Goal: Task Accomplishment & Management: Manage account settings

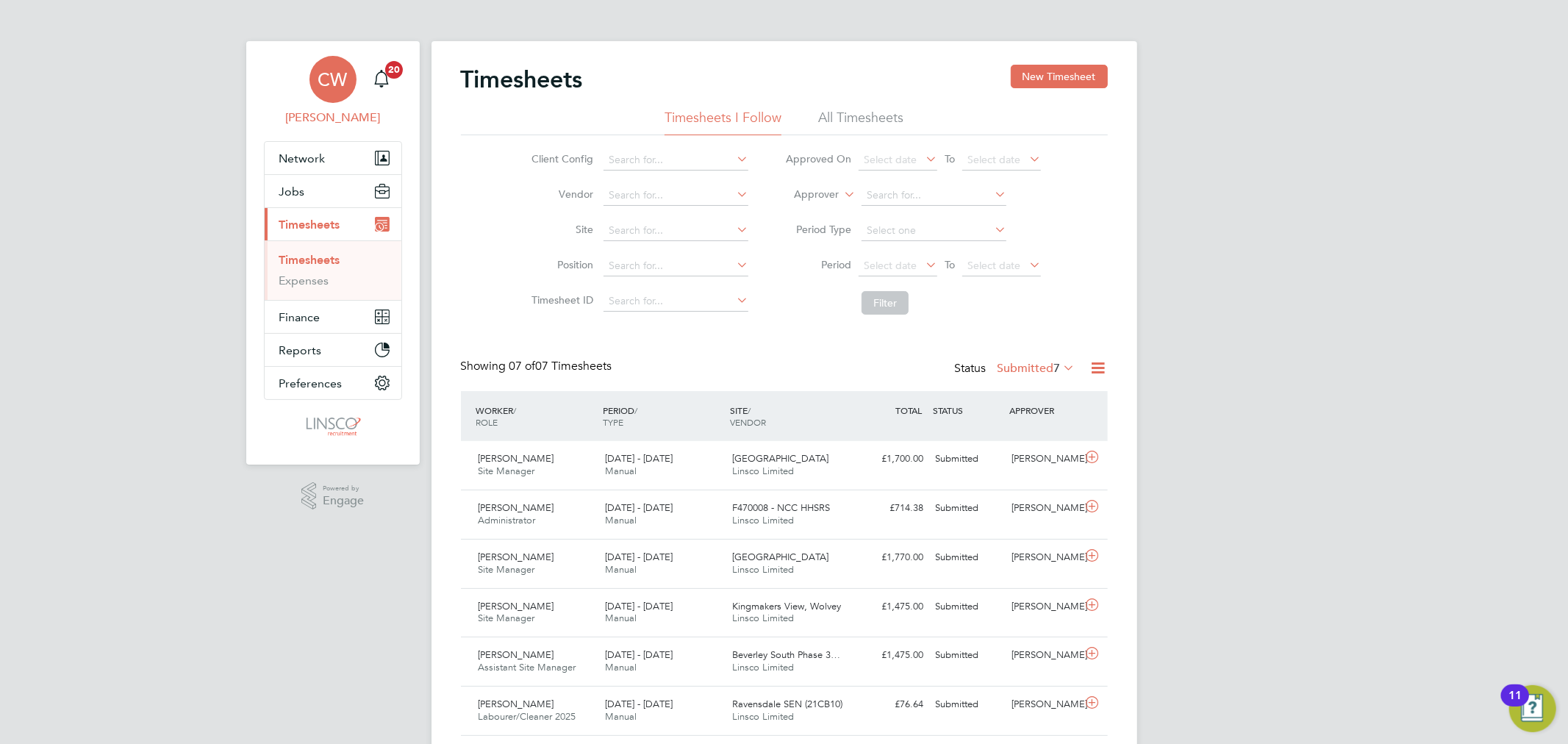
click at [323, 88] on span "CW" at bounding box center [333, 79] width 29 height 19
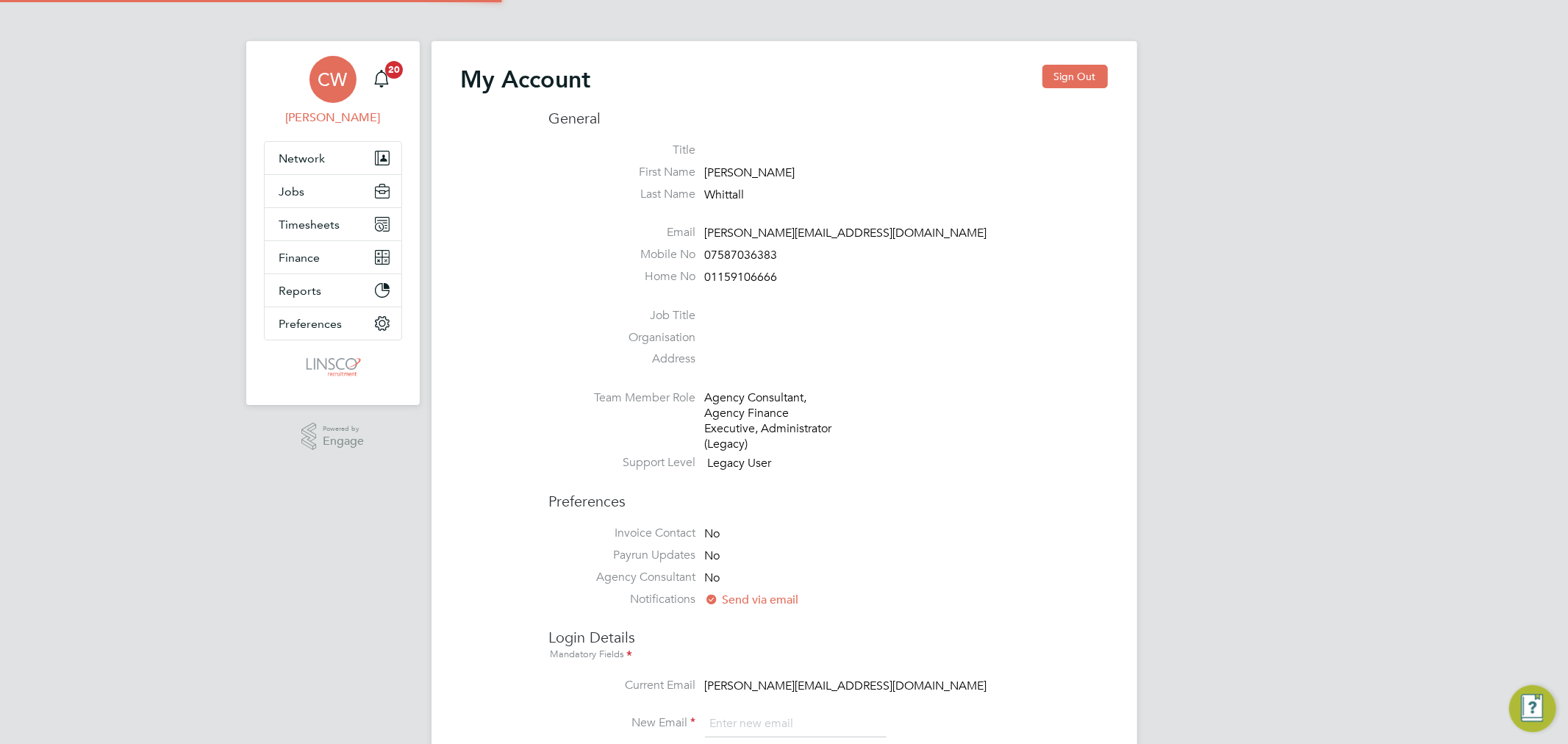
type input "chloe.whittall@linsco.com"
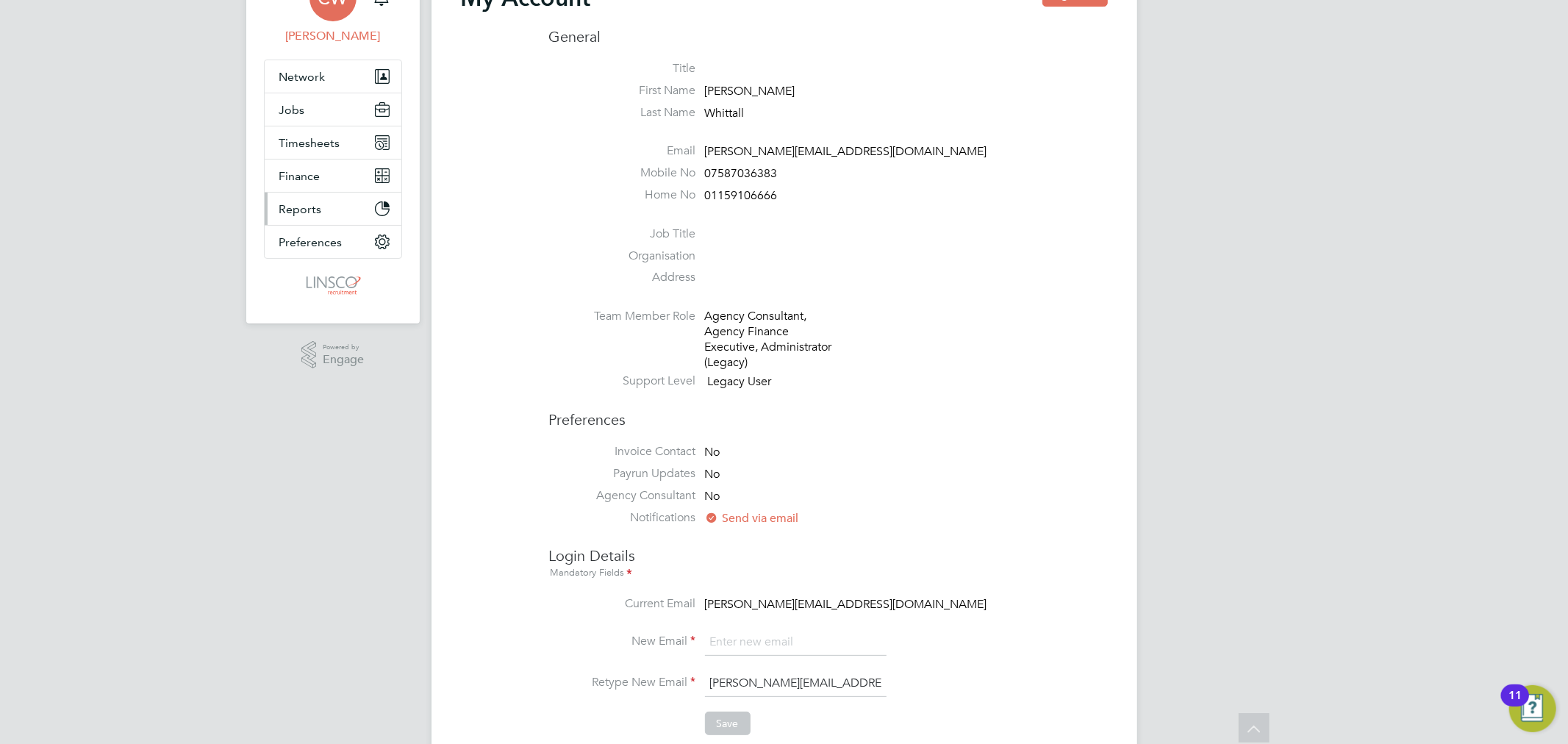
scroll to position [28, 0]
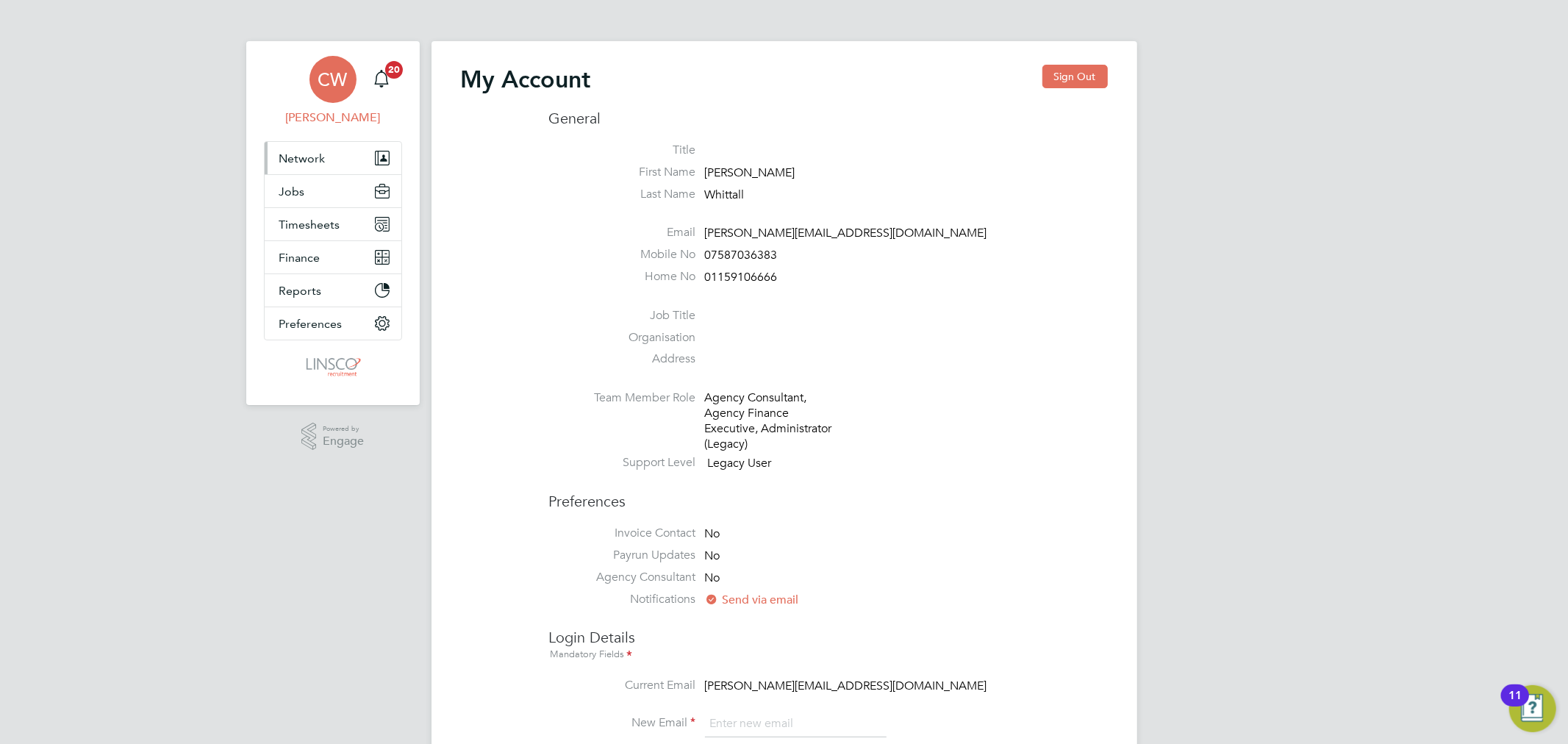
click at [334, 152] on button "Network" at bounding box center [333, 158] width 137 height 32
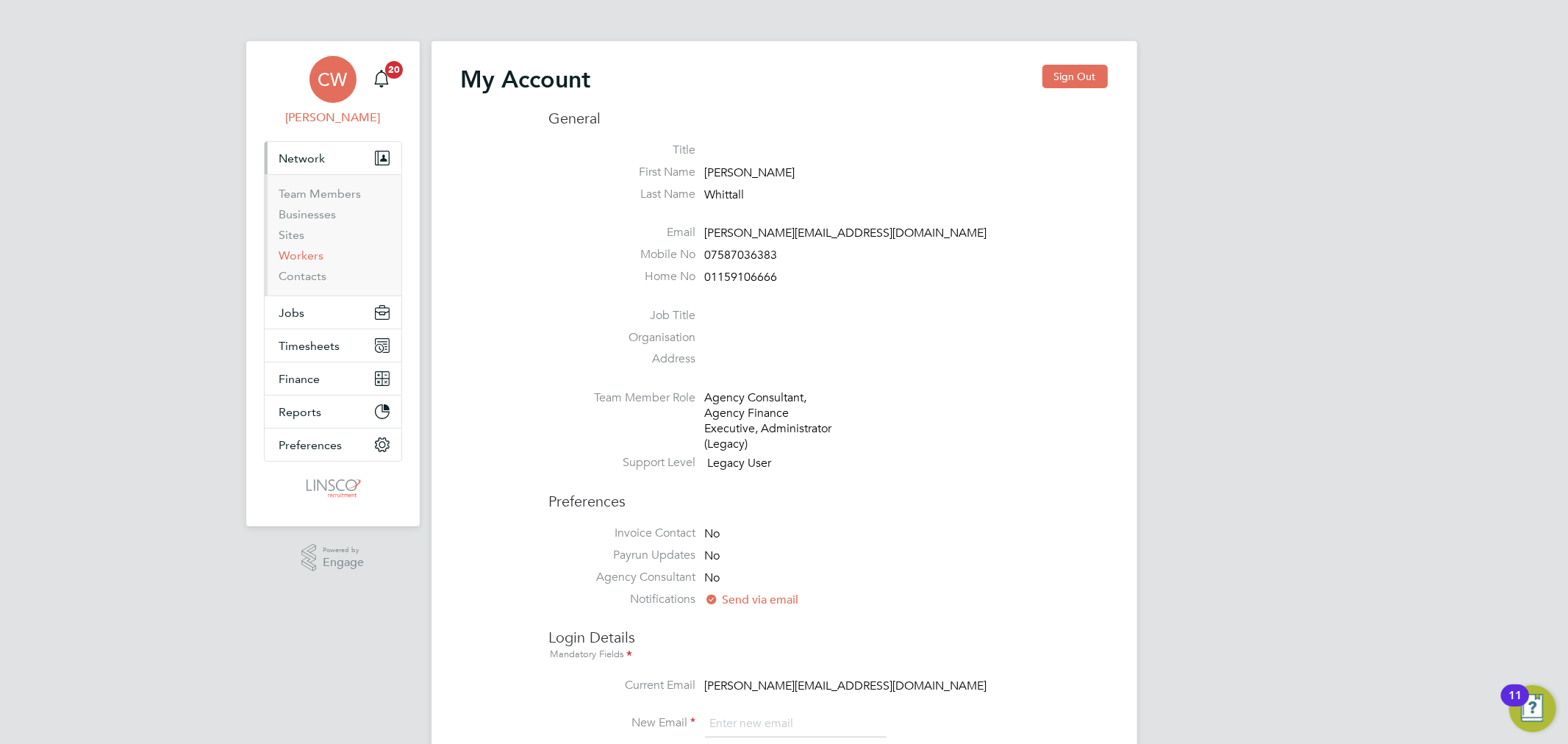
drag, startPoint x: 313, startPoint y: 251, endPoint x: 387, endPoint y: 254, distance: 74.1
click at [313, 252] on link "Workers" at bounding box center [302, 255] width 45 height 14
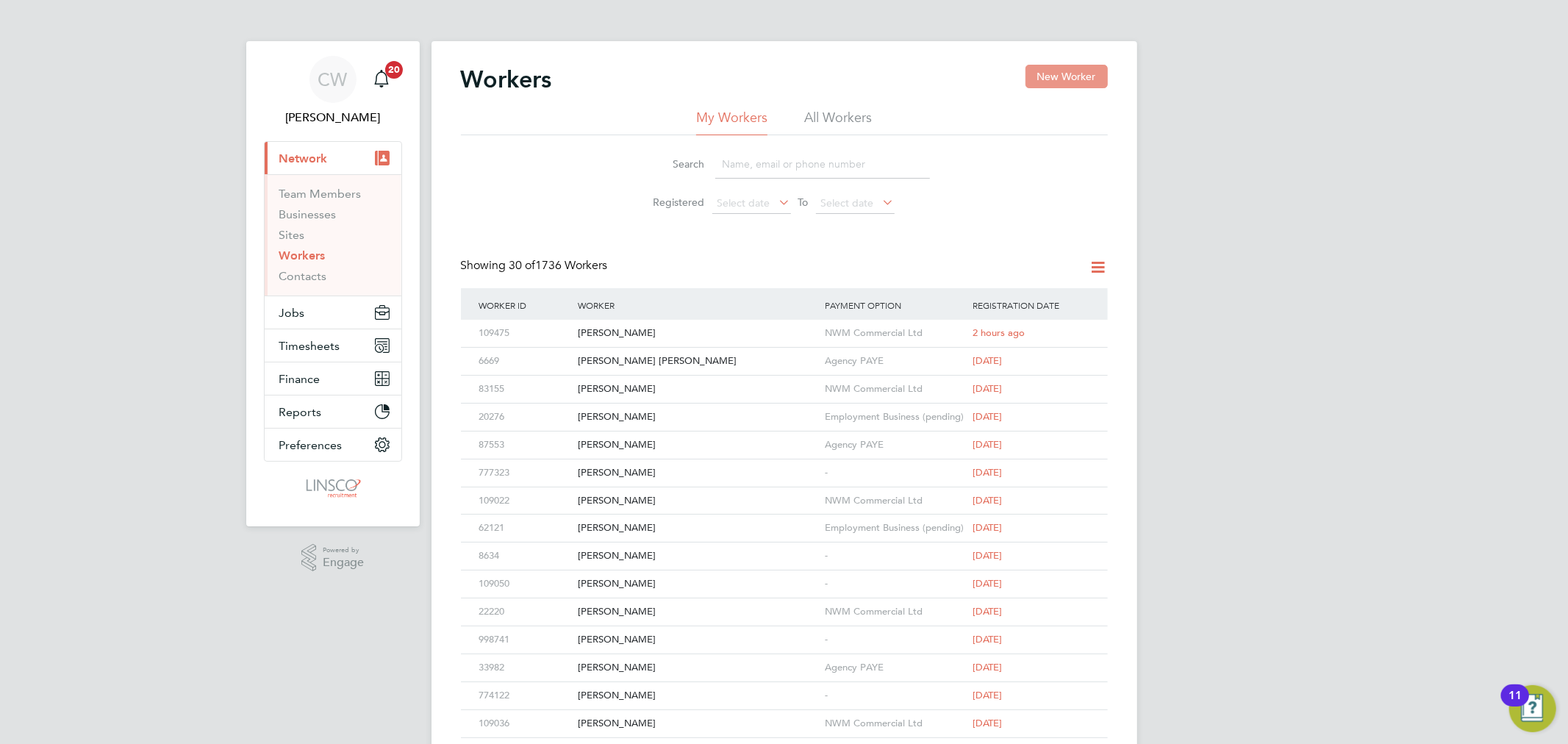
click at [1078, 80] on button "New Worker" at bounding box center [1066, 76] width 82 height 24
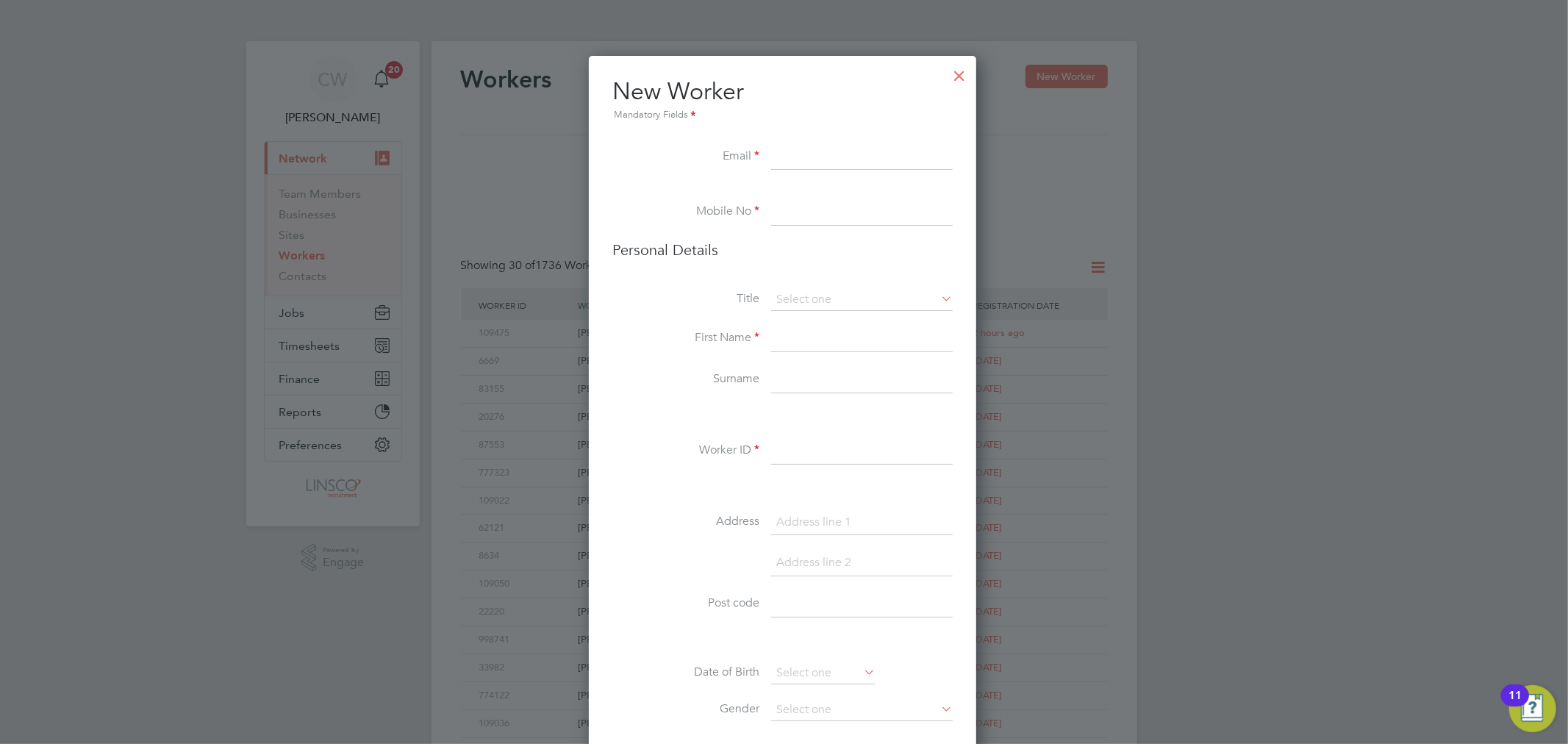
click at [957, 76] on div at bounding box center [959, 72] width 27 height 27
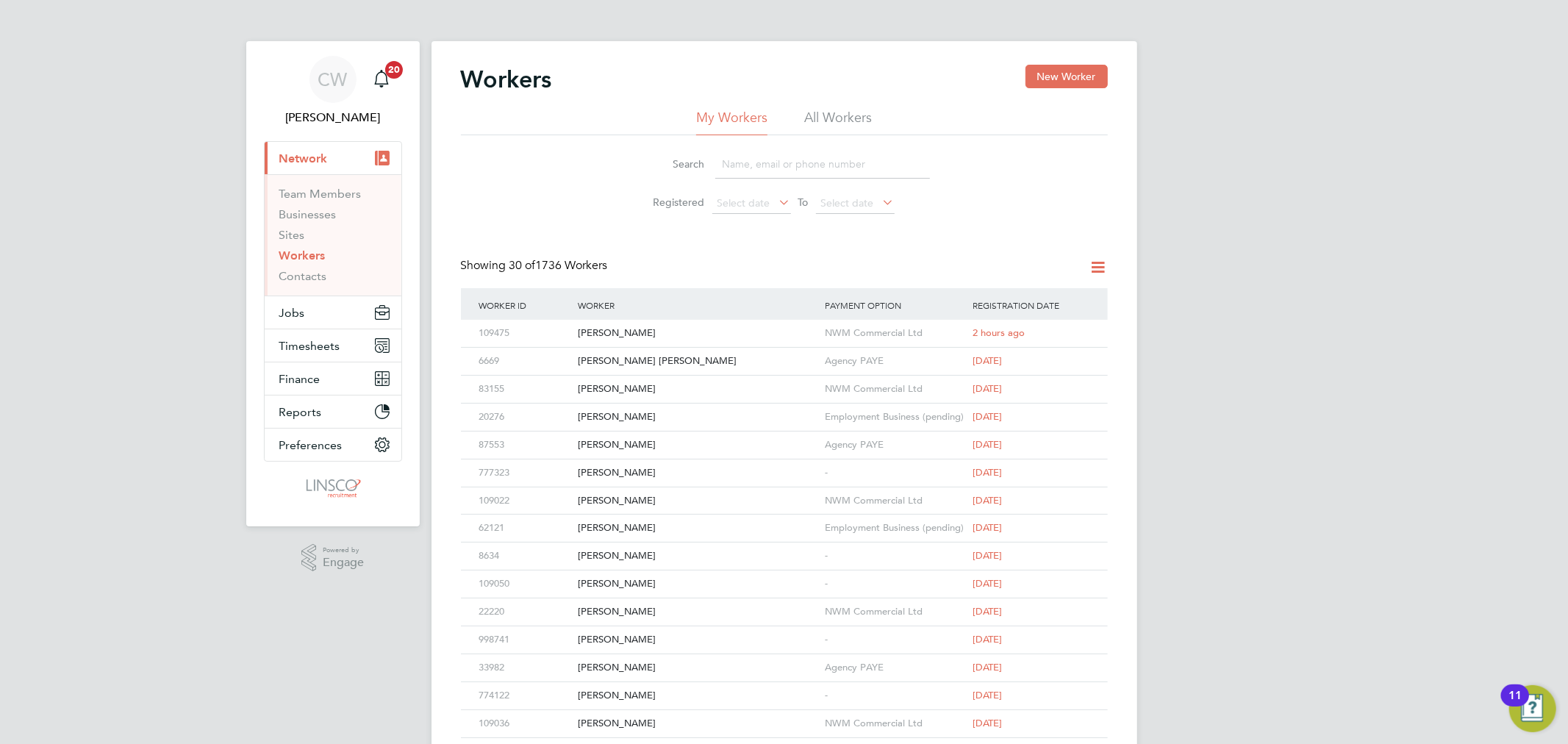
click at [831, 113] on li "All Workers" at bounding box center [838, 122] width 67 height 27
click at [787, 165] on input at bounding box center [823, 164] width 214 height 28
paste input "James Guest"
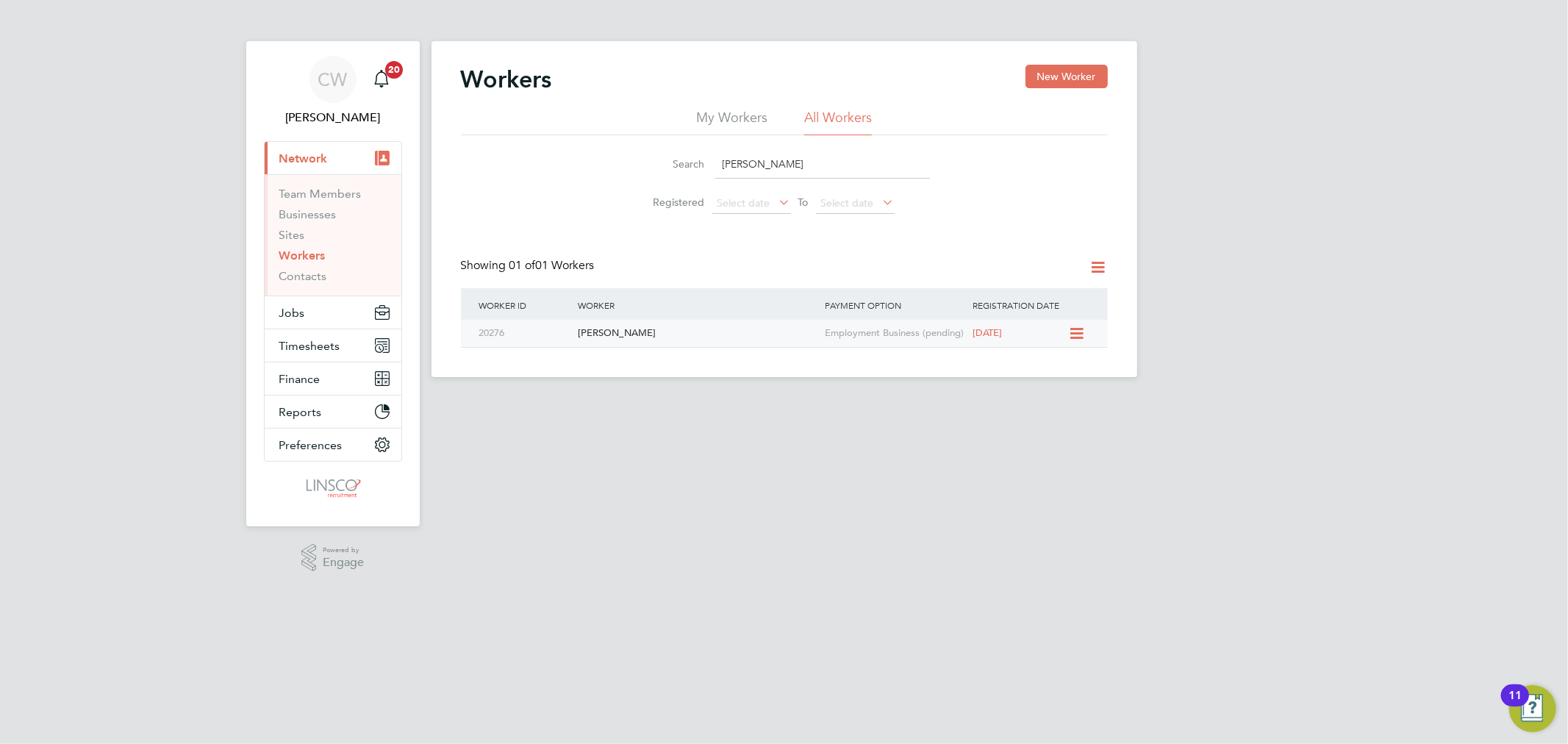
click at [758, 335] on div "James Guest" at bounding box center [698, 333] width 247 height 28
drag, startPoint x: 807, startPoint y: 171, endPoint x: 578, endPoint y: 176, distance: 229.1
click at [561, 181] on div "Search James Guest Registered Select date To Select date" at bounding box center [784, 179] width 647 height 86
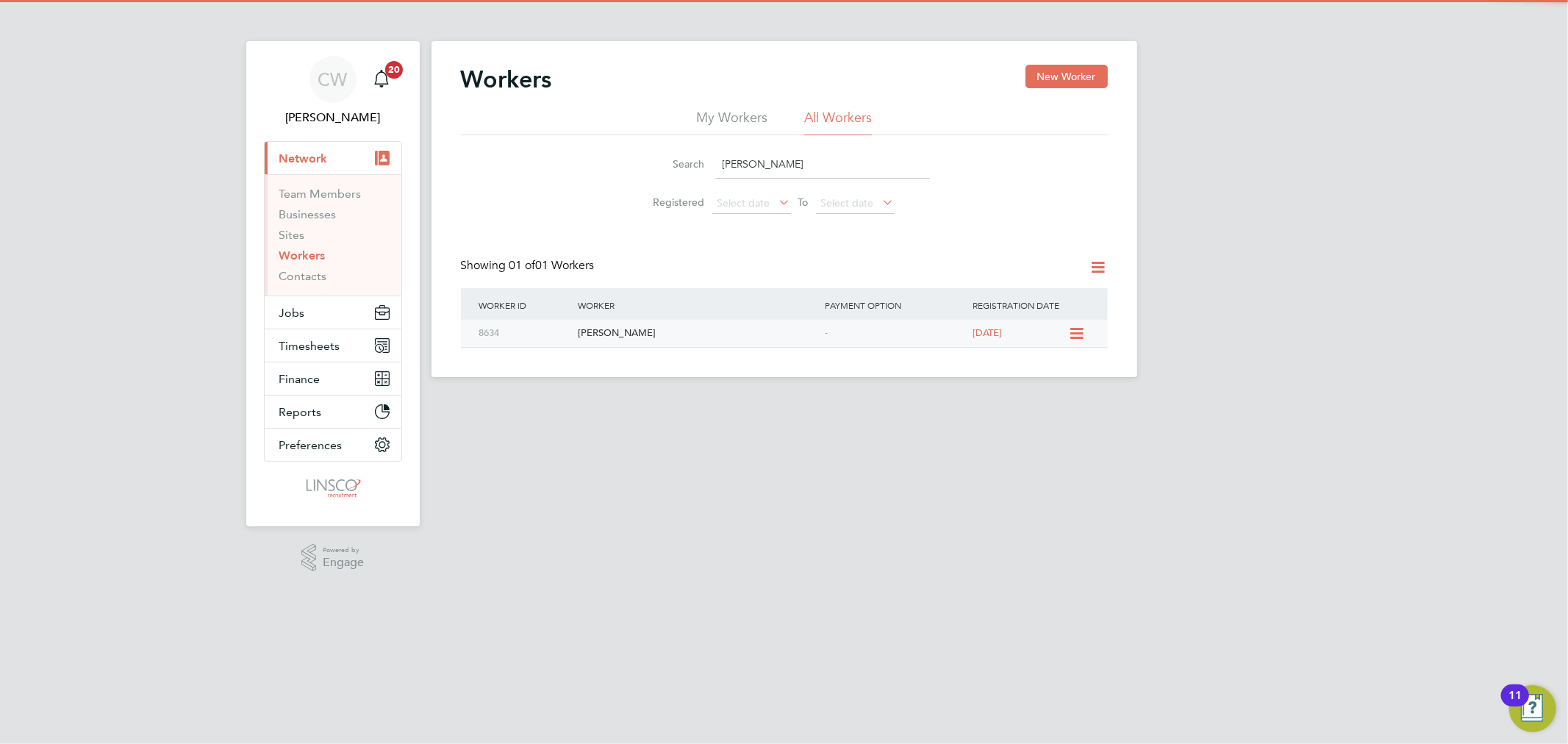
type input "joel thomas"
click at [676, 328] on div "Joel Thomas-Mullins" at bounding box center [698, 333] width 247 height 28
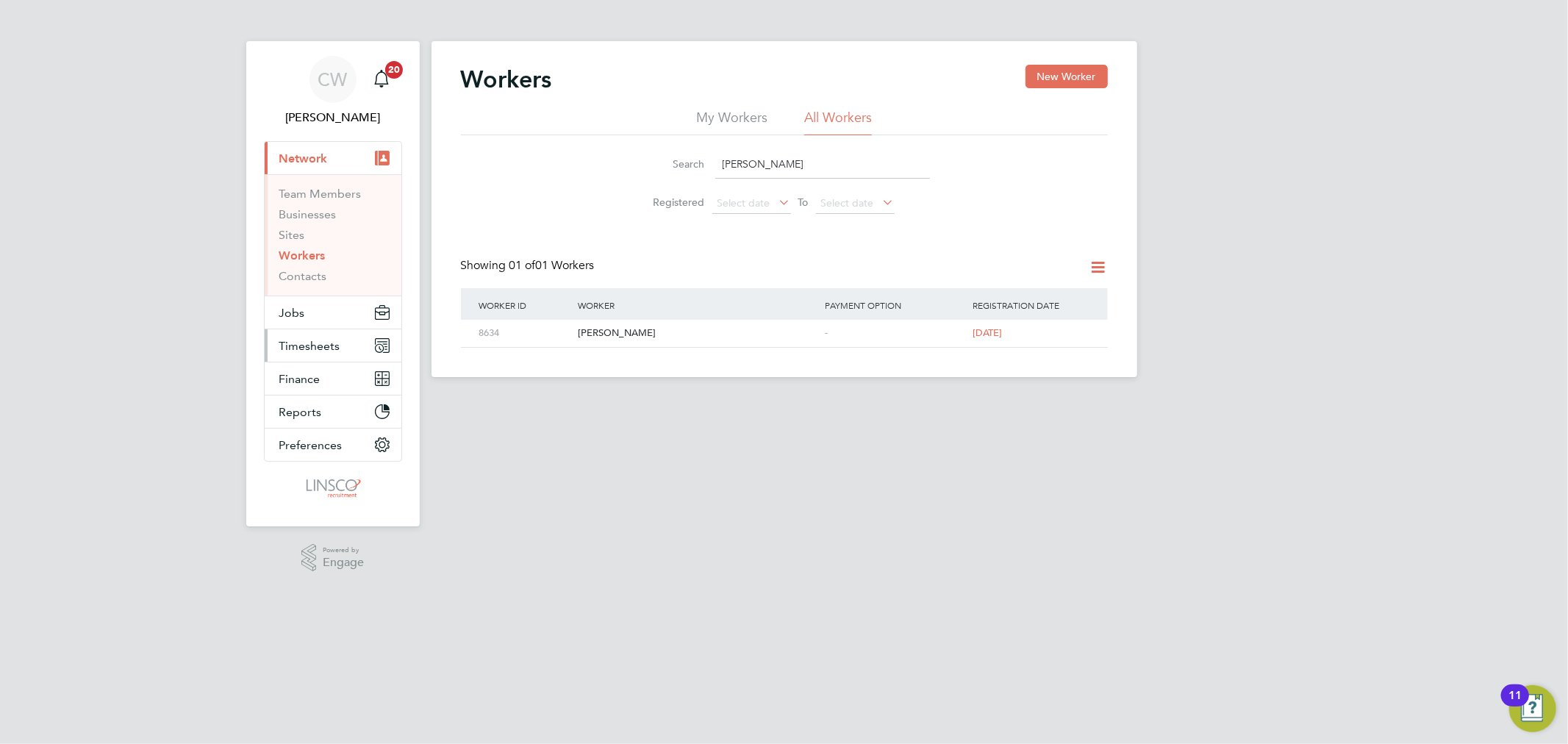
click at [312, 343] on span "Timesheets" at bounding box center [310, 346] width 61 height 14
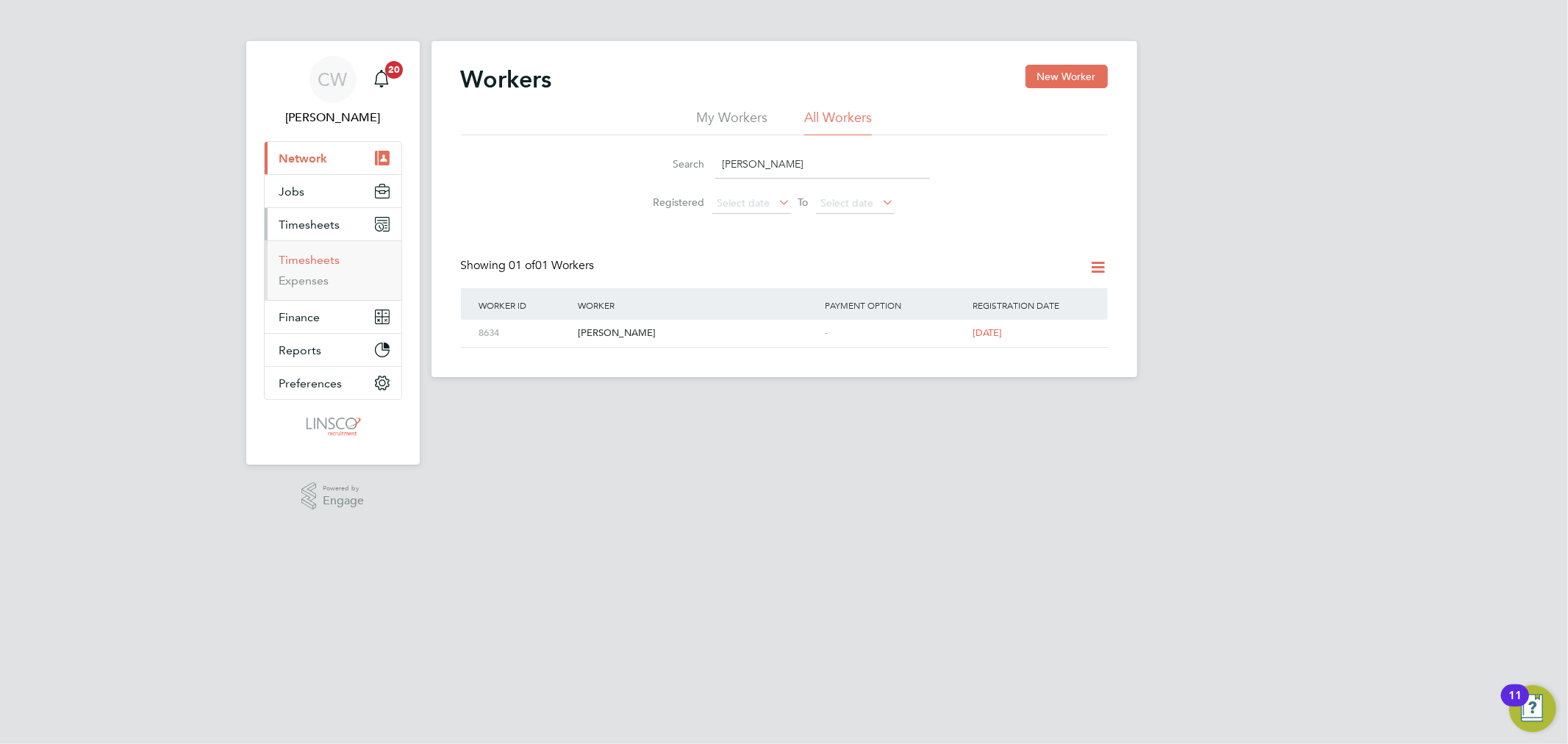
click at [327, 259] on link "Timesheets" at bounding box center [310, 260] width 61 height 14
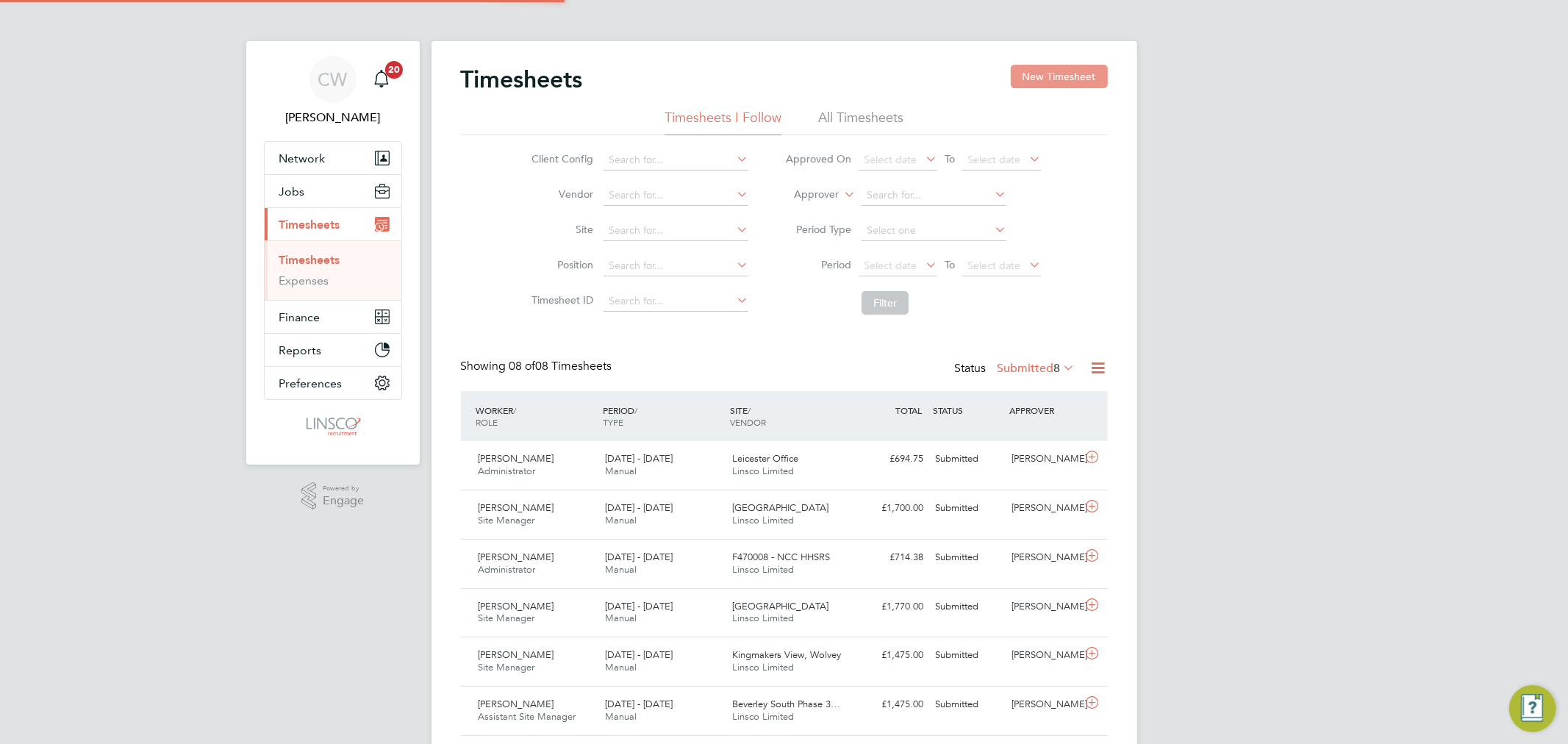
scroll to position [37, 128]
click at [1074, 77] on button "New Timesheet" at bounding box center [1059, 76] width 97 height 24
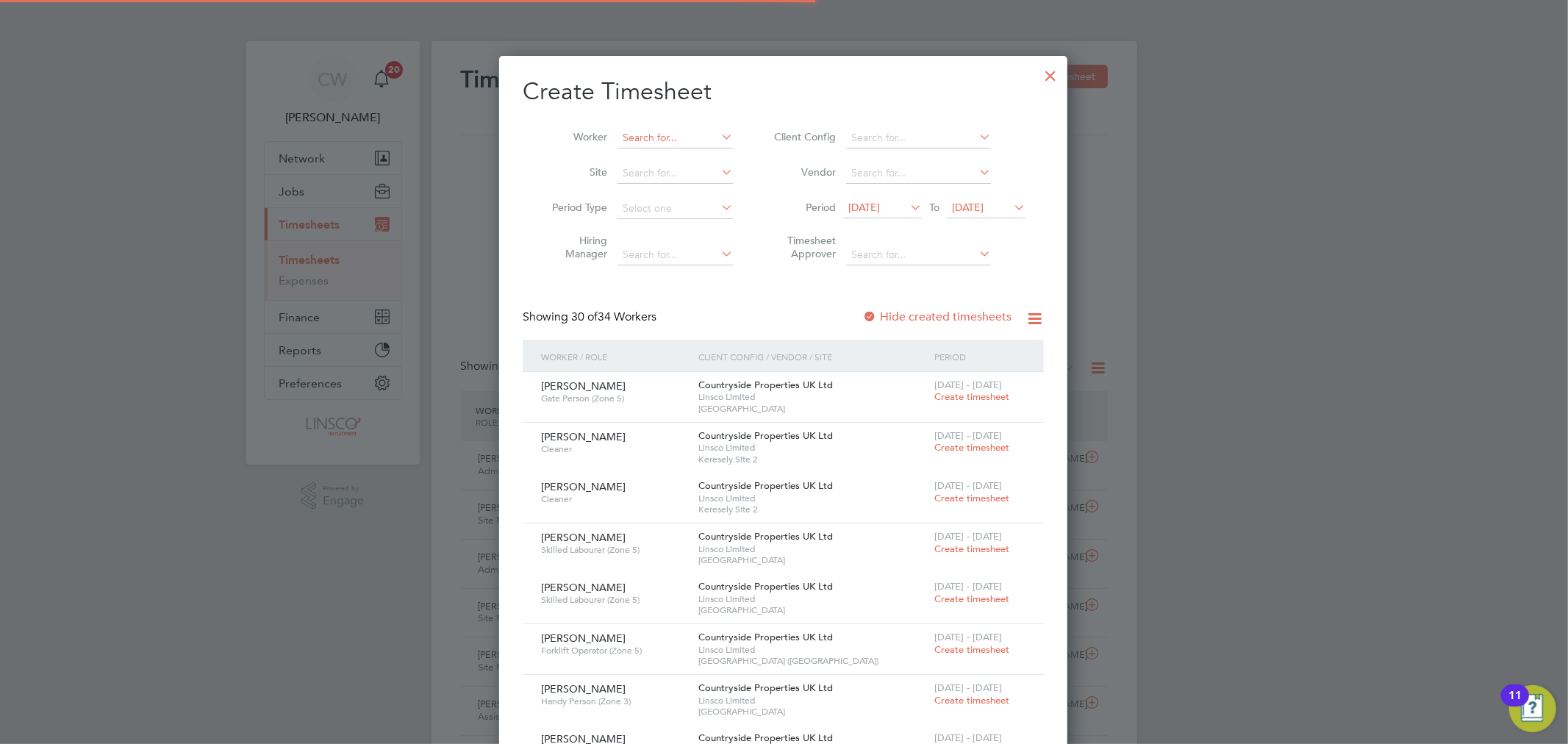
click at [685, 136] on input at bounding box center [675, 138] width 116 height 21
click at [684, 148] on li "Andrew Cartwr ight" at bounding box center [692, 158] width 151 height 20
type input "Andrew Cartwright"
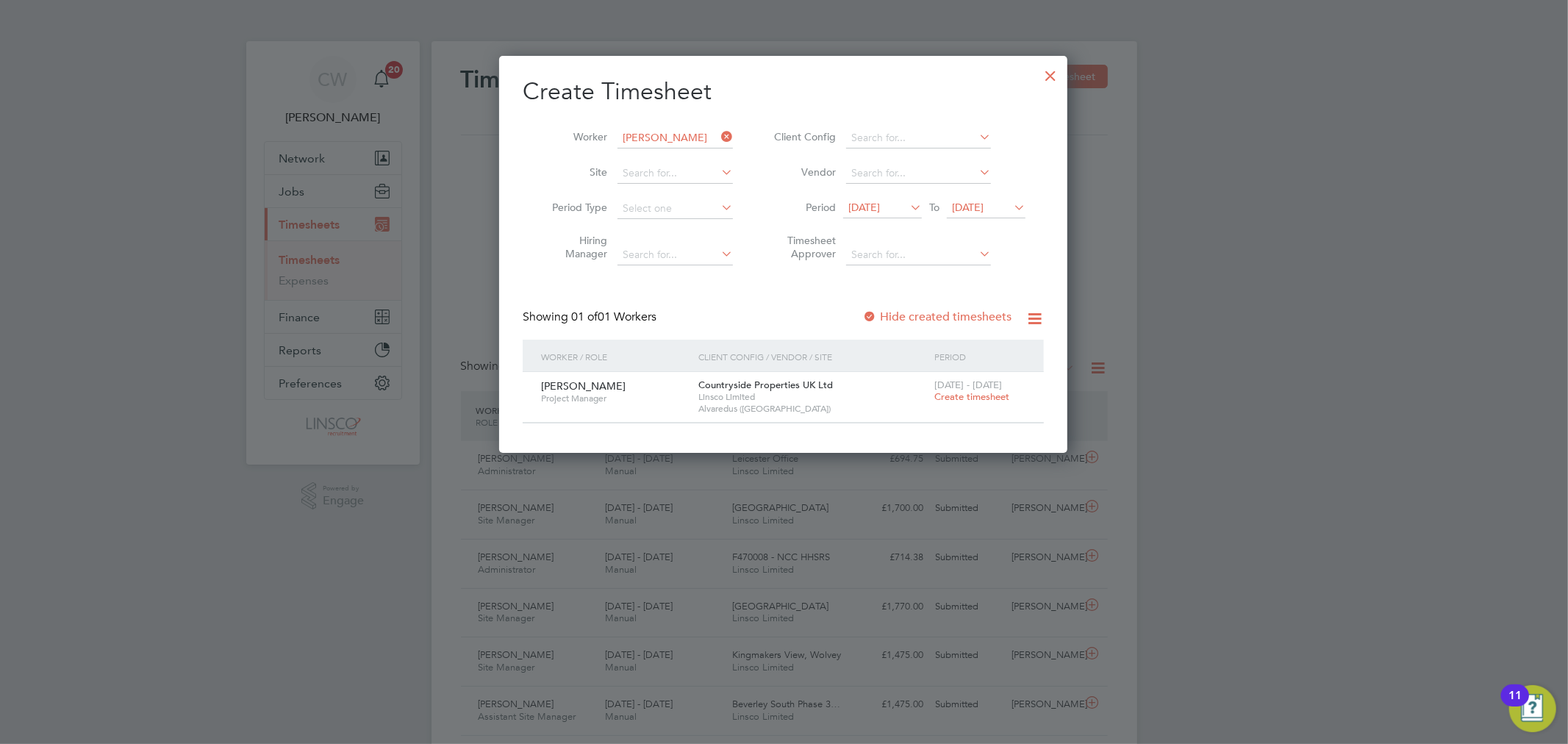
click at [964, 395] on span "Create timesheet" at bounding box center [972, 397] width 75 height 12
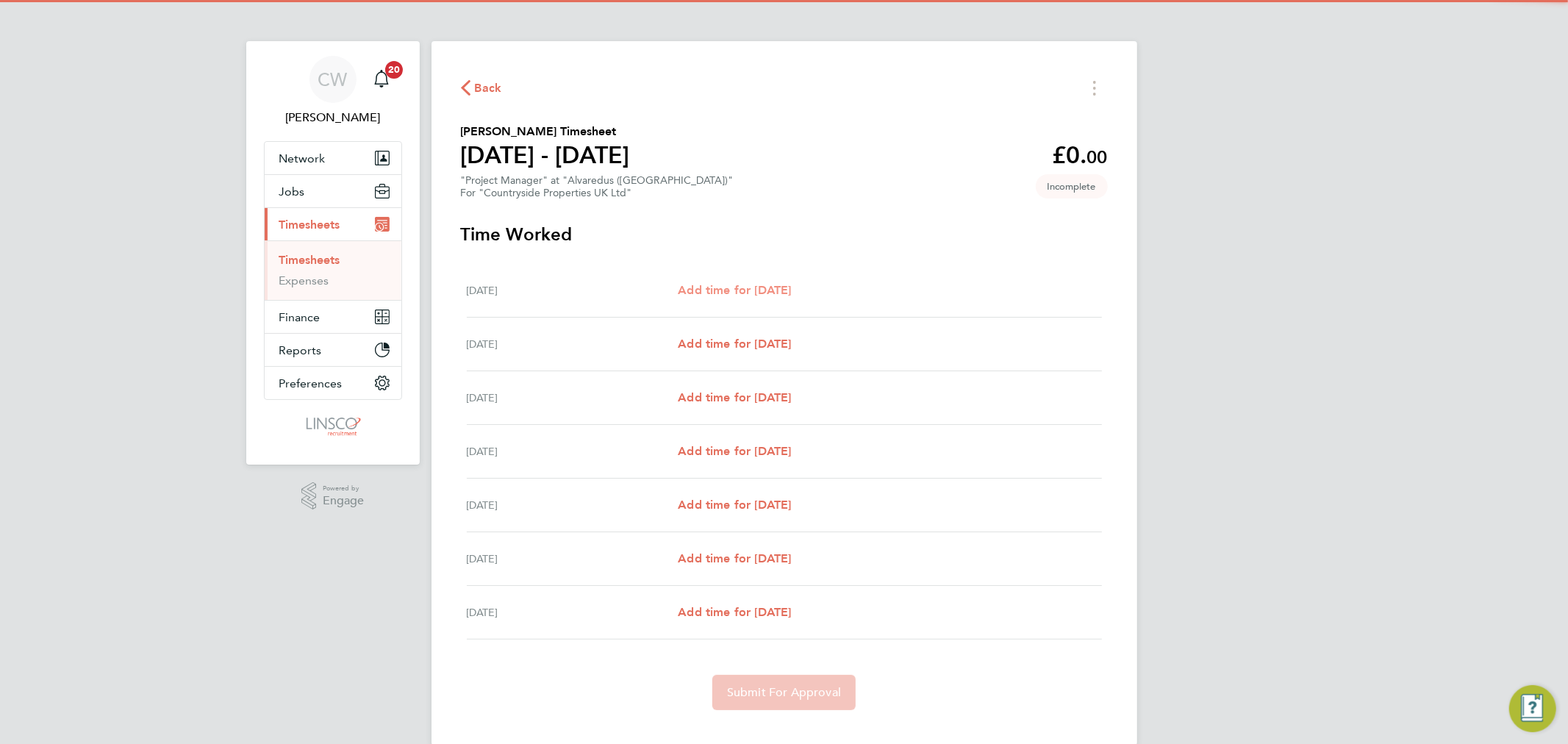
click at [763, 284] on span "Add time for Mon 22 Sep" at bounding box center [735, 290] width 113 height 14
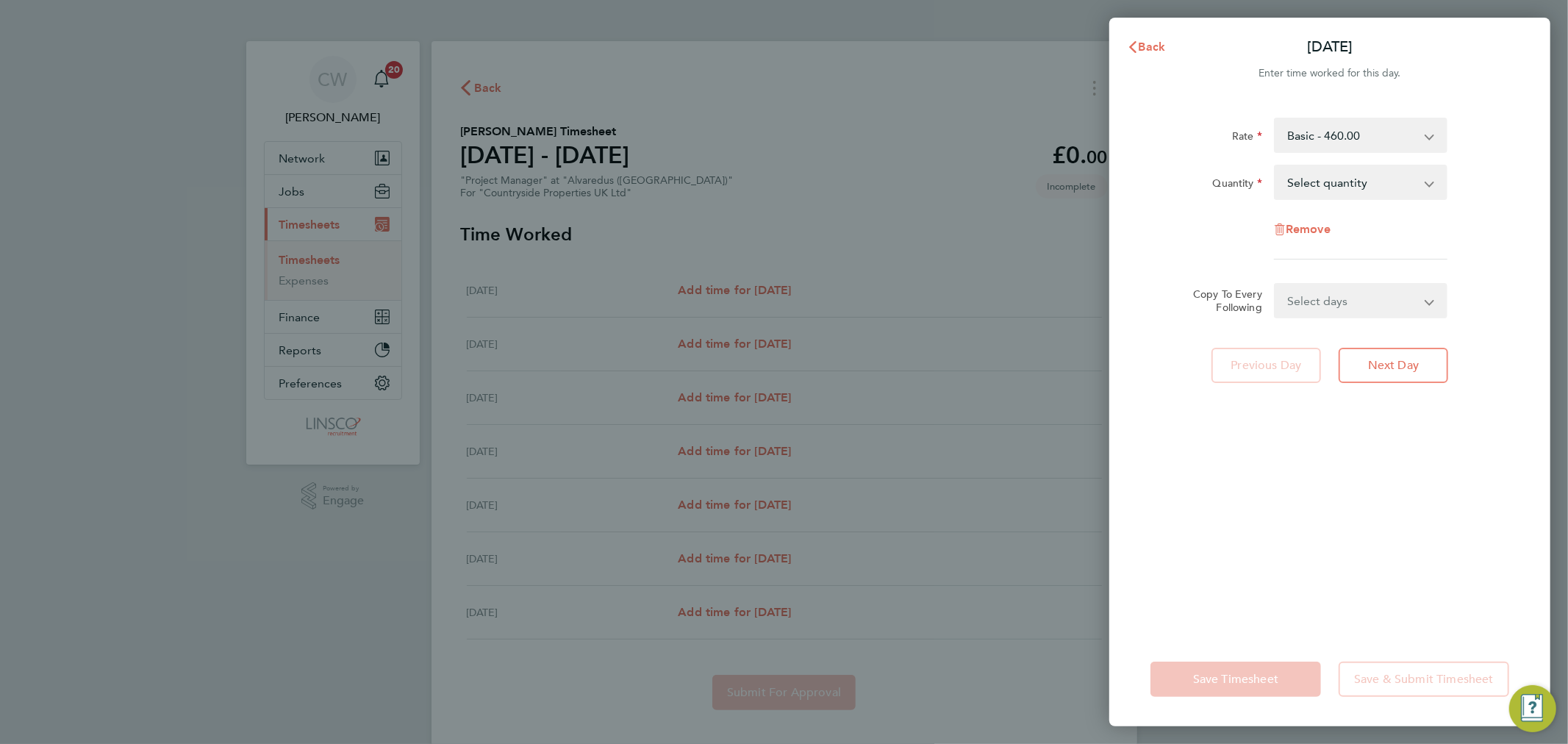
click at [1363, 189] on select "Select quantity 0.5 1" at bounding box center [1352, 182] width 153 height 32
select select "1"
click at [1275, 166] on select "Select quantity 0.5 1" at bounding box center [1352, 182] width 153 height 32
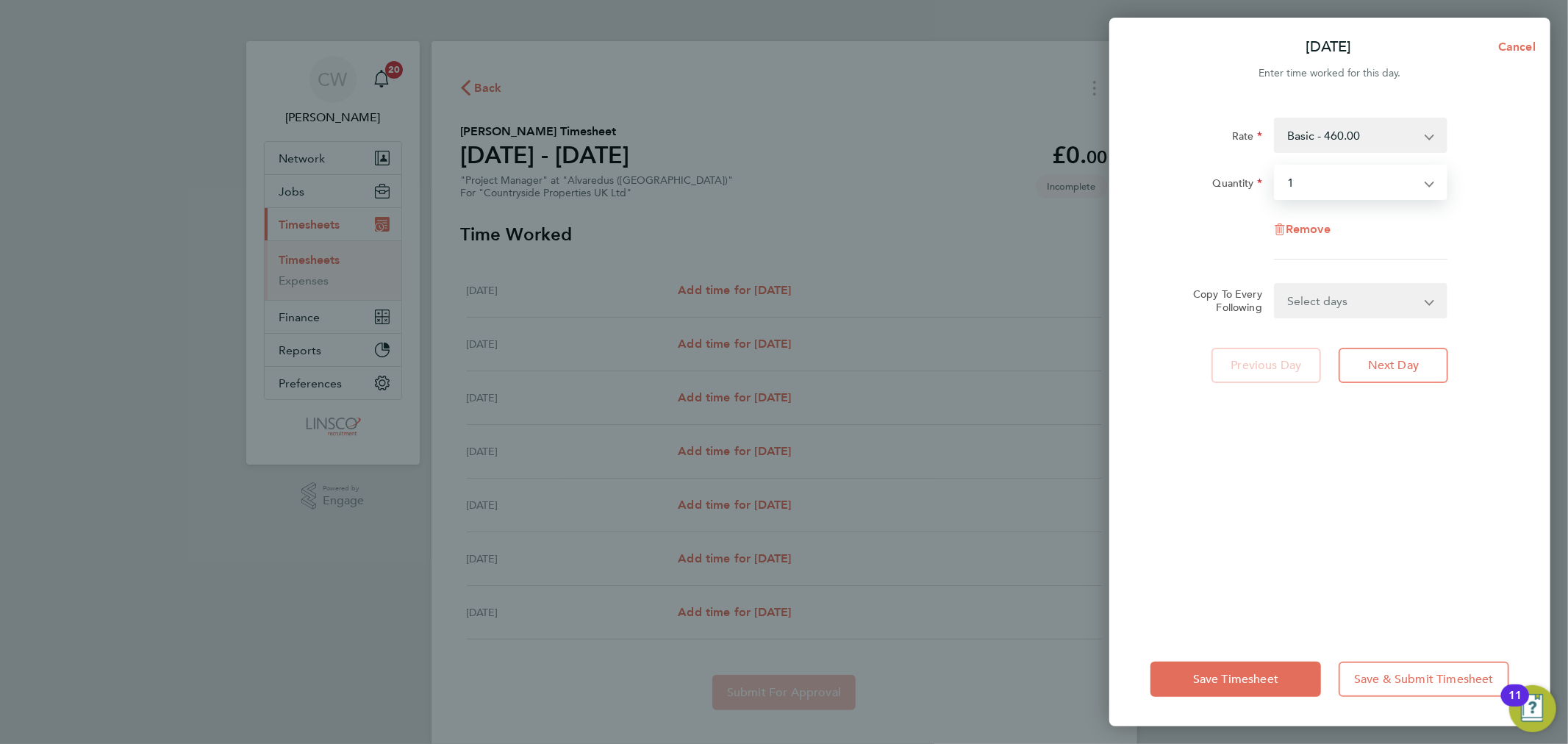
click at [1331, 301] on select "Select days Day Weekday (Mon-Fri) Weekend (Sat-Sun) Tuesday Wednesday Thursday …" at bounding box center [1353, 300] width 155 height 32
select select "WEEKDAY"
click at [1275, 284] on select "Select days Day Weekday (Mon-Fri) Weekend (Sat-Sun) Tuesday Wednesday Thursday …" at bounding box center [1353, 300] width 155 height 32
select select "2025-09-28"
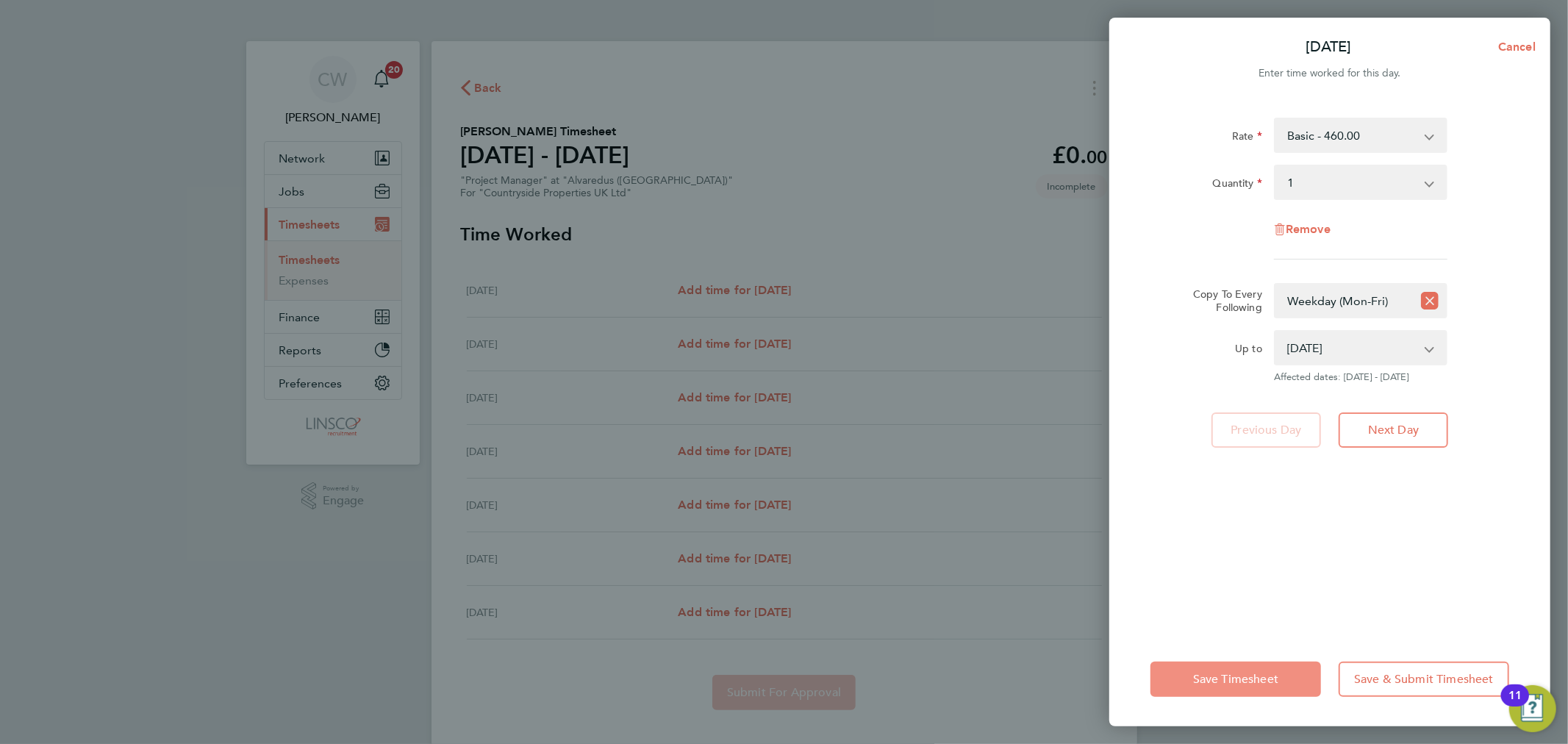
click at [1216, 683] on span "Save Timesheet" at bounding box center [1236, 679] width 85 height 15
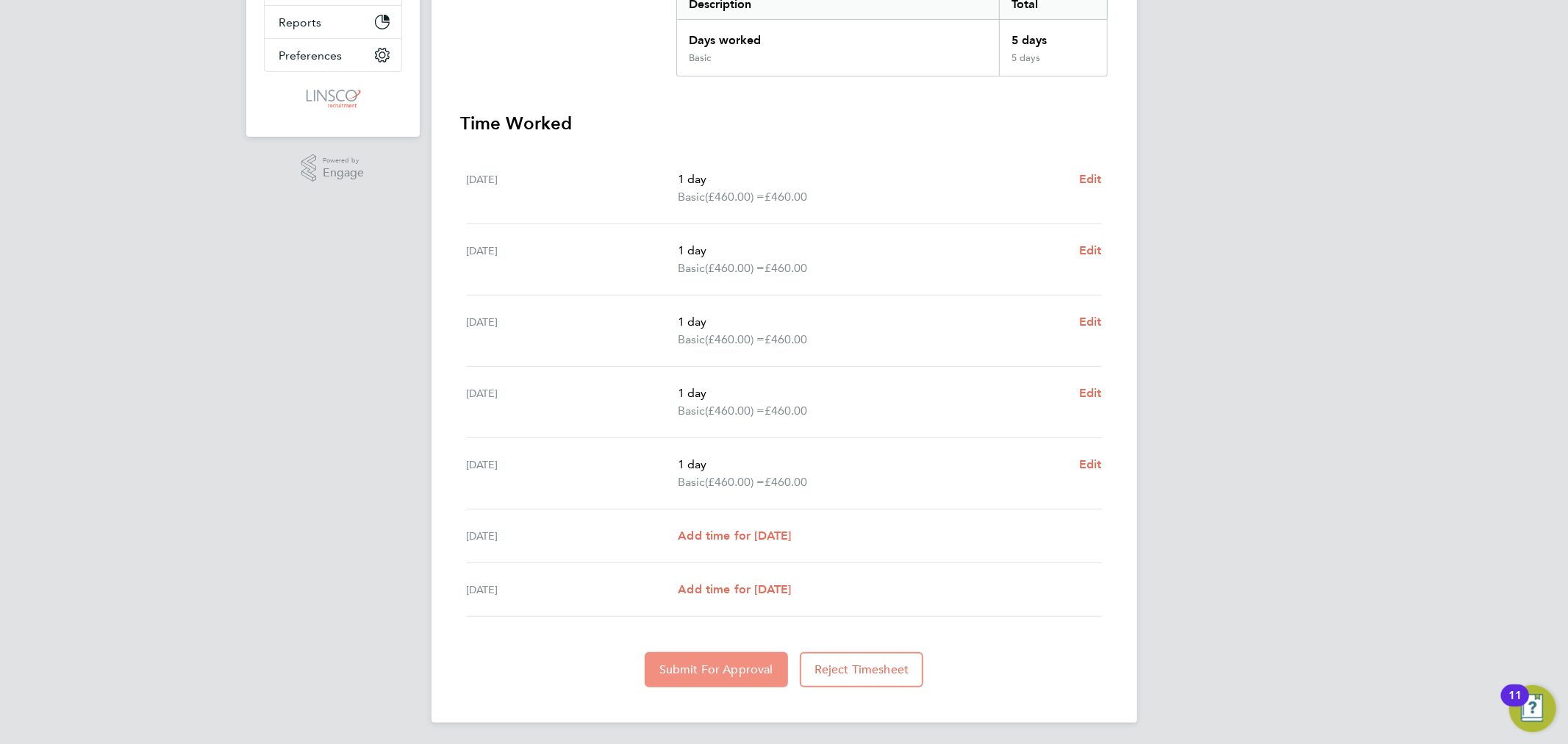
click at [699, 665] on span "Submit For Approval" at bounding box center [716, 670] width 114 height 15
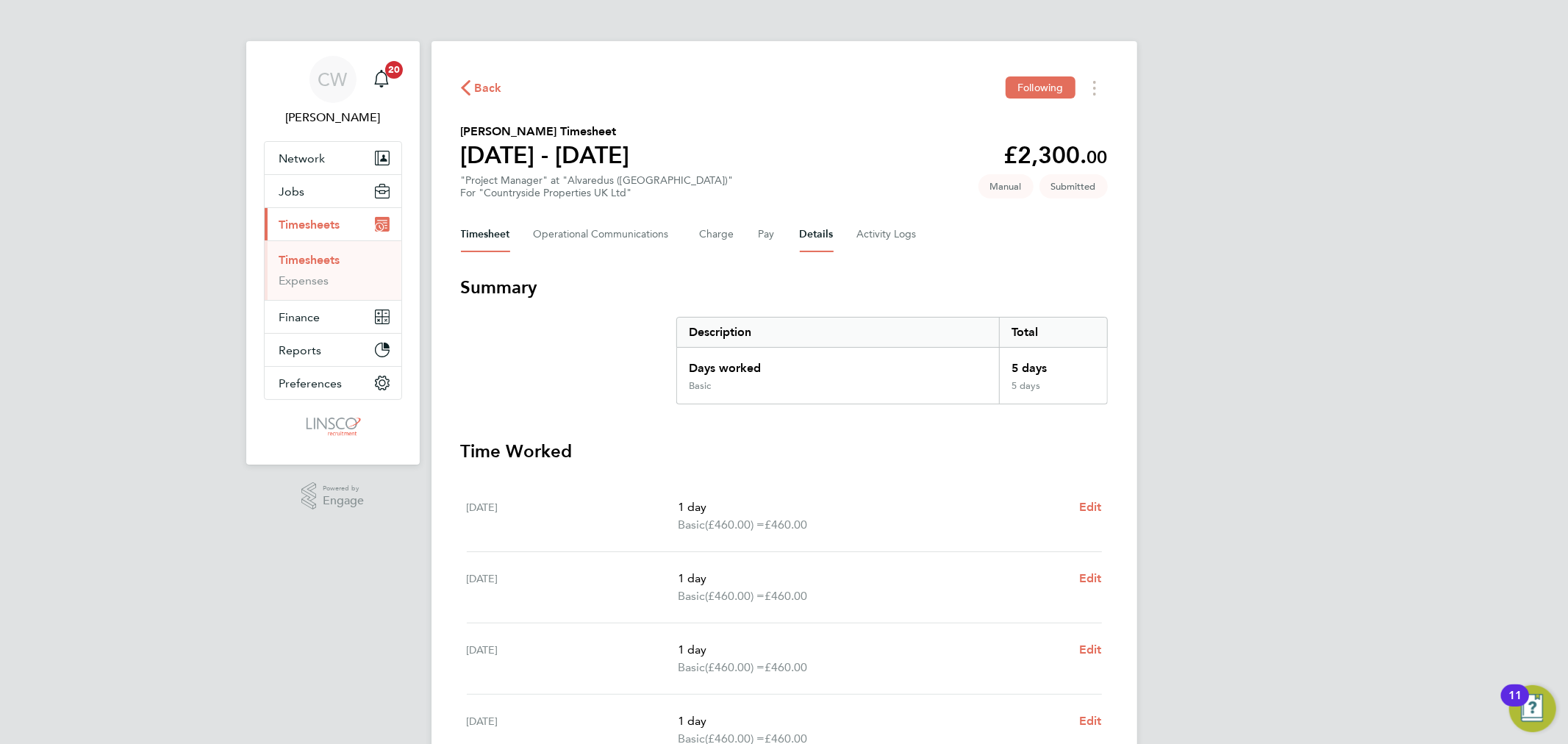
click at [816, 229] on button "Details" at bounding box center [817, 234] width 34 height 35
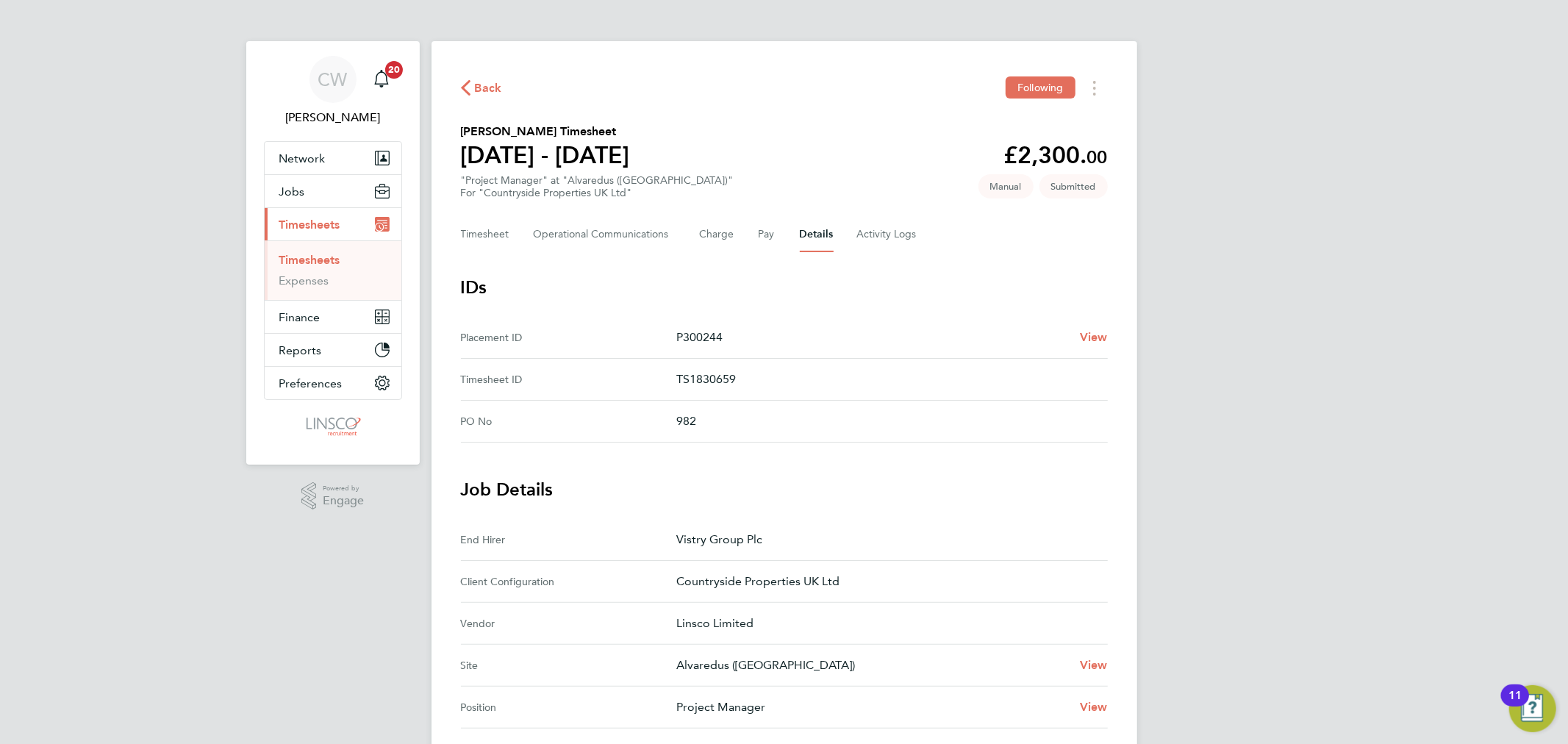
click at [331, 227] on span "Timesheets" at bounding box center [310, 225] width 61 height 14
click at [481, 82] on span "Back" at bounding box center [489, 88] width 28 height 18
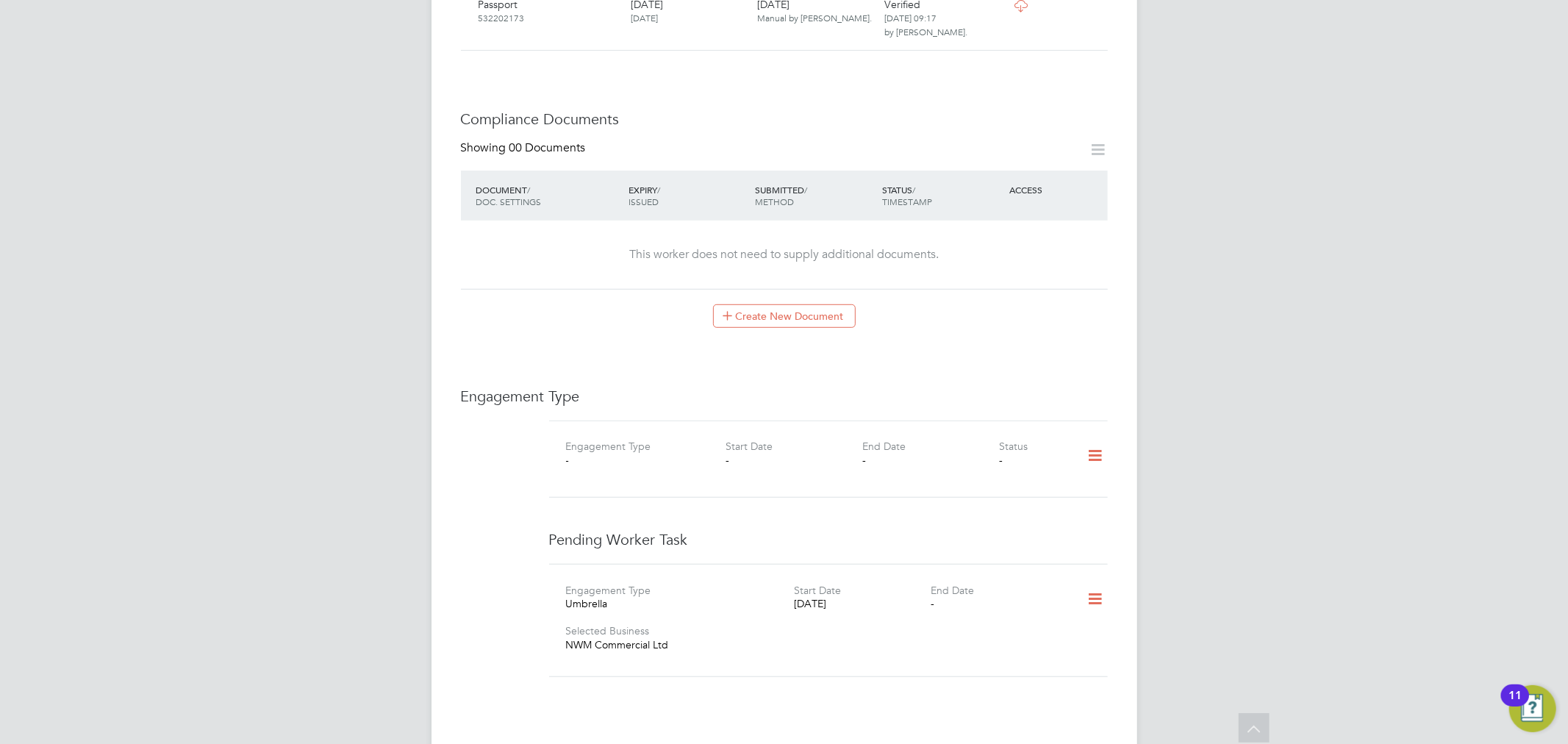
scroll to position [736, 0]
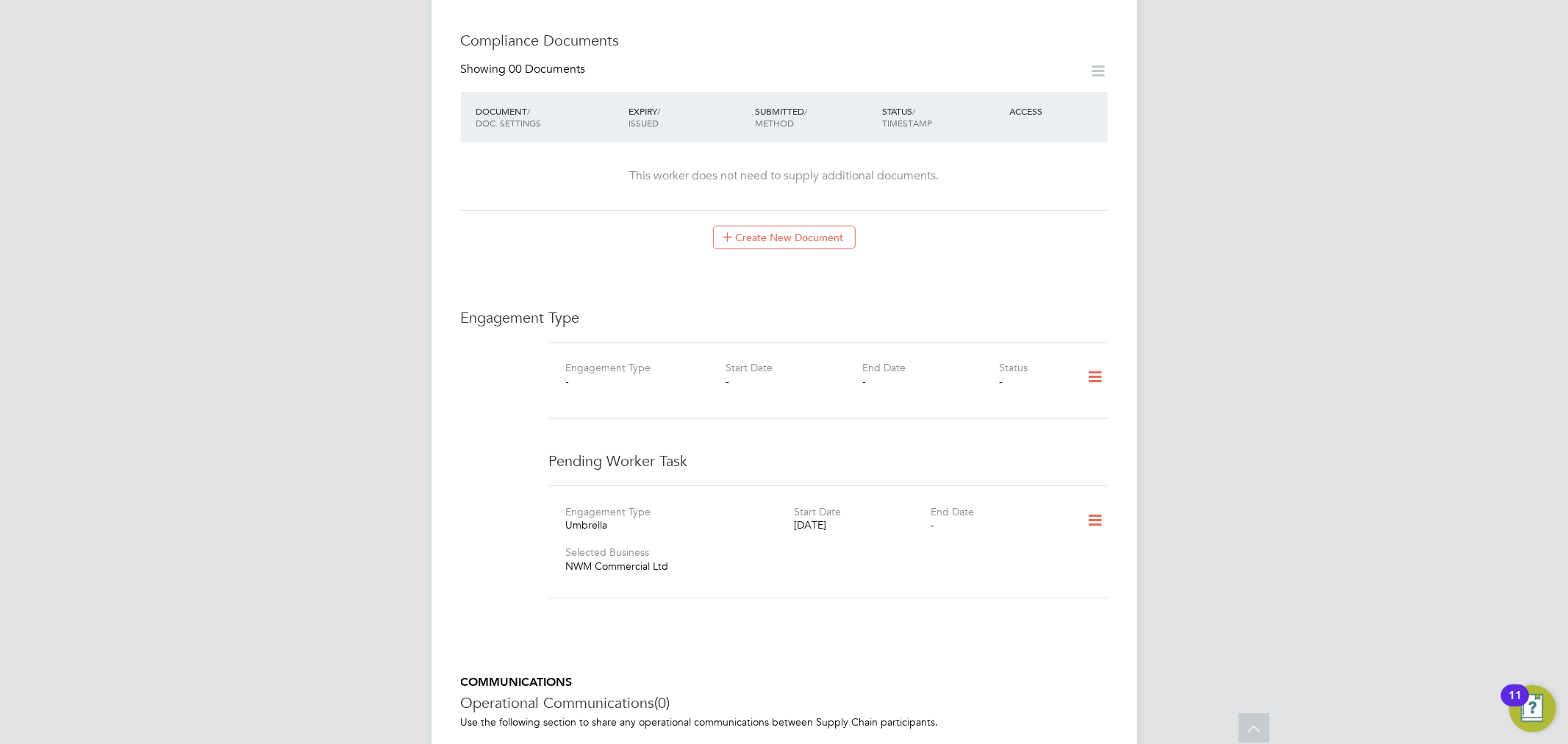
click at [1090, 360] on icon at bounding box center [1095, 377] width 26 height 34
drag, startPoint x: 686, startPoint y: 548, endPoint x: 608, endPoint y: 513, distance: 85.5
click at [562, 503] on div "Engagement Type Umbrella Start Date 23 Sep 2025 End Date - Selected Business NW…" at bounding box center [828, 542] width 571 height 77
click at [676, 561] on div "Selected Business NWM Commercial Ltd" at bounding box center [702, 562] width 273 height 35
click at [1093, 360] on icon at bounding box center [1095, 377] width 26 height 34
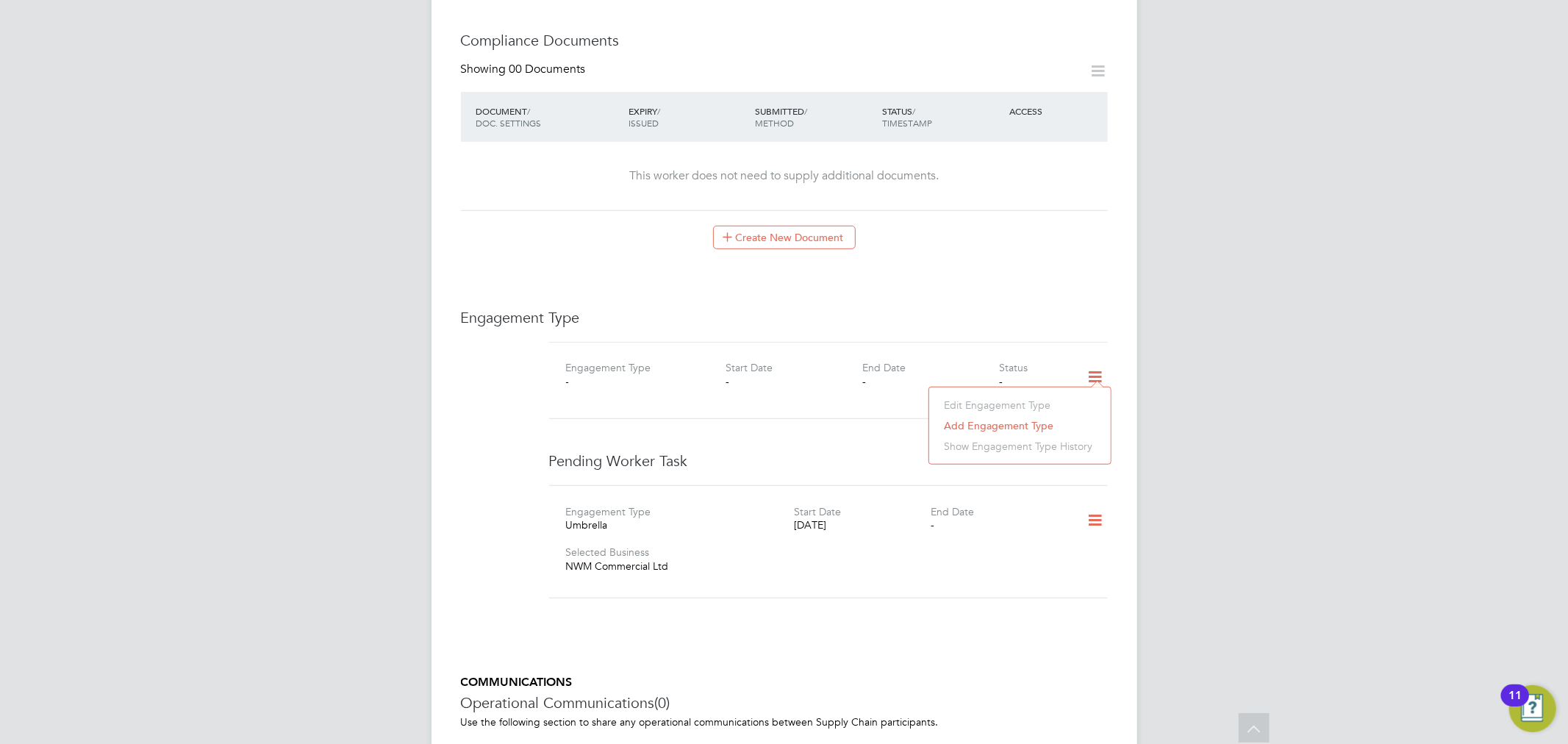
click at [1013, 425] on li "Add Engagement Type" at bounding box center [1020, 425] width 167 height 21
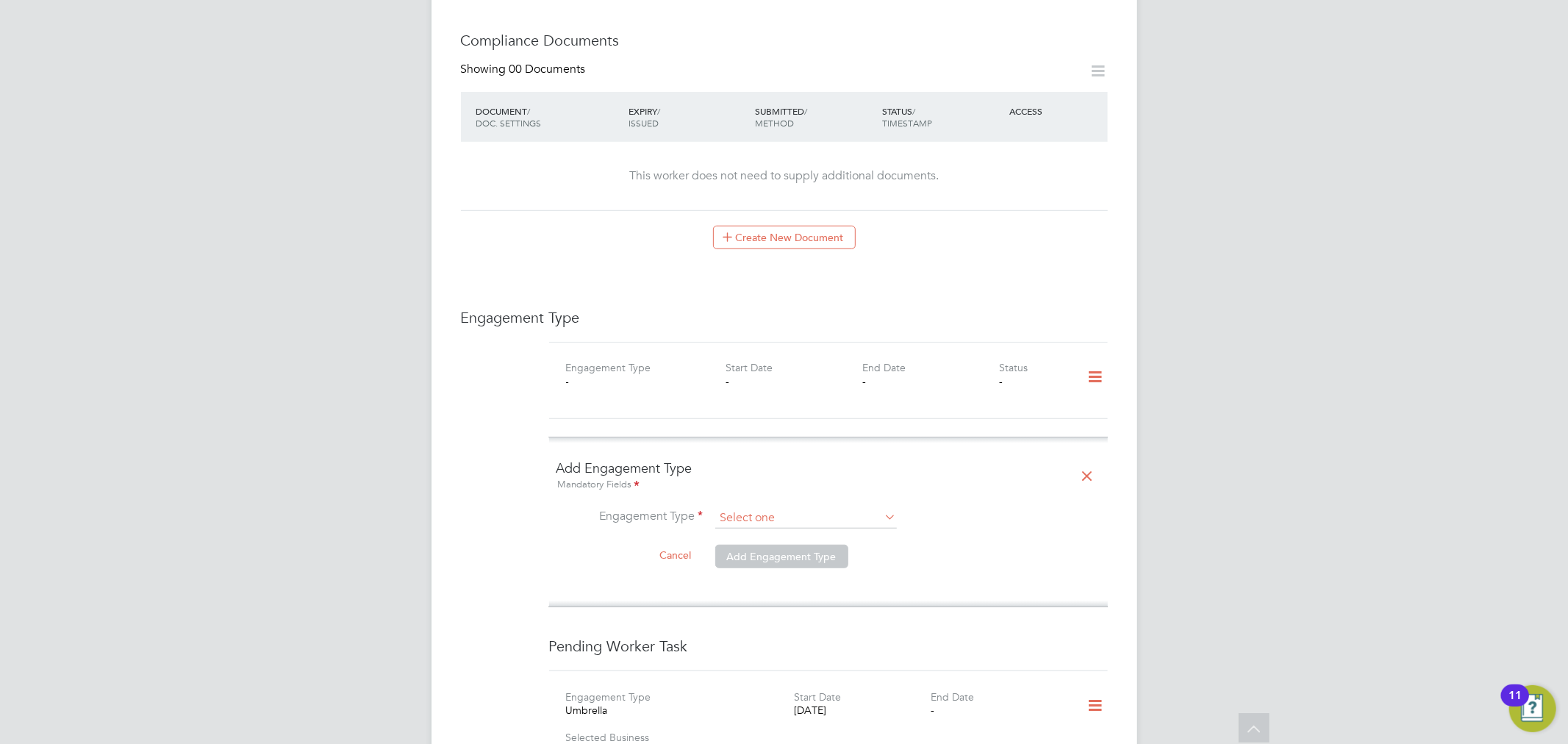
click at [842, 508] on input at bounding box center [806, 518] width 182 height 21
click at [768, 582] on li "Umbrella" at bounding box center [806, 588] width 183 height 21
type input "Umbrella"
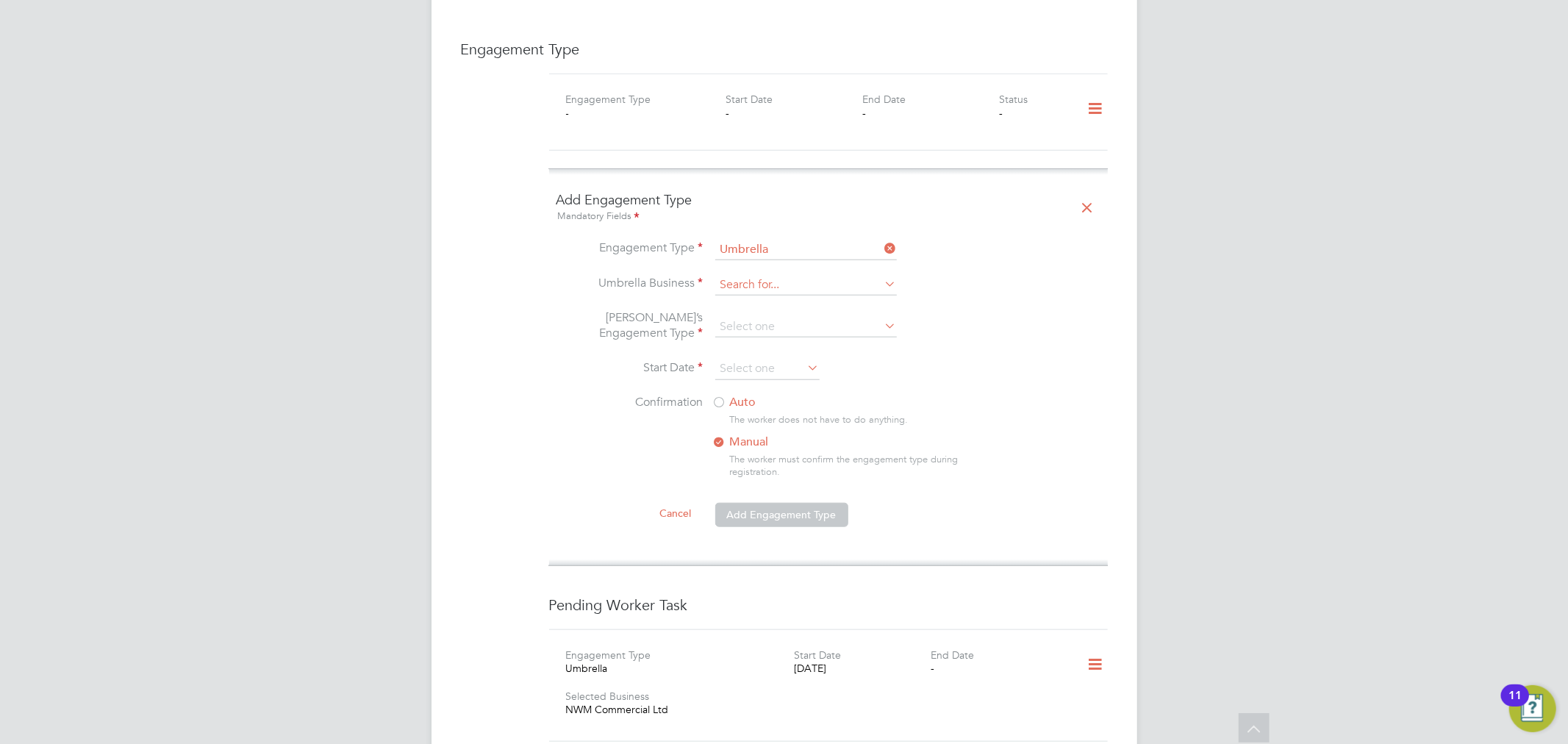
scroll to position [1062, 0]
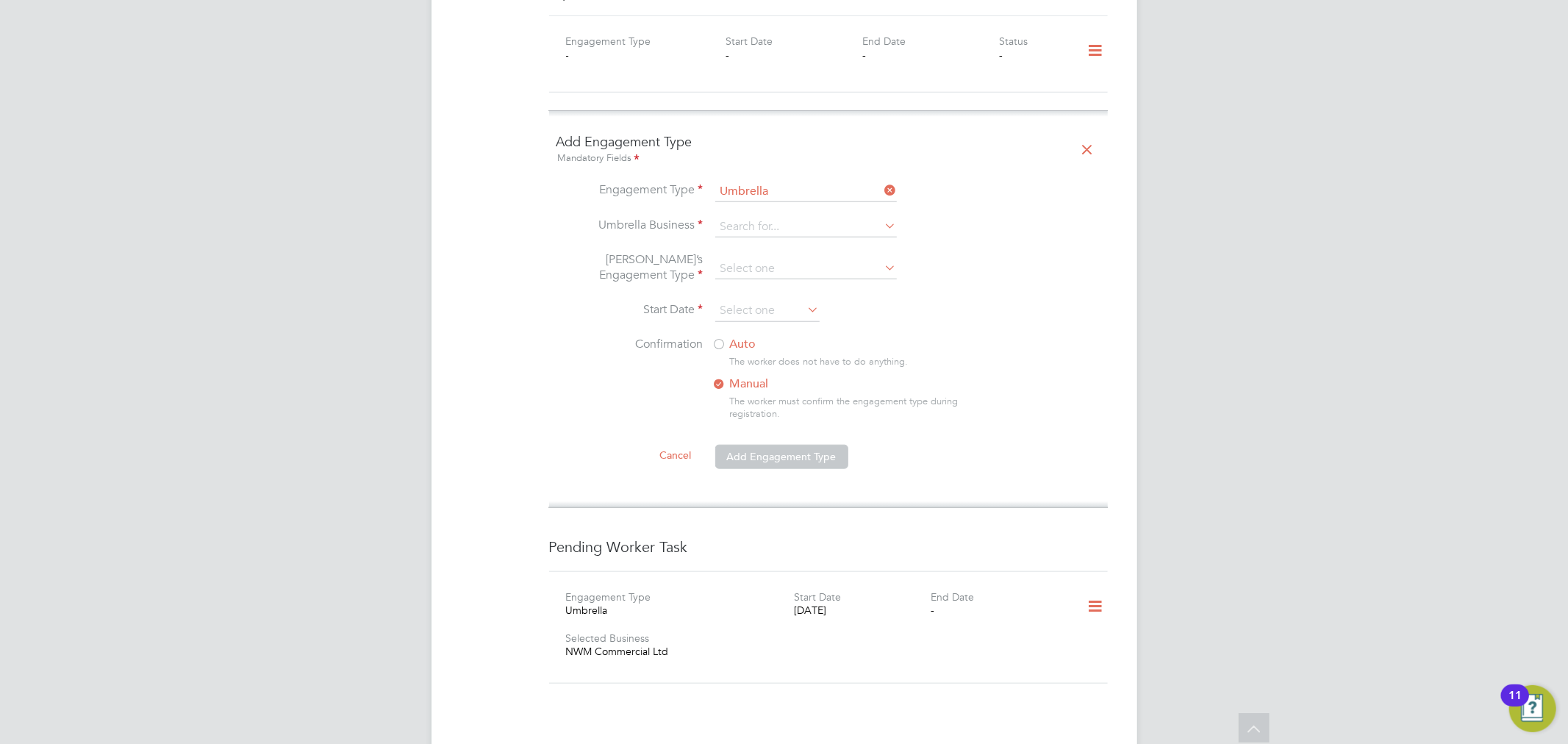
click at [1106, 592] on icon at bounding box center [1095, 607] width 26 height 34
click at [1066, 630] on li "Edit" at bounding box center [1073, 634] width 56 height 21
click at [594, 633] on button "Cancel" at bounding box center [594, 644] width 55 height 24
click at [1092, 590] on icon at bounding box center [1095, 607] width 26 height 34
click at [1070, 656] on li "Delete" at bounding box center [1073, 654] width 56 height 21
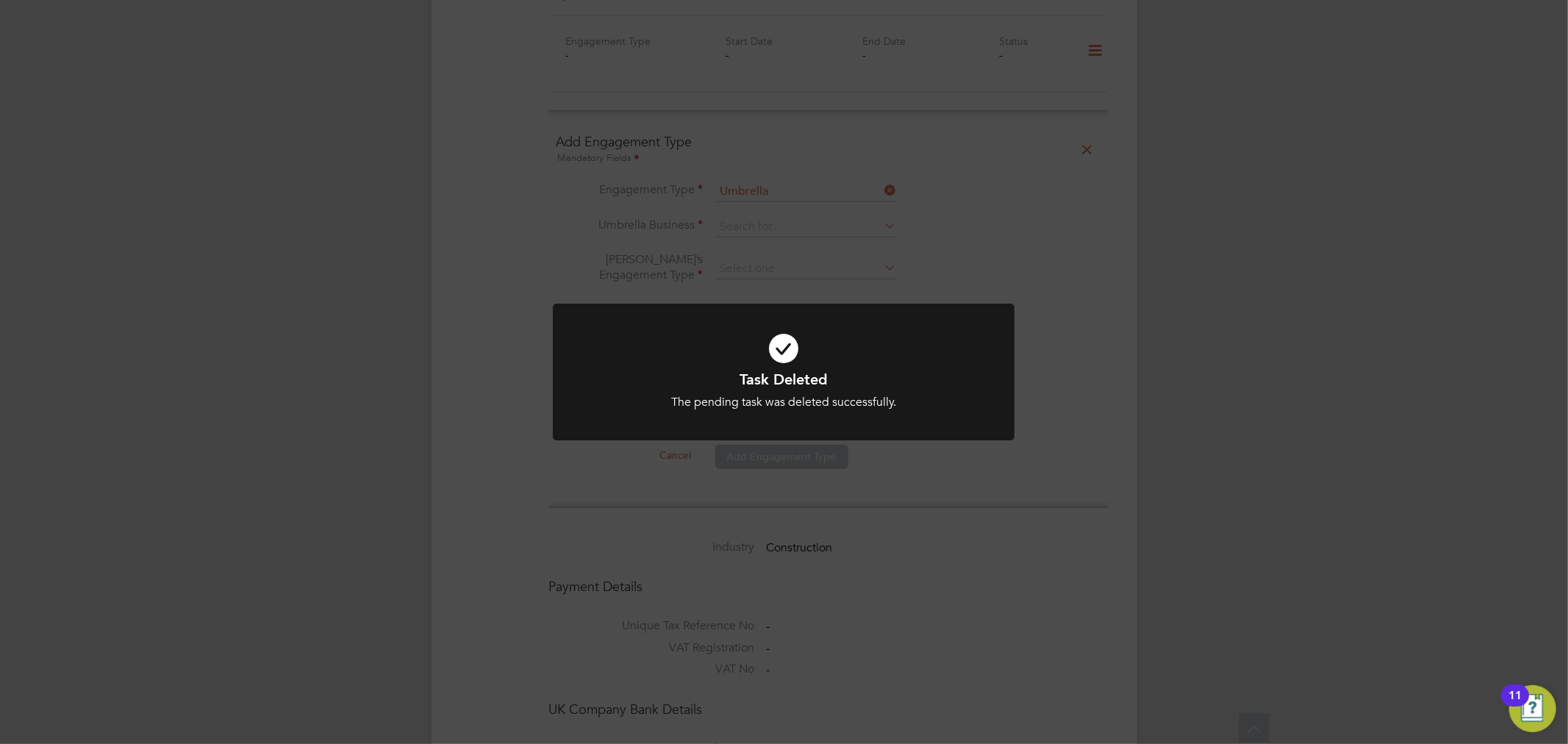
click at [831, 332] on icon at bounding box center [784, 348] width 382 height 57
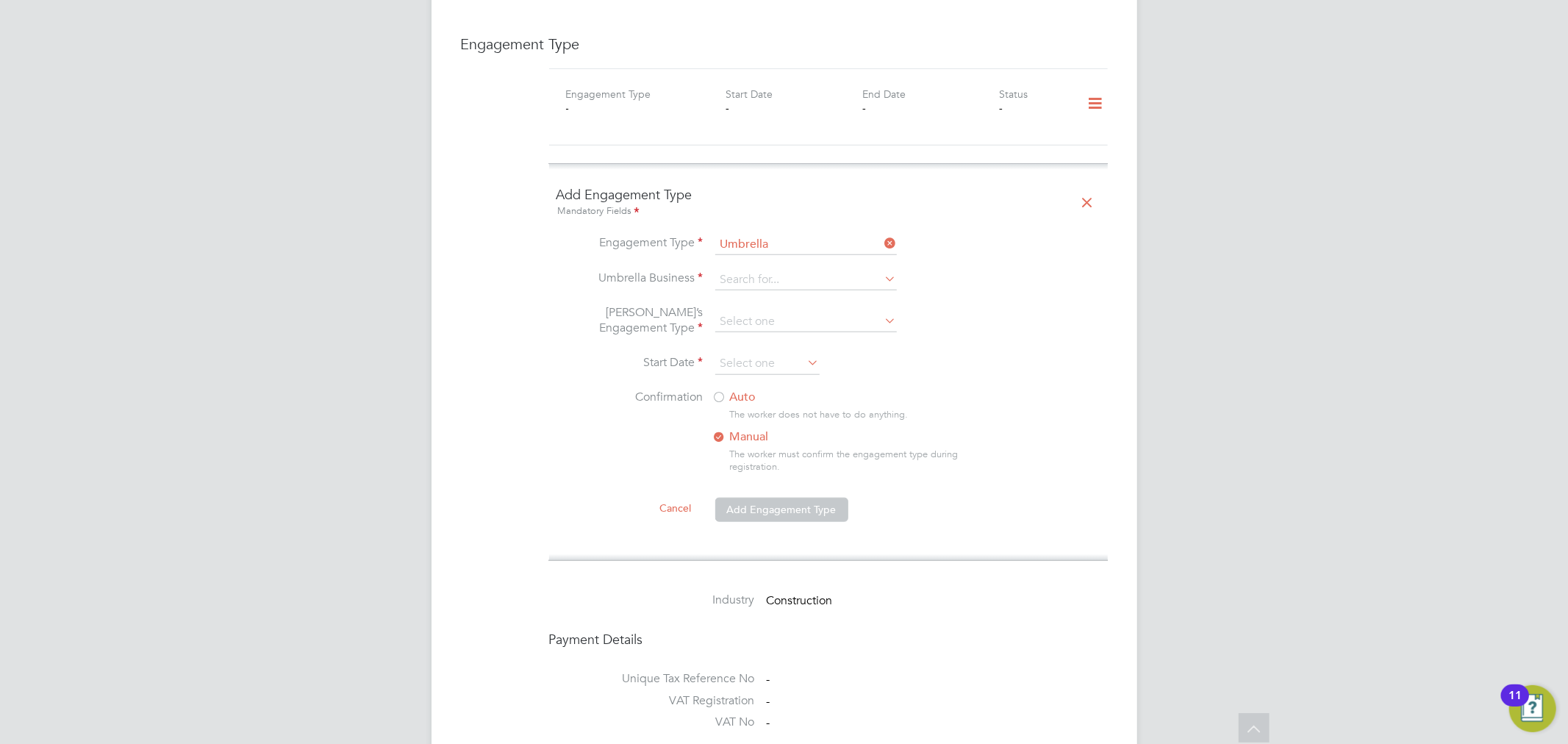
scroll to position [980, 0]
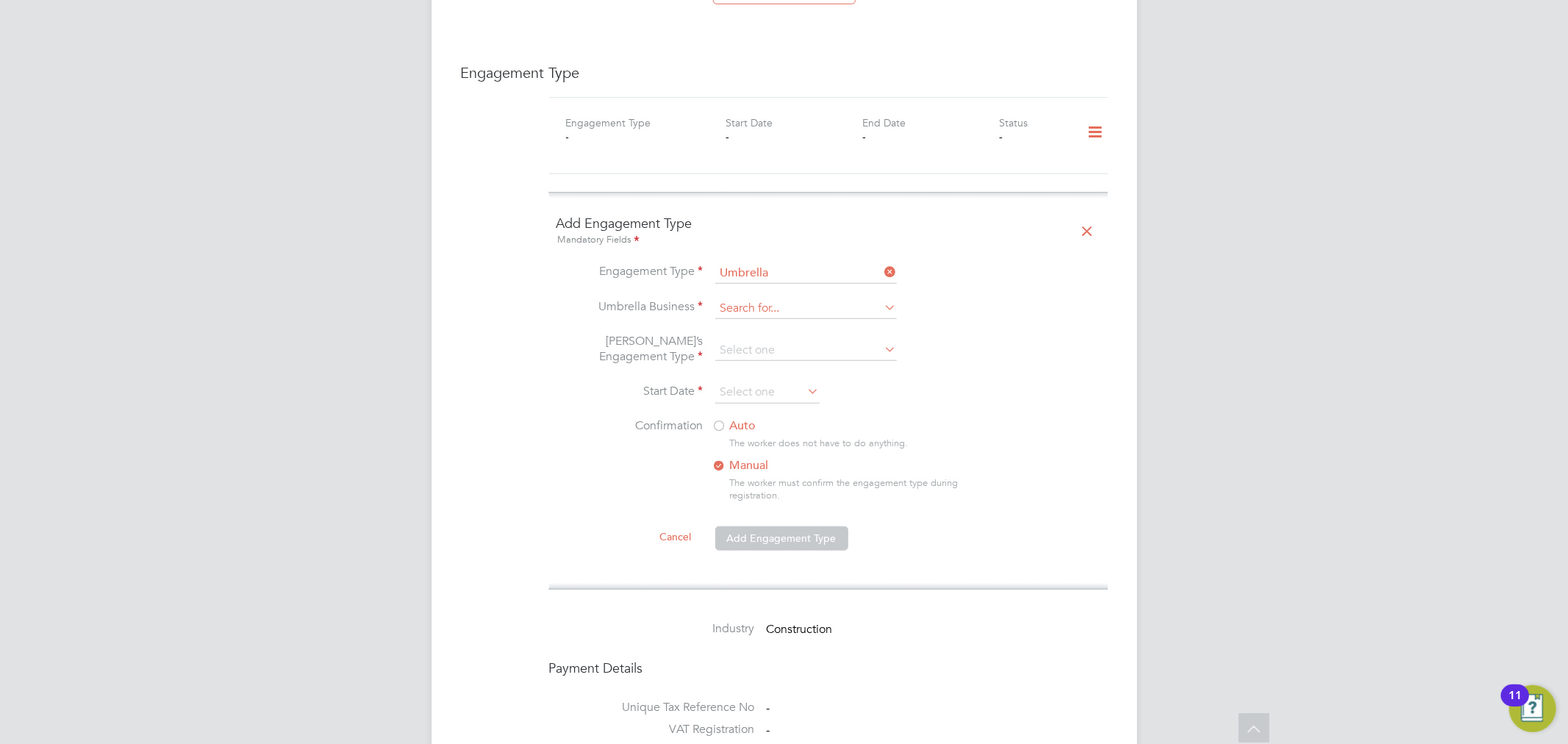
click at [802, 299] on input at bounding box center [806, 309] width 182 height 21
click at [773, 312] on li "NWM Commercial Ltd" at bounding box center [806, 316] width 183 height 21
type input "NWM Commercial Ltd"
click at [763, 340] on input at bounding box center [806, 350] width 182 height 21
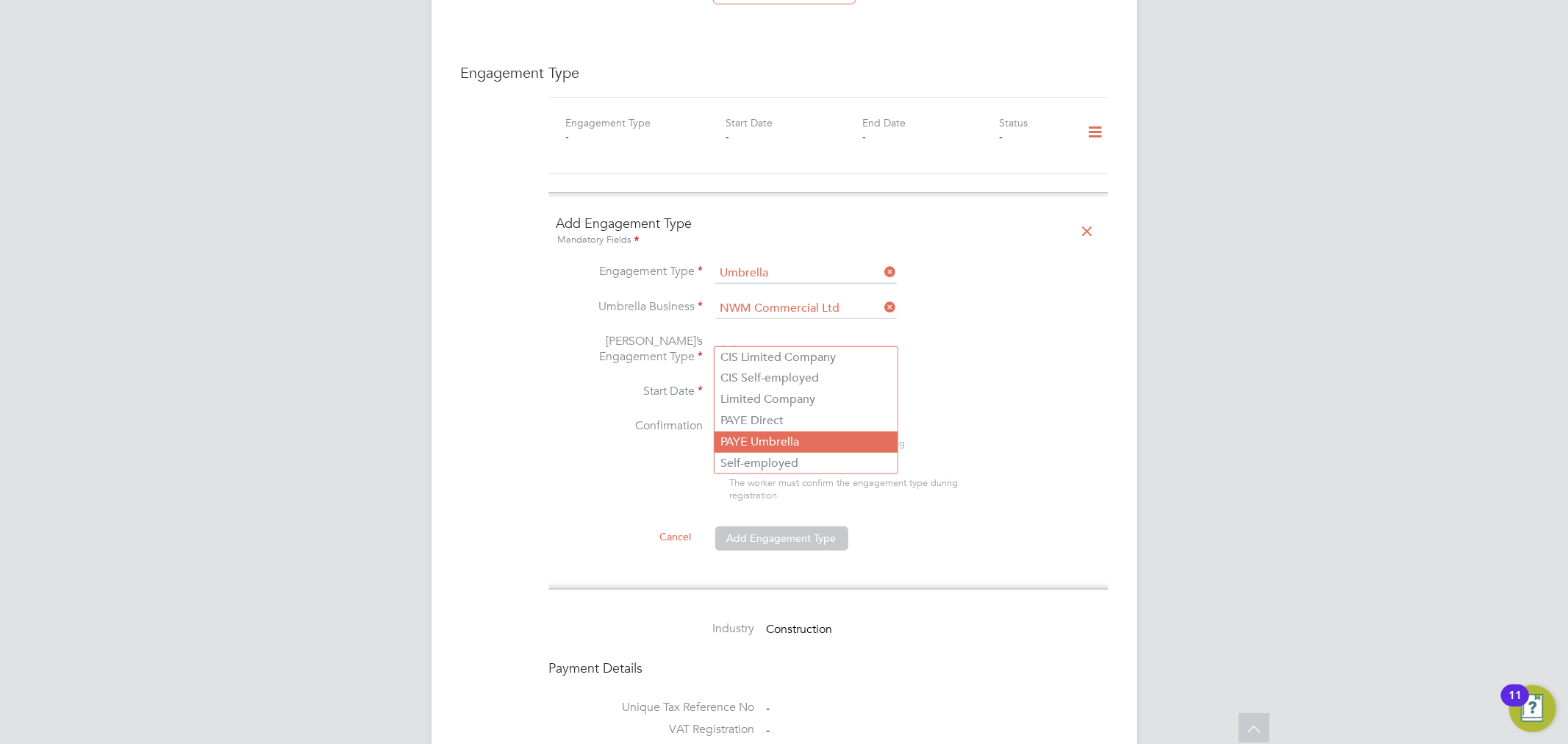
click at [801, 444] on li "PAYE Umbrella" at bounding box center [806, 442] width 183 height 21
type input "PAYE Umbrella"
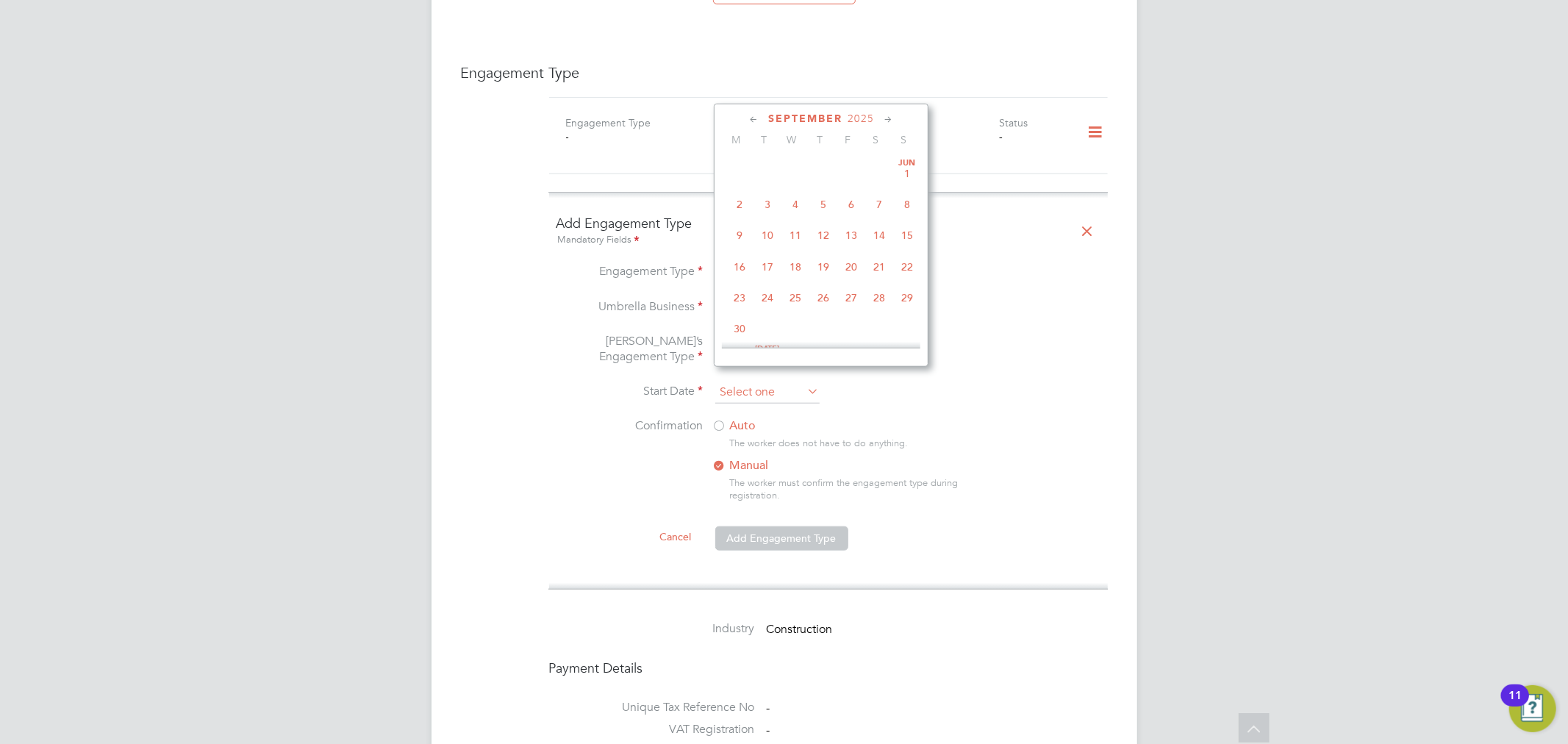
click at [784, 385] on input at bounding box center [768, 392] width 104 height 22
click at [769, 202] on span "23" at bounding box center [768, 196] width 28 height 28
type input "23 Sep 2025"
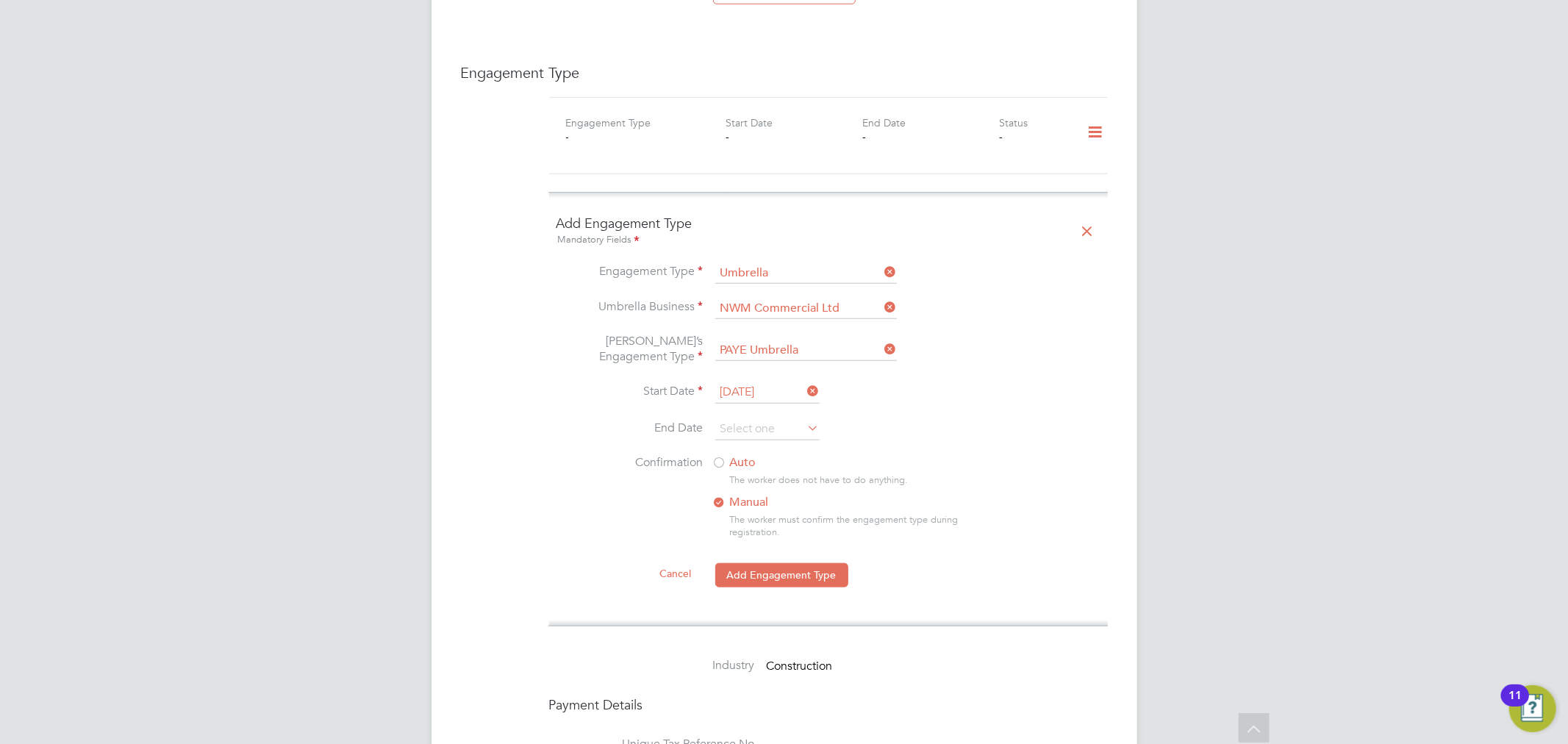
click at [729, 455] on label "Auto" at bounding box center [845, 463] width 265 height 15
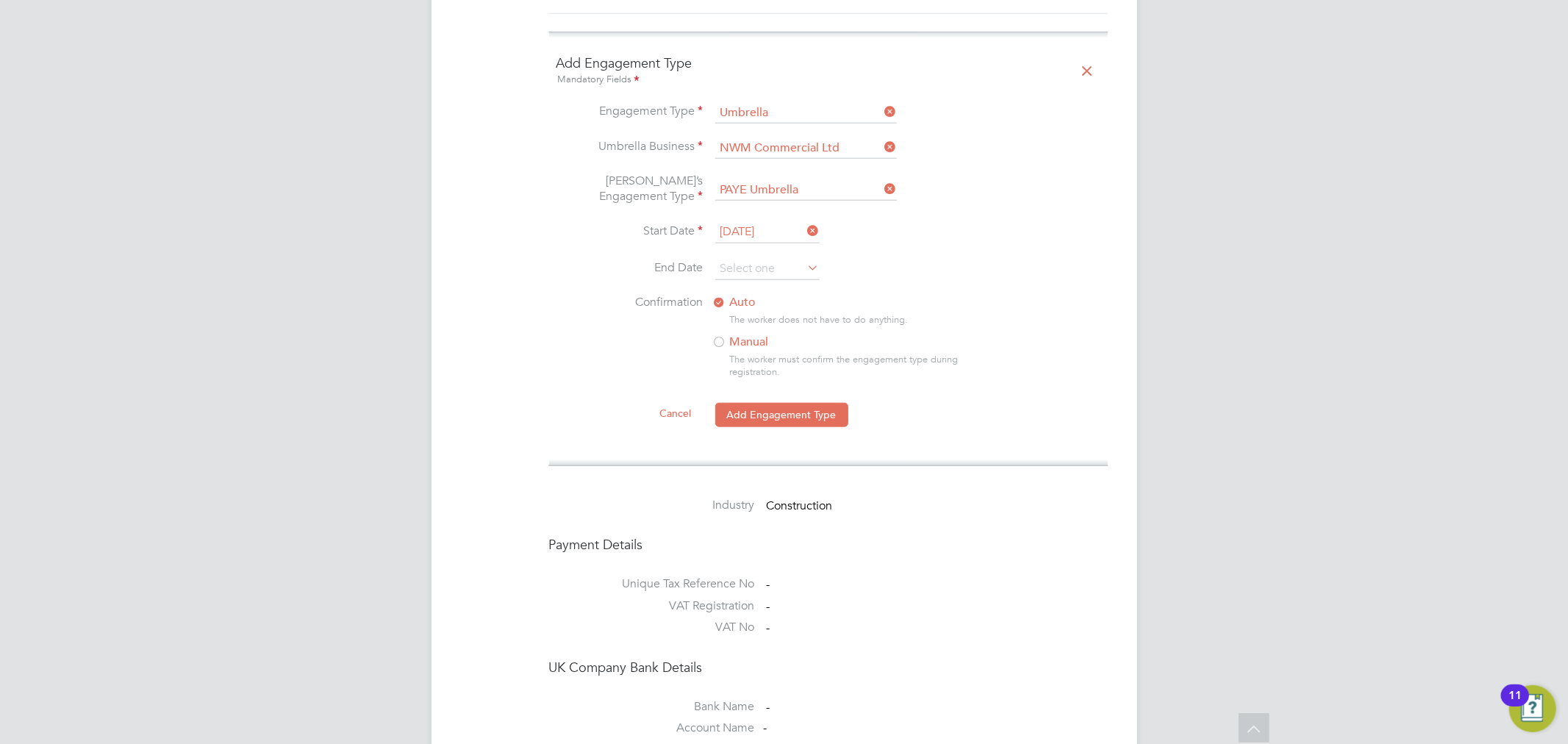
scroll to position [1143, 0]
click at [799, 400] on button "Add Engagement Type" at bounding box center [782, 411] width 133 height 24
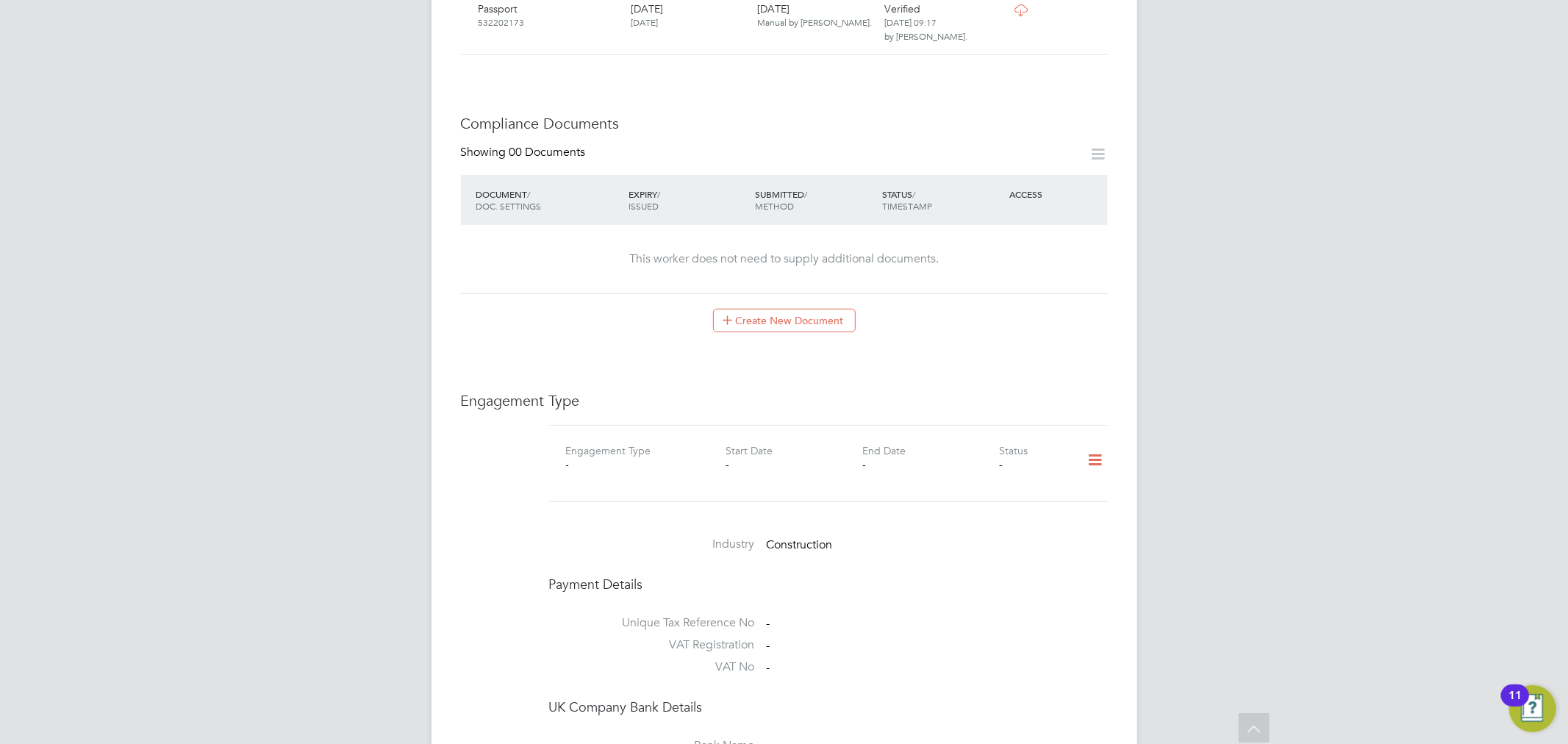
scroll to position [623, 0]
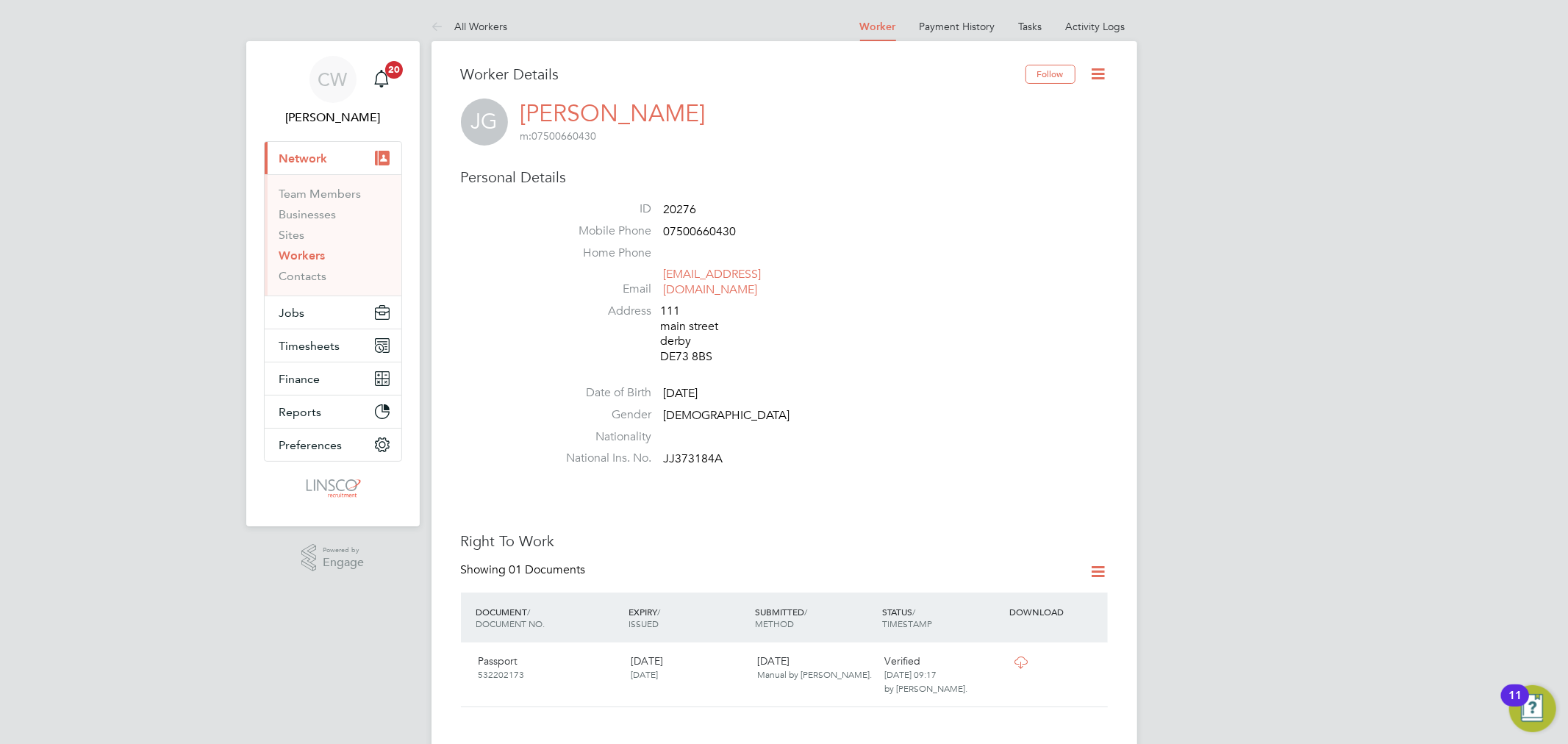
click at [303, 248] on link "Workers" at bounding box center [303, 255] width 46 height 14
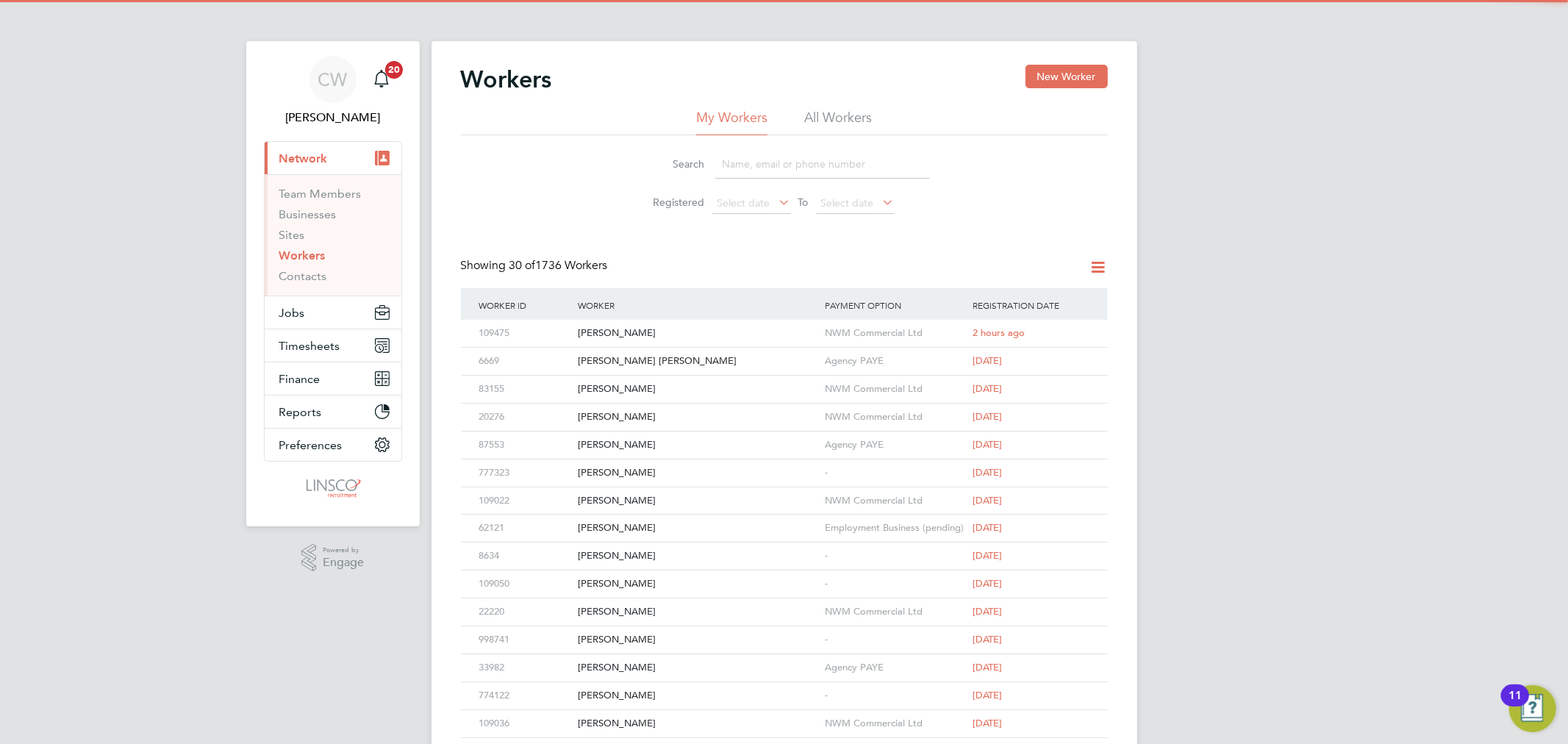
click at [853, 115] on li "All Workers" at bounding box center [838, 122] width 67 height 27
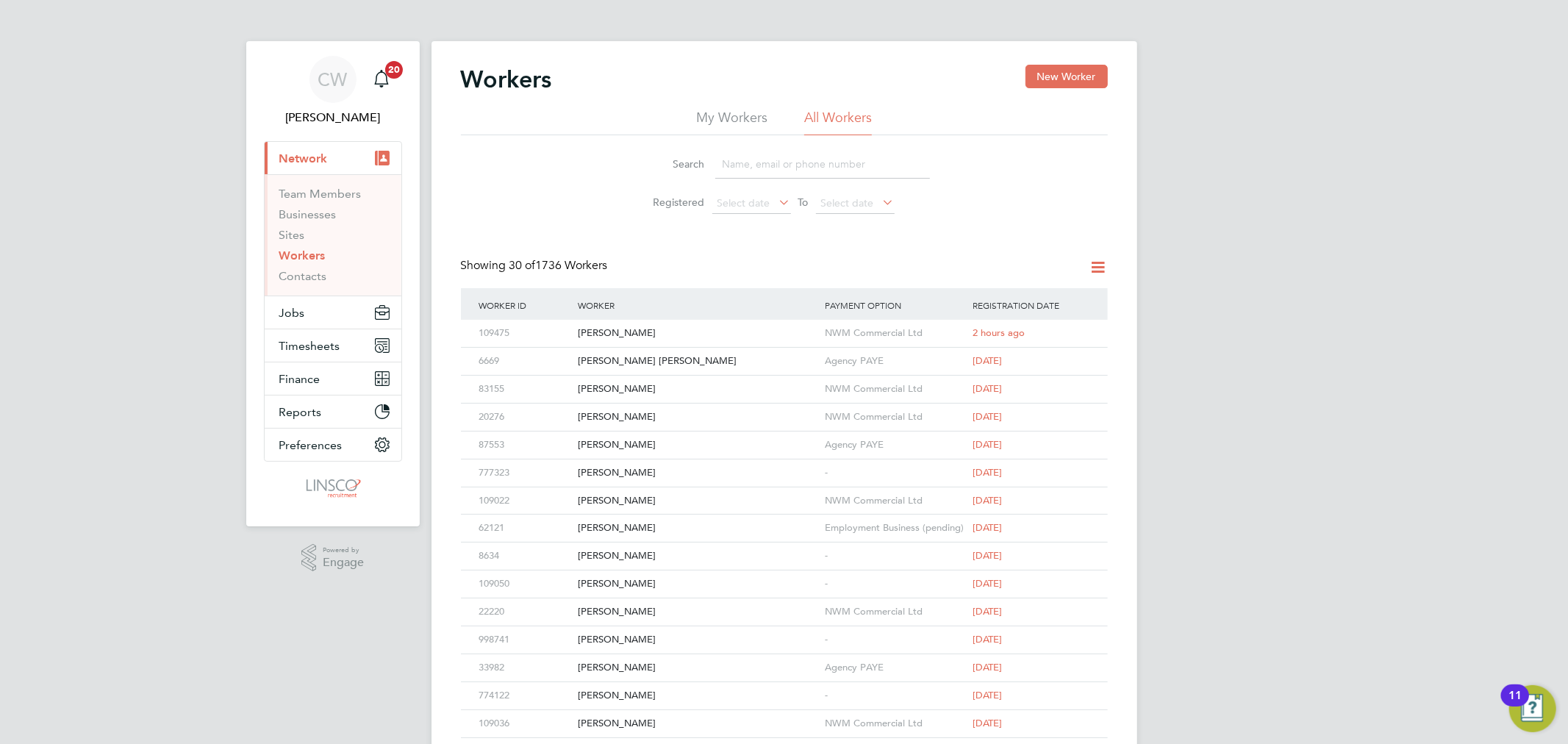
click at [810, 165] on input at bounding box center [823, 164] width 214 height 28
paste input "[PERSON_NAME]"
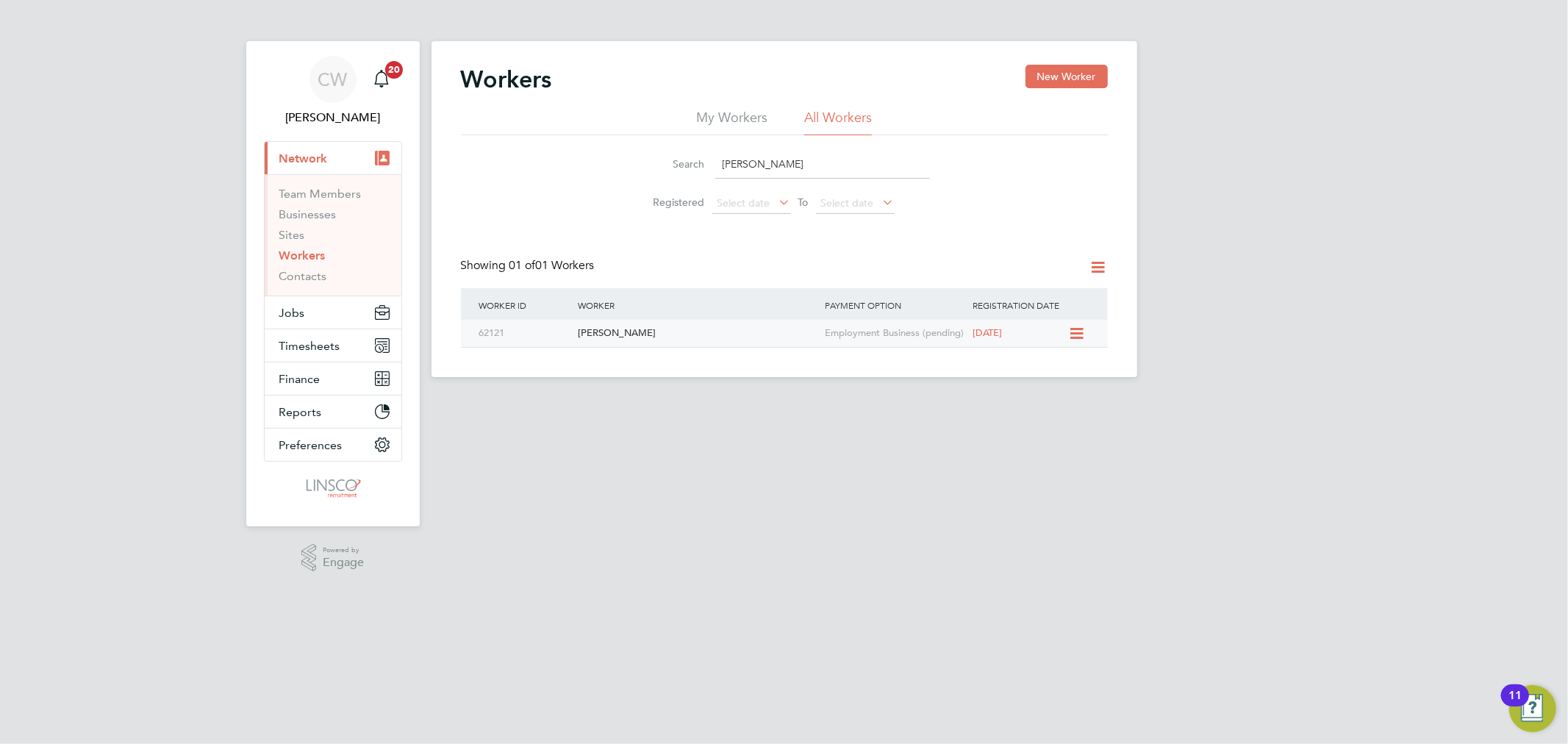
type input "[PERSON_NAME]"
click at [880, 338] on div "Employment Business (pending)" at bounding box center [895, 333] width 149 height 28
drag, startPoint x: 839, startPoint y: 162, endPoint x: 725, endPoint y: 157, distance: 114.1
click at [707, 162] on div "Search Christopher Scarah" at bounding box center [784, 164] width 291 height 28
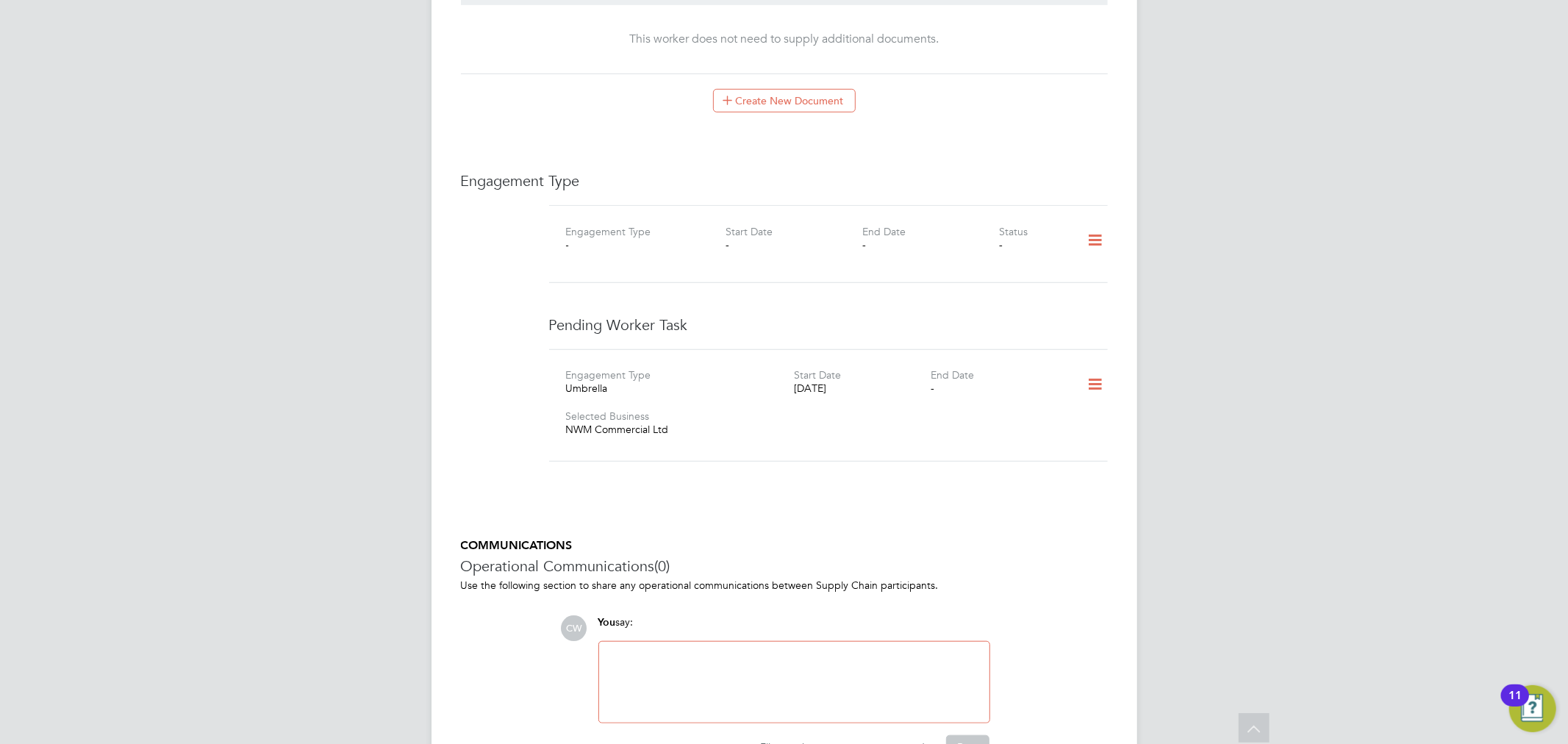
scroll to position [899, 0]
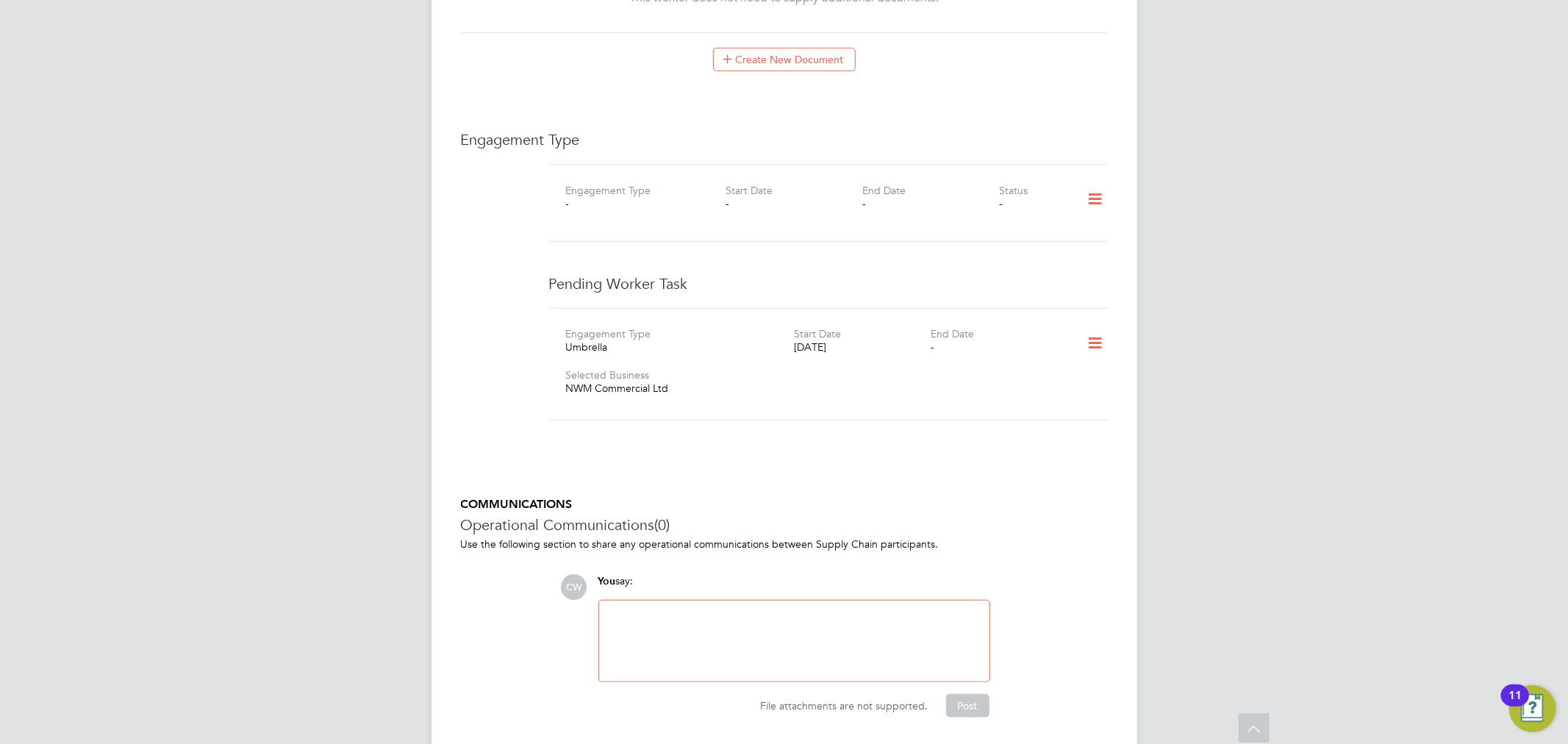
click at [1094, 341] on icon at bounding box center [1095, 343] width 26 height 34
click at [1075, 406] on li "Delete" at bounding box center [1073, 406] width 56 height 21
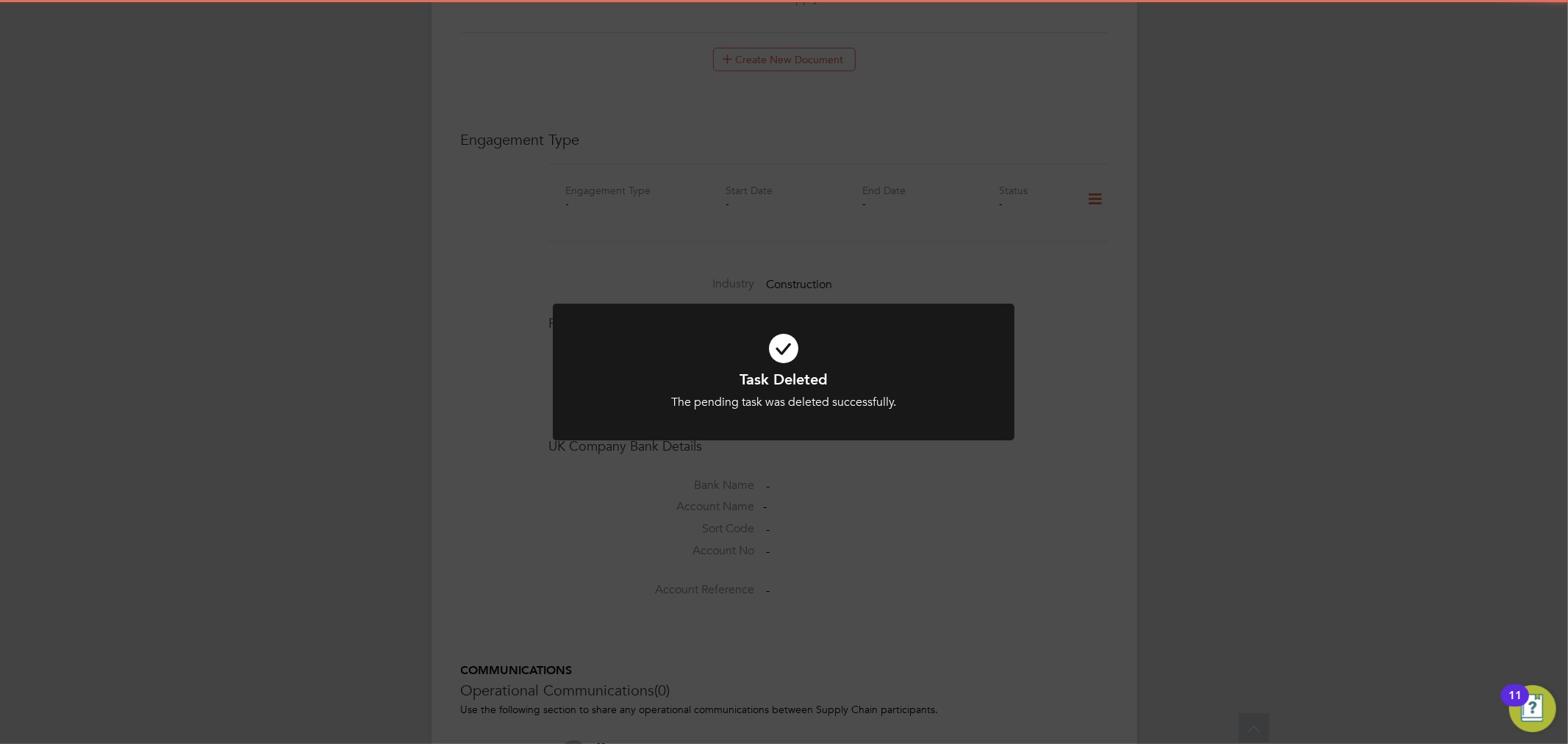
click at [796, 375] on h1 "Task Deleted" at bounding box center [784, 379] width 382 height 19
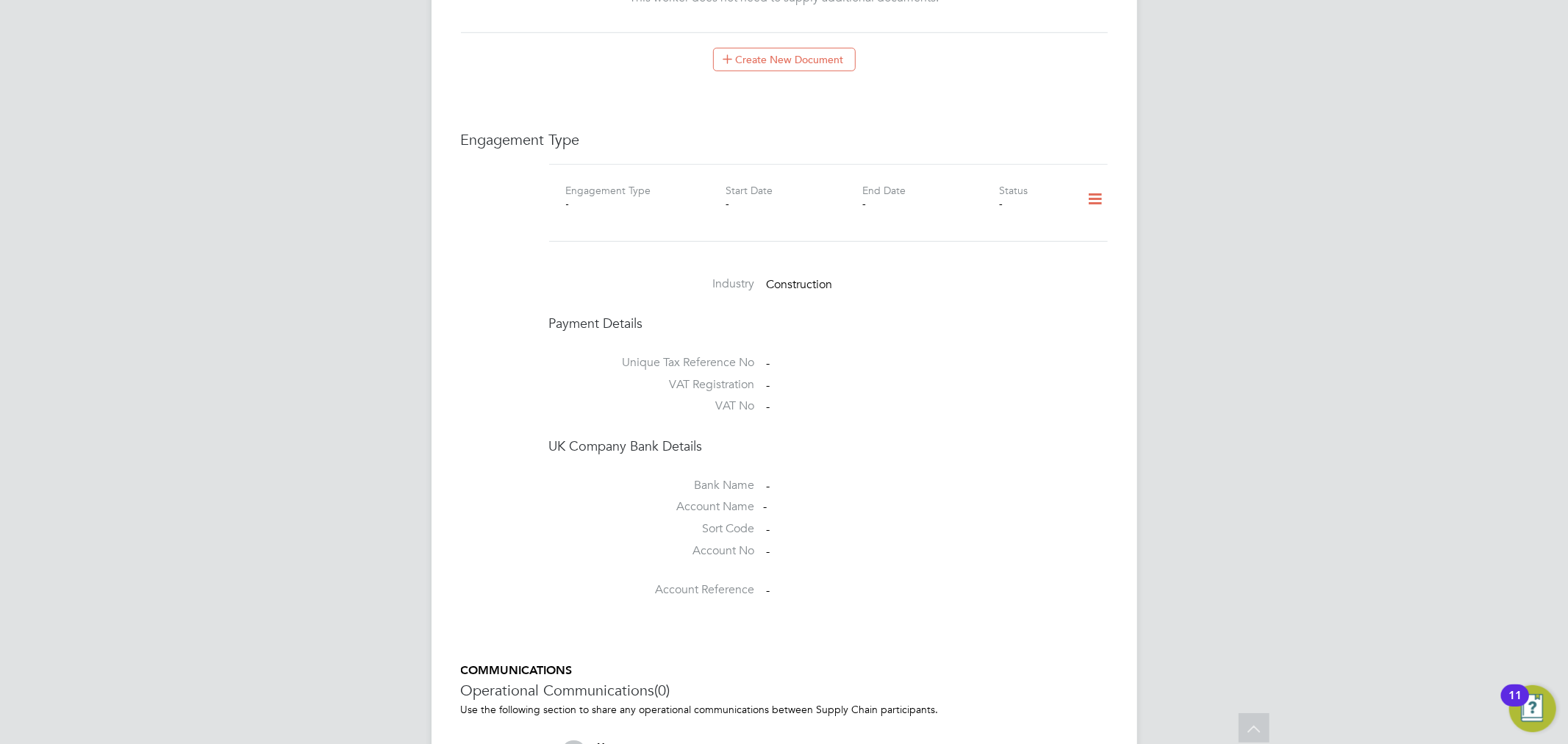
click at [1092, 193] on icon at bounding box center [1095, 199] width 26 height 34
click at [1000, 260] on li "Add Engagement Type" at bounding box center [1020, 262] width 167 height 21
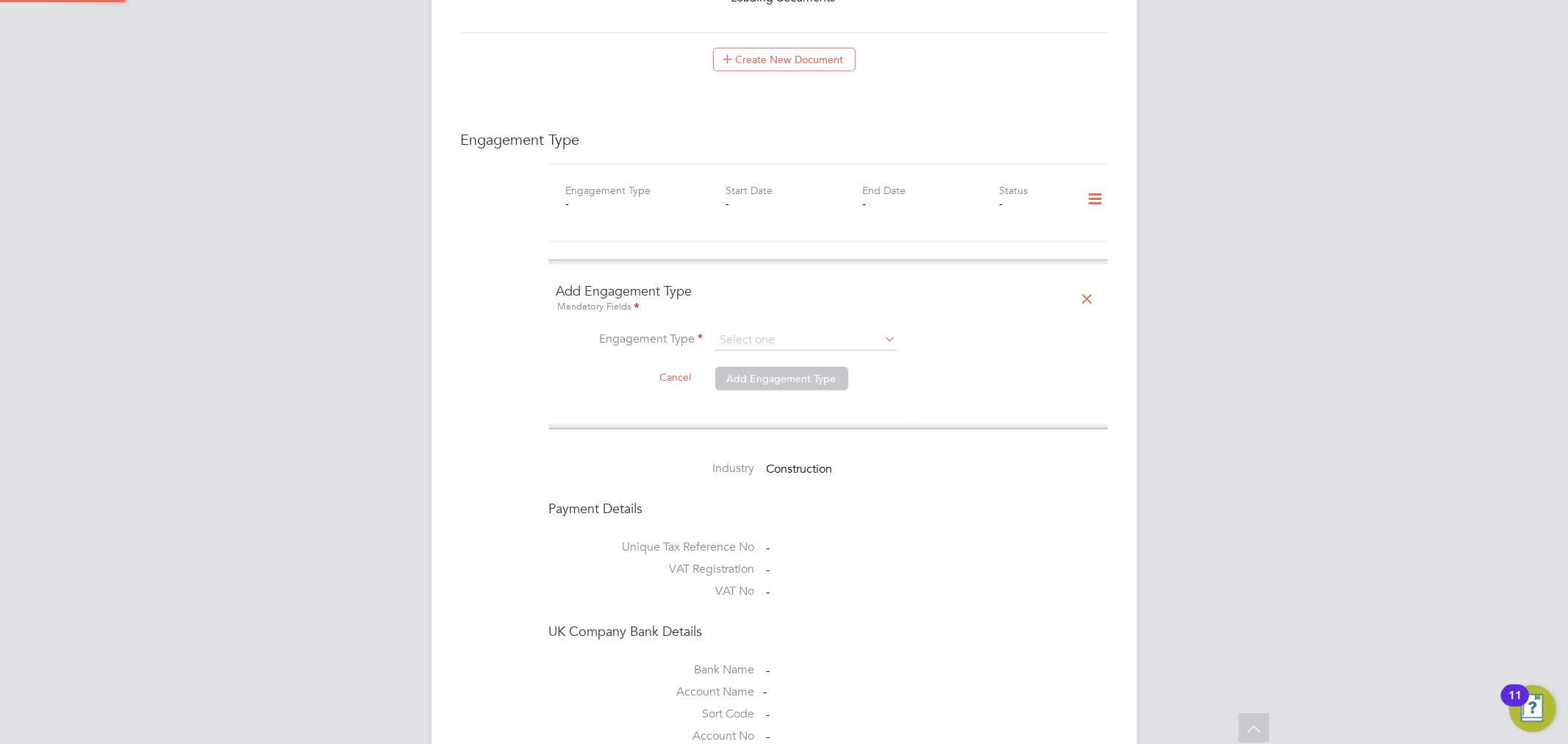
scroll to position [914, 0]
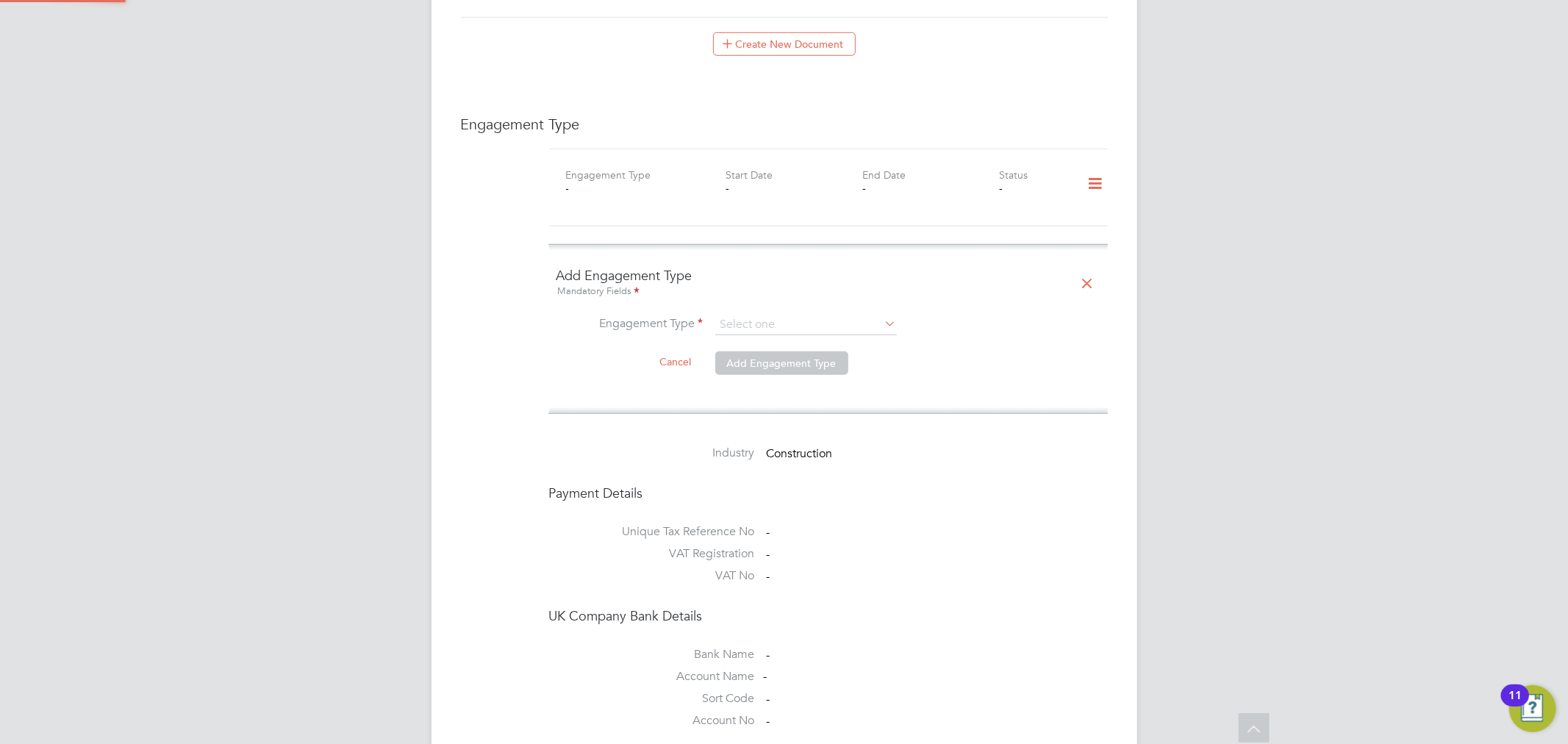
click at [782, 337] on li "Engagement Type" at bounding box center [829, 333] width 544 height 35
click at [787, 322] on input at bounding box center [806, 325] width 182 height 21
click at [767, 403] on li "Umbrella" at bounding box center [806, 410] width 183 height 21
type input "Umbrella"
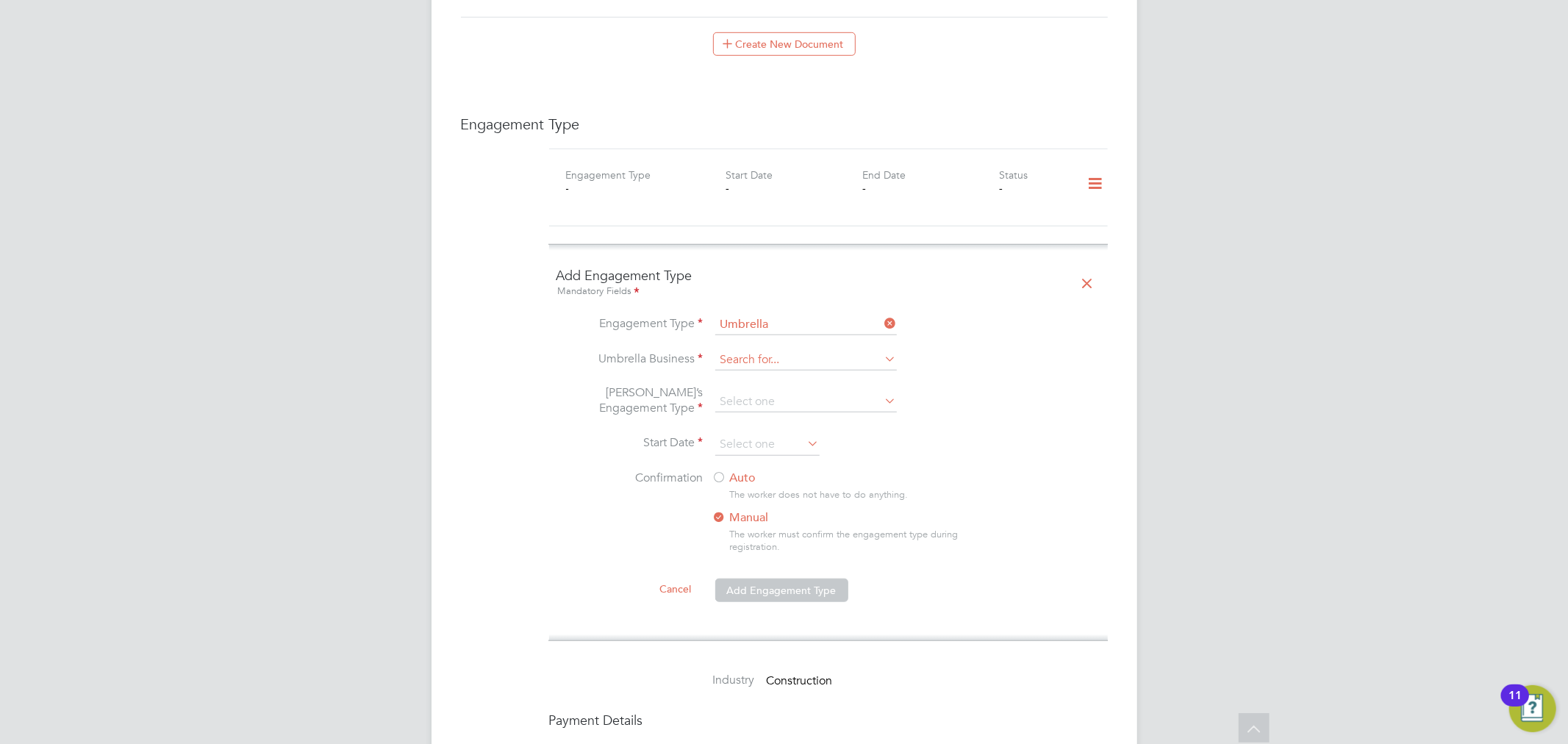
click at [777, 359] on input at bounding box center [806, 360] width 182 height 21
click at [787, 374] on li "NWM Commercial Ltd" at bounding box center [806, 382] width 183 height 21
type input "NWM Commercial Ltd"
click at [784, 402] on input at bounding box center [806, 402] width 182 height 21
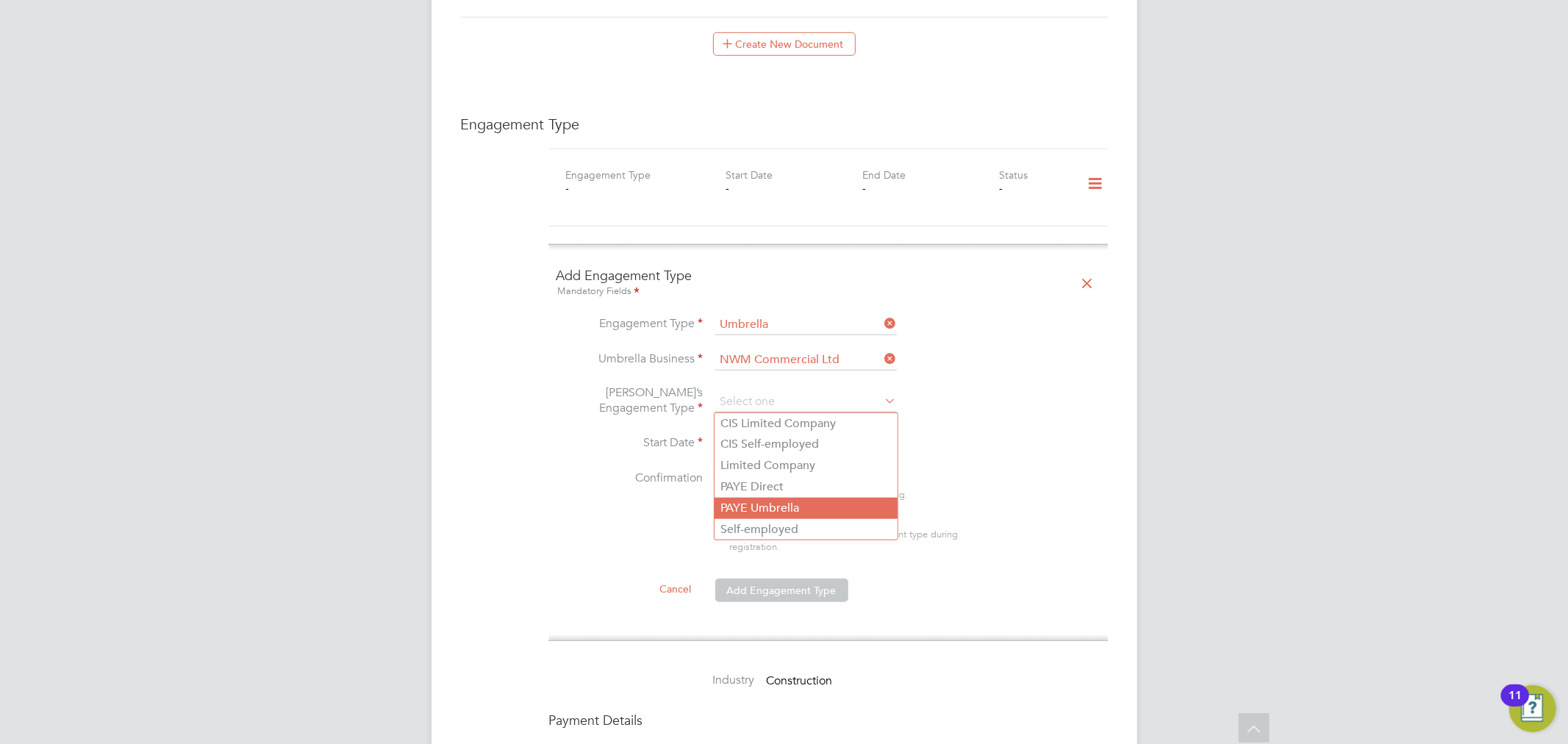
click at [795, 503] on li "PAYE Umbrella" at bounding box center [806, 509] width 183 height 21
type input "PAYE Umbrella"
click at [751, 441] on input at bounding box center [768, 444] width 104 height 22
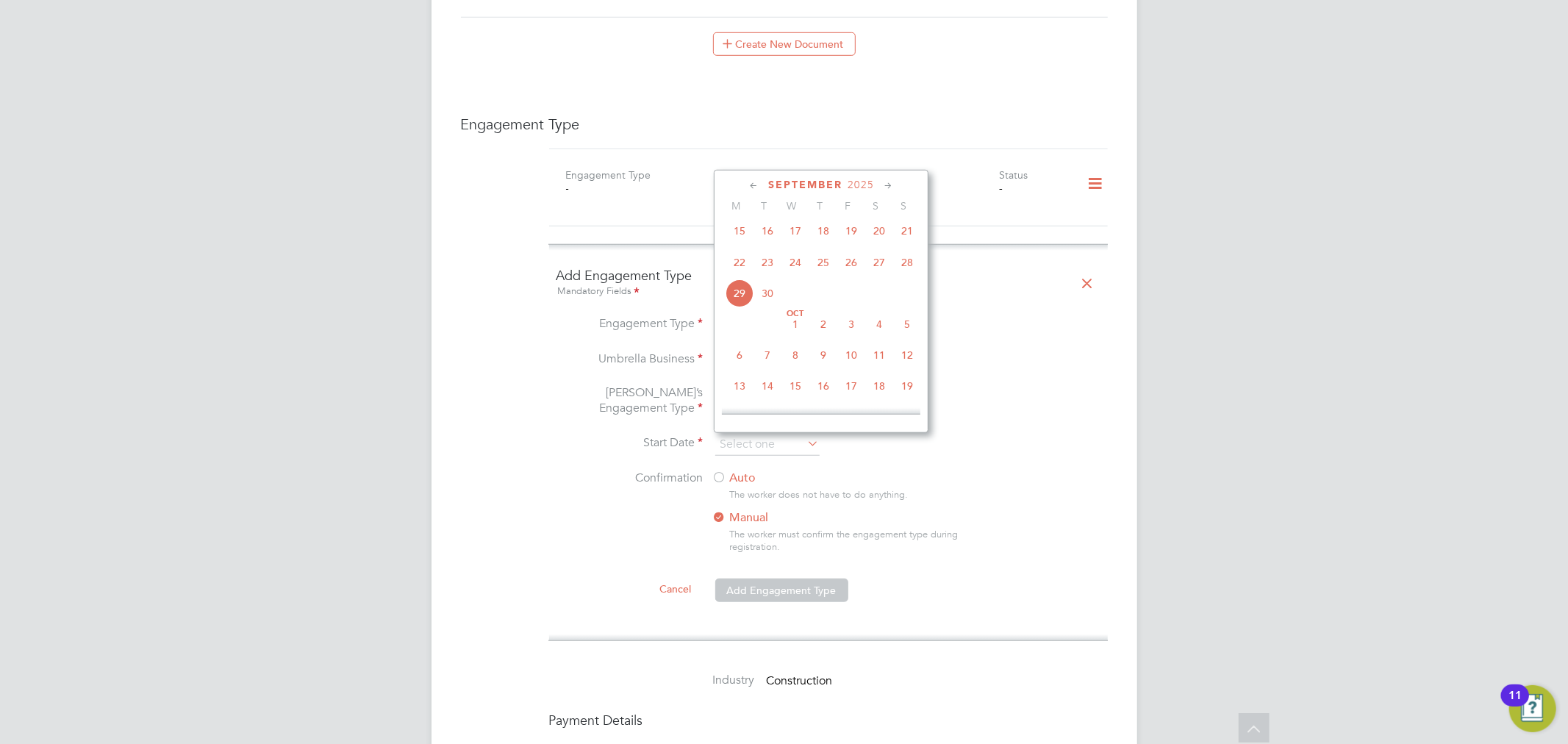
click at [743, 236] on span "15" at bounding box center [739, 231] width 28 height 28
type input "[DATE]"
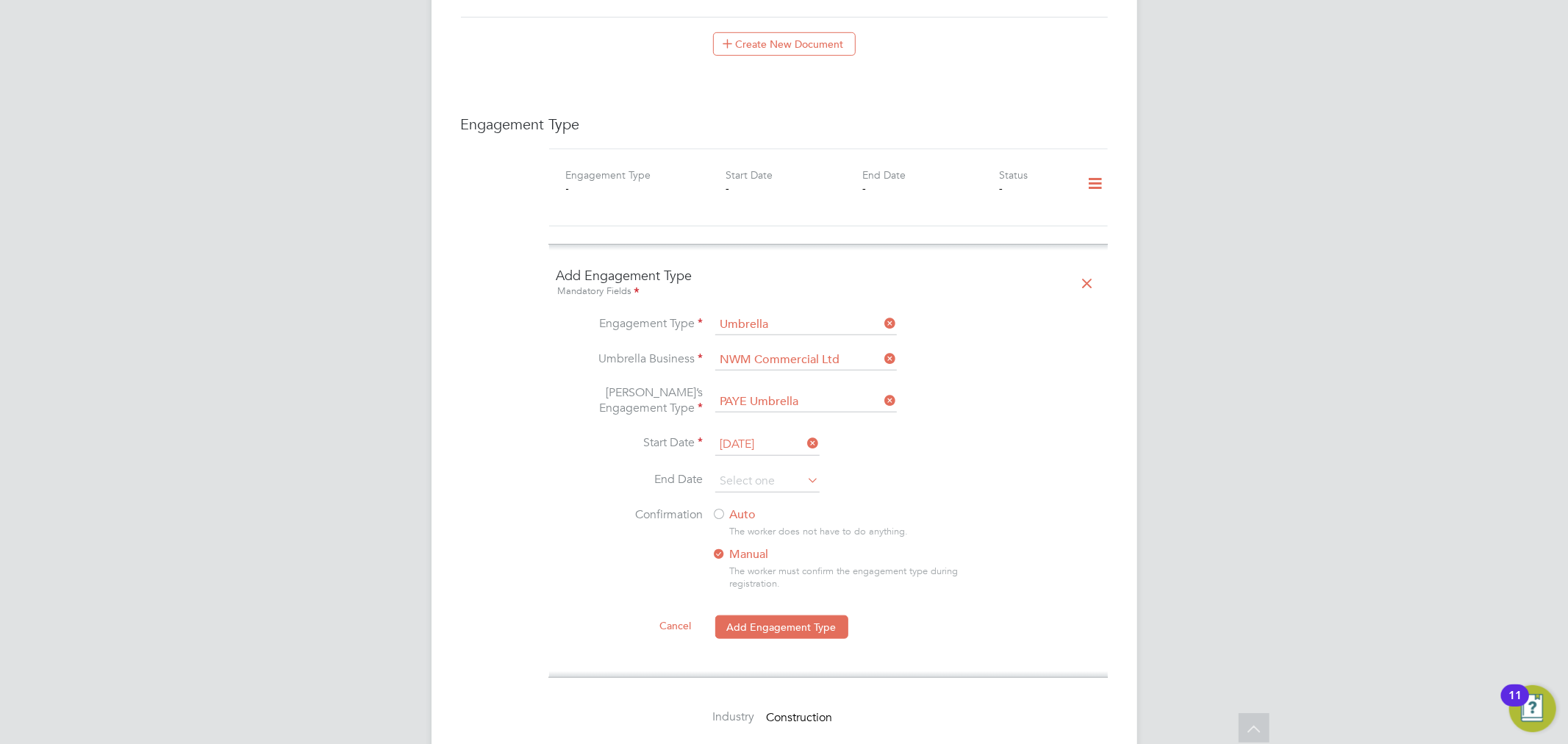
click at [740, 516] on label "Auto" at bounding box center [845, 515] width 265 height 15
click at [796, 628] on button "Add Engagement Type" at bounding box center [782, 627] width 133 height 24
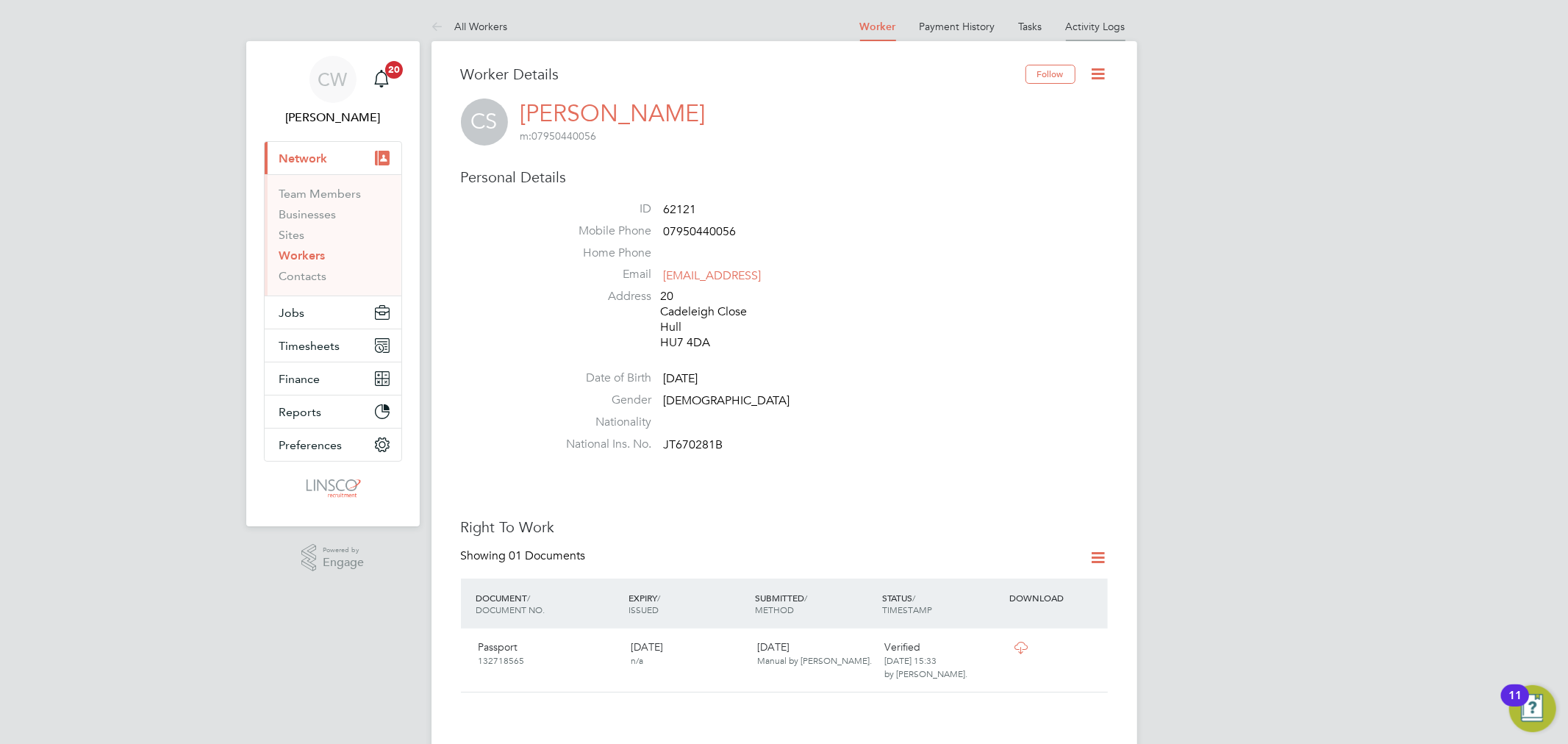
click at [1085, 23] on link "Activity Logs" at bounding box center [1096, 26] width 60 height 13
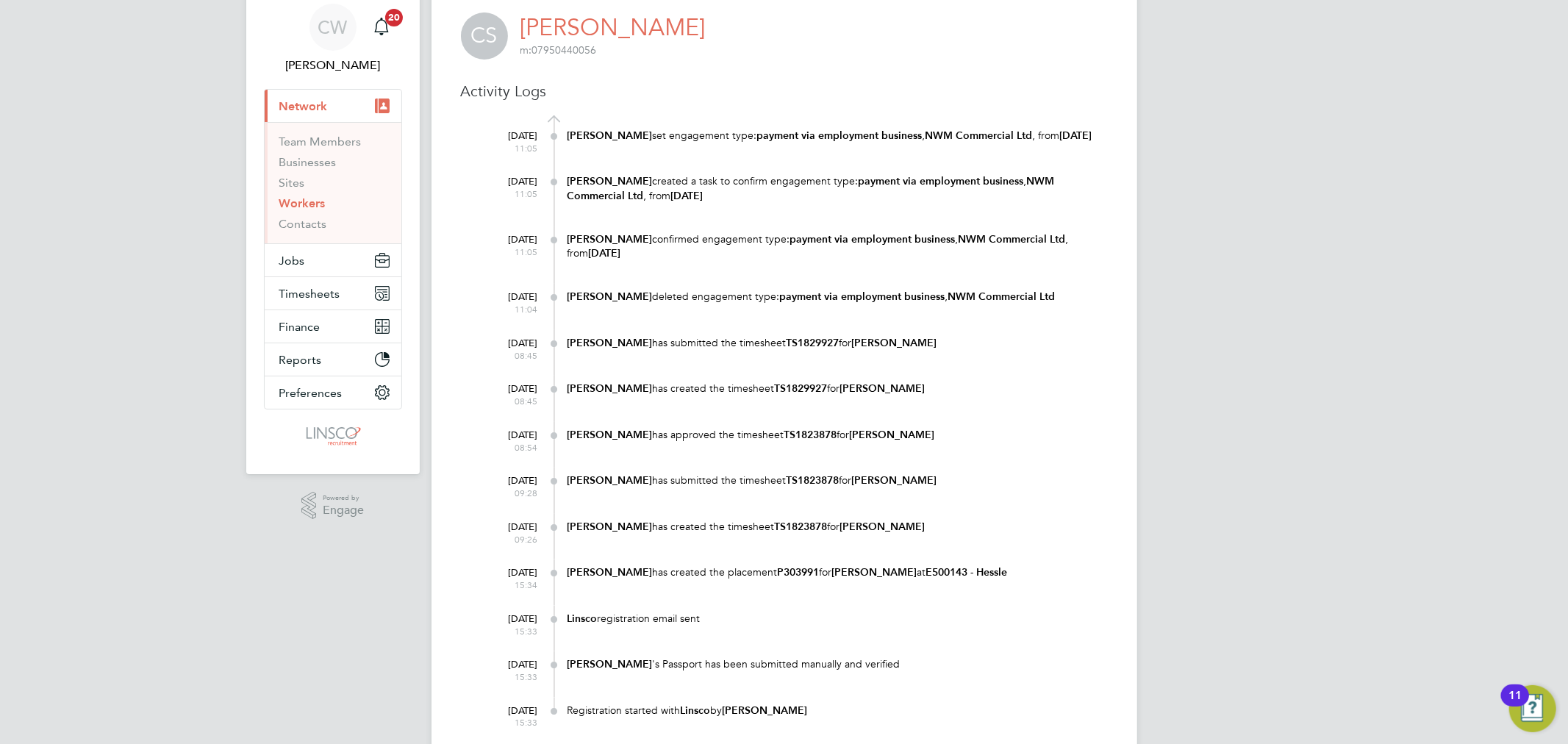
scroll to position [86, 0]
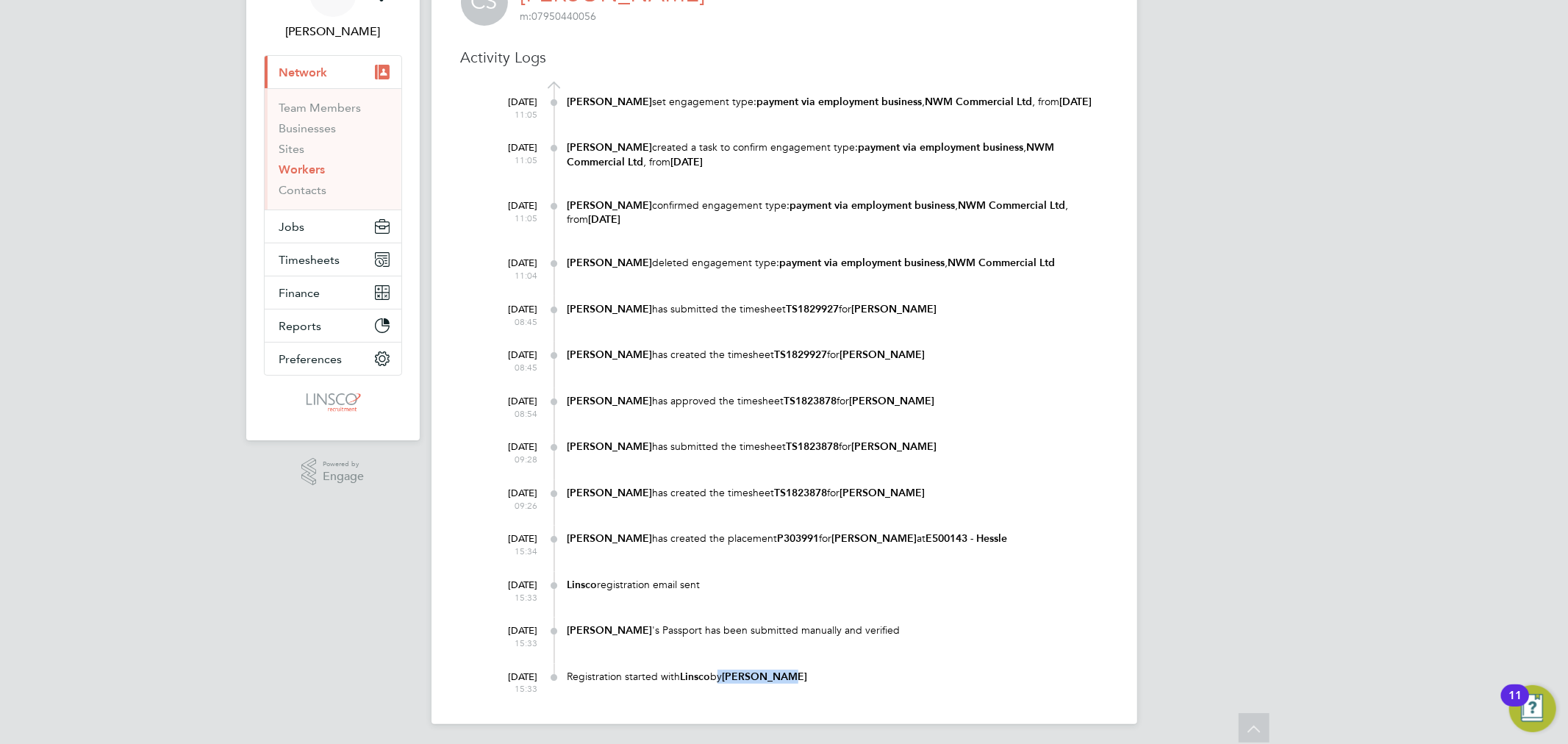
drag, startPoint x: 799, startPoint y: 674, endPoint x: 715, endPoint y: 674, distance: 84.0
click at [715, 674] on div "Registration started with Linsco by Shaun White" at bounding box center [837, 677] width 540 height 14
click at [995, 611] on div "29 Sep 2025 11:05 Chloe Whittall set engagement type: payment via employment bu…" at bounding box center [794, 388] width 629 height 613
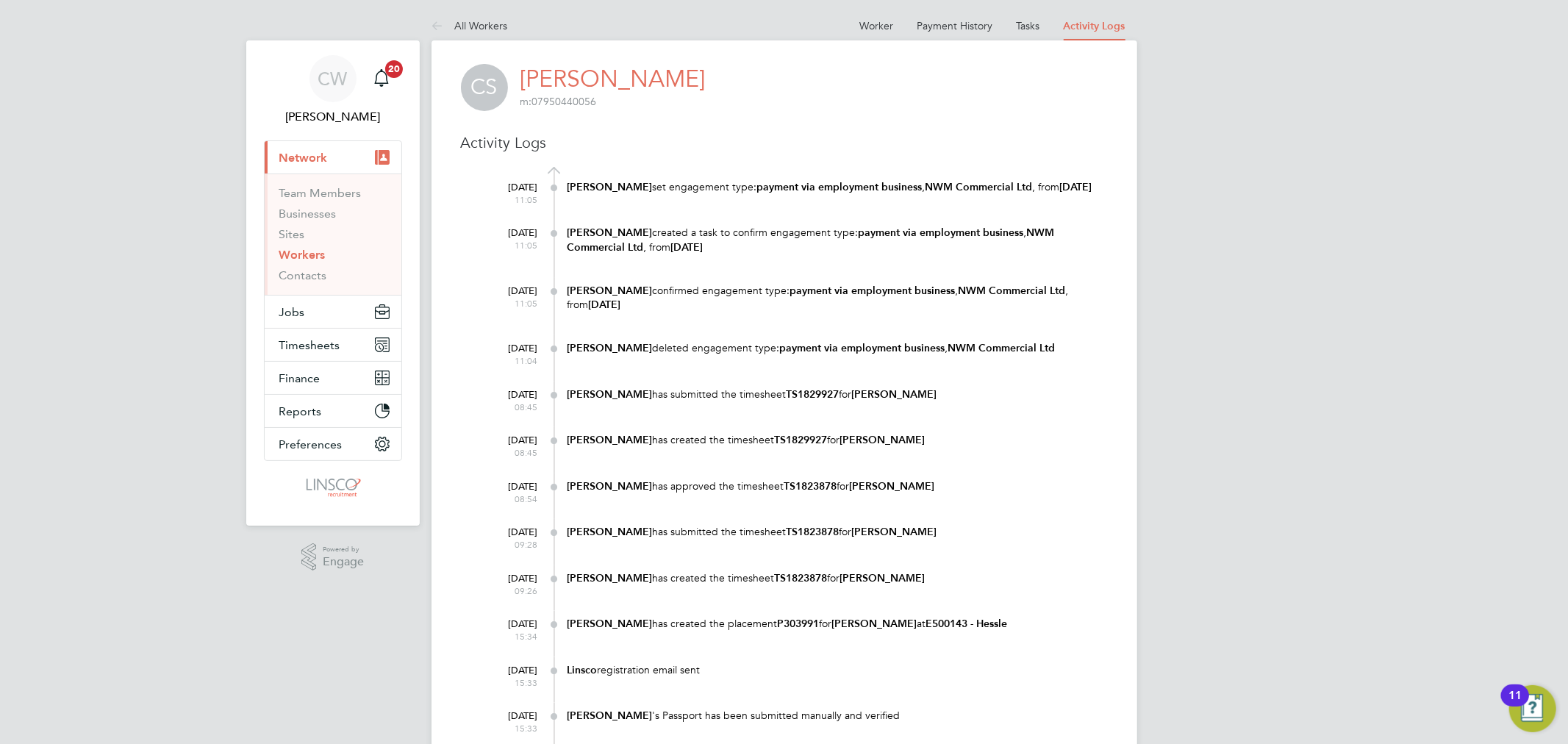
scroll to position [0, 0]
click at [483, 21] on link "All Workers" at bounding box center [470, 26] width 77 height 13
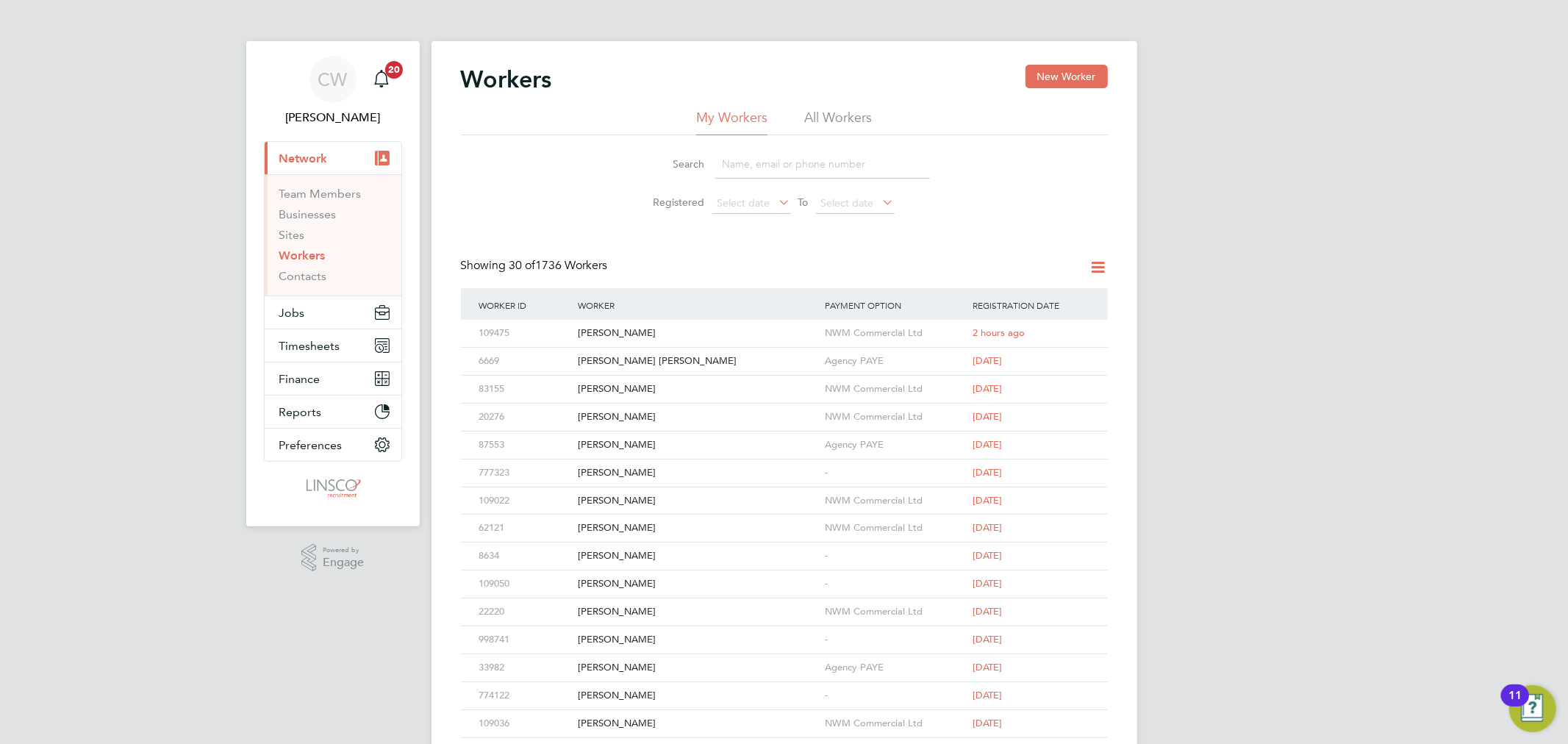
click at [866, 109] on div "Workers New Worker My Workers All Workers Search Registered Select date To Sele…" at bounding box center [784, 624] width 647 height 1120
click at [857, 122] on li "All Workers" at bounding box center [838, 122] width 67 height 27
click at [812, 169] on input at bounding box center [823, 164] width 214 height 28
paste input "[PERSON_NAME]"
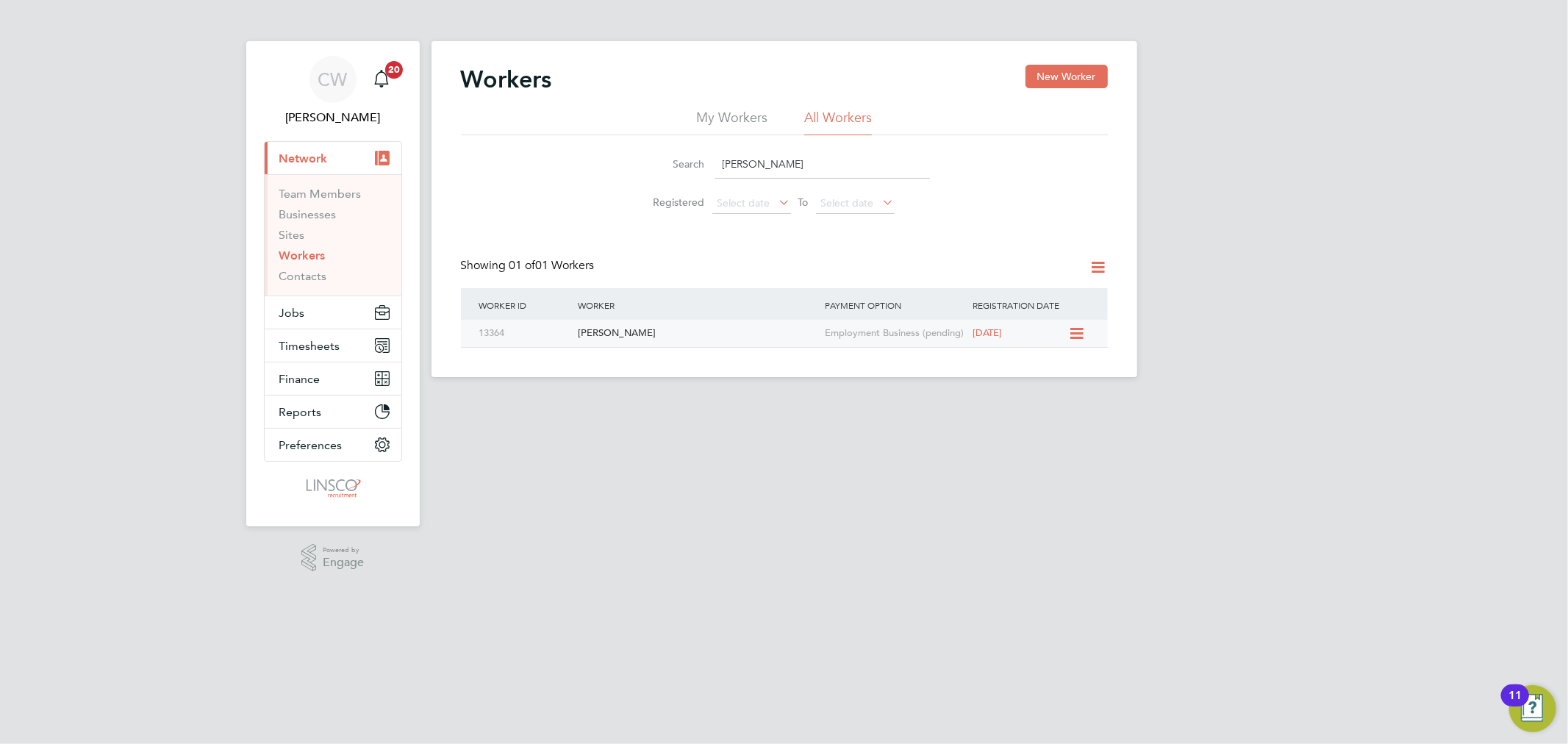
type input "[PERSON_NAME]"
click at [755, 324] on div "[PERSON_NAME]" at bounding box center [698, 333] width 247 height 28
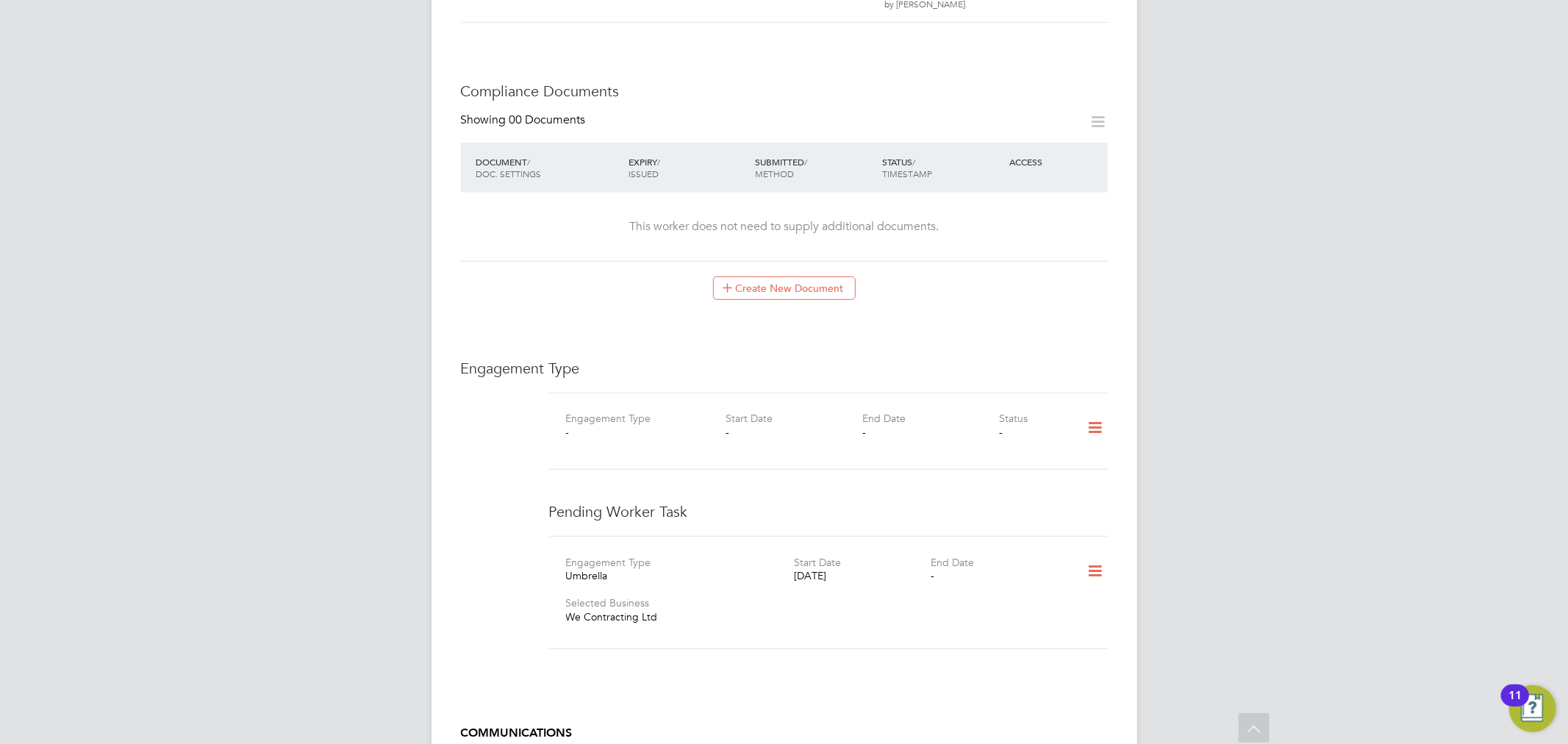
scroll to position [736, 0]
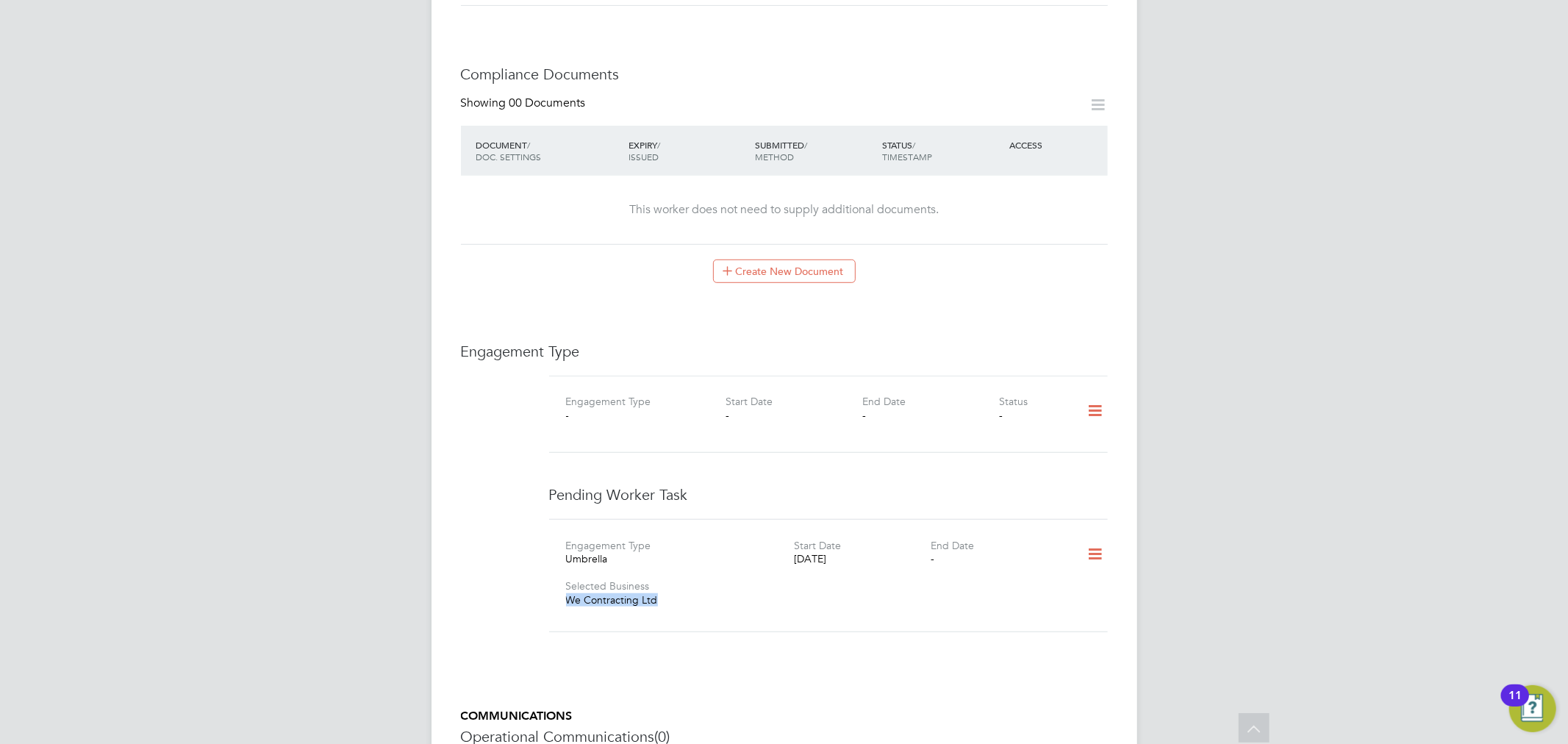
drag, startPoint x: 665, startPoint y: 590, endPoint x: 552, endPoint y: 590, distance: 113.0
click at [552, 590] on div "Engagement Type Umbrella Start Date [DATE] End Date - Selected Business We Cont…" at bounding box center [828, 576] width 571 height 77
click at [753, 596] on div "Selected Business We Contracting Ltd" at bounding box center [702, 596] width 273 height 35
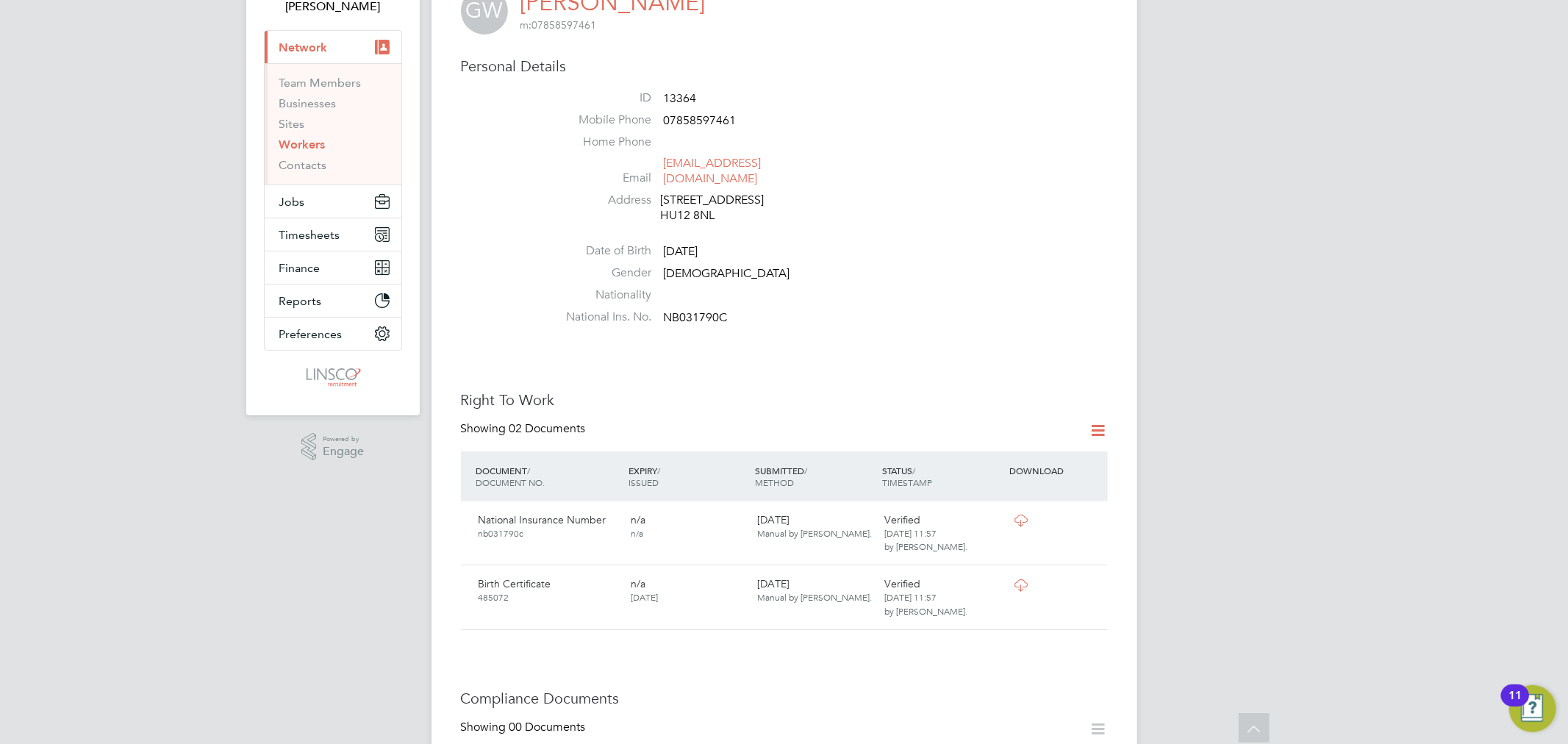
scroll to position [0, 0]
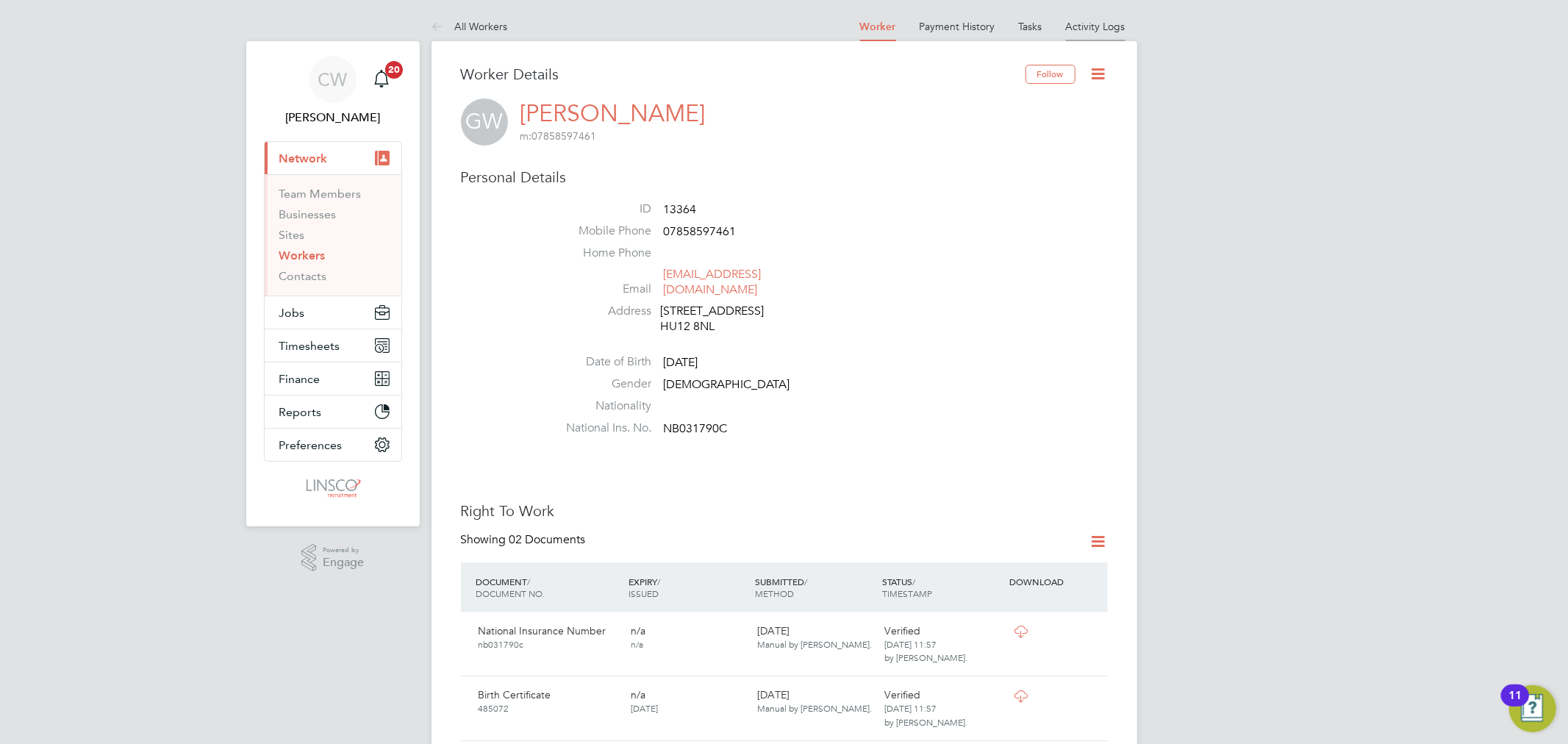
click at [1102, 25] on link "Activity Logs" at bounding box center [1096, 26] width 60 height 13
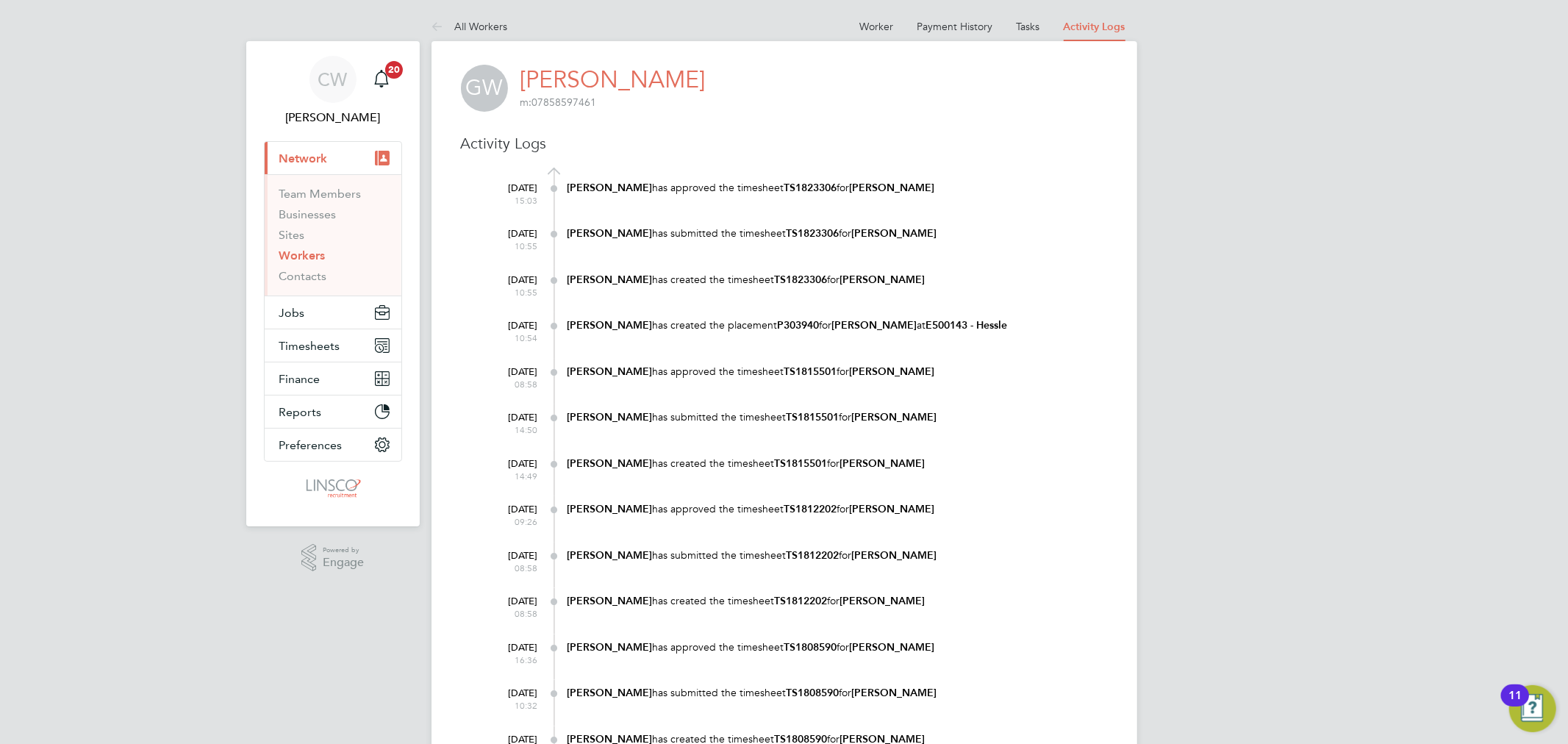
click at [485, 21] on link "All Workers" at bounding box center [470, 26] width 77 height 13
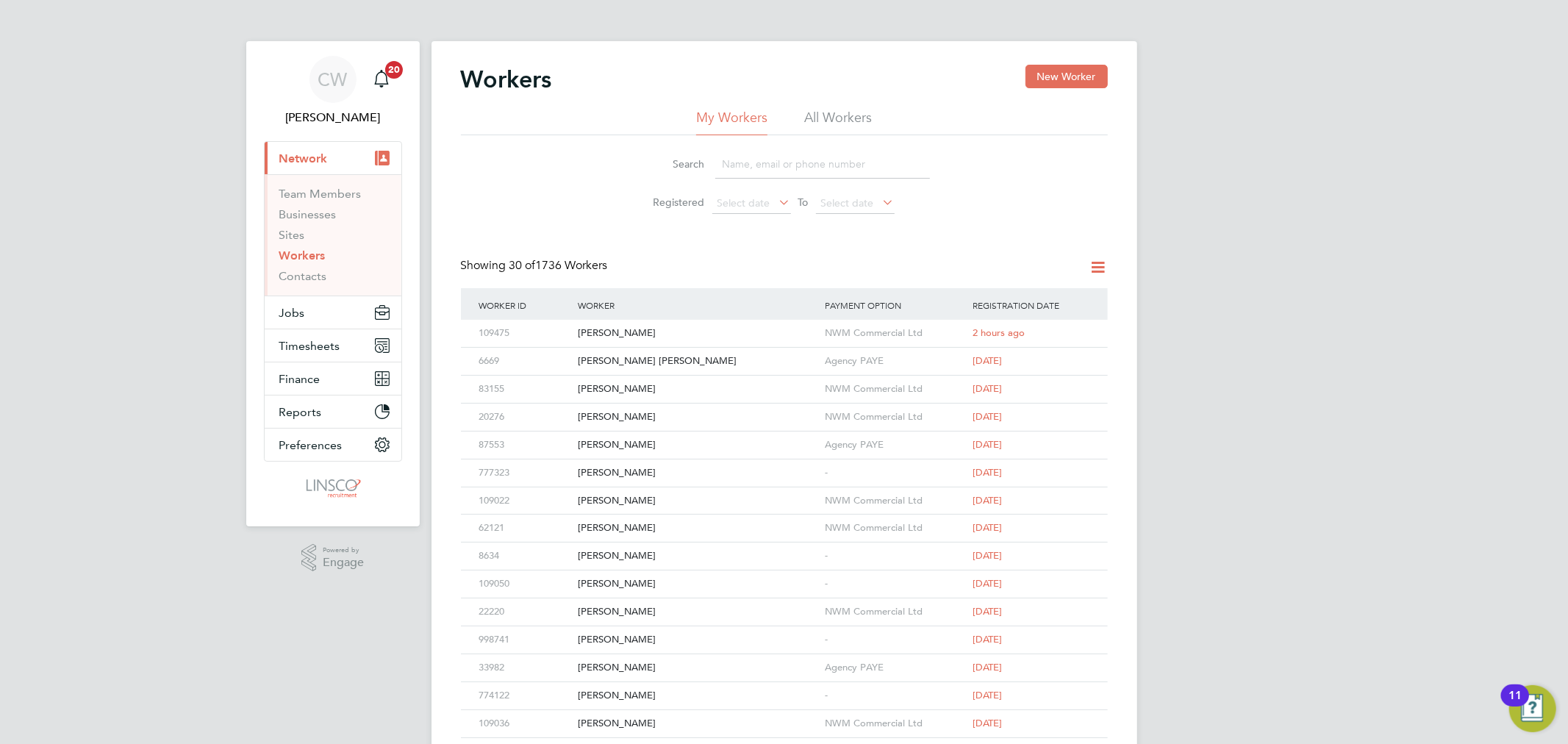
click at [800, 173] on input at bounding box center [823, 164] width 214 height 28
paste input "[PERSON_NAME]"
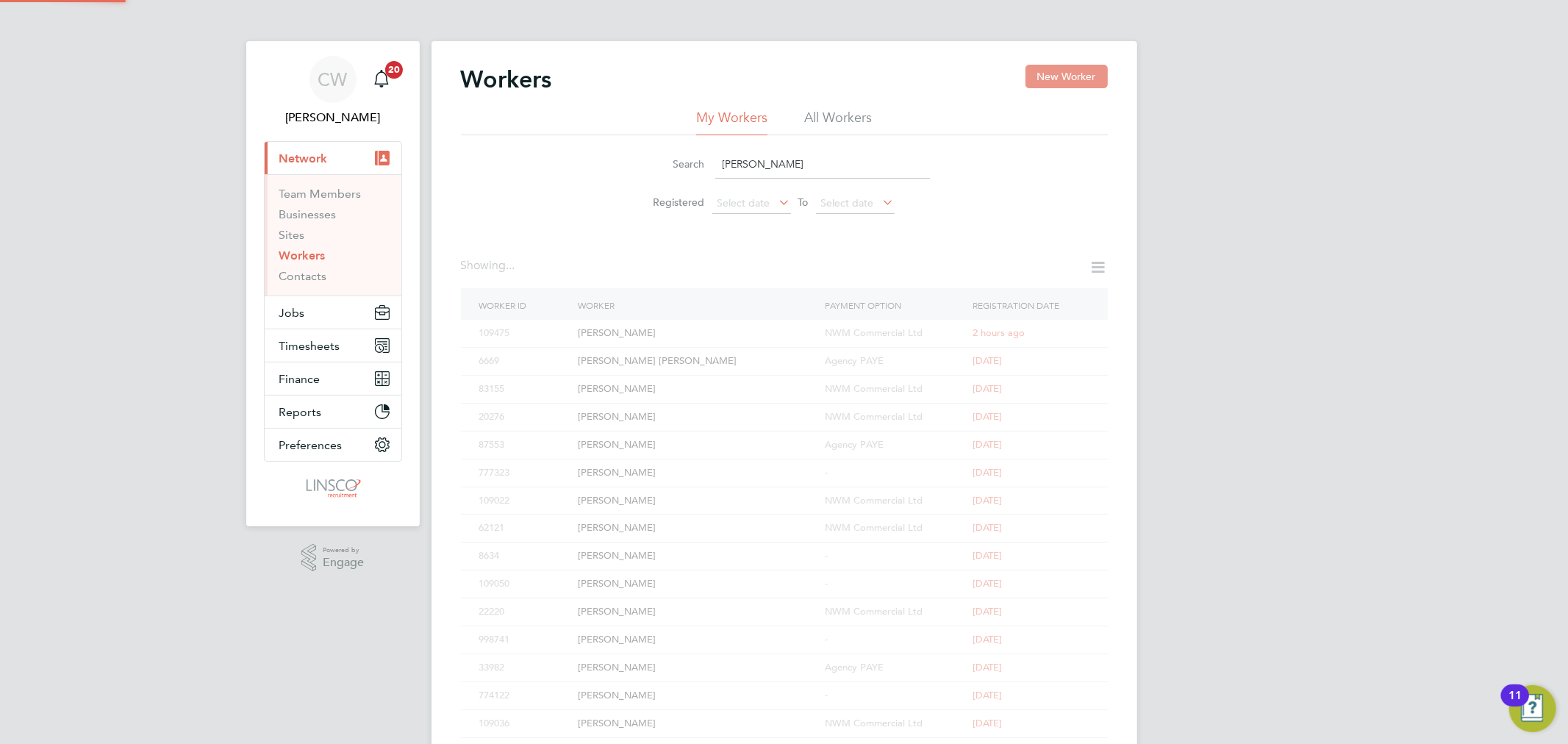
type input "[PERSON_NAME]"
click at [1039, 68] on button "New Worker" at bounding box center [1066, 76] width 82 height 24
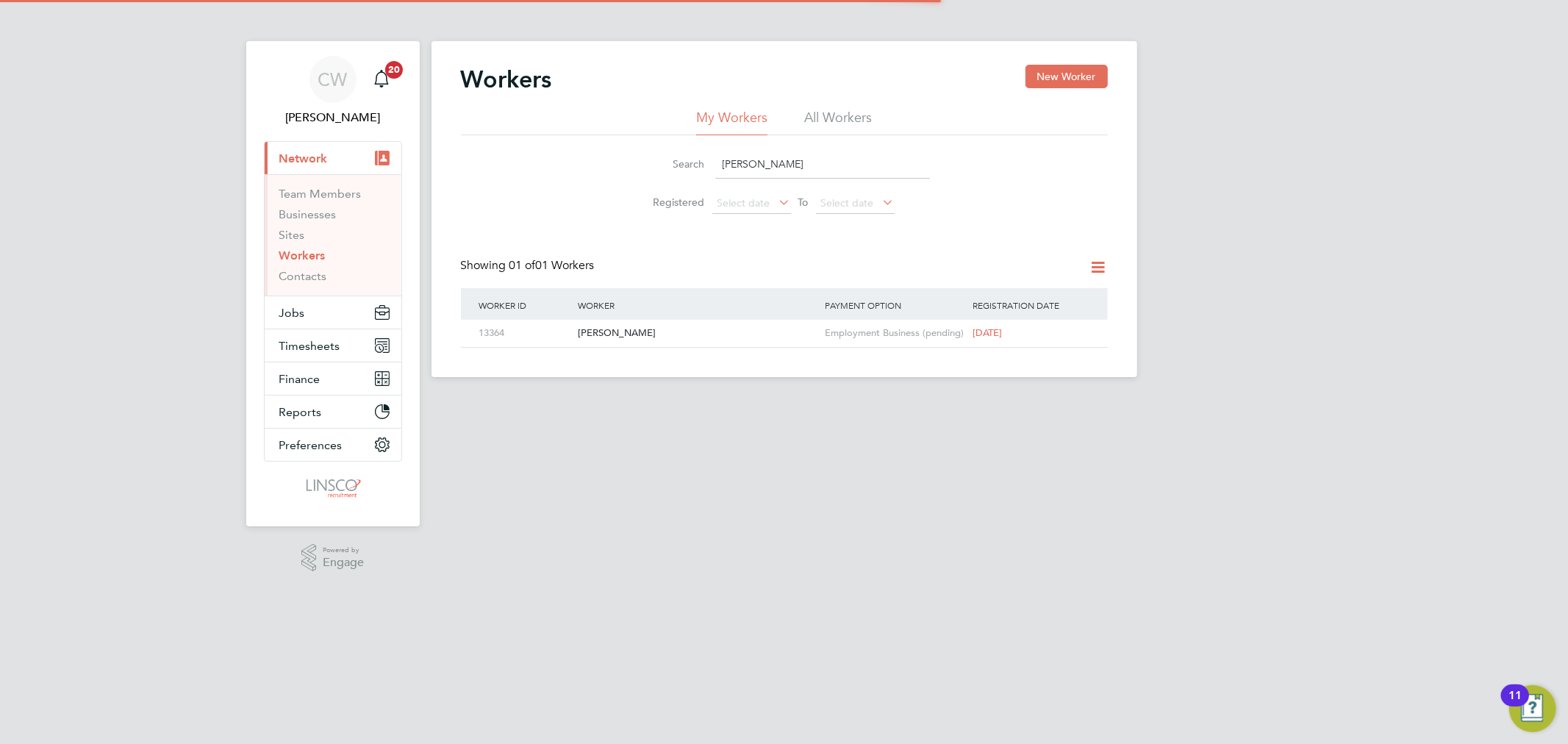
scroll to position [1243, 391]
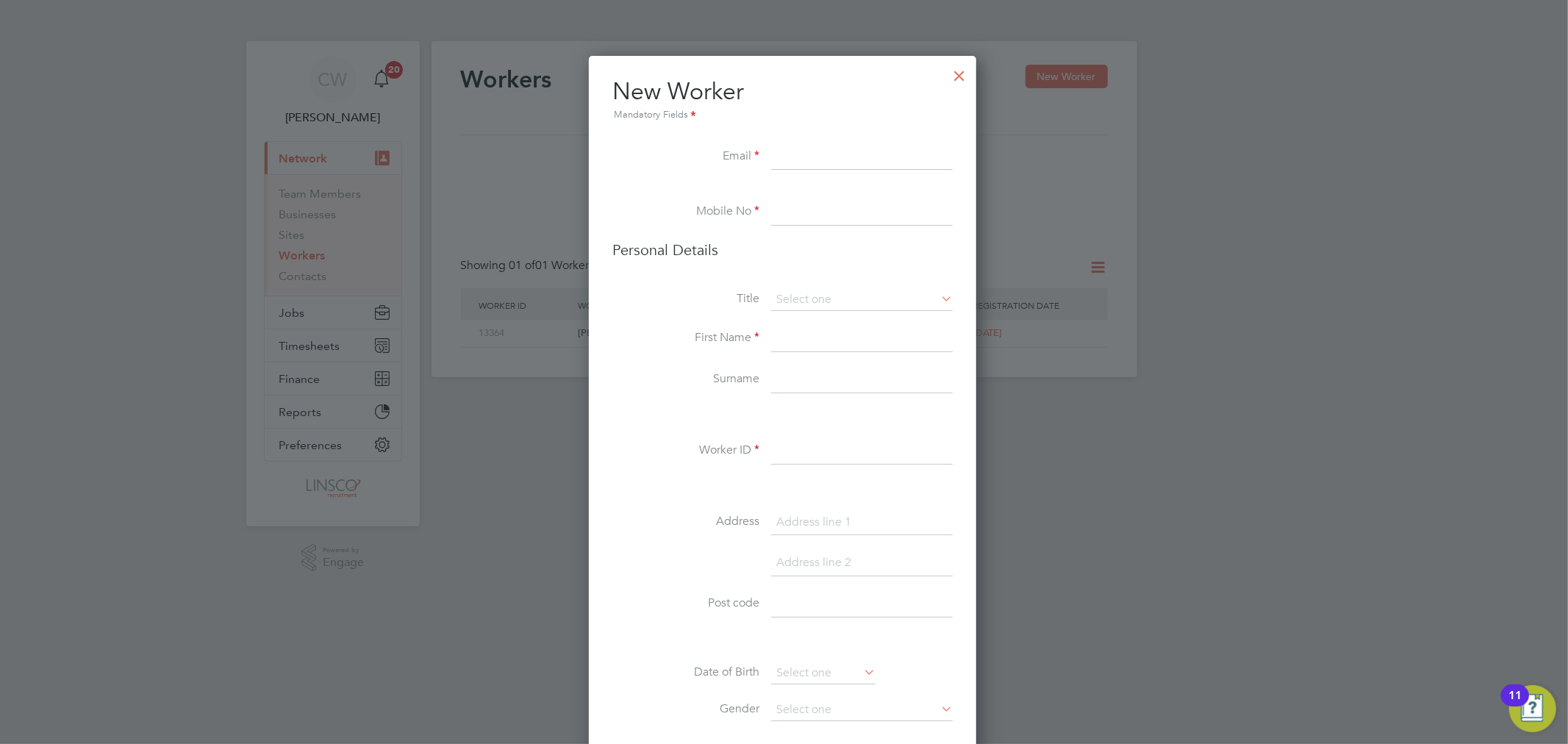
click at [952, 74] on div at bounding box center [959, 72] width 27 height 27
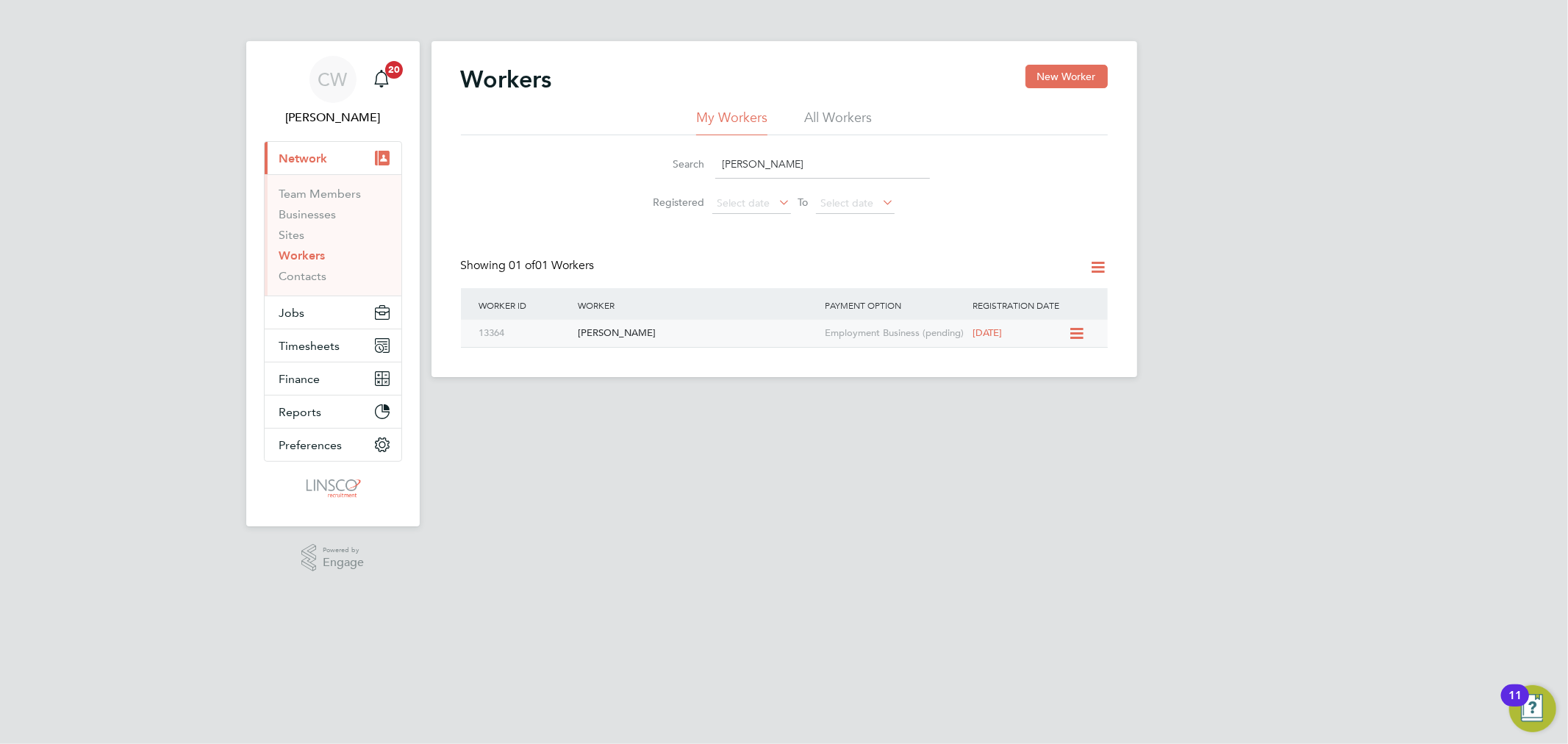
click at [801, 336] on div "[PERSON_NAME]" at bounding box center [698, 333] width 247 height 28
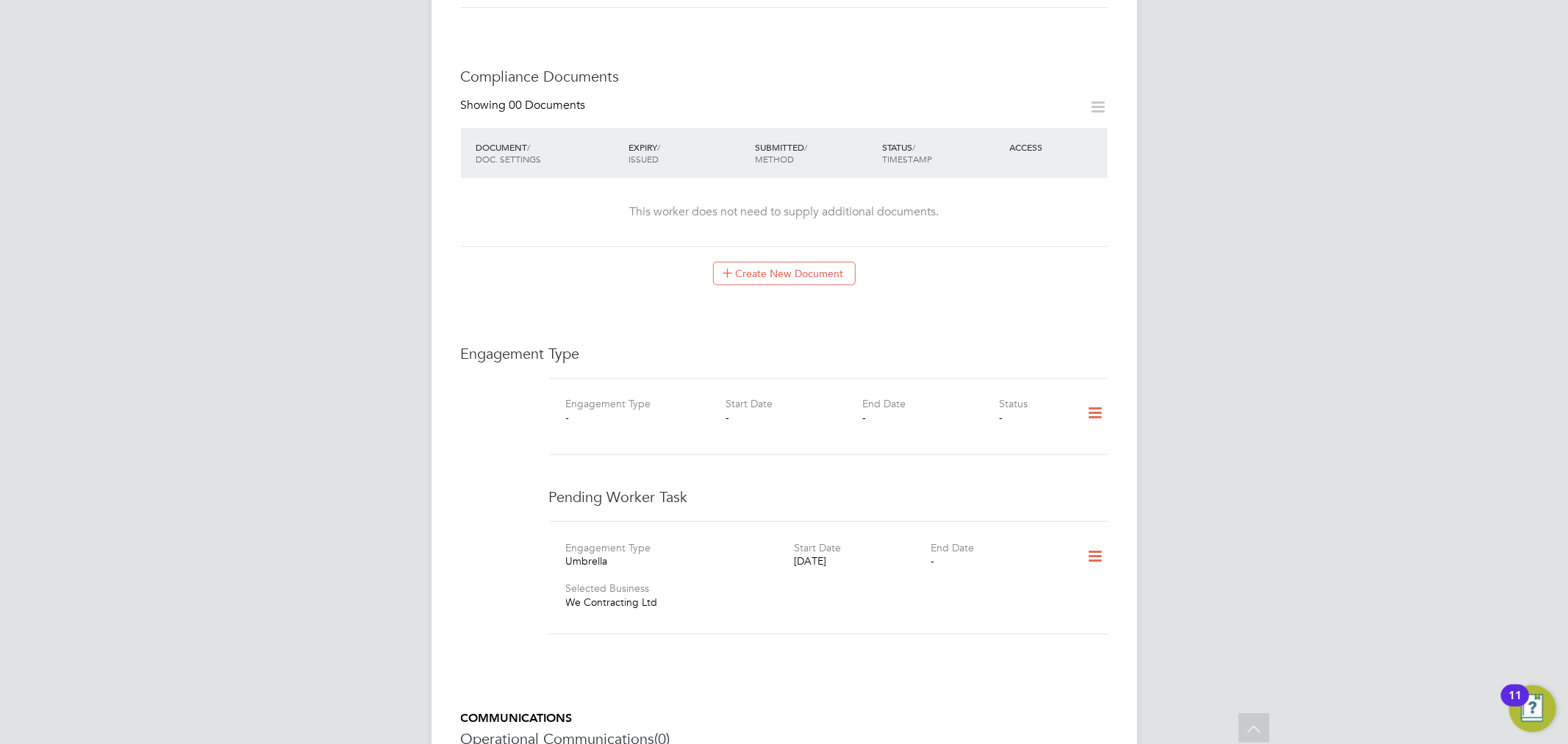
scroll to position [817, 0]
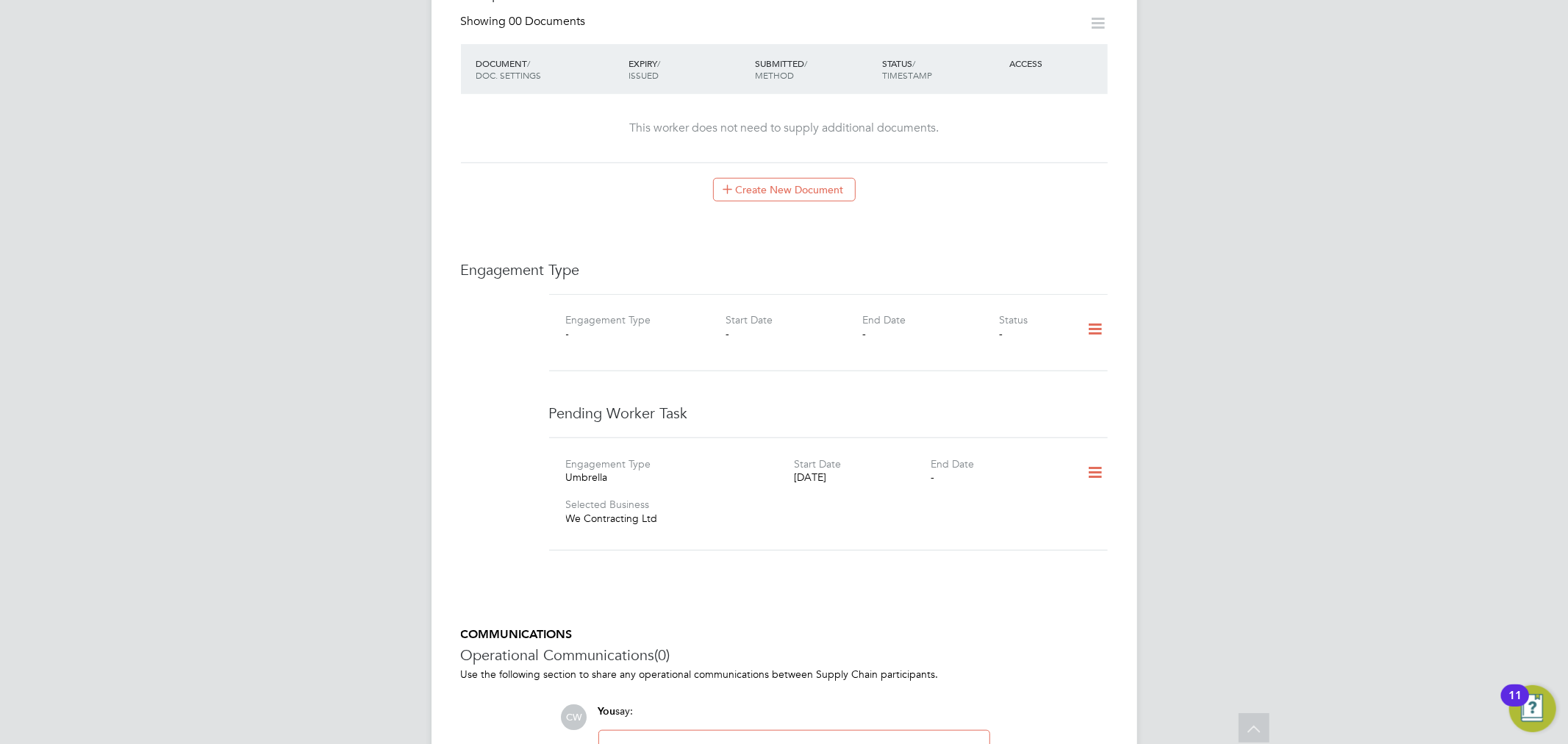
click at [1099, 459] on icon at bounding box center [1095, 473] width 26 height 34
click at [1069, 517] on li "Delete" at bounding box center [1073, 522] width 56 height 21
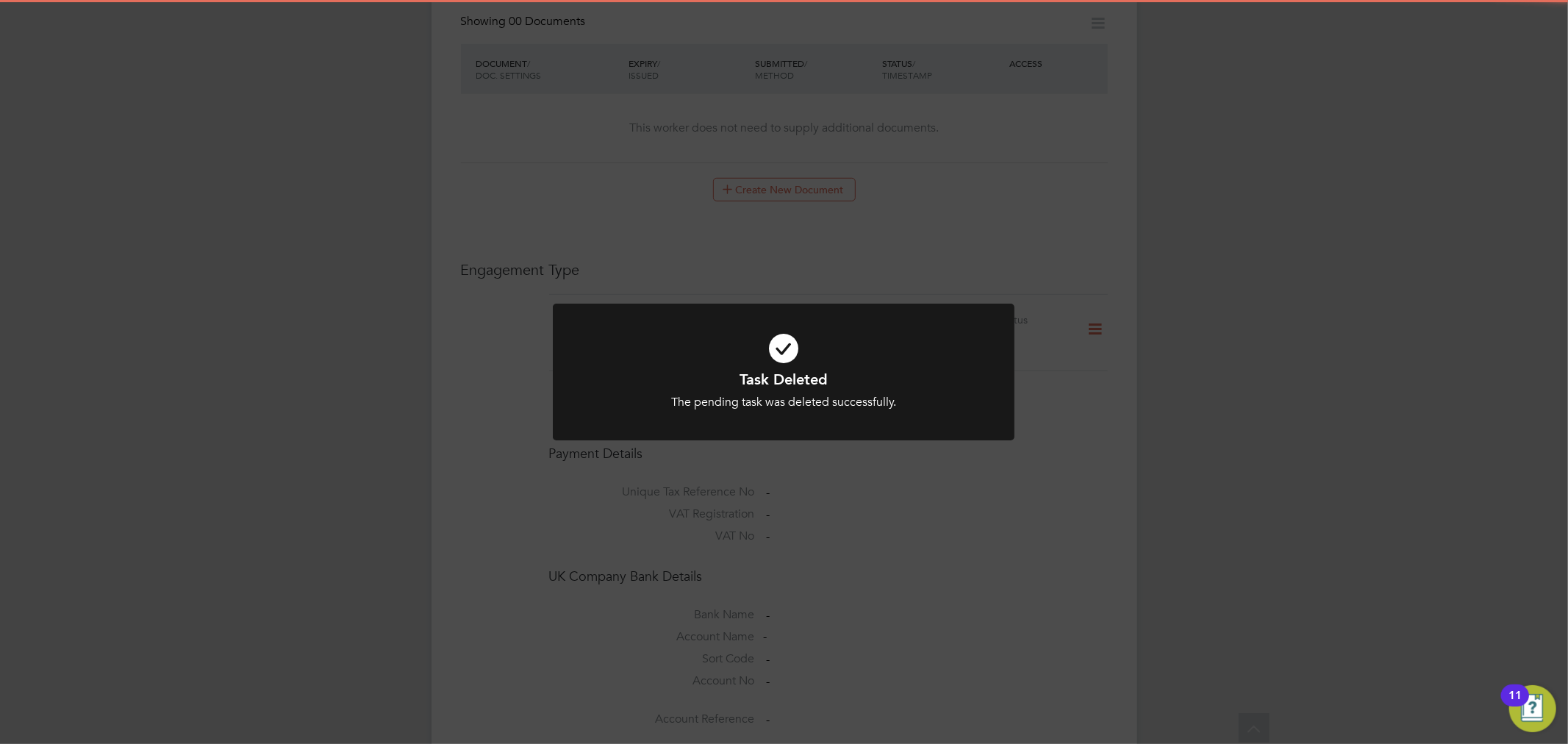
click at [846, 372] on h1 "Task Deleted" at bounding box center [784, 379] width 382 height 19
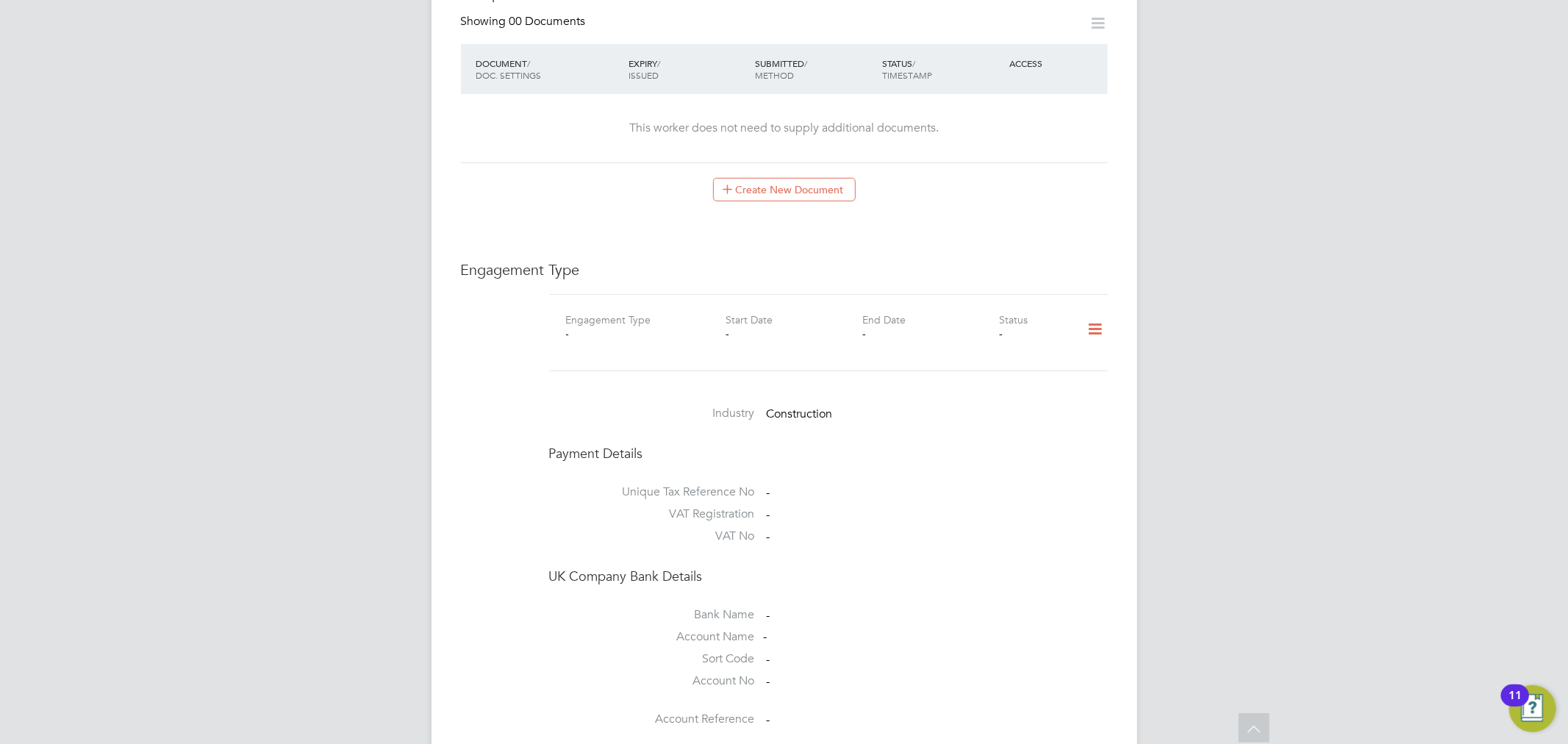
click at [1088, 313] on icon at bounding box center [1095, 329] width 26 height 34
click at [1011, 378] on li "Add Engagement Type" at bounding box center [1020, 378] width 167 height 21
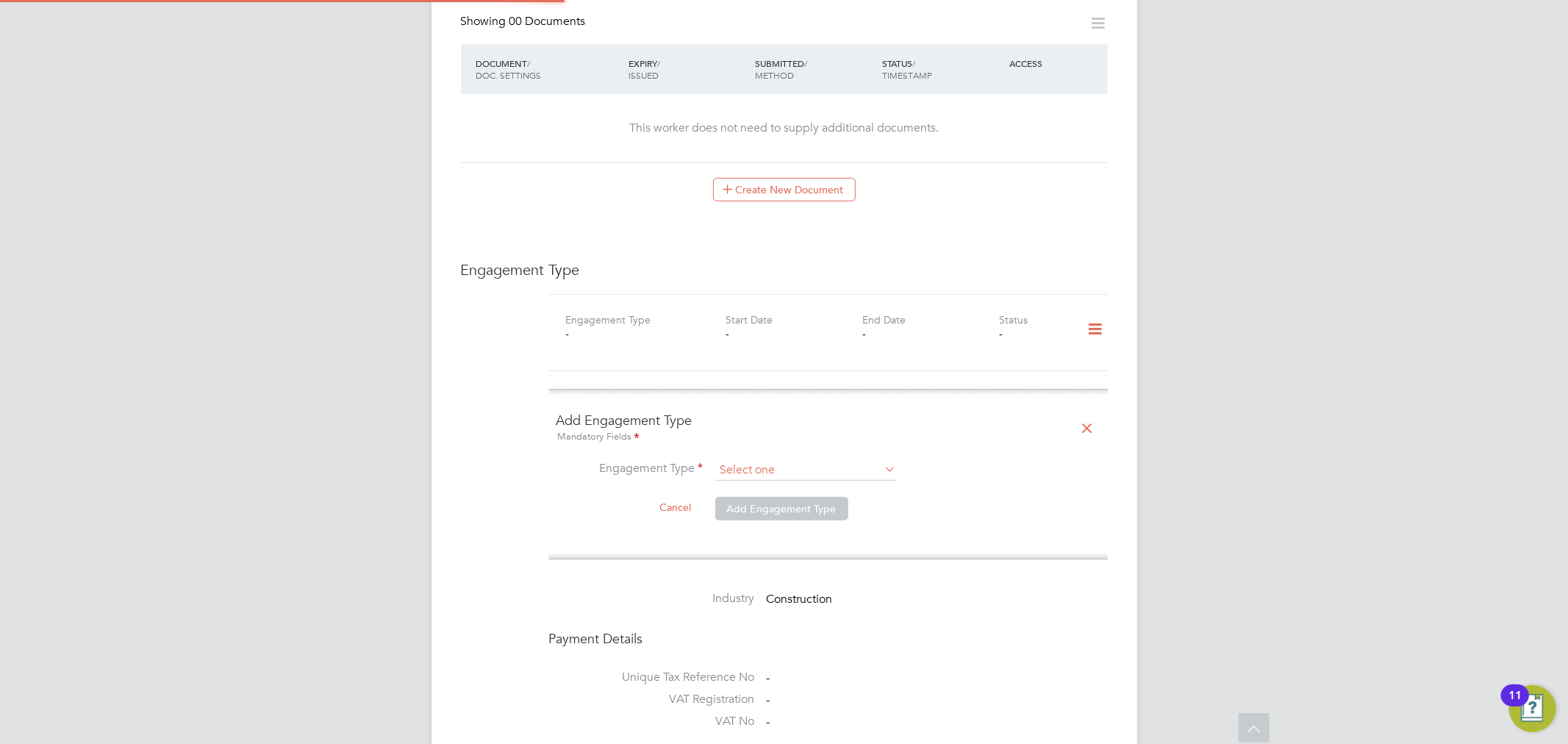
click at [785, 460] on input at bounding box center [806, 470] width 182 height 21
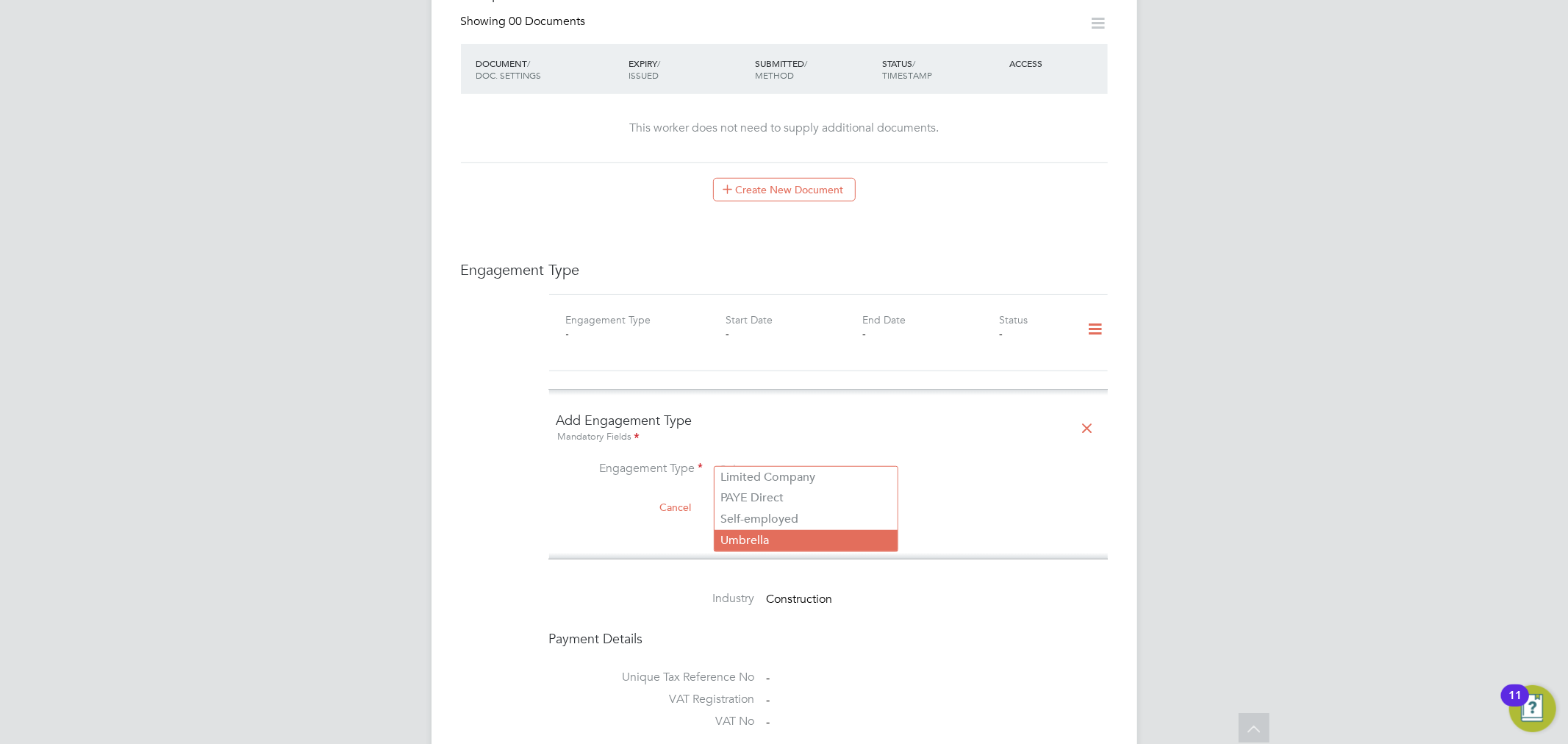
click at [776, 532] on li "Umbrella" at bounding box center [806, 541] width 183 height 21
type input "Umbrella"
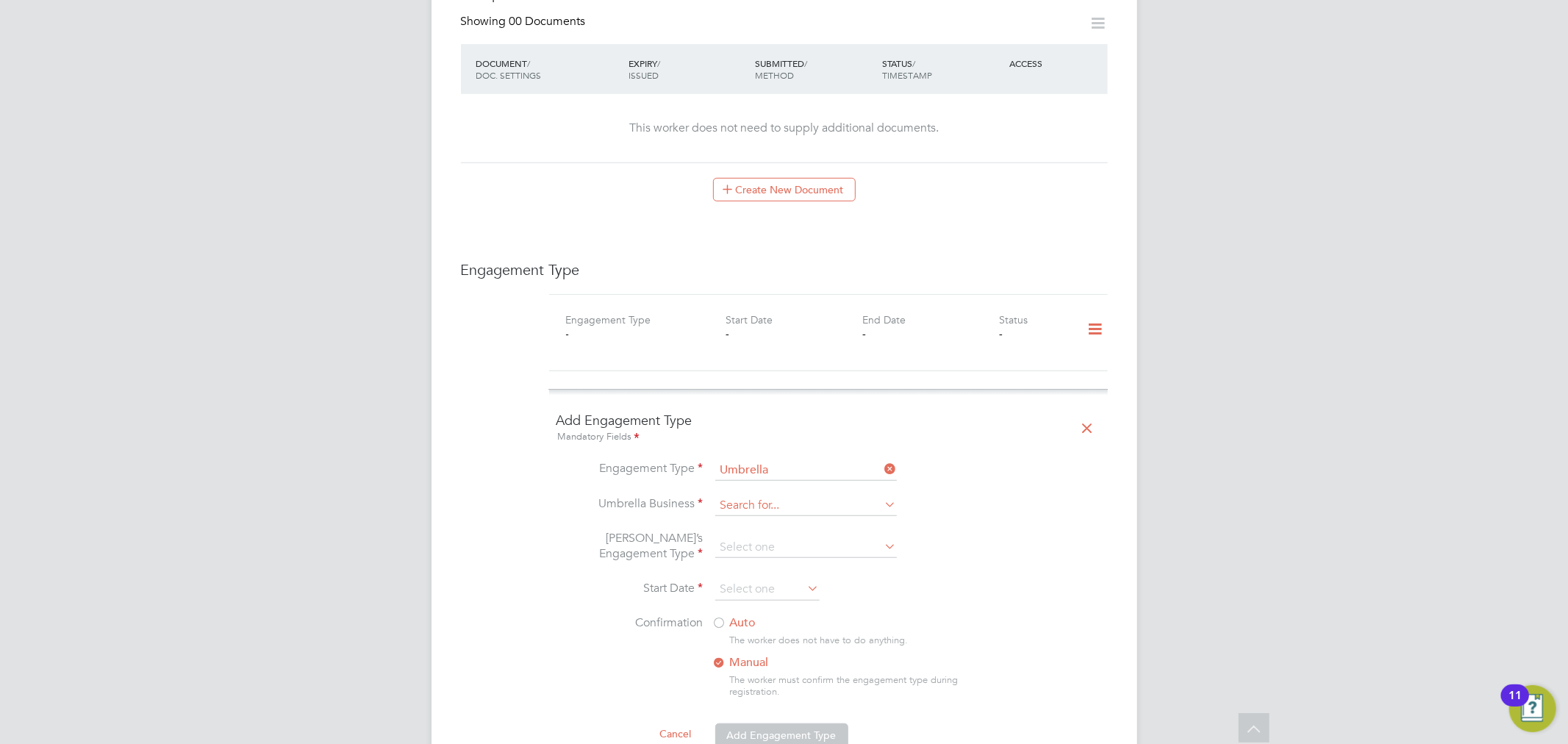
click at [767, 496] on input at bounding box center [806, 506] width 182 height 21
click at [804, 516] on li "We Contracting Ltd" at bounding box center [814, 513] width 199 height 21
type input "We Contracting Ltd"
click at [777, 538] on input at bounding box center [806, 548] width 182 height 21
click at [797, 636] on li "PAYE Umbrella" at bounding box center [806, 640] width 183 height 21
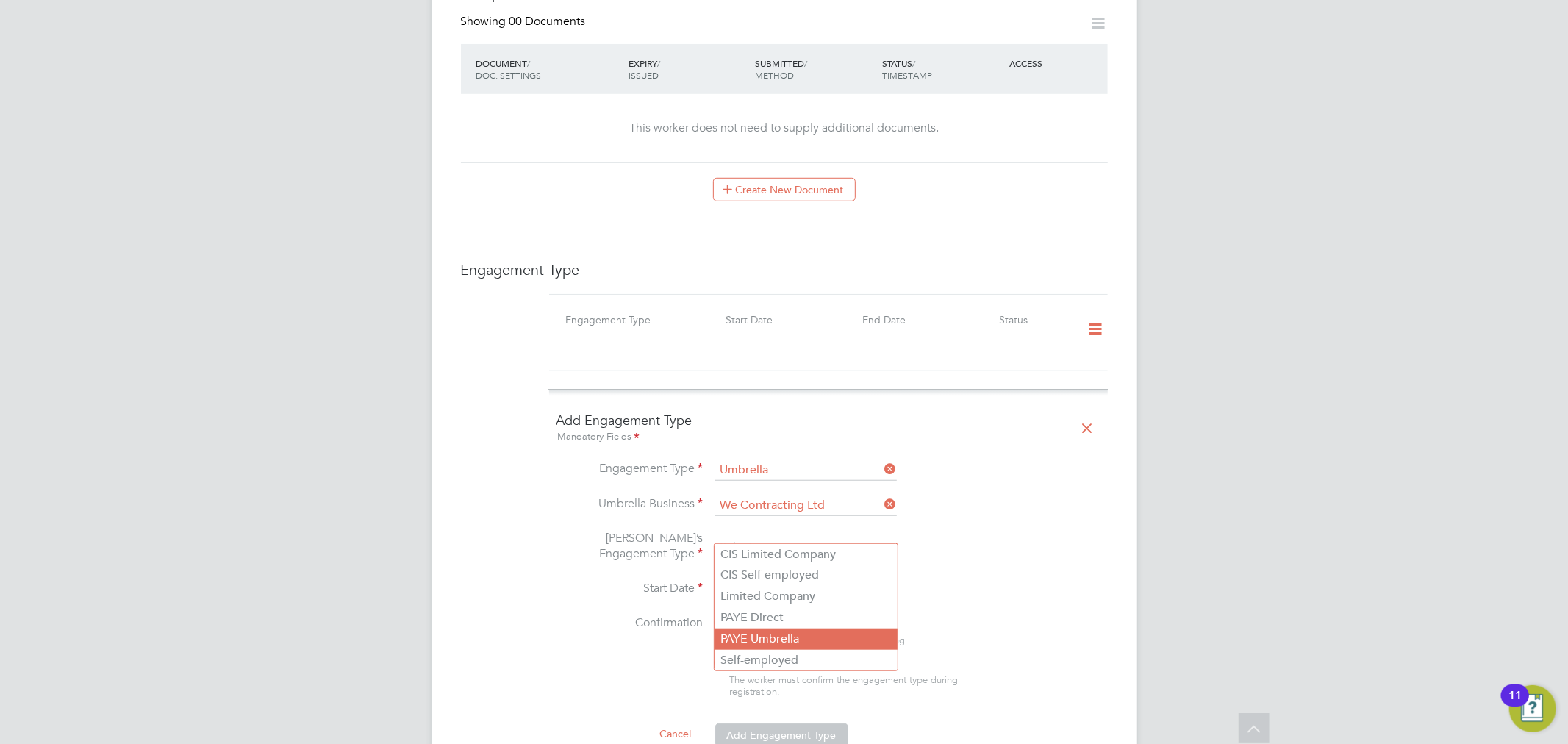
type input "PAYE Umbrella"
click at [767, 578] on input at bounding box center [768, 589] width 104 height 22
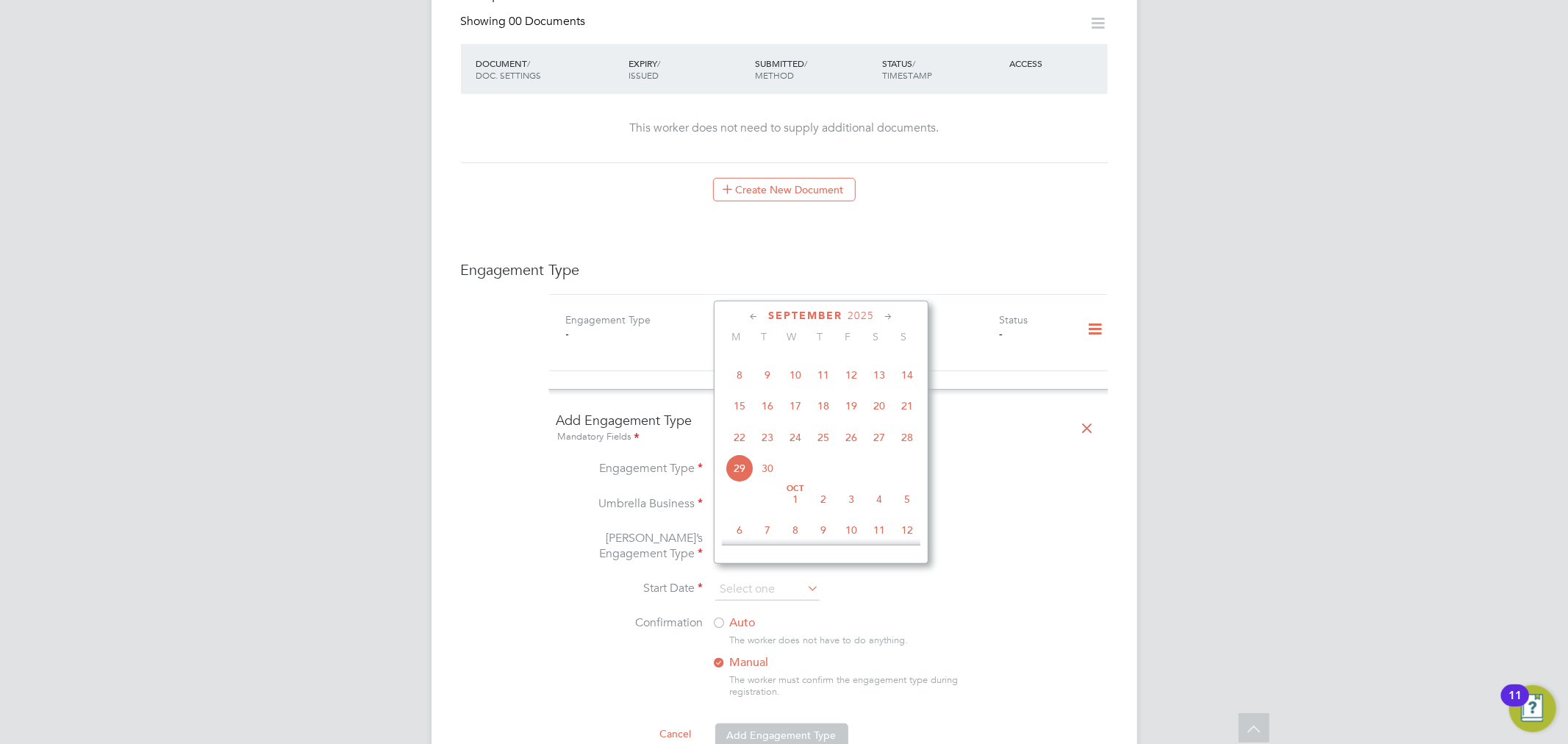
scroll to position [485, 0]
click at [822, 388] on span "4" at bounding box center [823, 382] width 28 height 28
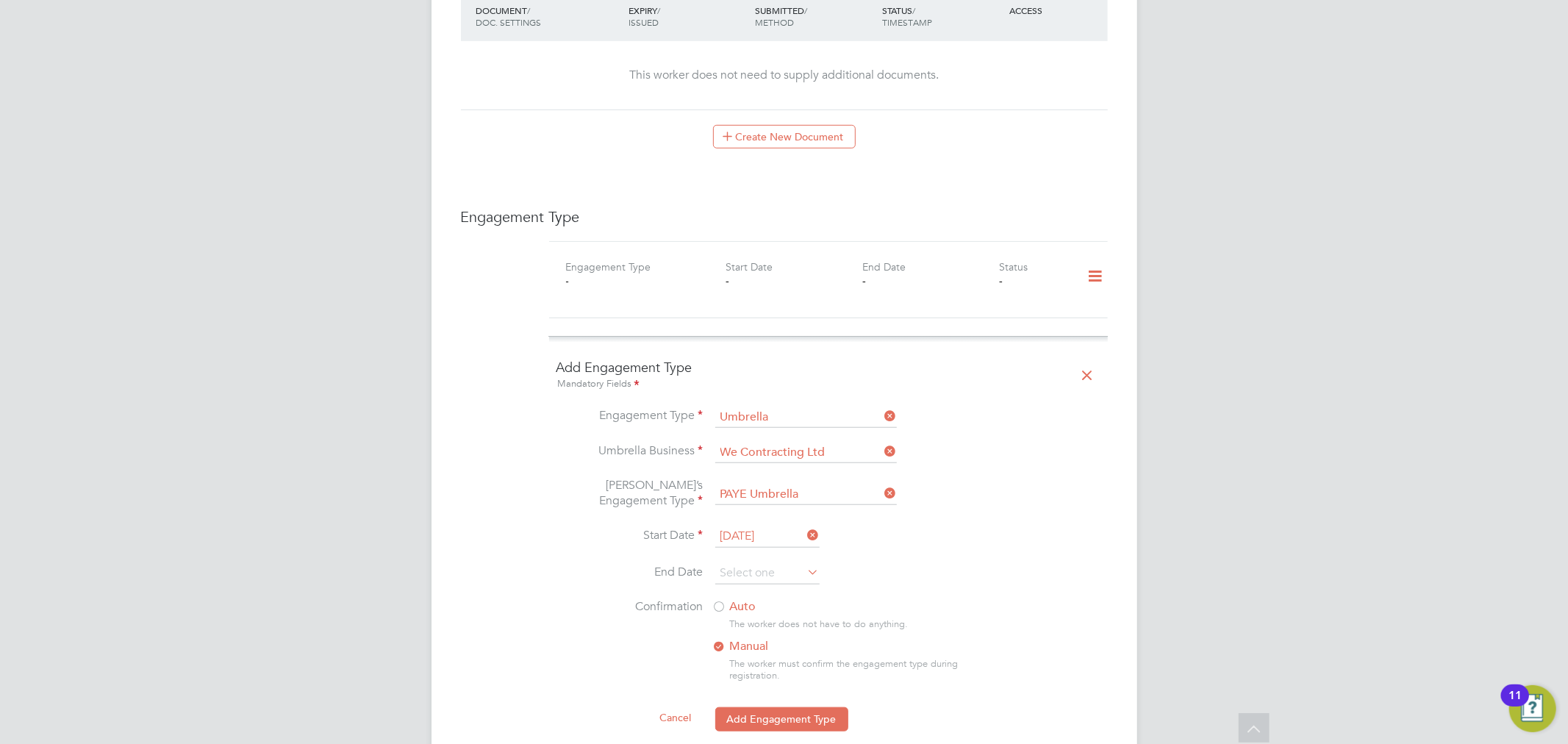
scroll to position [899, 0]
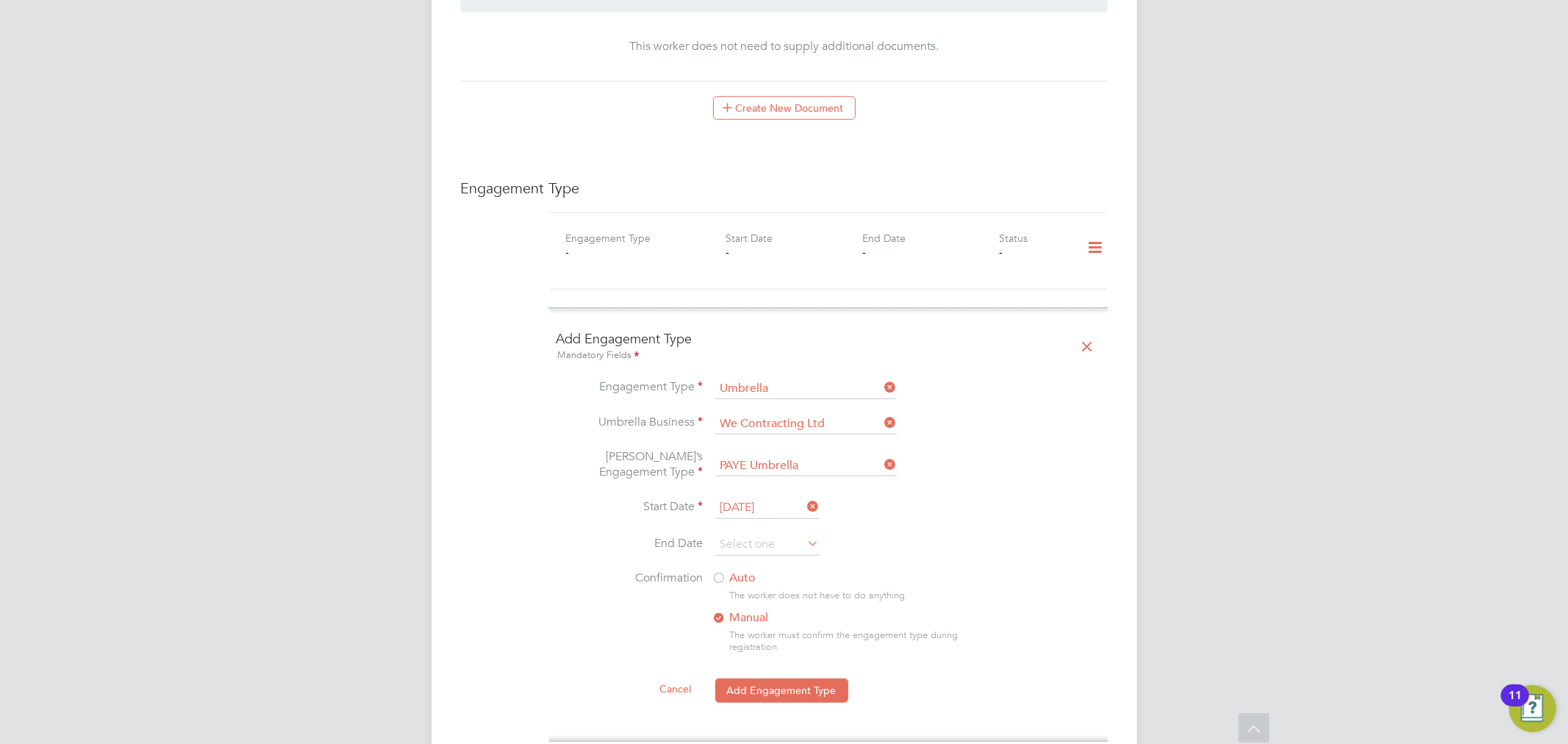
click at [740, 571] on label "Auto" at bounding box center [845, 578] width 265 height 15
click at [772, 497] on input "04 Sep 2025" at bounding box center [768, 508] width 104 height 22
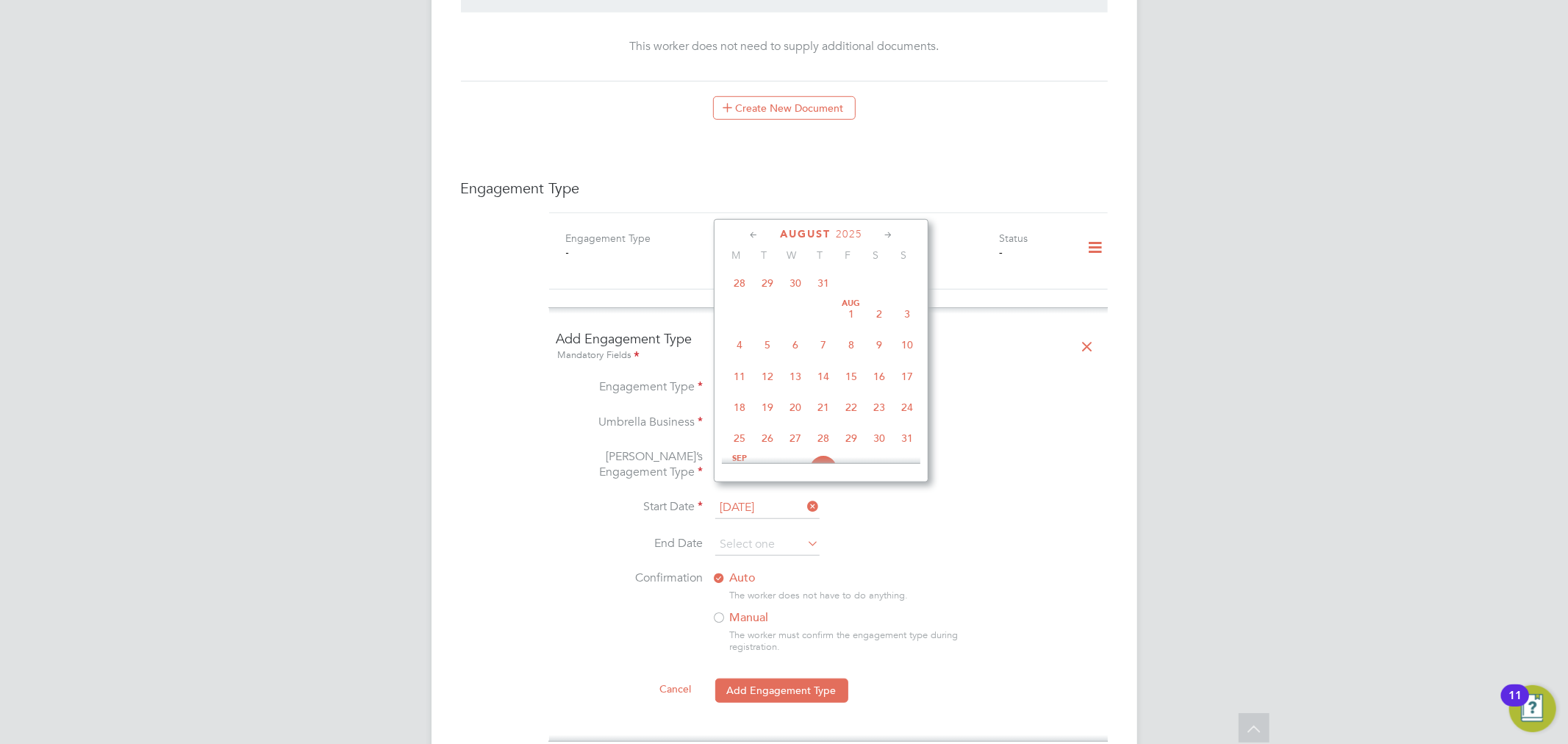
scroll to position [277, 0]
click at [746, 380] on span "4" at bounding box center [739, 384] width 28 height 28
type input "04 Aug 2025"
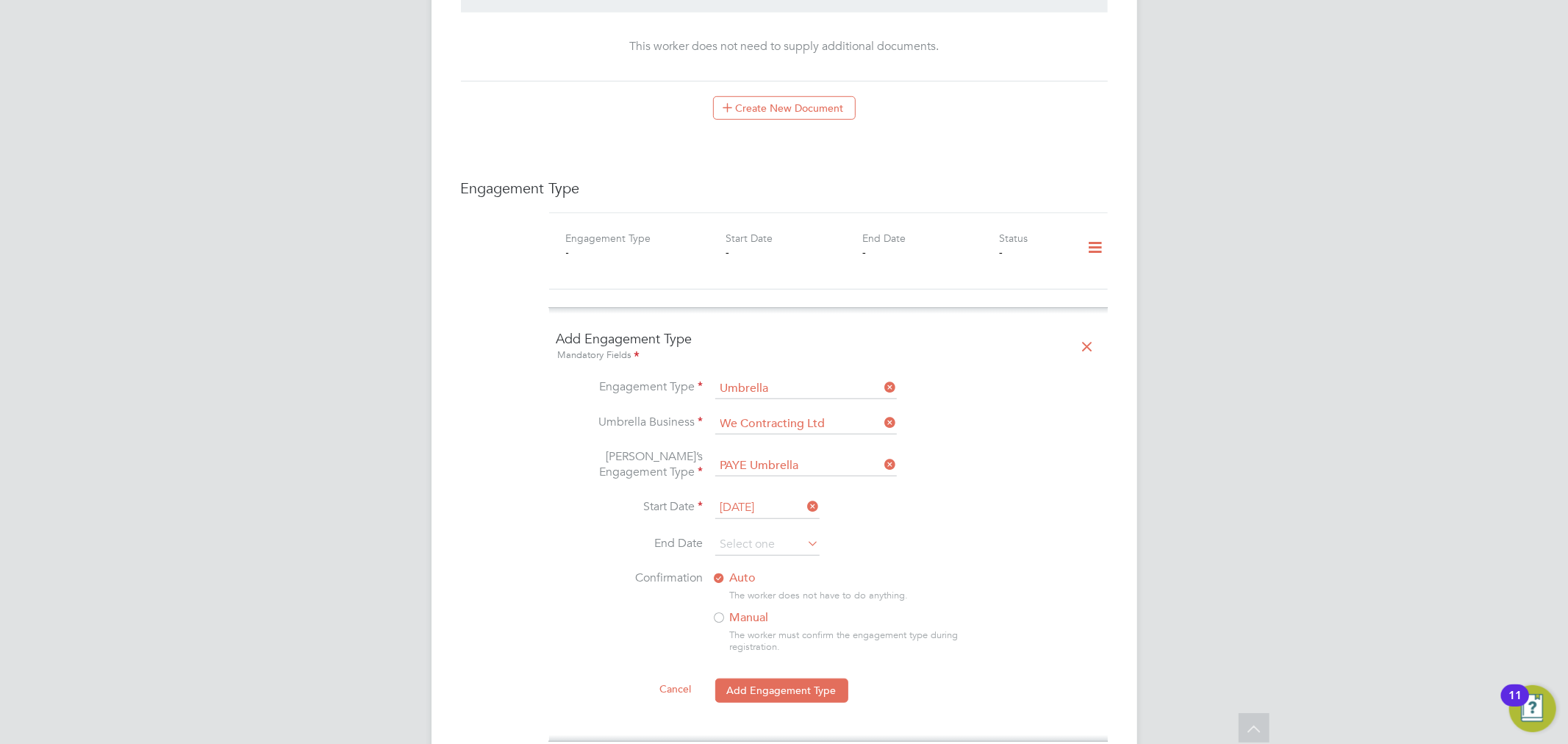
click at [995, 571] on li "Confirmation Auto The worker does not have to do anything. Manual The worker mu…" at bounding box center [829, 624] width 544 height 107
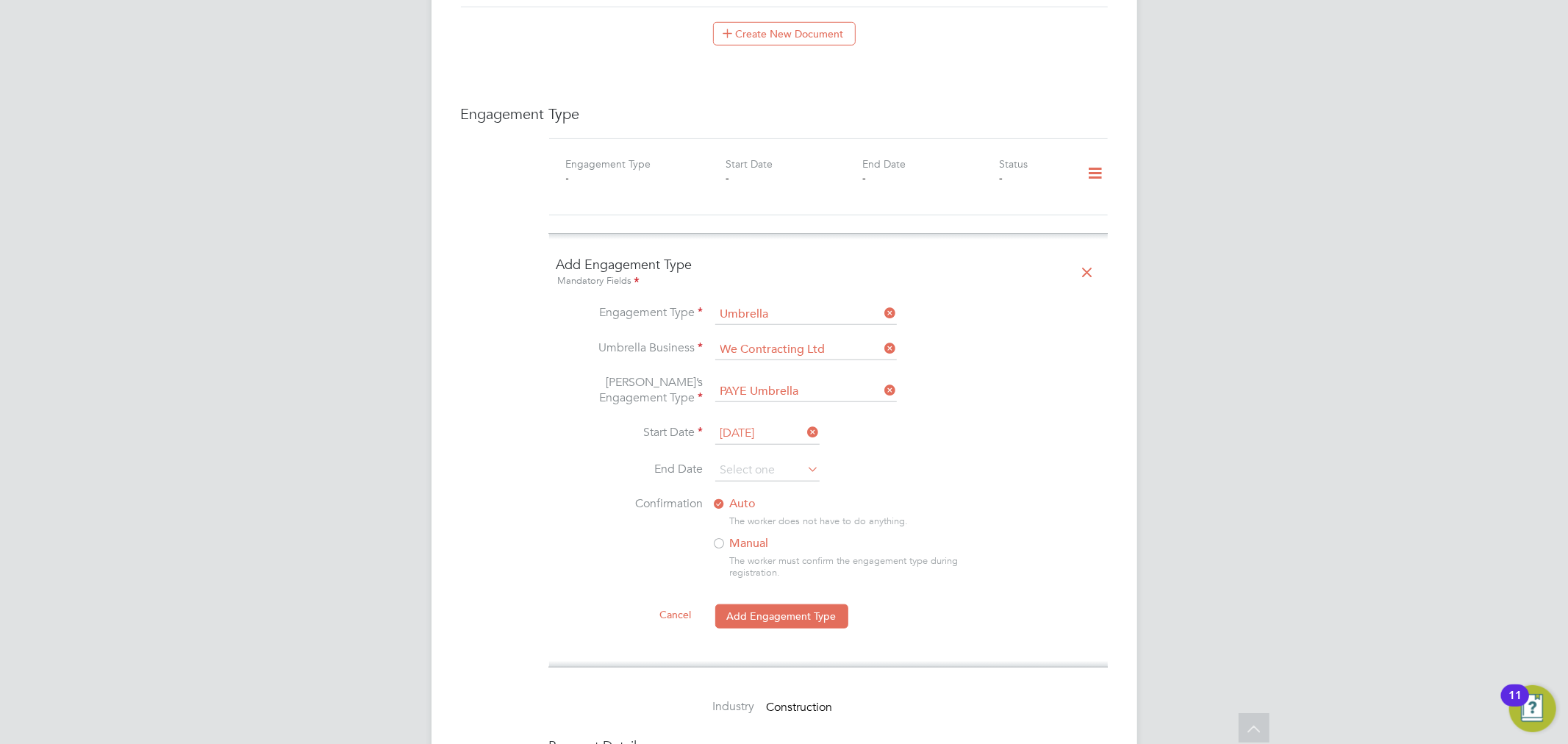
scroll to position [1062, 0]
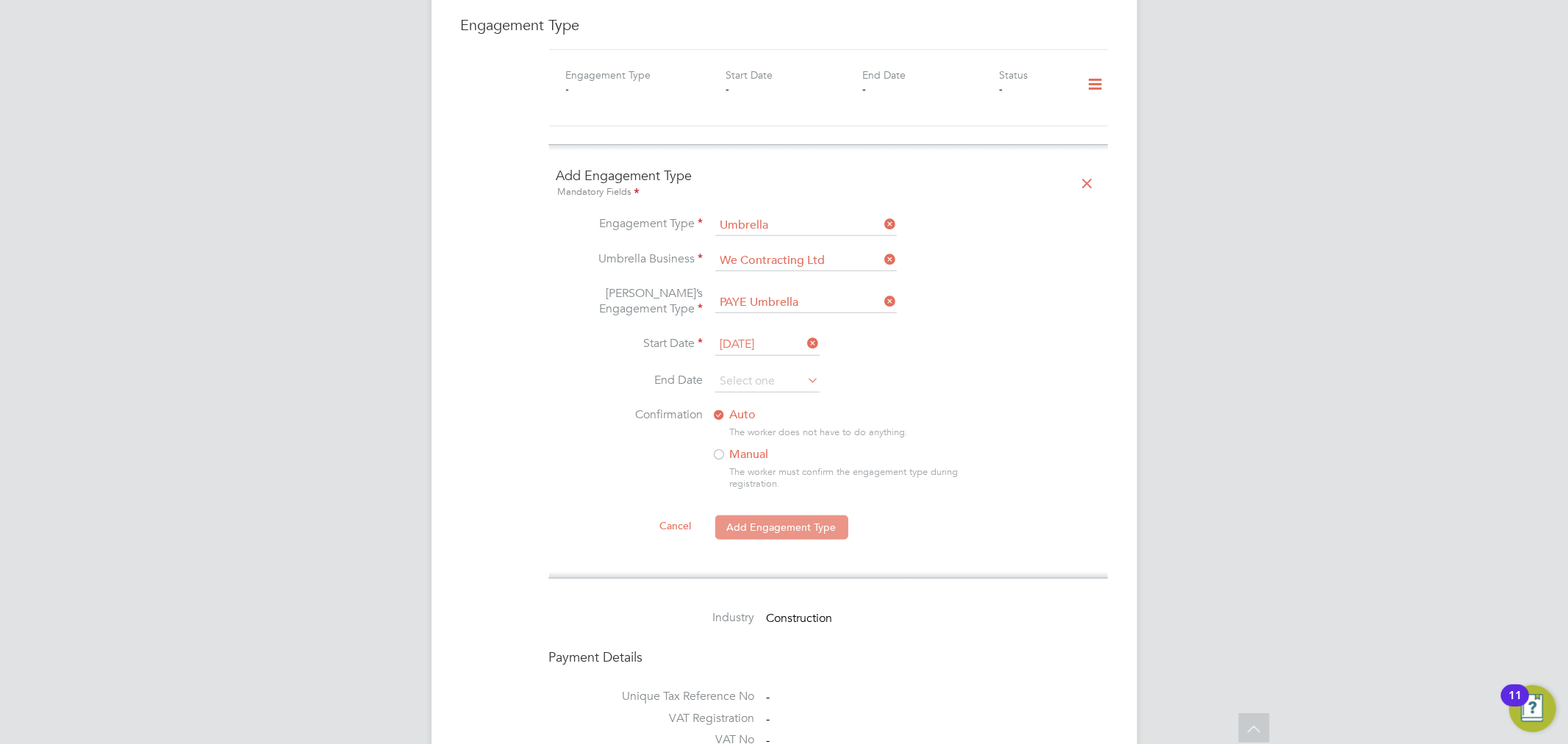
click at [784, 516] on button "Add Engagement Type" at bounding box center [782, 527] width 133 height 24
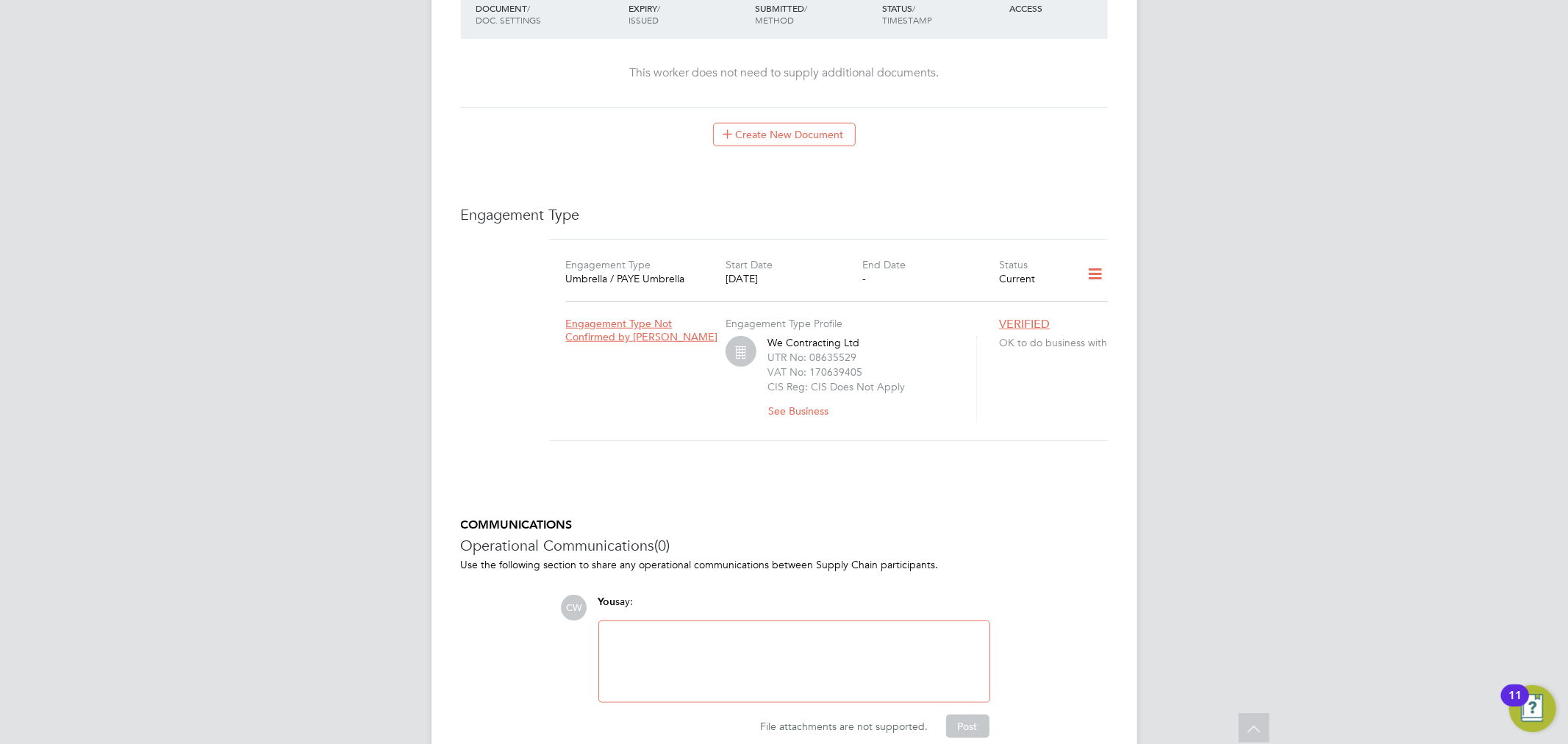
scroll to position [844, 0]
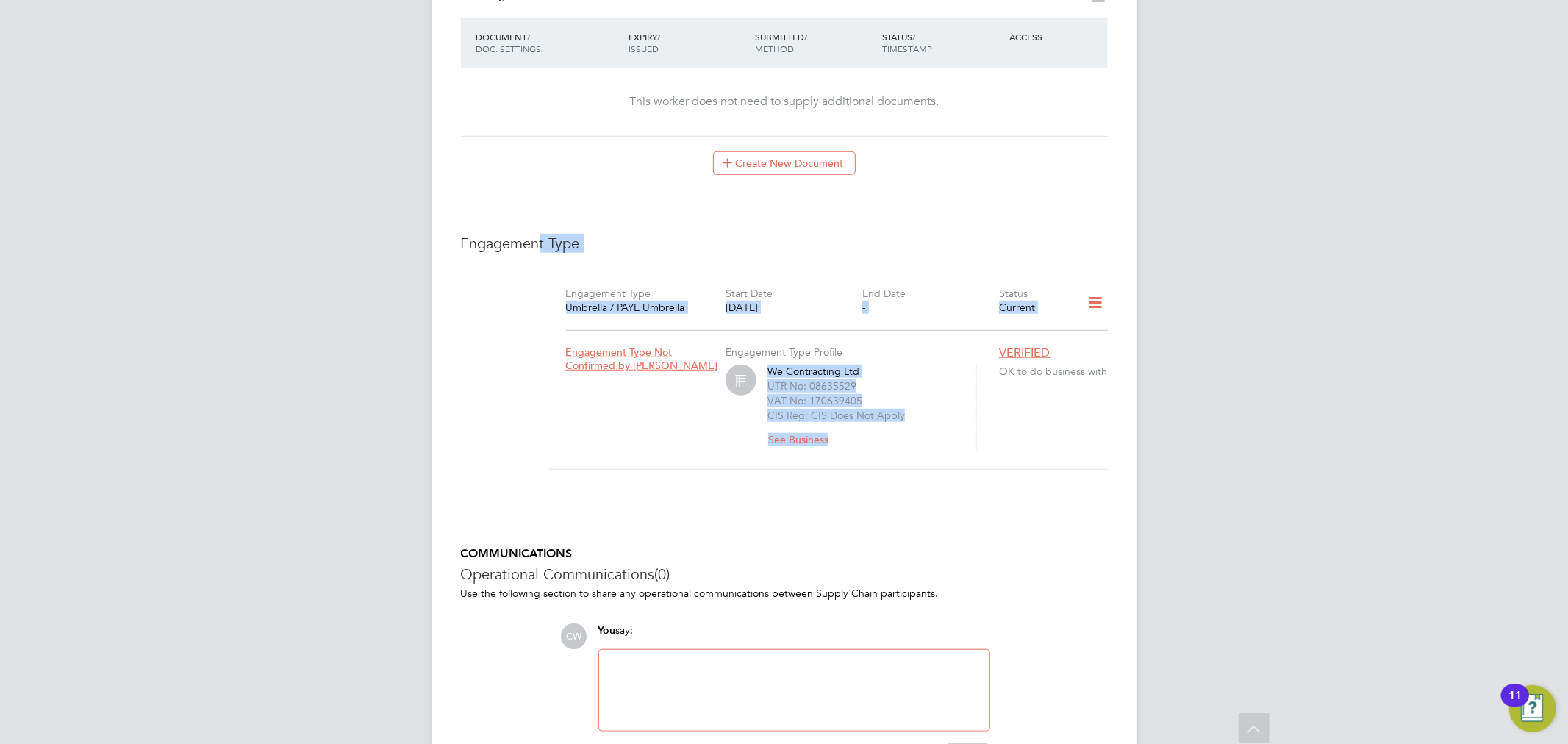
drag, startPoint x: 535, startPoint y: 174, endPoint x: 988, endPoint y: 431, distance: 520.8
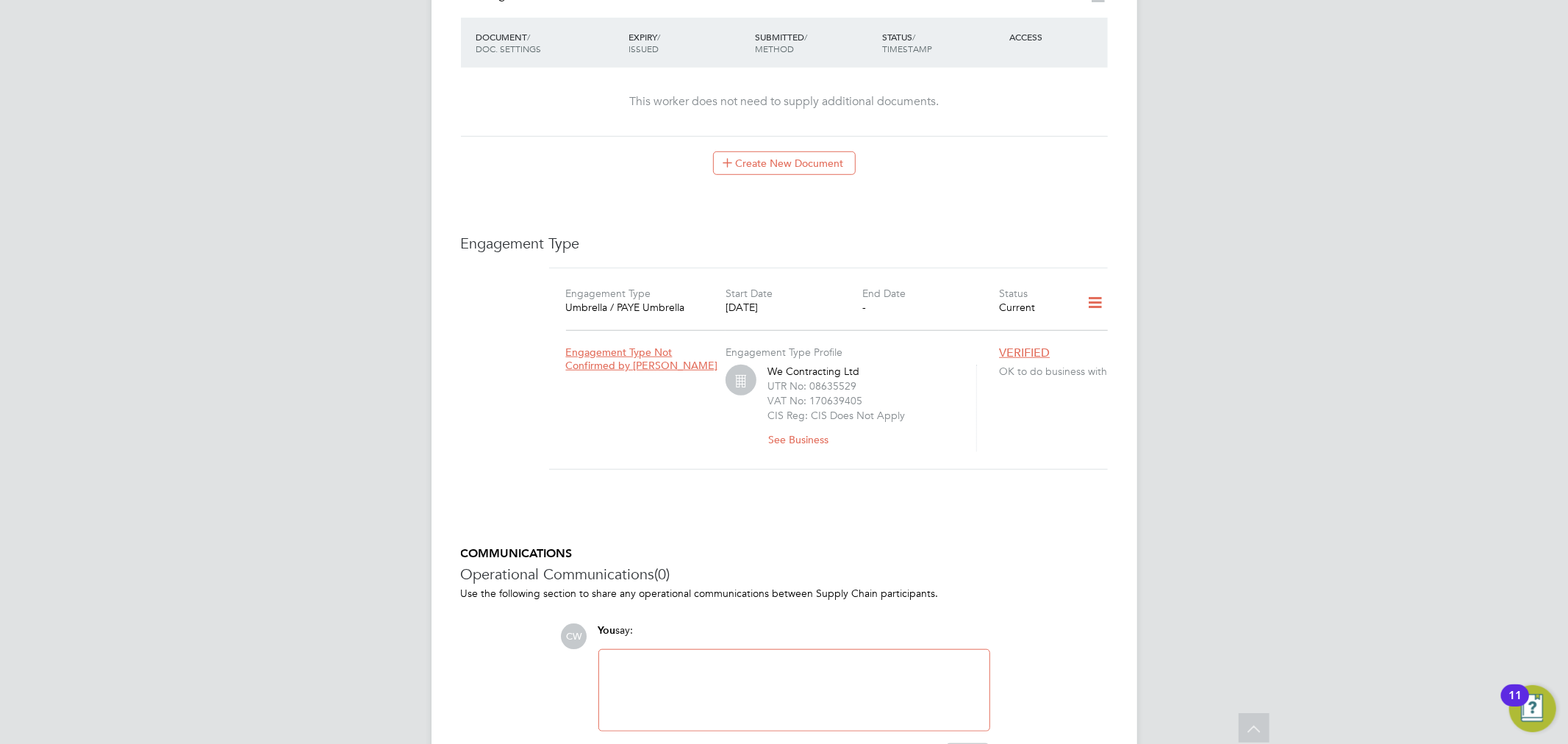
click at [988, 431] on div "Engagement Type Profile We Contracting Ltd UTR No: 08635529 VAT No: 170639405 C…" at bounding box center [862, 391] width 273 height 121
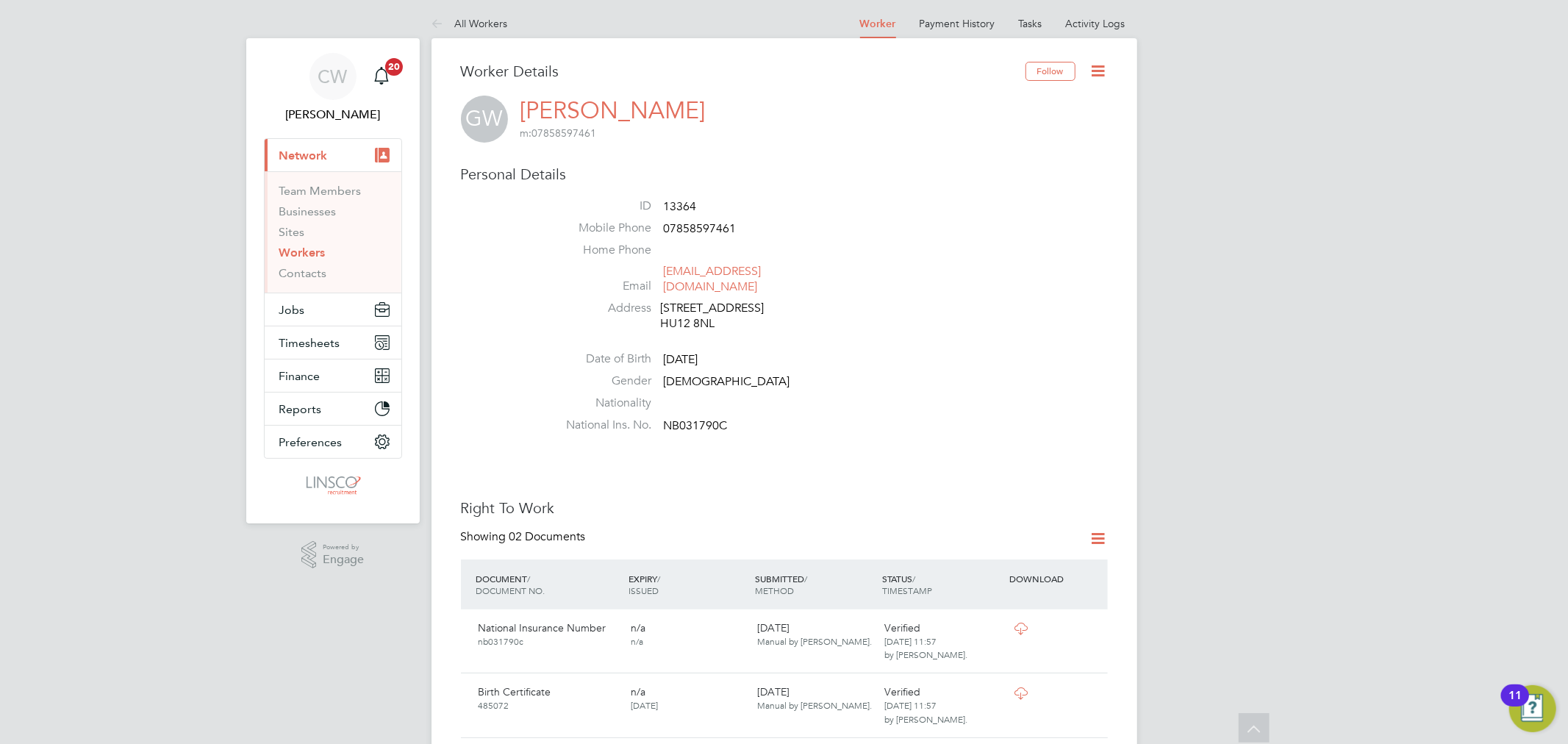
scroll to position [0, 0]
click at [312, 261] on link "Workers" at bounding box center [303, 255] width 46 height 14
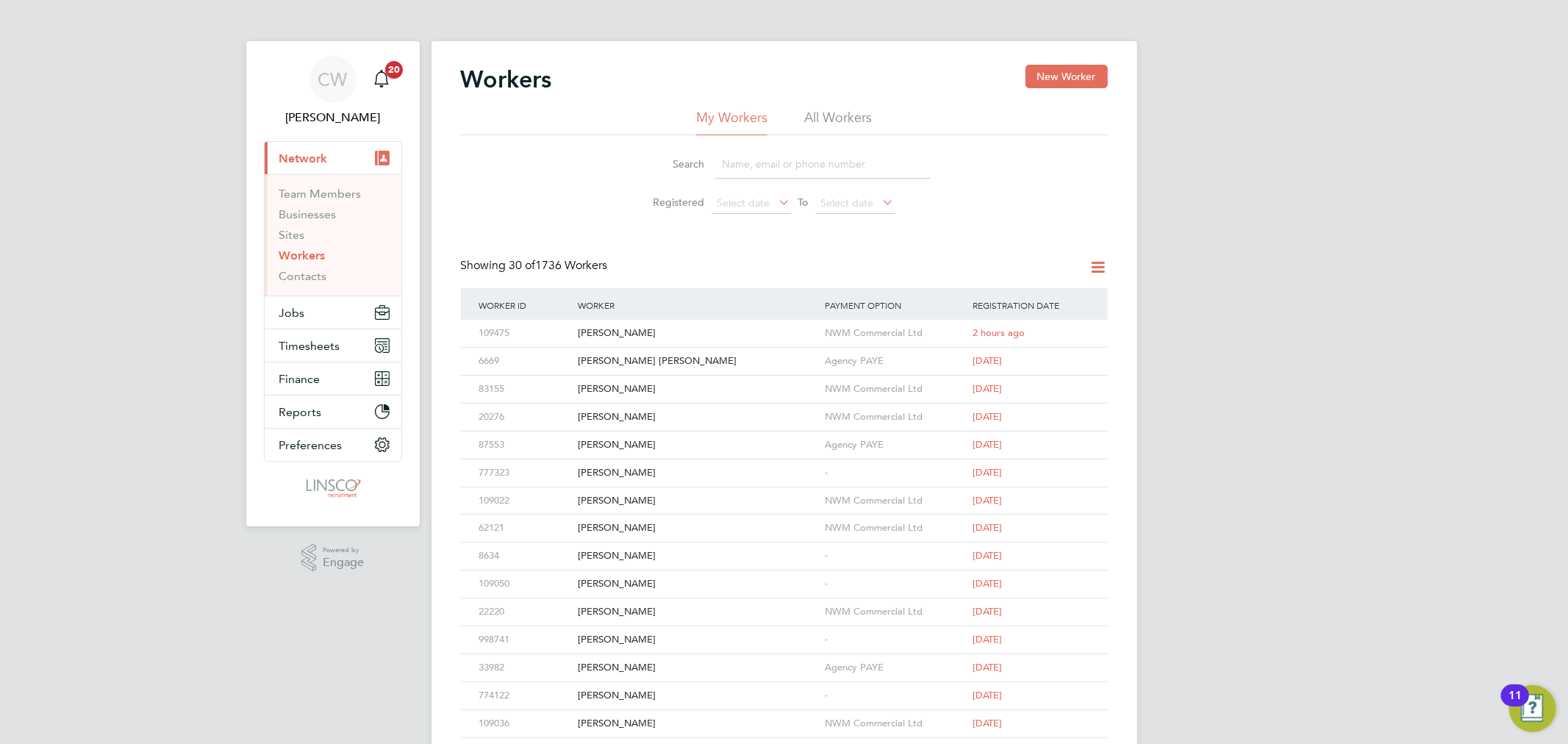
click at [832, 104] on div "Workers New Worker" at bounding box center [784, 87] width 647 height 44
click at [832, 109] on li "All Workers" at bounding box center [838, 122] width 67 height 27
click at [770, 162] on input at bounding box center [823, 164] width 214 height 28
paste input "[PERSON_NAME]"
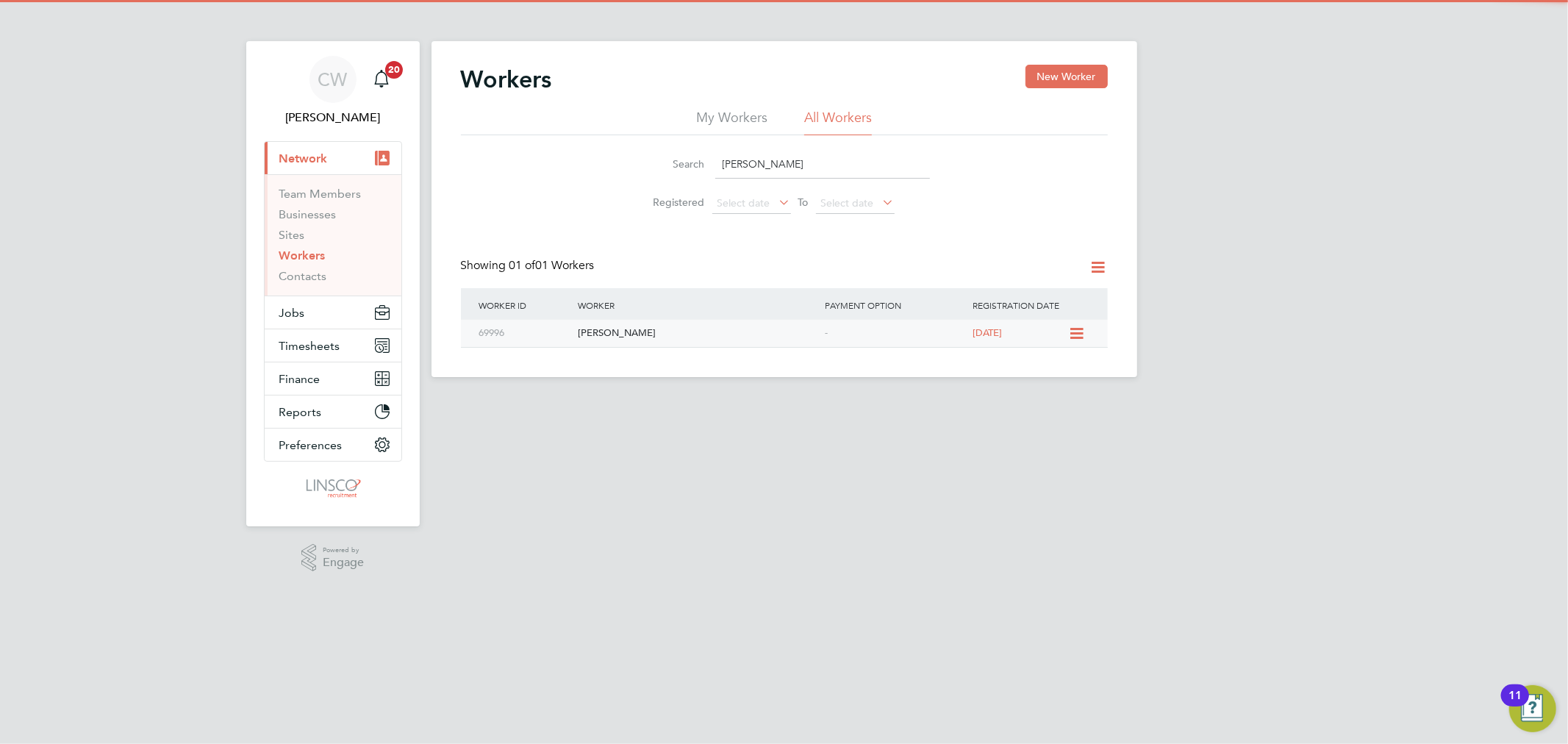
type input "[PERSON_NAME]"
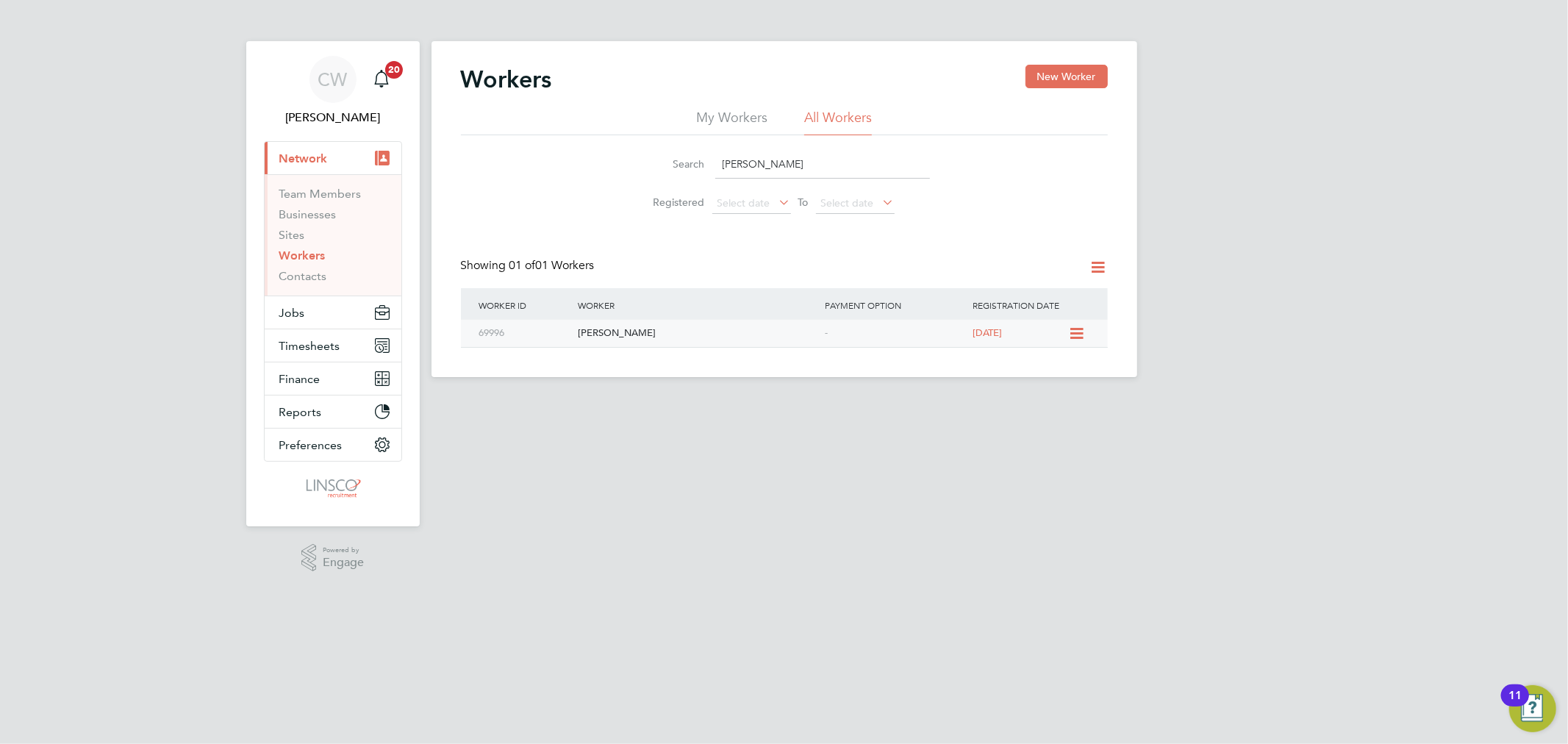
click at [638, 337] on div "[PERSON_NAME]" at bounding box center [698, 333] width 247 height 28
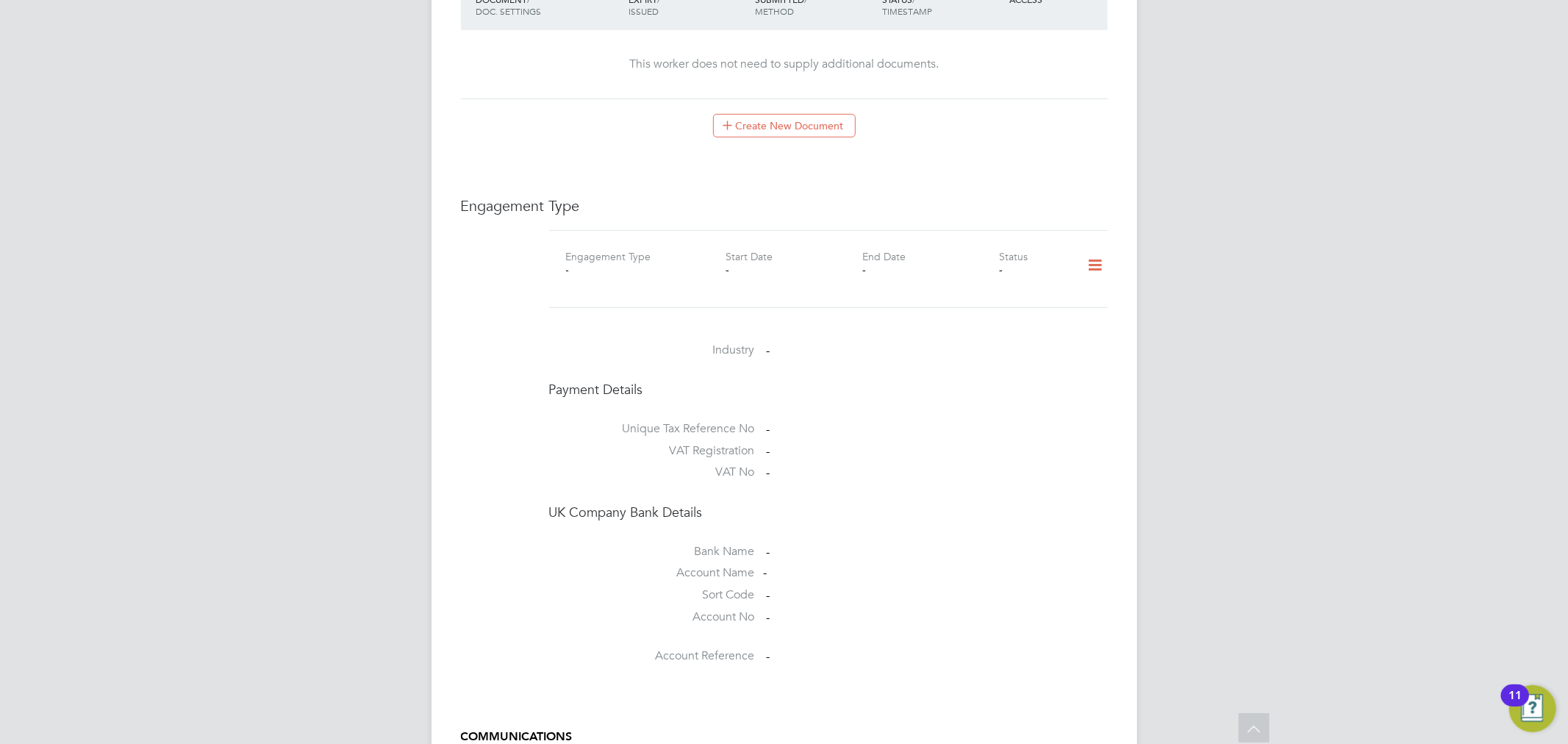
scroll to position [817, 0]
drag, startPoint x: 737, startPoint y: 282, endPoint x: 687, endPoint y: 256, distance: 56.4
click at [687, 263] on div "-" at bounding box center [634, 269] width 137 height 13
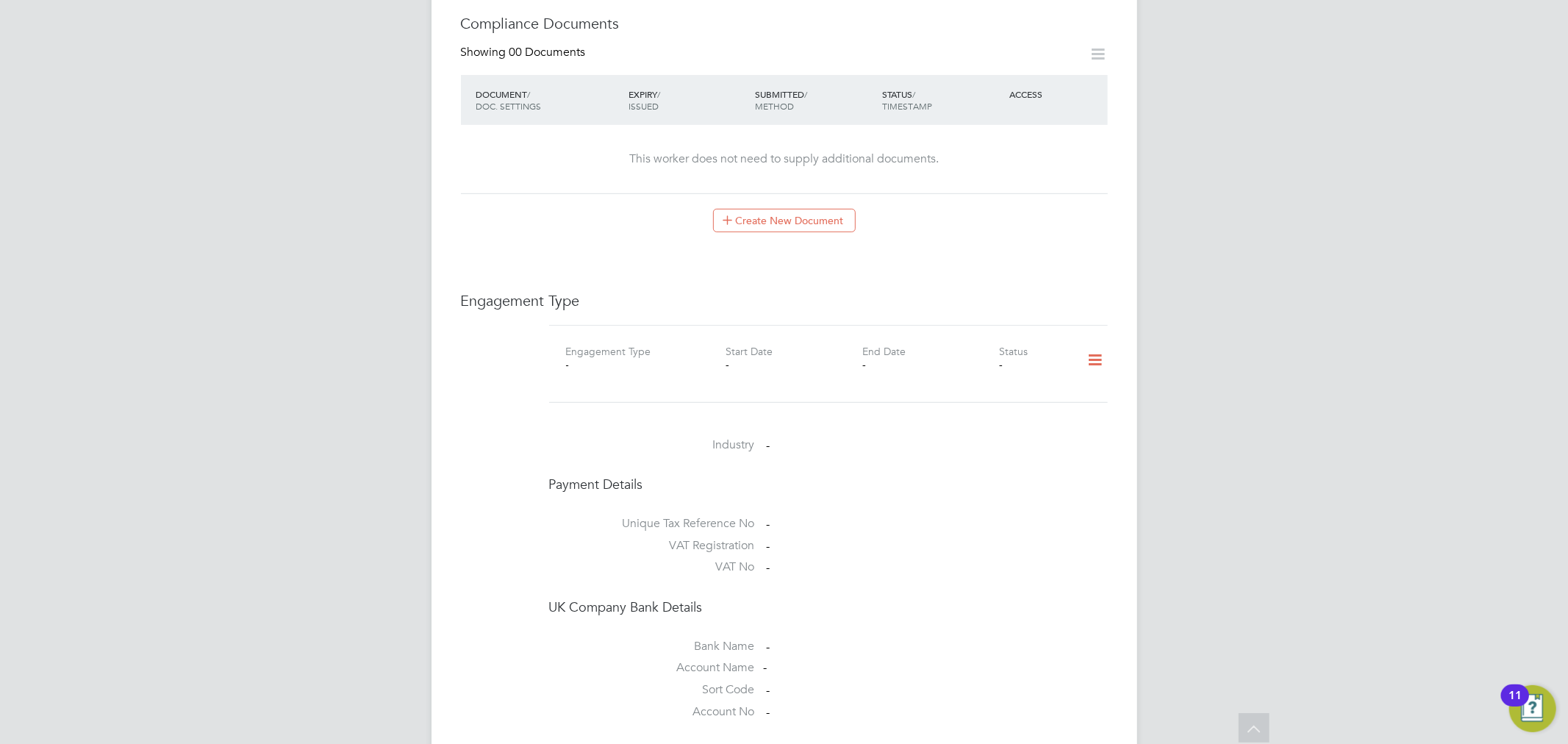
scroll to position [736, 0]
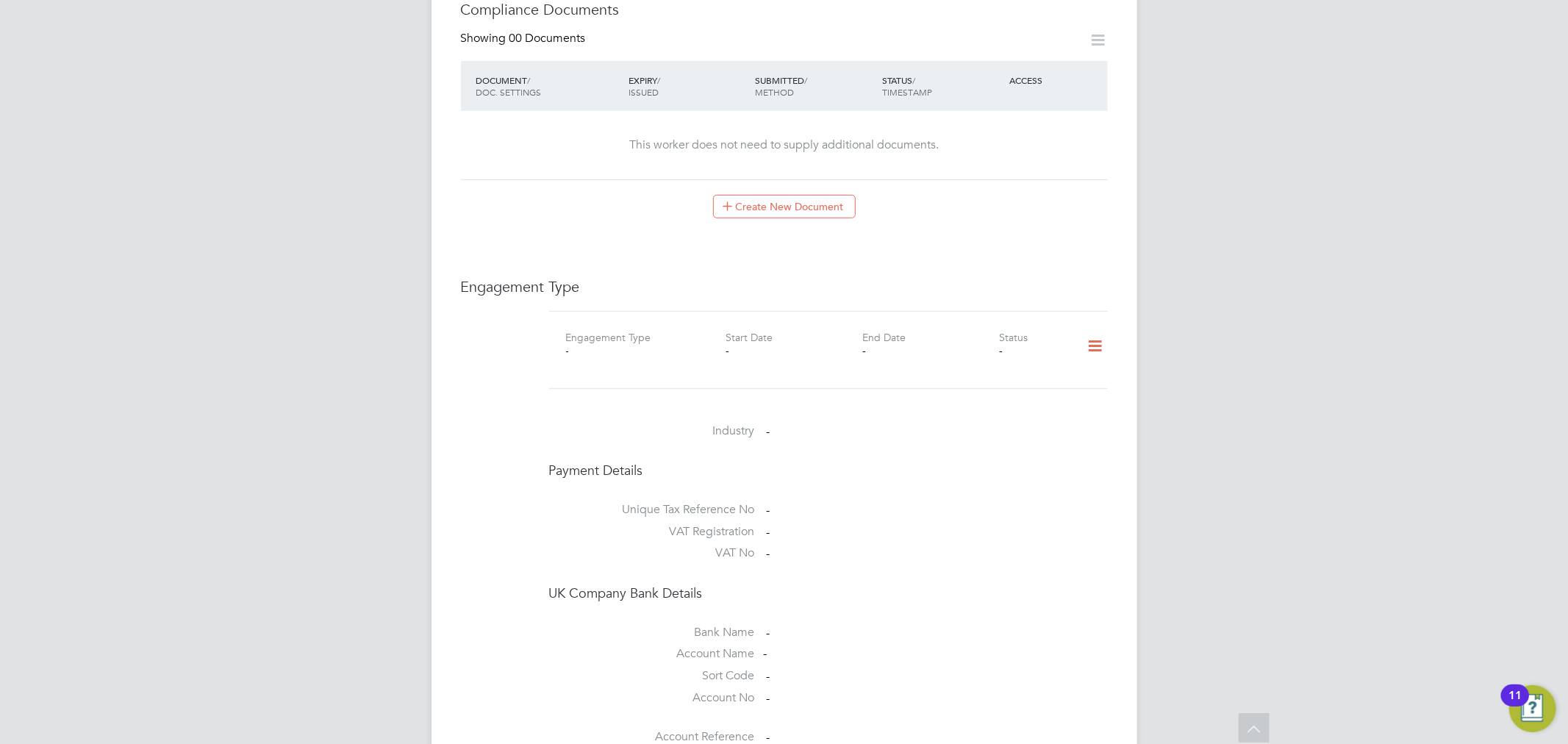
click at [1096, 332] on icon at bounding box center [1095, 346] width 26 height 34
click at [843, 436] on div "Industry -" at bounding box center [828, 434] width 558 height 56
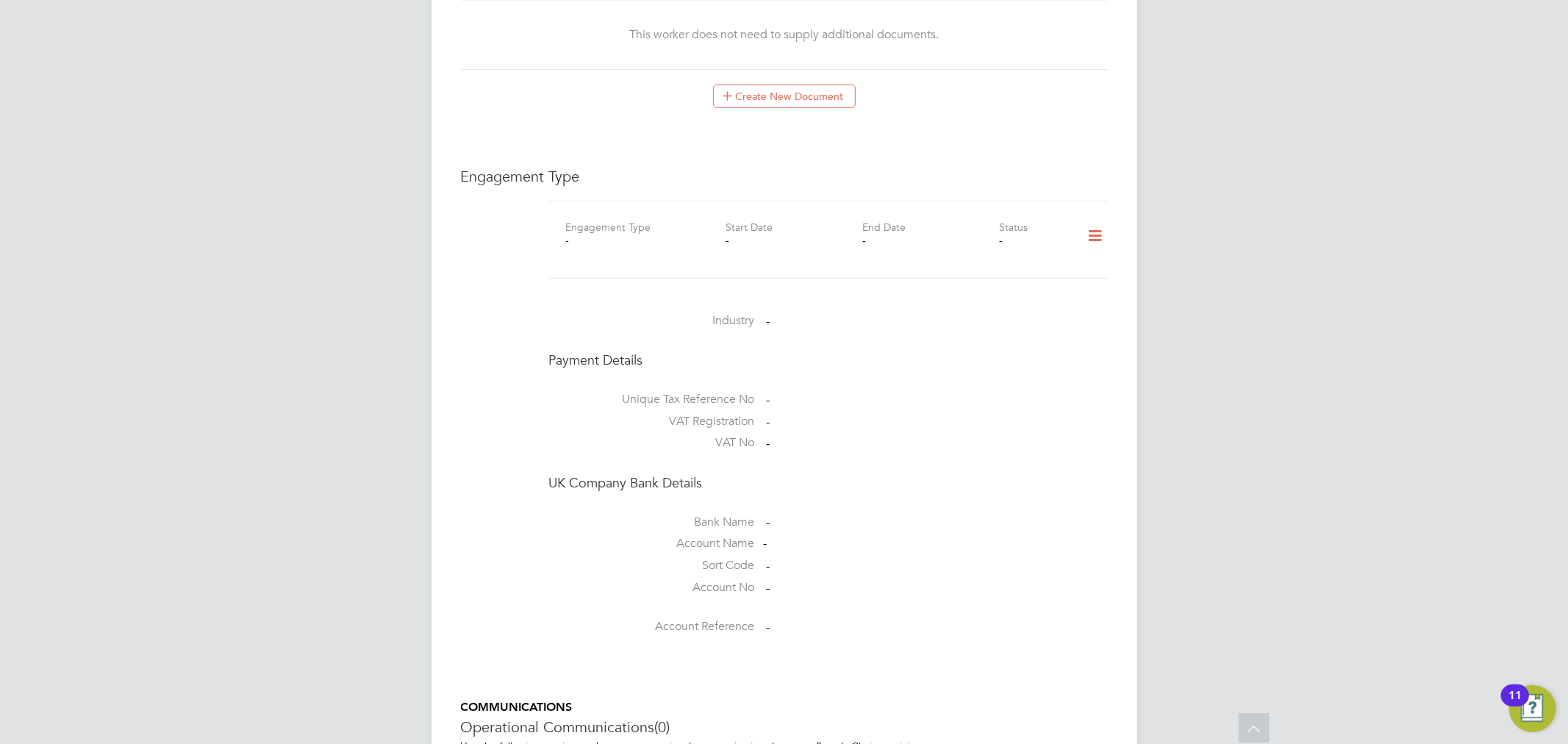
scroll to position [817, 0]
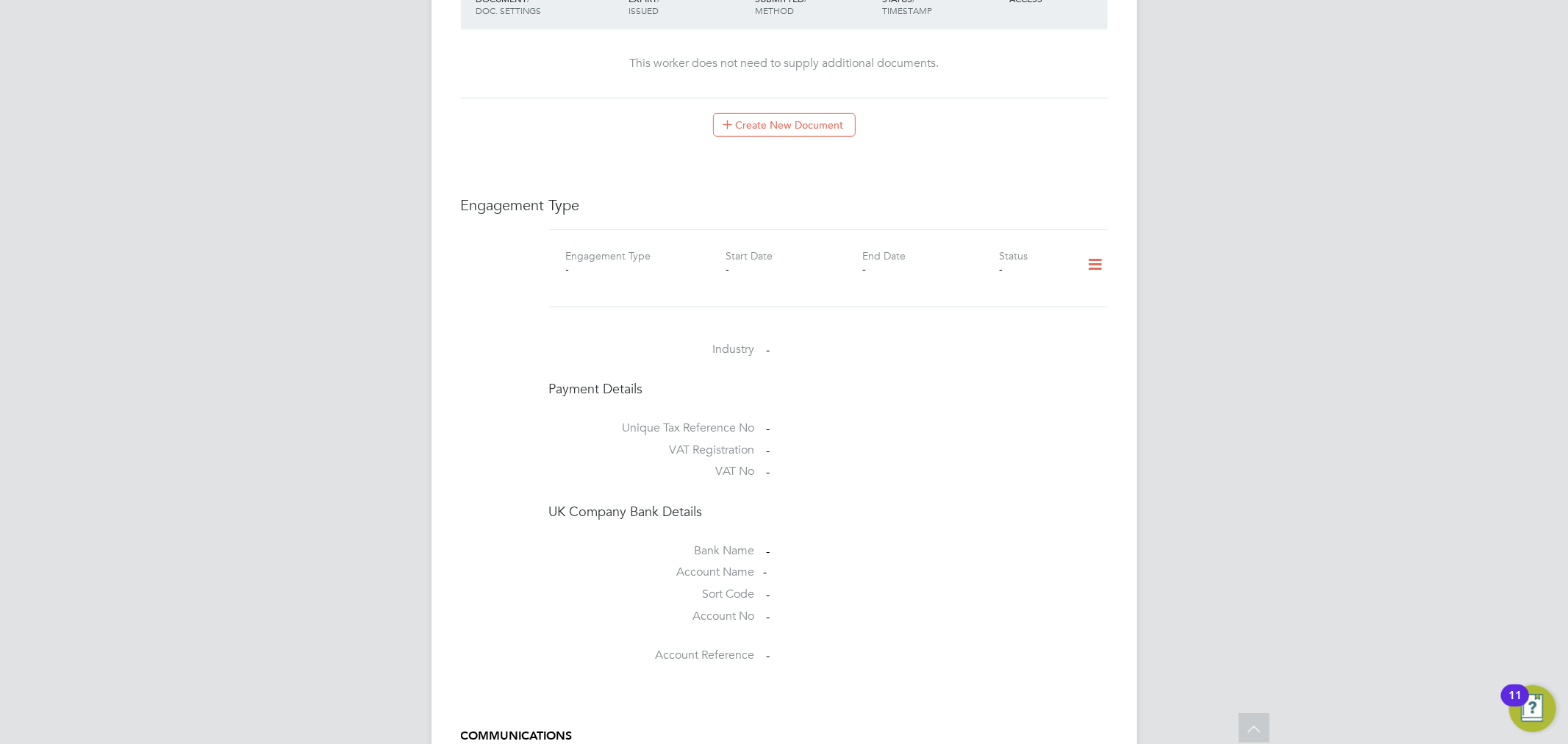
click at [1091, 251] on icon at bounding box center [1095, 264] width 26 height 34
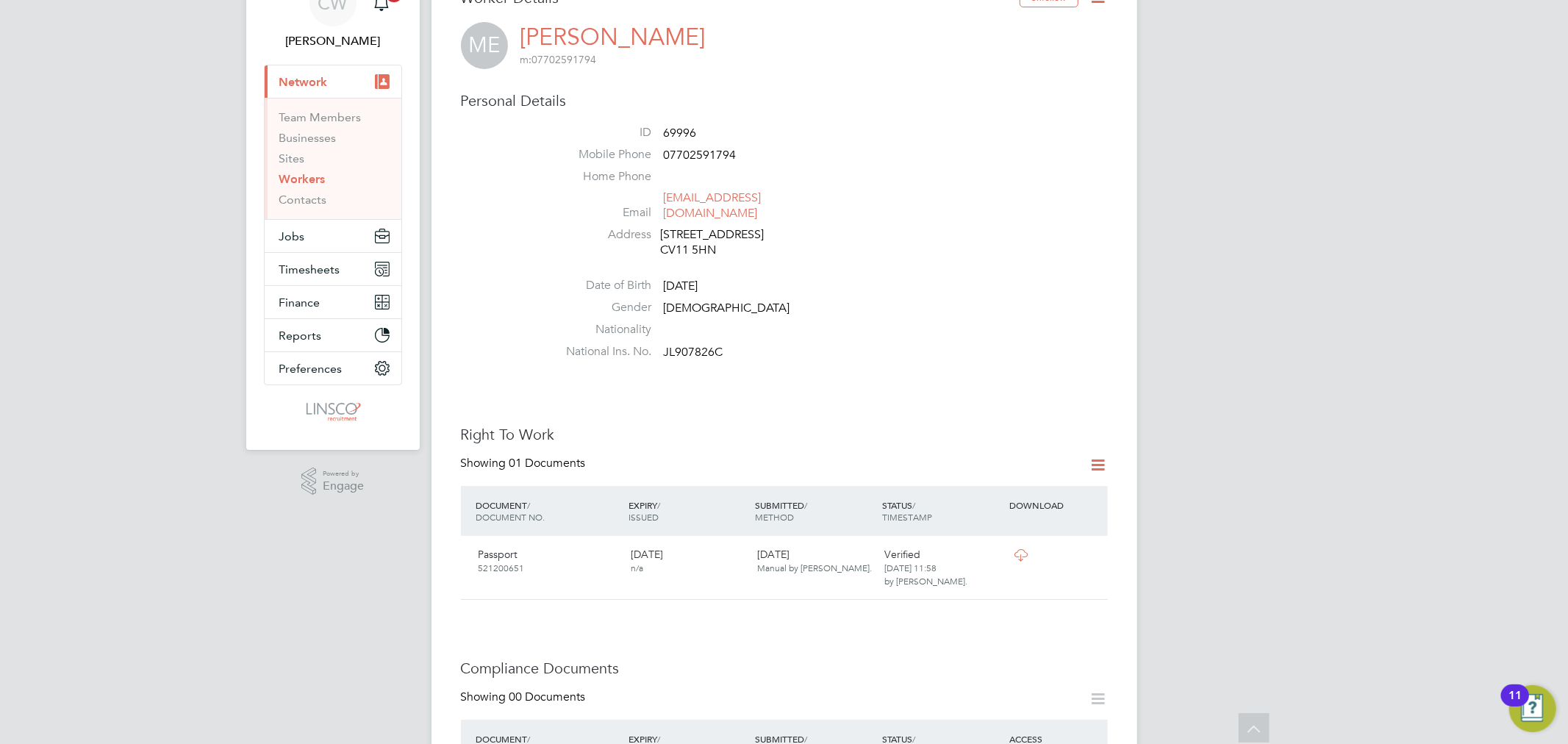
scroll to position [0, 0]
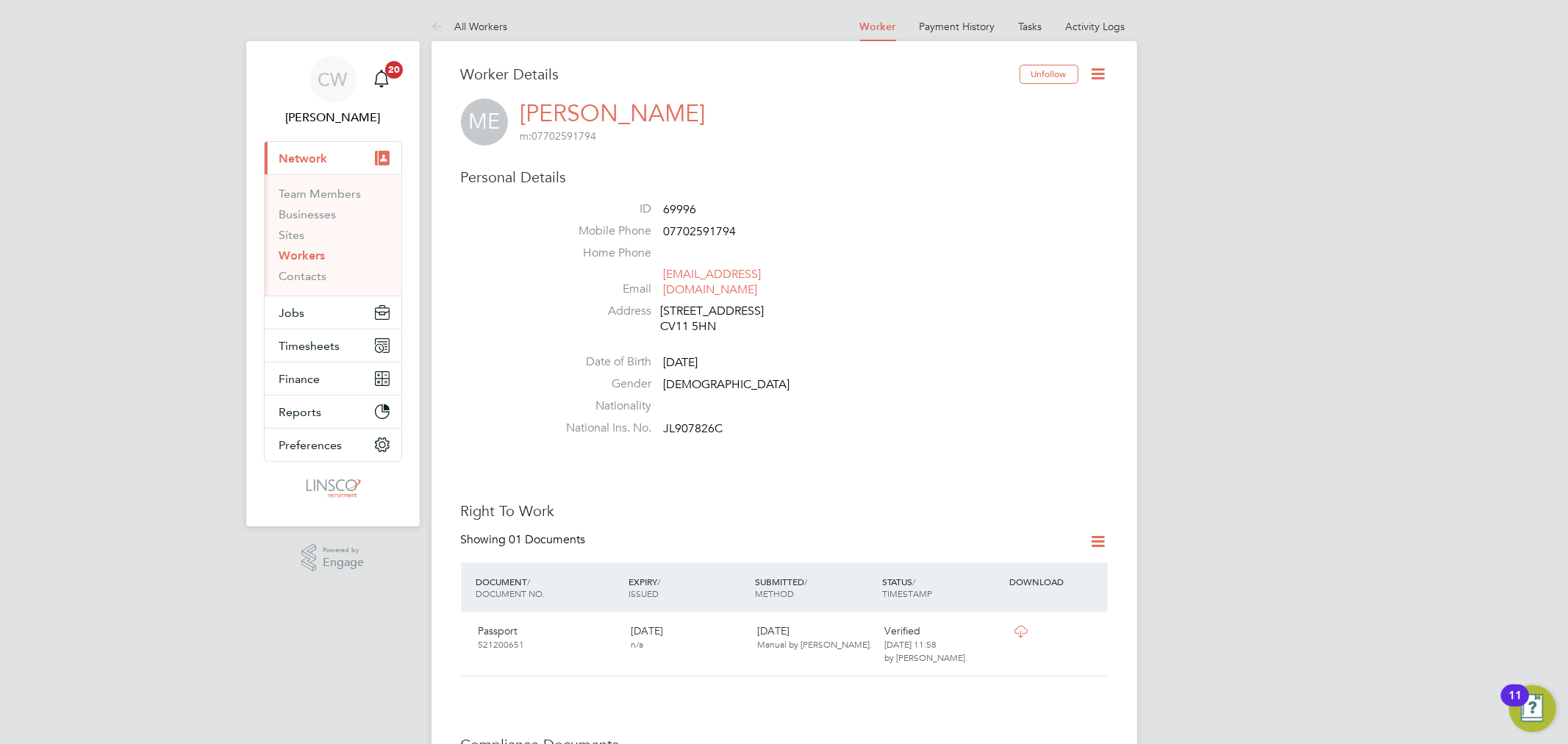
click at [1105, 34] on li "Activity Logs" at bounding box center [1096, 26] width 60 height 29
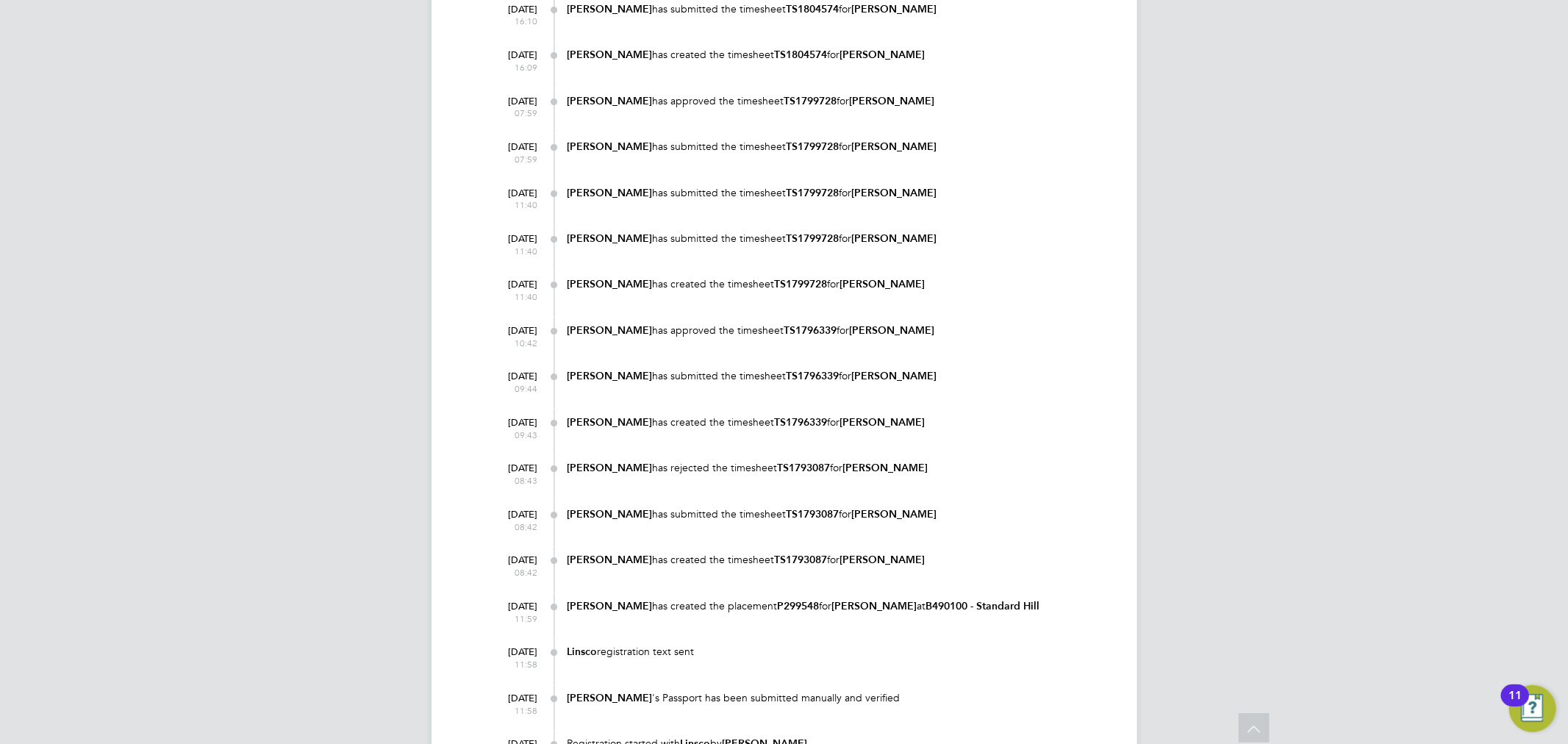
scroll to position [1537, 0]
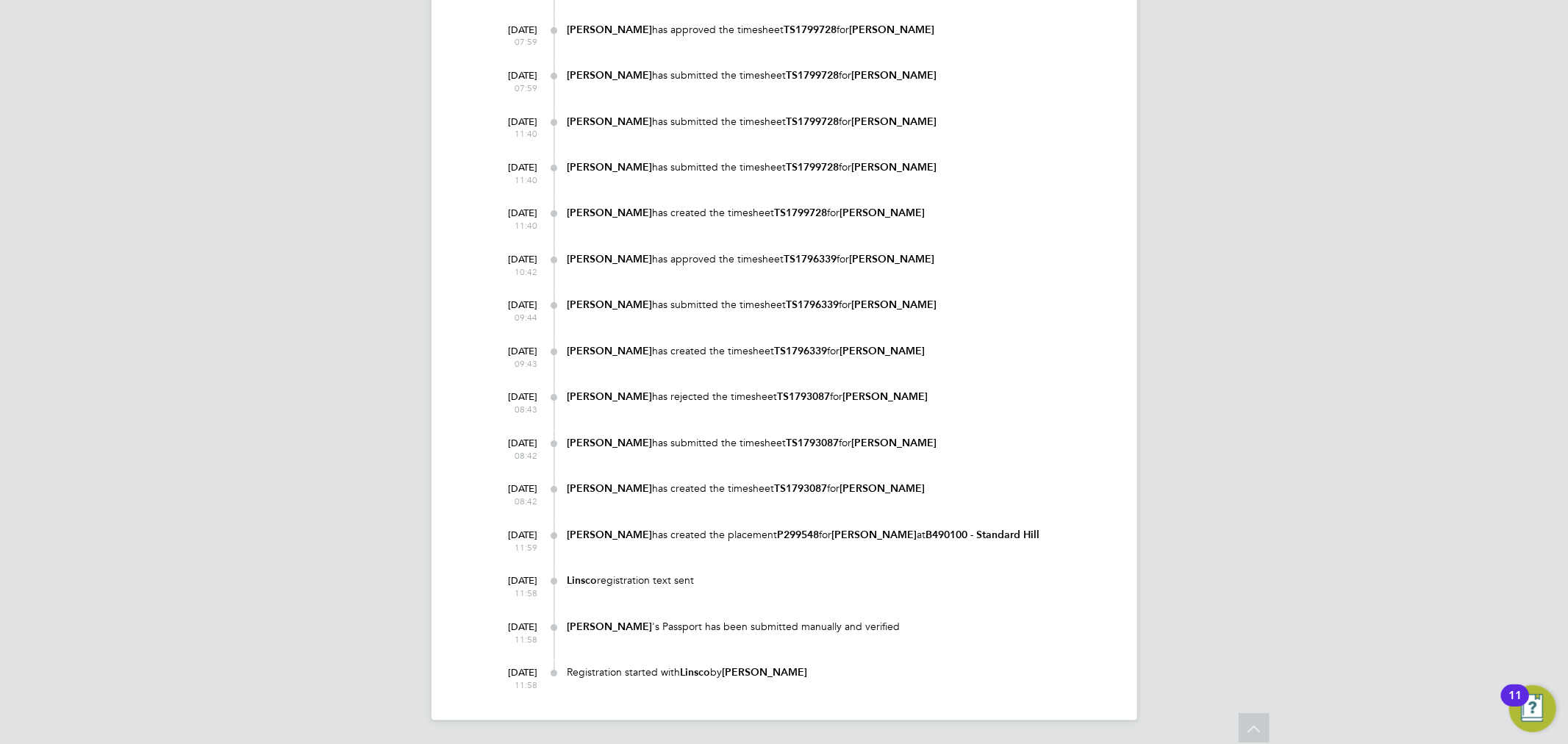
drag, startPoint x: 799, startPoint y: 674, endPoint x: 721, endPoint y: 670, distance: 78.1
click at [722, 674] on div "Registration started with [PERSON_NAME] by [PERSON_NAME]" at bounding box center [837, 673] width 540 height 14
click at [917, 596] on div "[DATE] 11:58 Linsco registration text sent" at bounding box center [794, 591] width 629 height 46
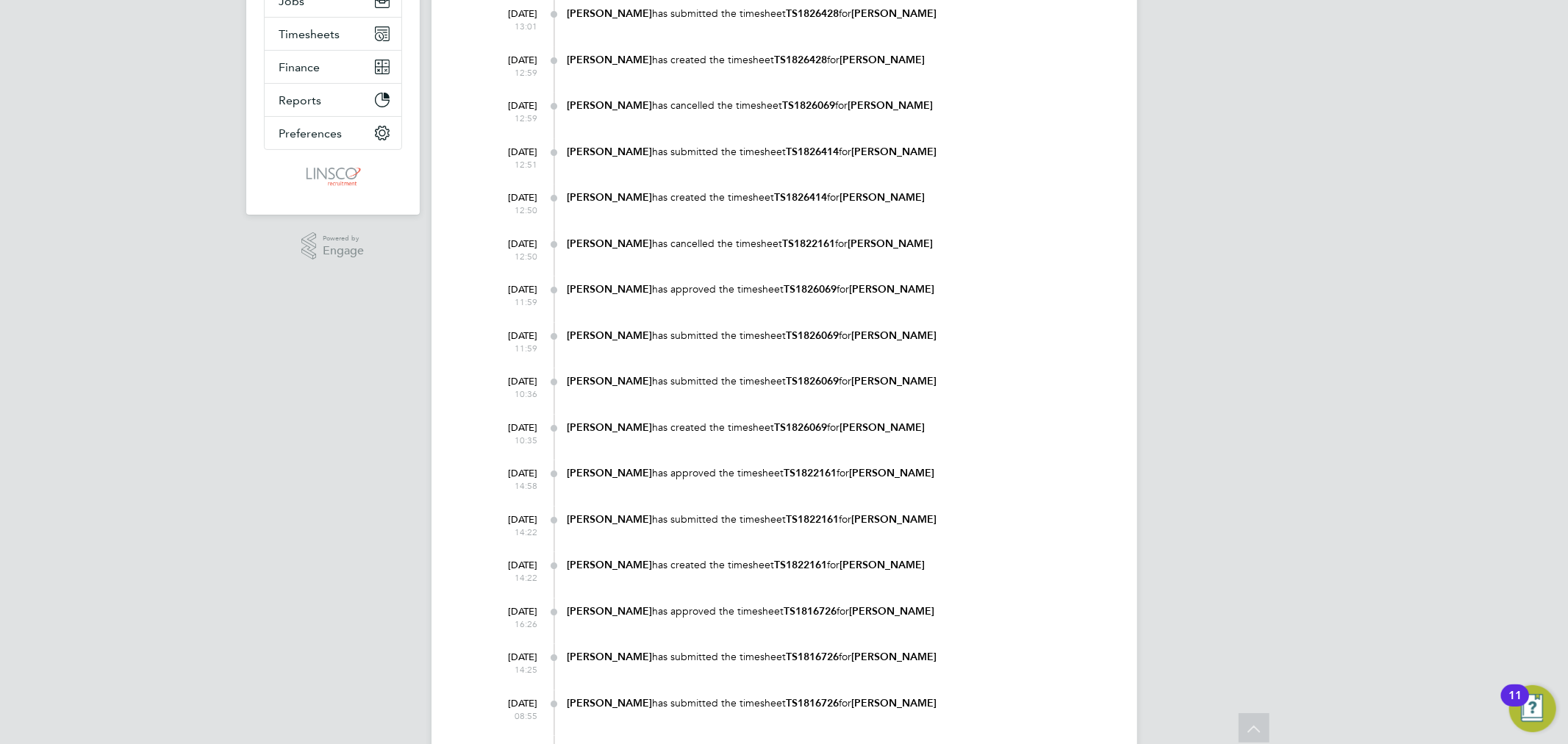
scroll to position [0, 0]
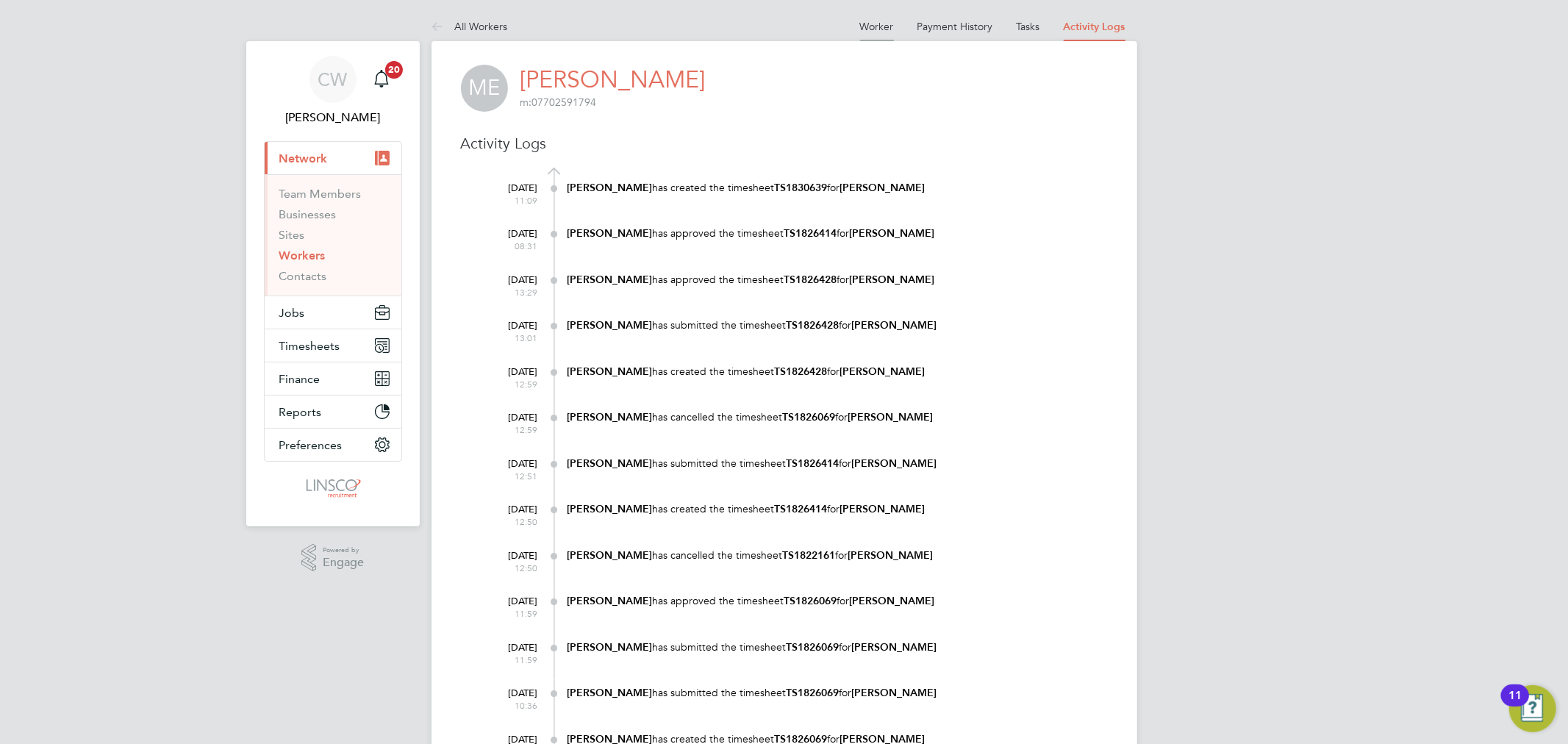
click at [866, 13] on li "Worker" at bounding box center [877, 26] width 34 height 29
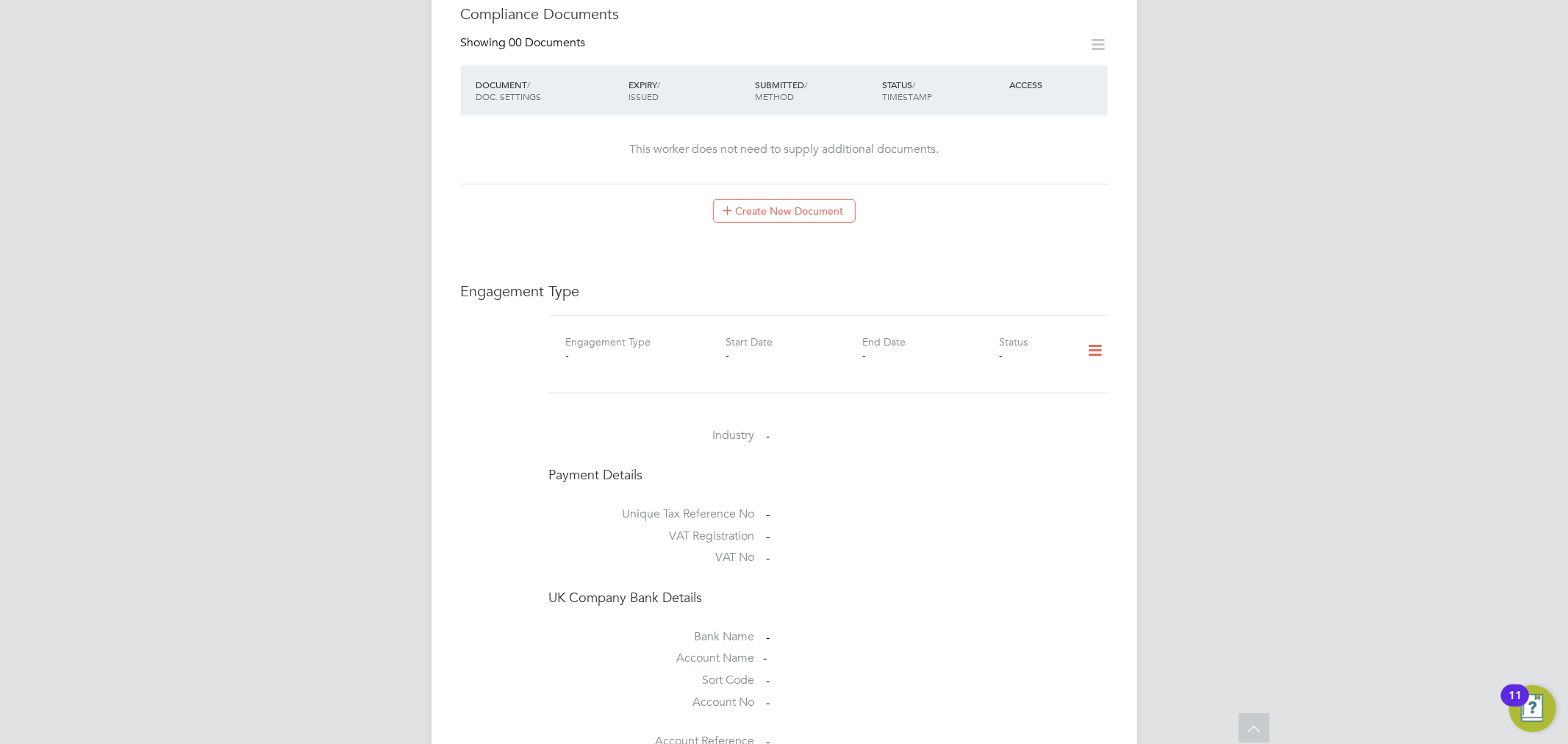
scroll to position [817, 0]
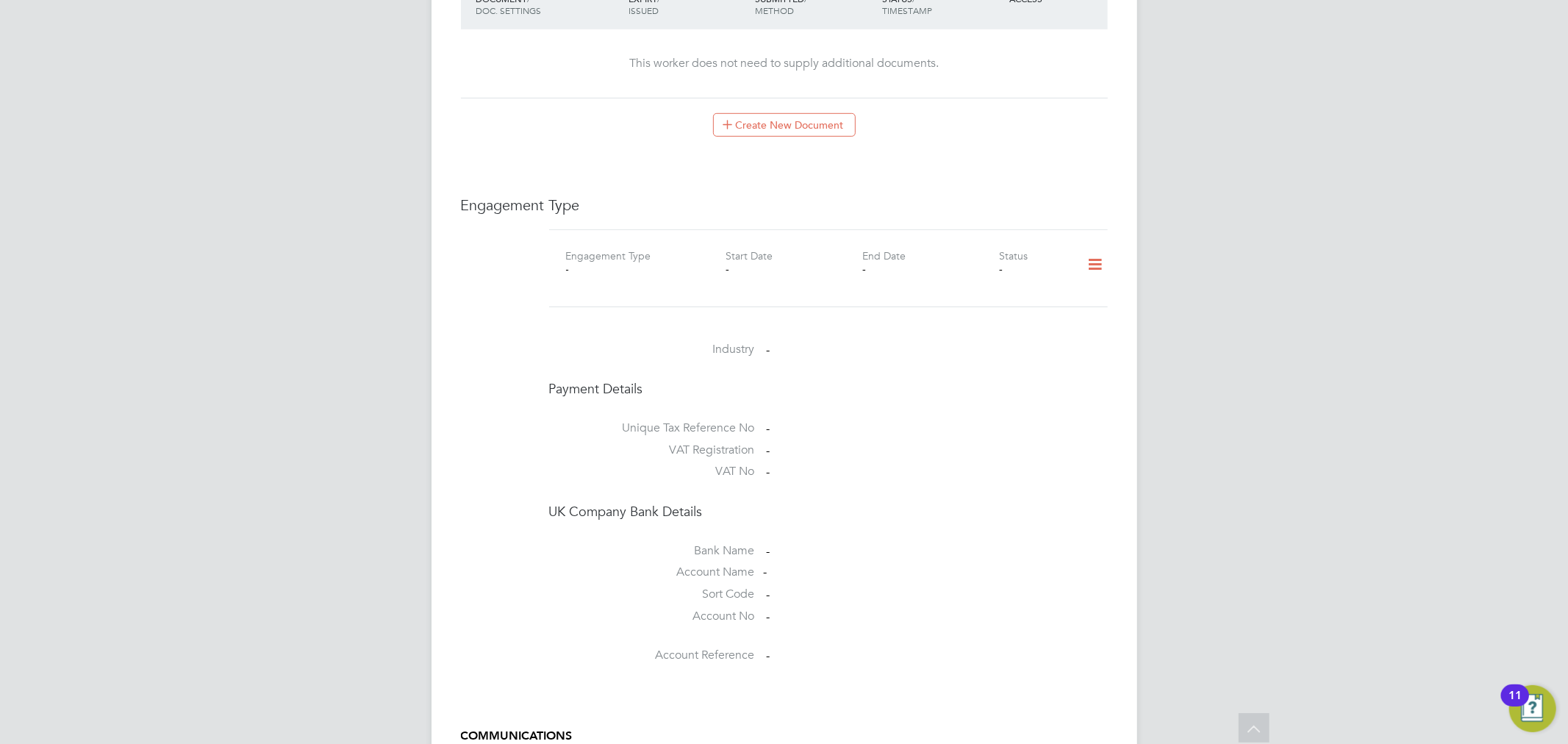
click at [1105, 250] on icon at bounding box center [1095, 264] width 26 height 34
click at [996, 309] on li "Add Engagement Type" at bounding box center [1020, 313] width 167 height 21
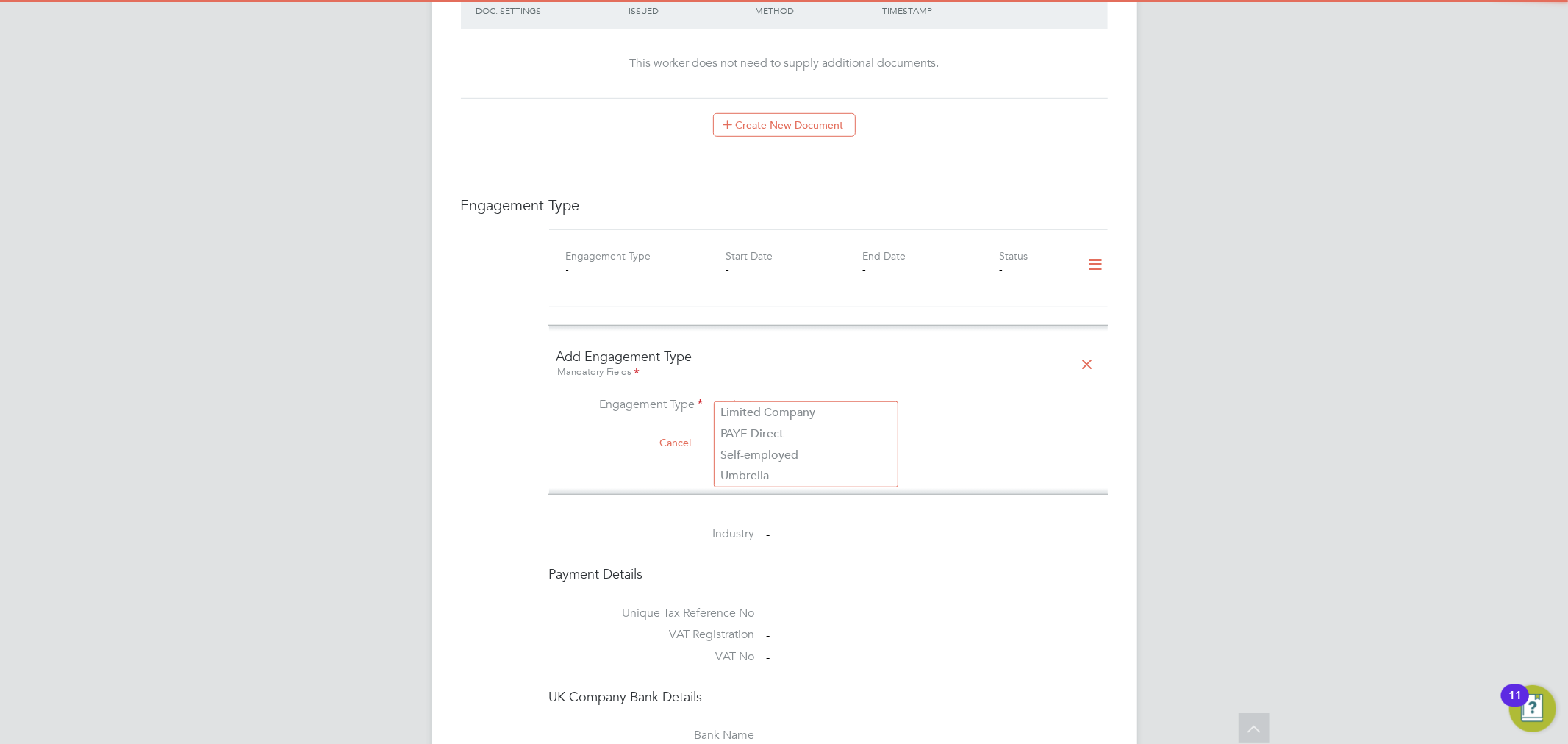
click at [751, 395] on input at bounding box center [806, 405] width 182 height 21
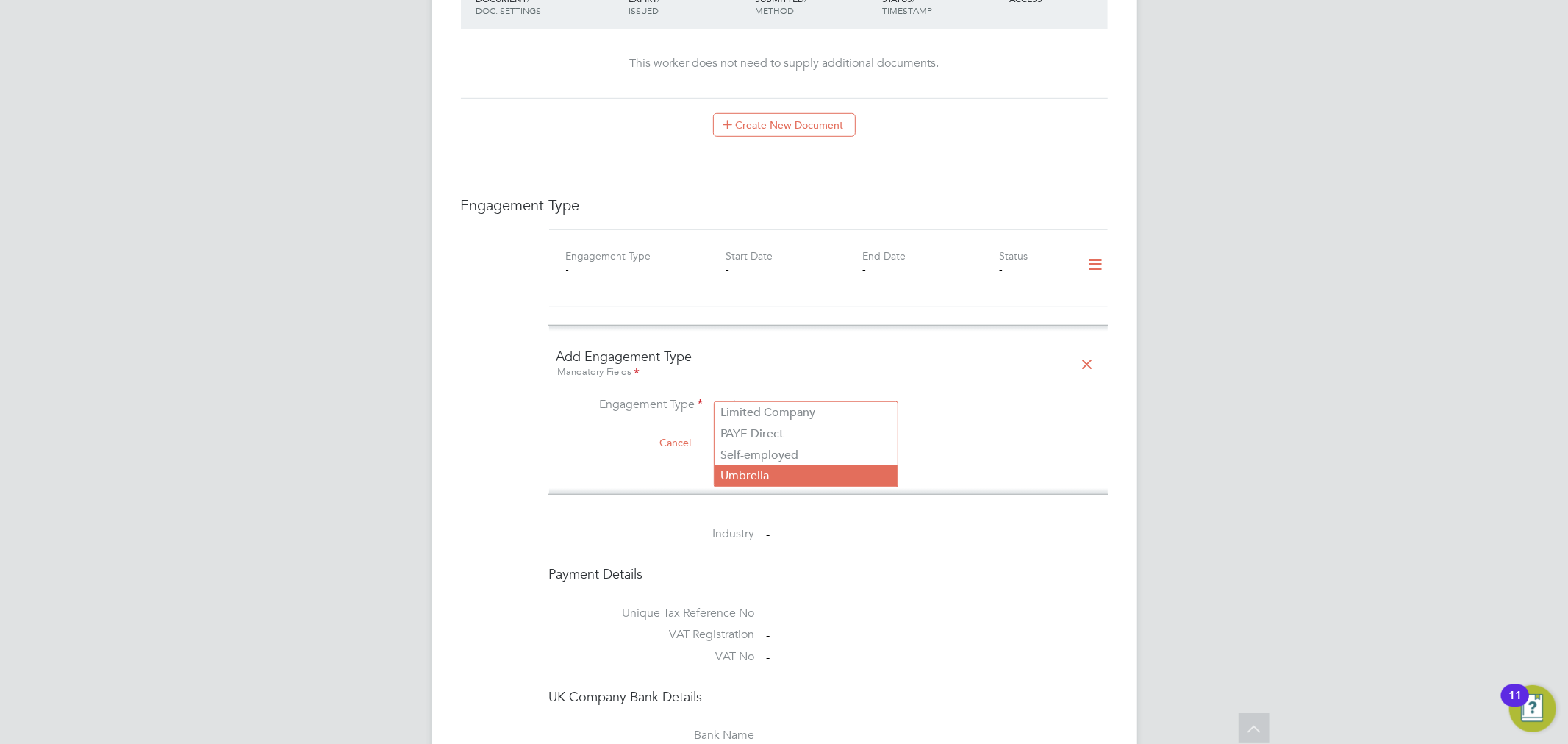
click at [771, 469] on li "Umbrella" at bounding box center [806, 477] width 183 height 21
type input "Umbrella"
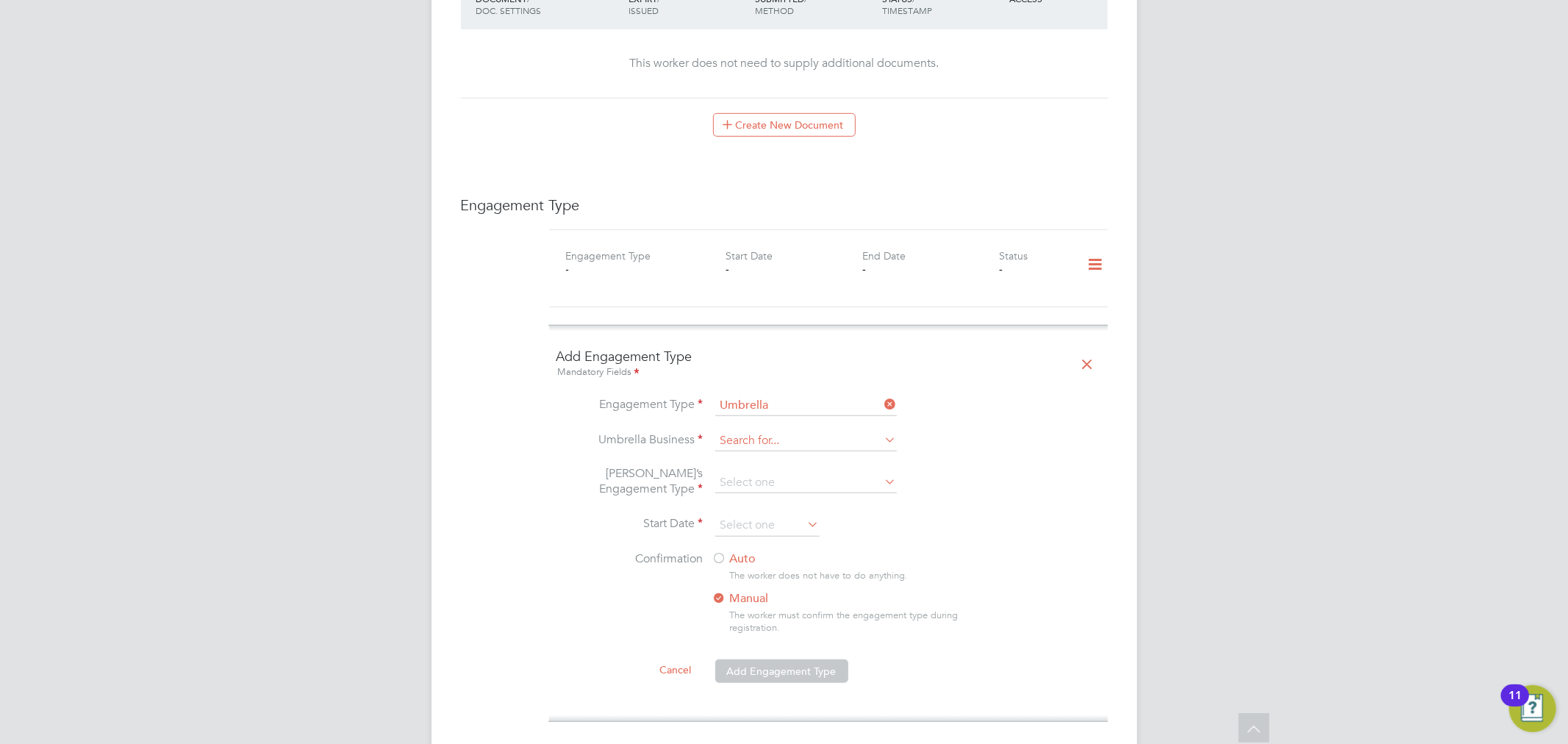
click at [763, 431] on input at bounding box center [806, 441] width 182 height 21
click at [798, 470] on li "Work well People Solutions Limited" at bounding box center [814, 470] width 200 height 21
type input "Workwell People Solutions Limited"
click at [774, 473] on input at bounding box center [806, 483] width 182 height 21
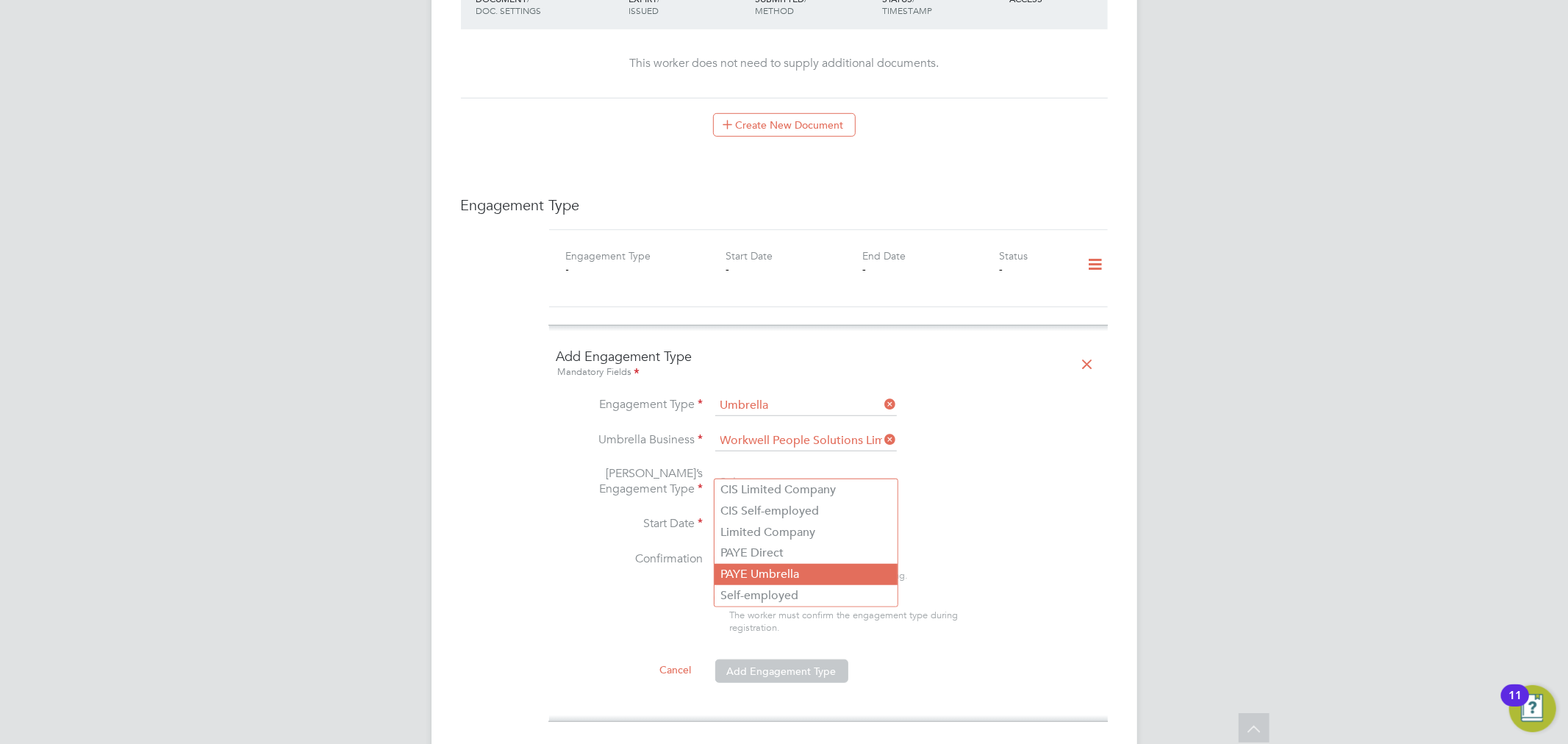
click at [777, 578] on li "PAYE Umbrella" at bounding box center [806, 575] width 183 height 21
type input "PAYE Umbrella"
click at [753, 515] on input at bounding box center [768, 526] width 104 height 22
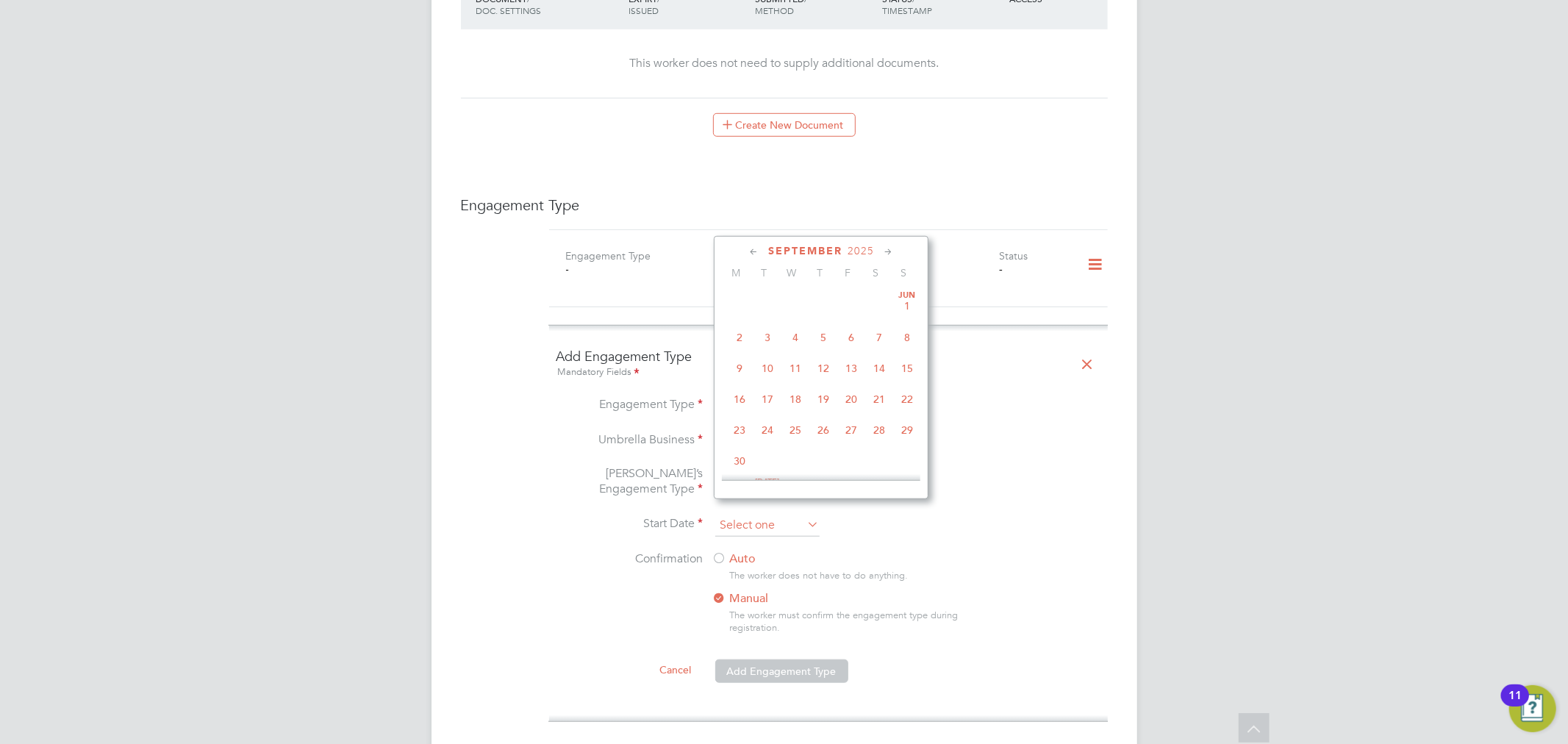
scroll to position [567, 0]
click at [811, 250] on span "September" at bounding box center [805, 251] width 74 height 12
click at [761, 358] on span "29" at bounding box center [768, 357] width 28 height 28
type input "29 Jul 2025"
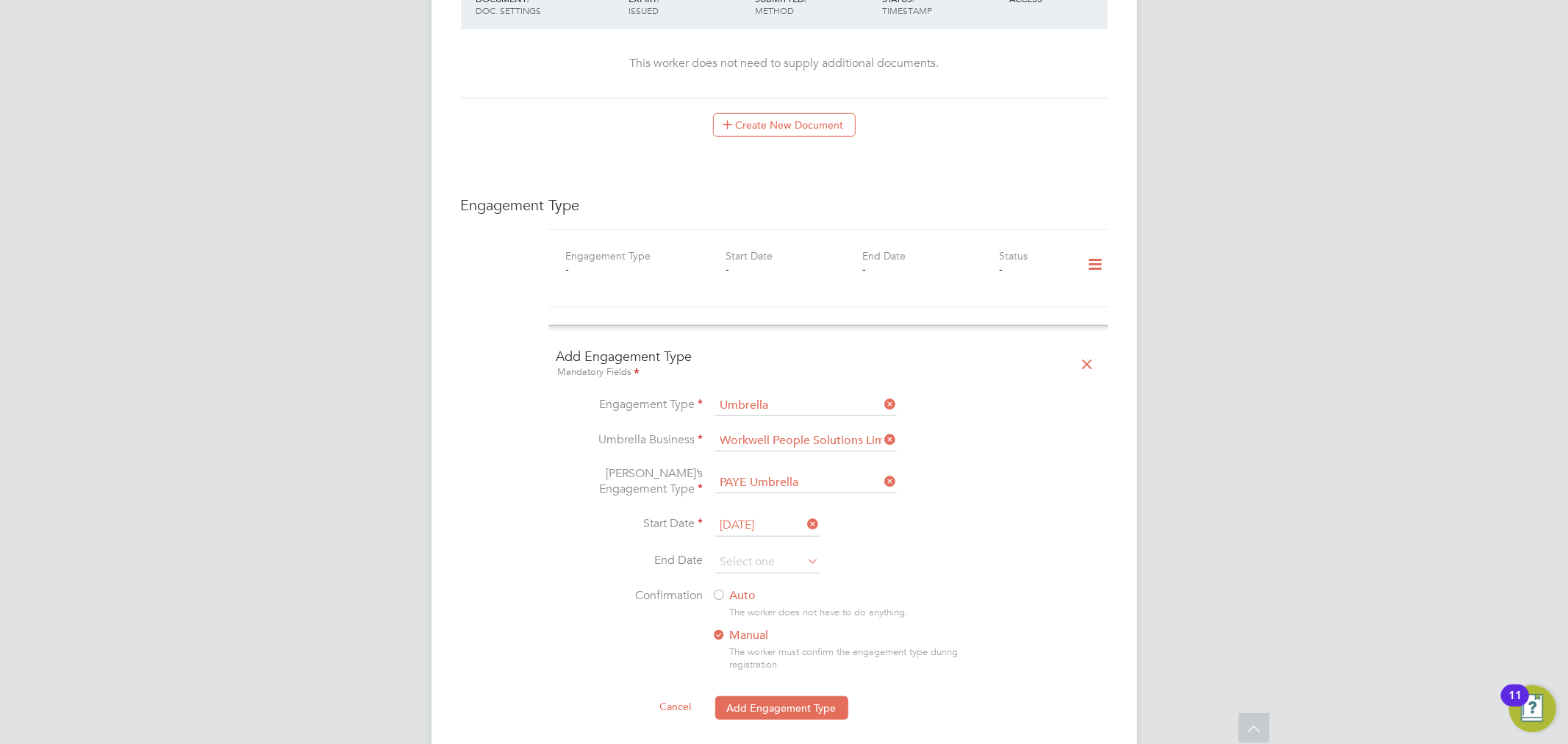
click at [728, 588] on label "Auto" at bounding box center [845, 596] width 265 height 15
click at [772, 696] on button "Add Engagement Type" at bounding box center [782, 708] width 133 height 24
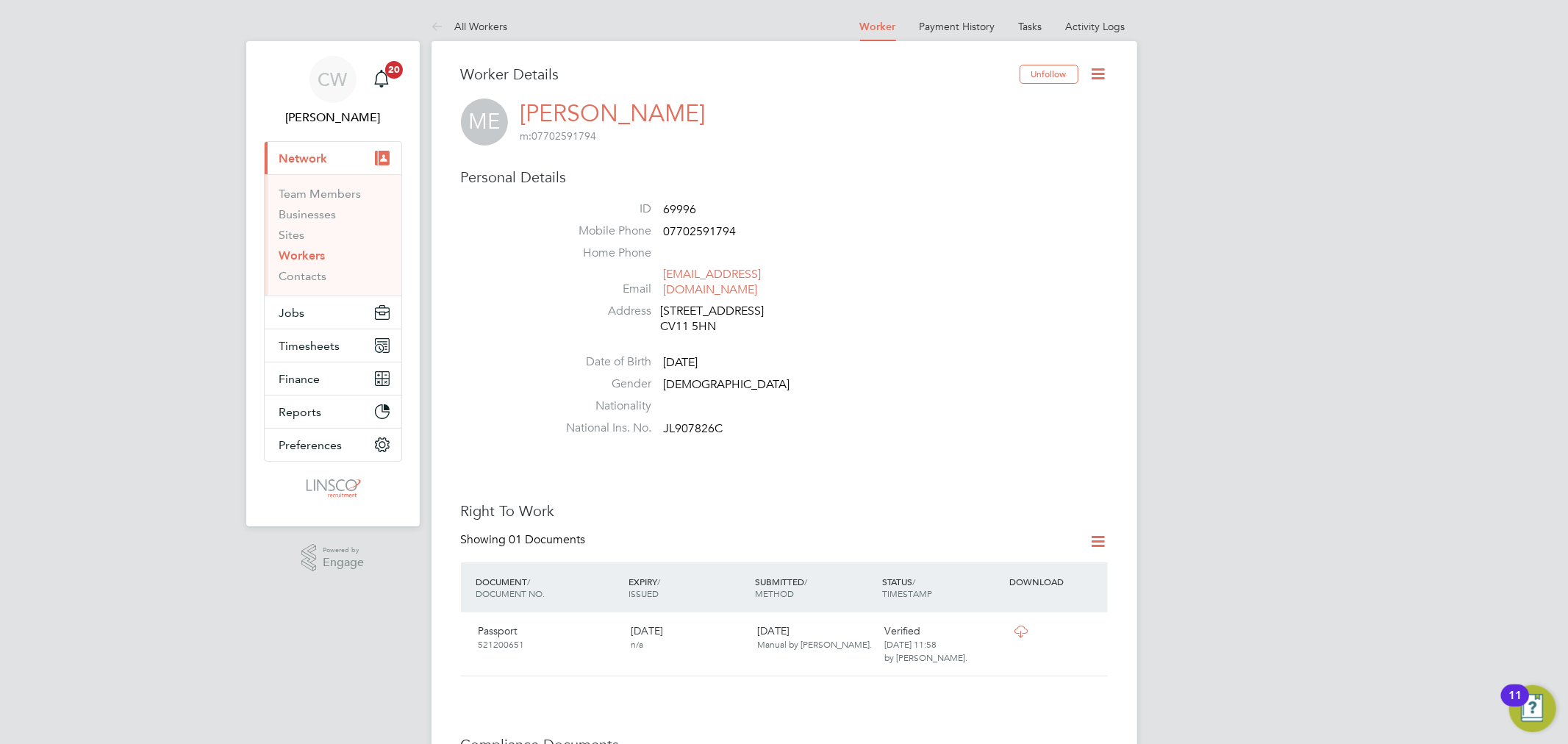
click at [303, 257] on link "Workers" at bounding box center [303, 255] width 46 height 14
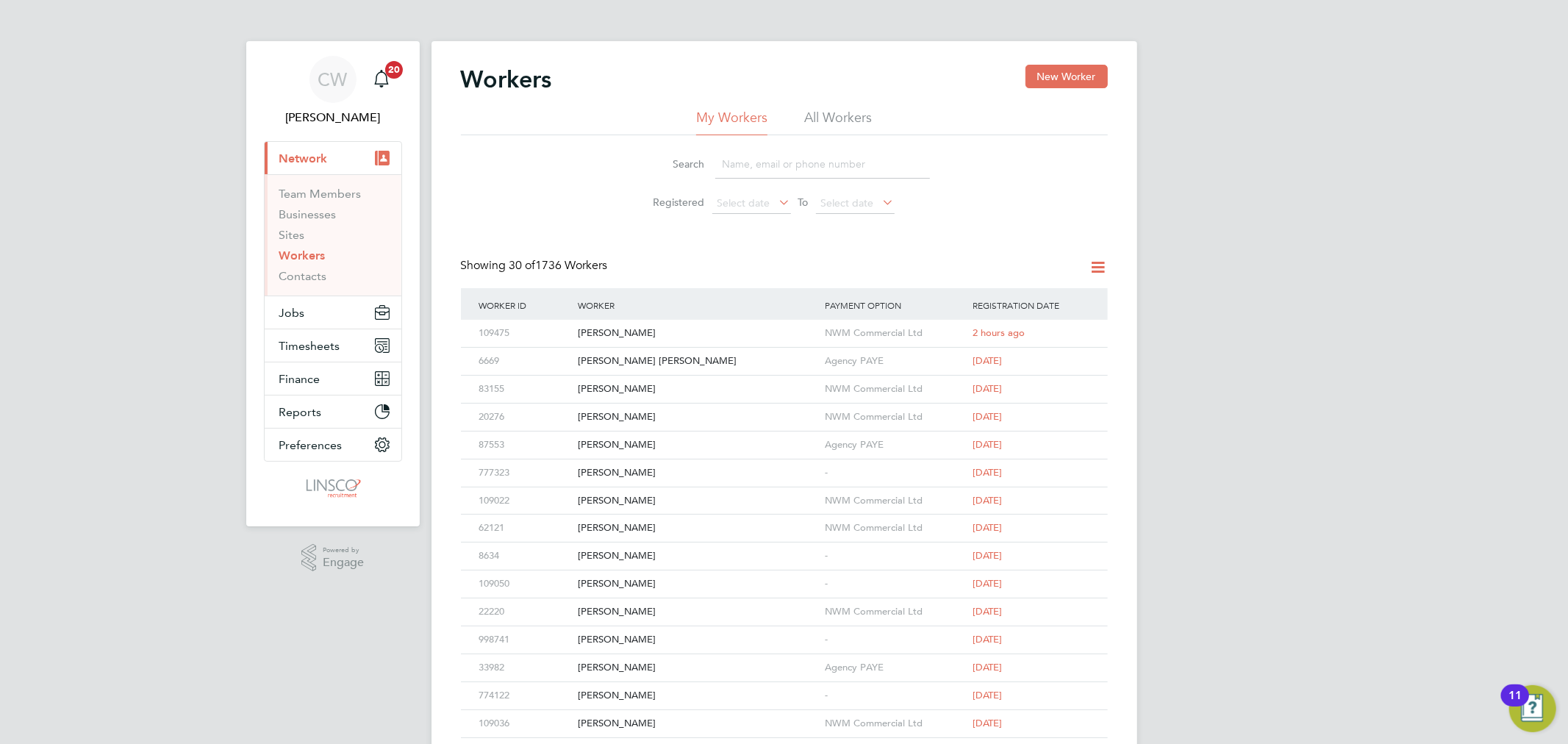
click at [844, 110] on li "All Workers" at bounding box center [838, 122] width 67 height 27
click at [619, 408] on div "[PERSON_NAME]" at bounding box center [698, 418] width 247 height 28
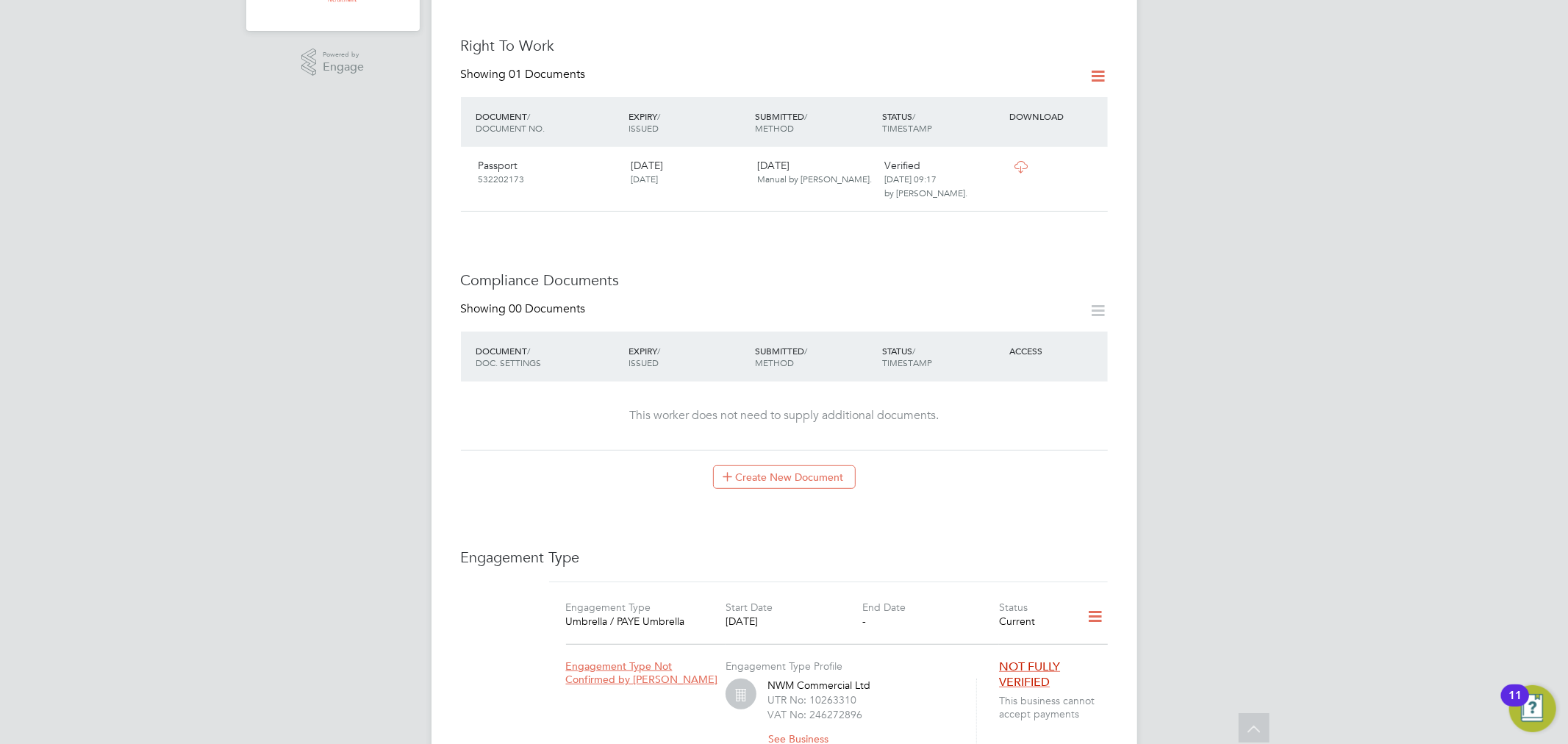
scroll to position [408, 0]
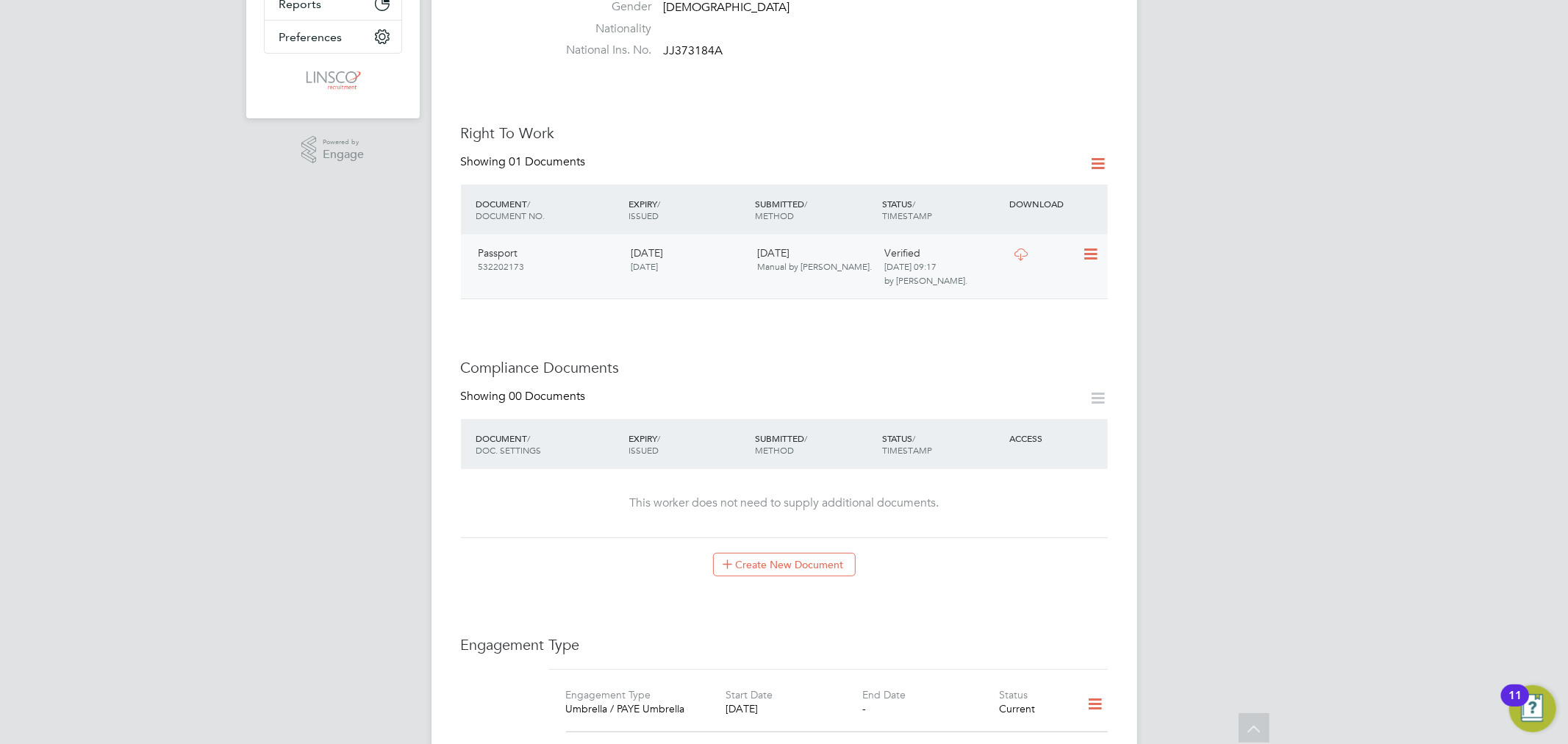
drag, startPoint x: 747, startPoint y: 247, endPoint x: 761, endPoint y: 244, distance: 14.3
click at [747, 247] on div "[DATE] [DATE]" at bounding box center [689, 260] width 127 height 38
click at [1018, 248] on icon at bounding box center [1021, 254] width 18 height 11
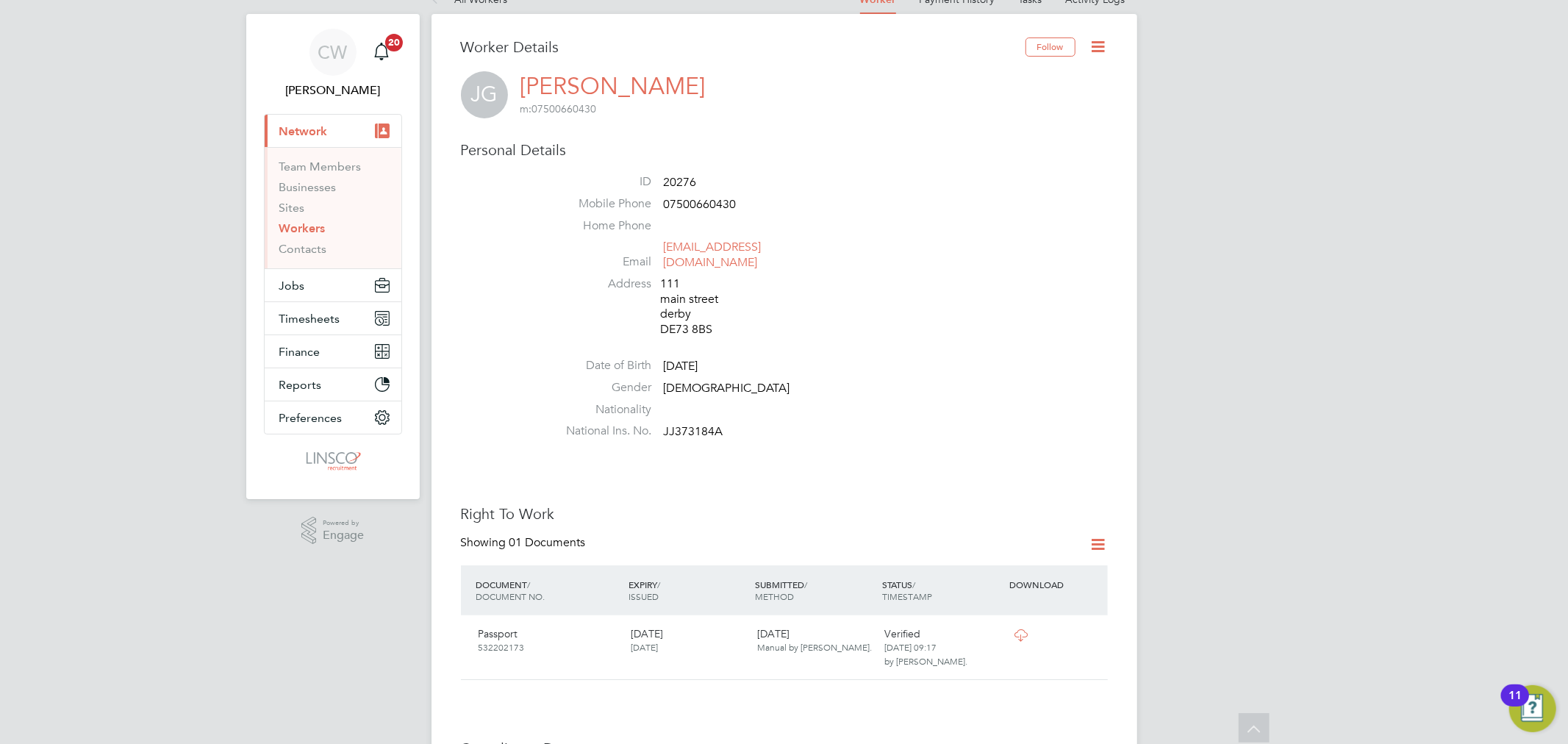
scroll to position [0, 0]
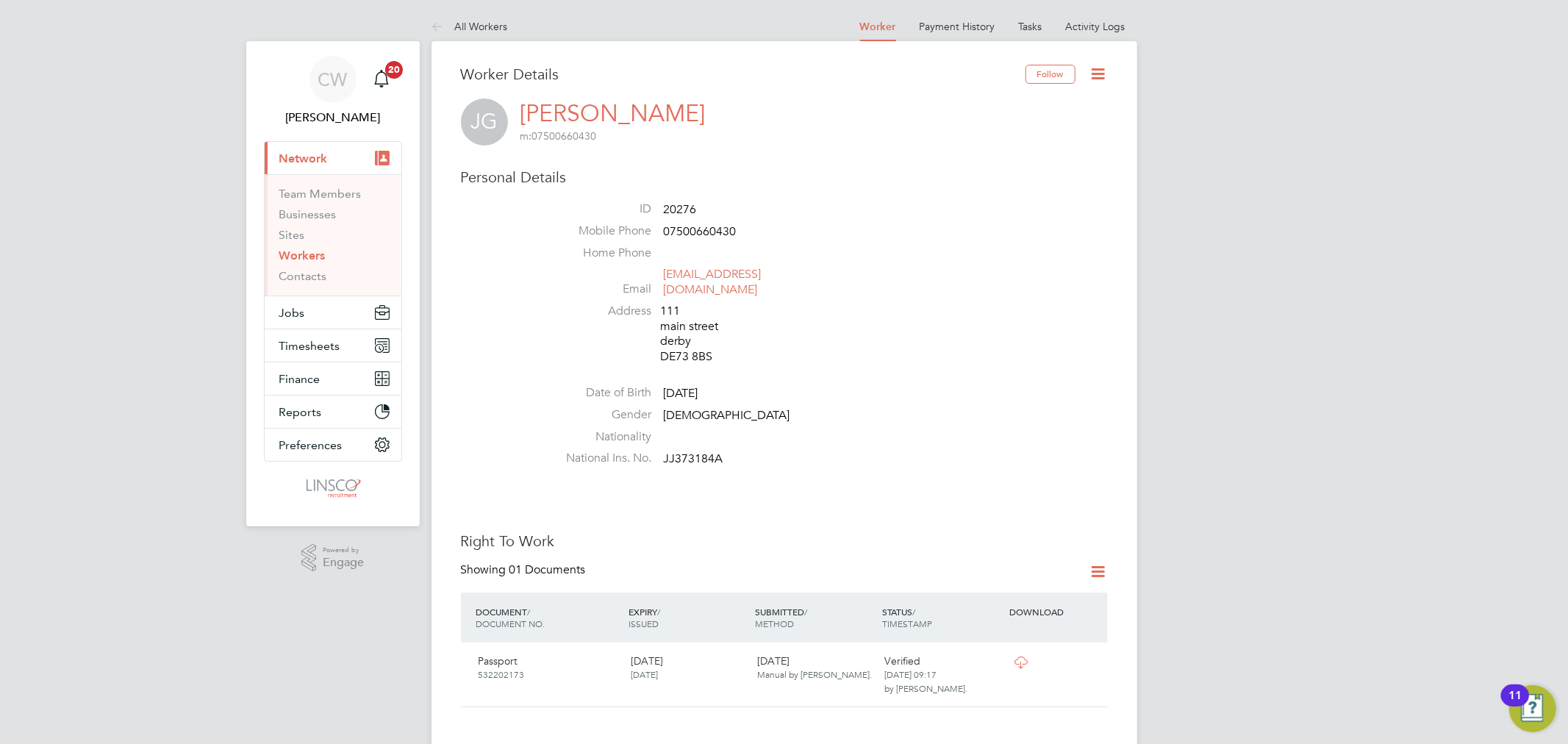
drag, startPoint x: 290, startPoint y: 257, endPoint x: 301, endPoint y: 257, distance: 11.0
click at [290, 257] on link "Workers" at bounding box center [303, 255] width 46 height 14
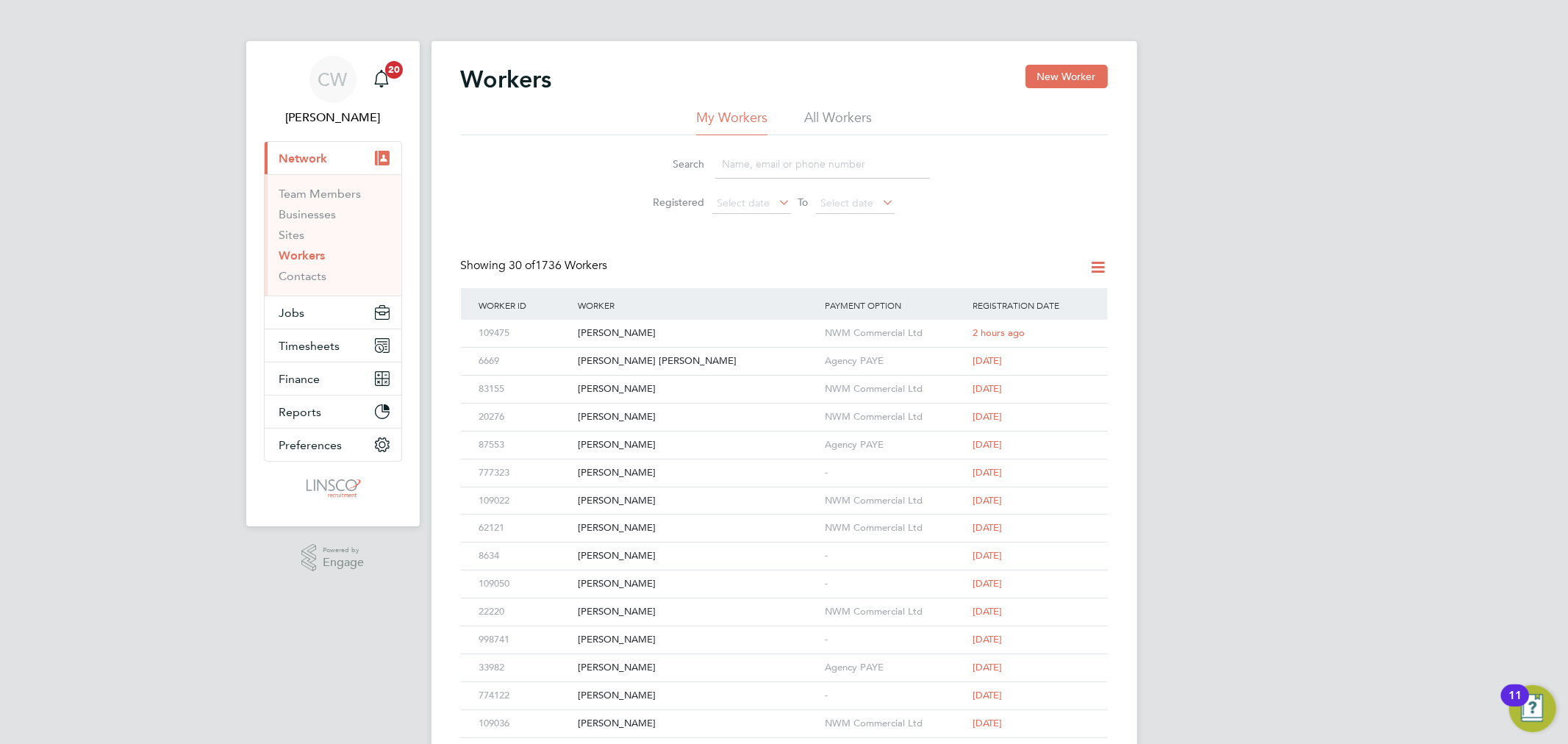
click at [855, 121] on li "All Workers" at bounding box center [838, 122] width 67 height 27
click at [807, 158] on input at bounding box center [823, 164] width 214 height 28
paste input "[PERSON_NAME]"
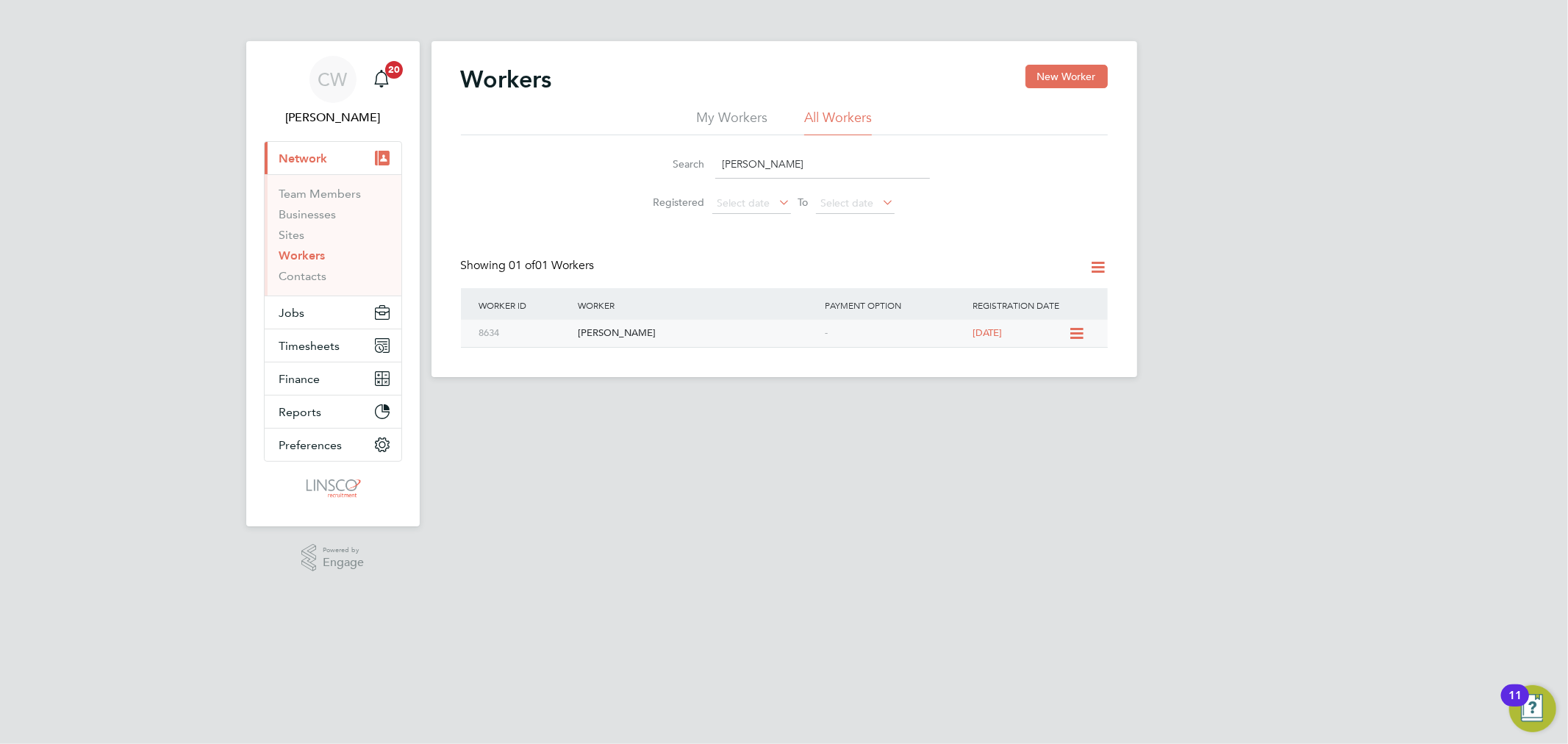
type input "[PERSON_NAME]"
click at [797, 336] on div "[PERSON_NAME]" at bounding box center [698, 333] width 247 height 28
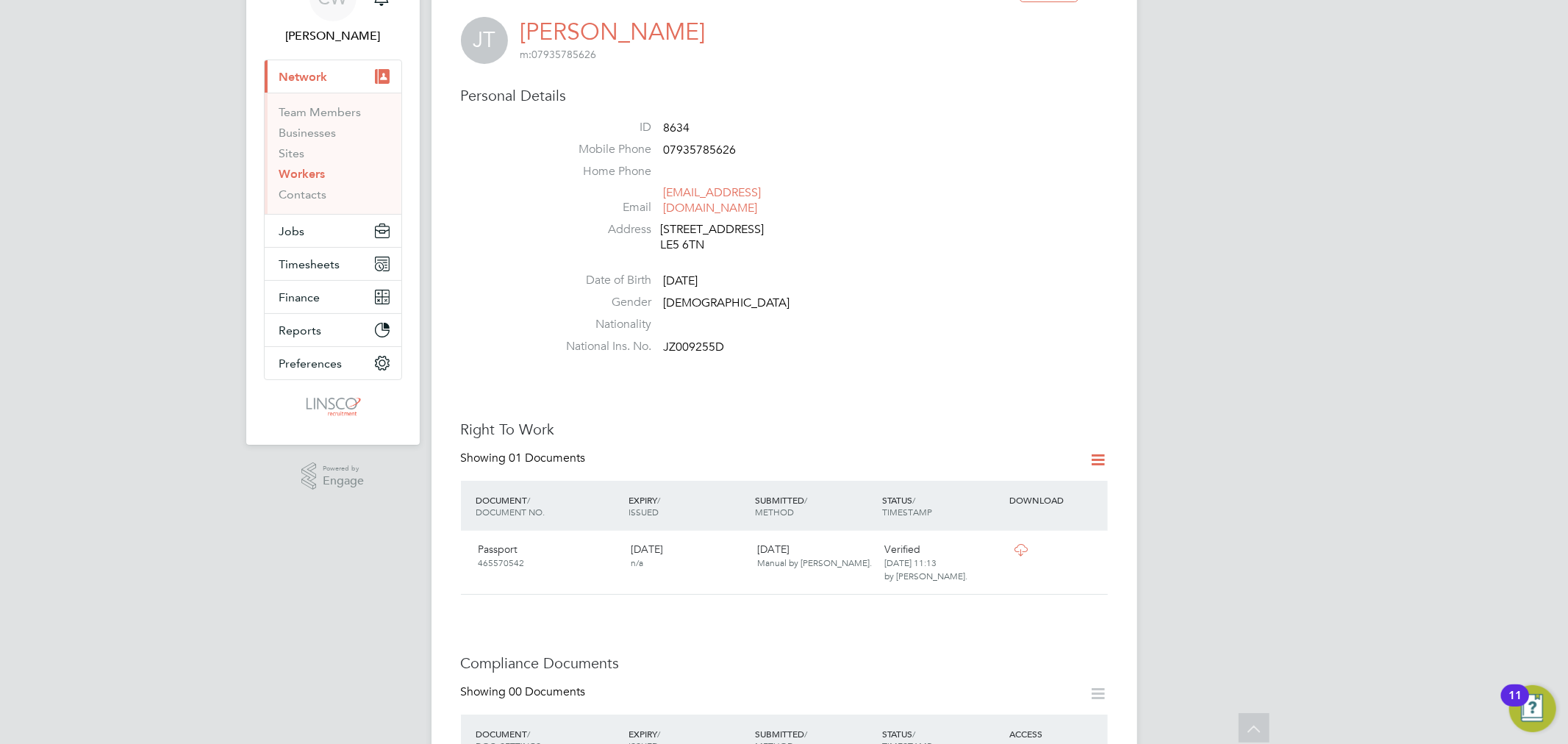
scroll to position [326, 0]
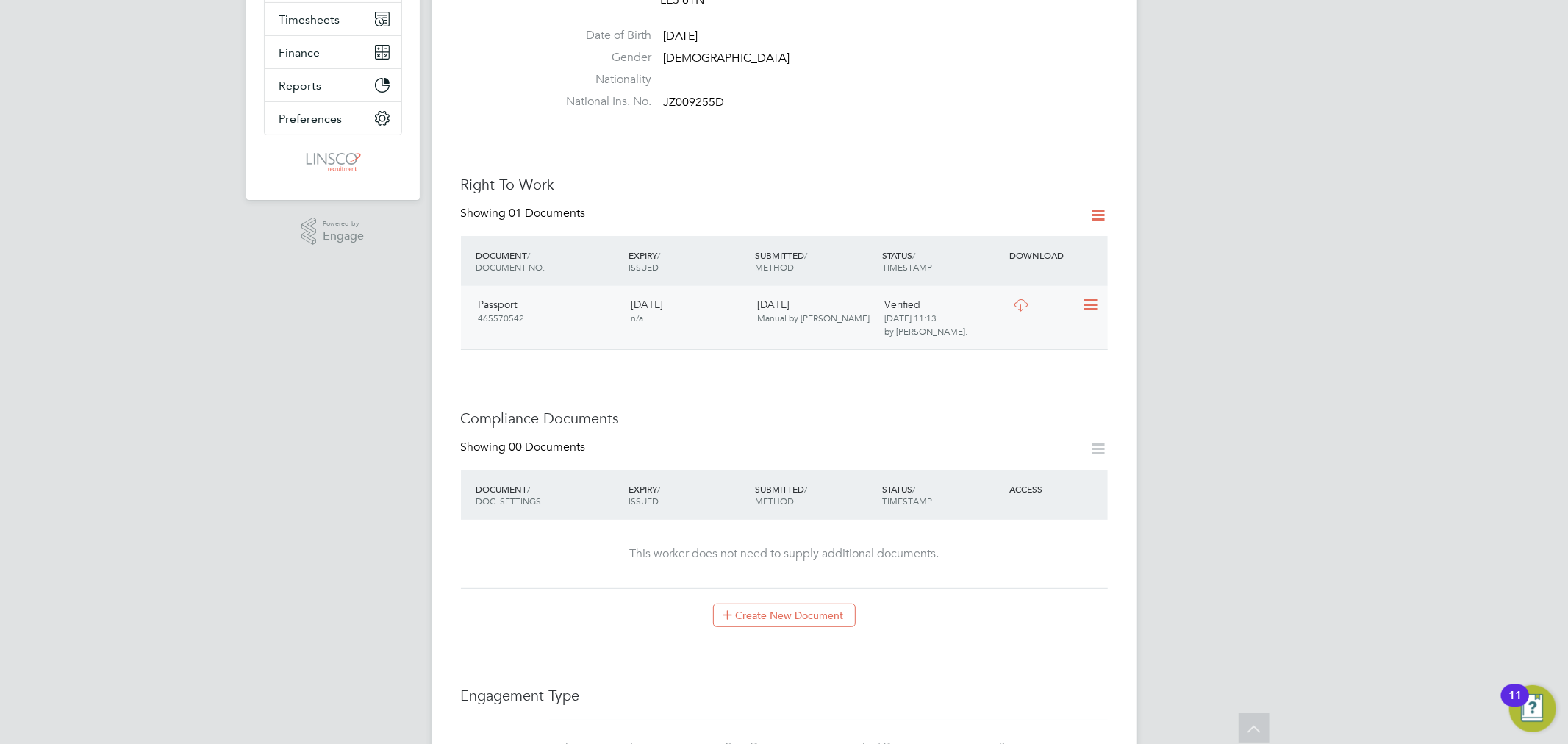
click at [1023, 300] on icon at bounding box center [1021, 305] width 18 height 11
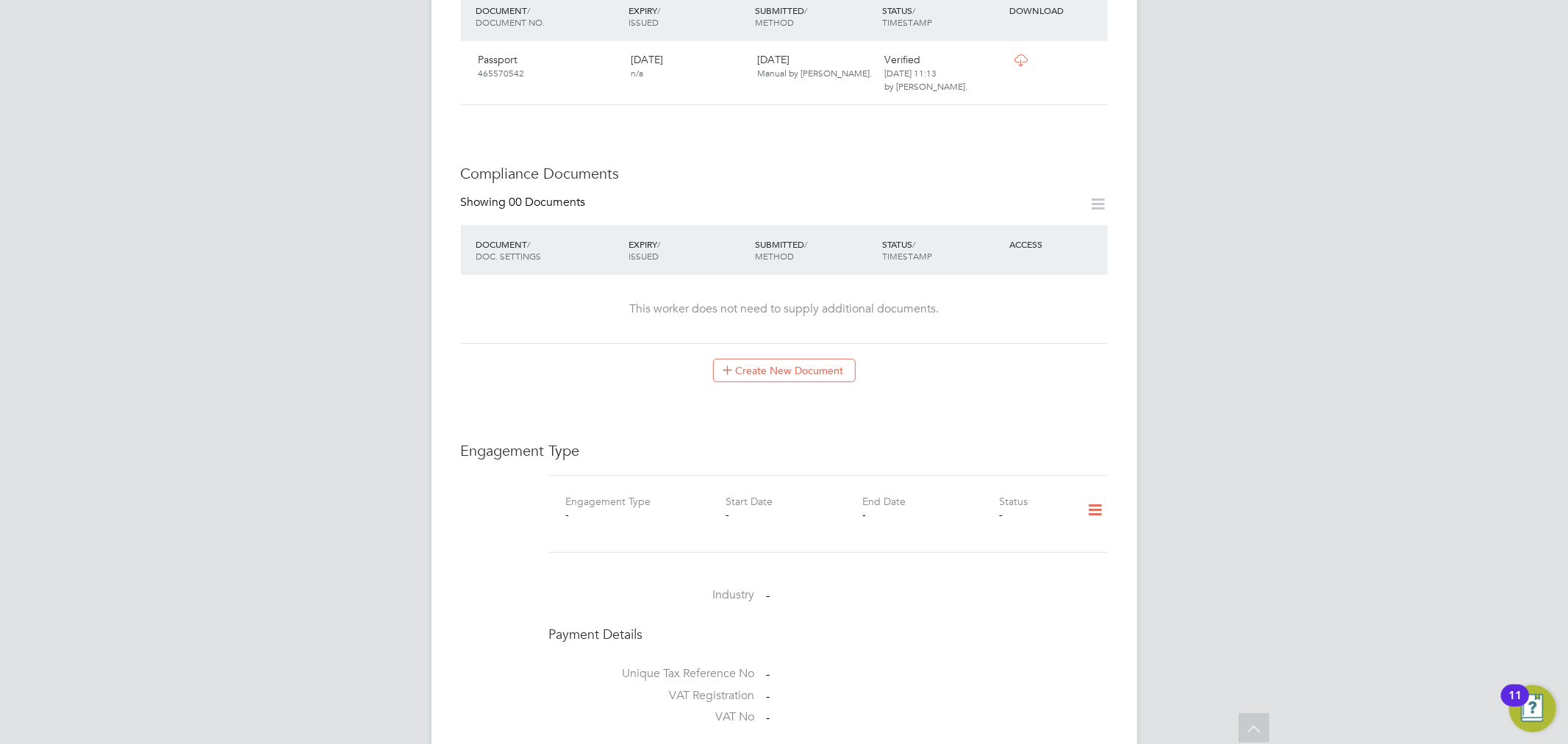
scroll to position [653, 0]
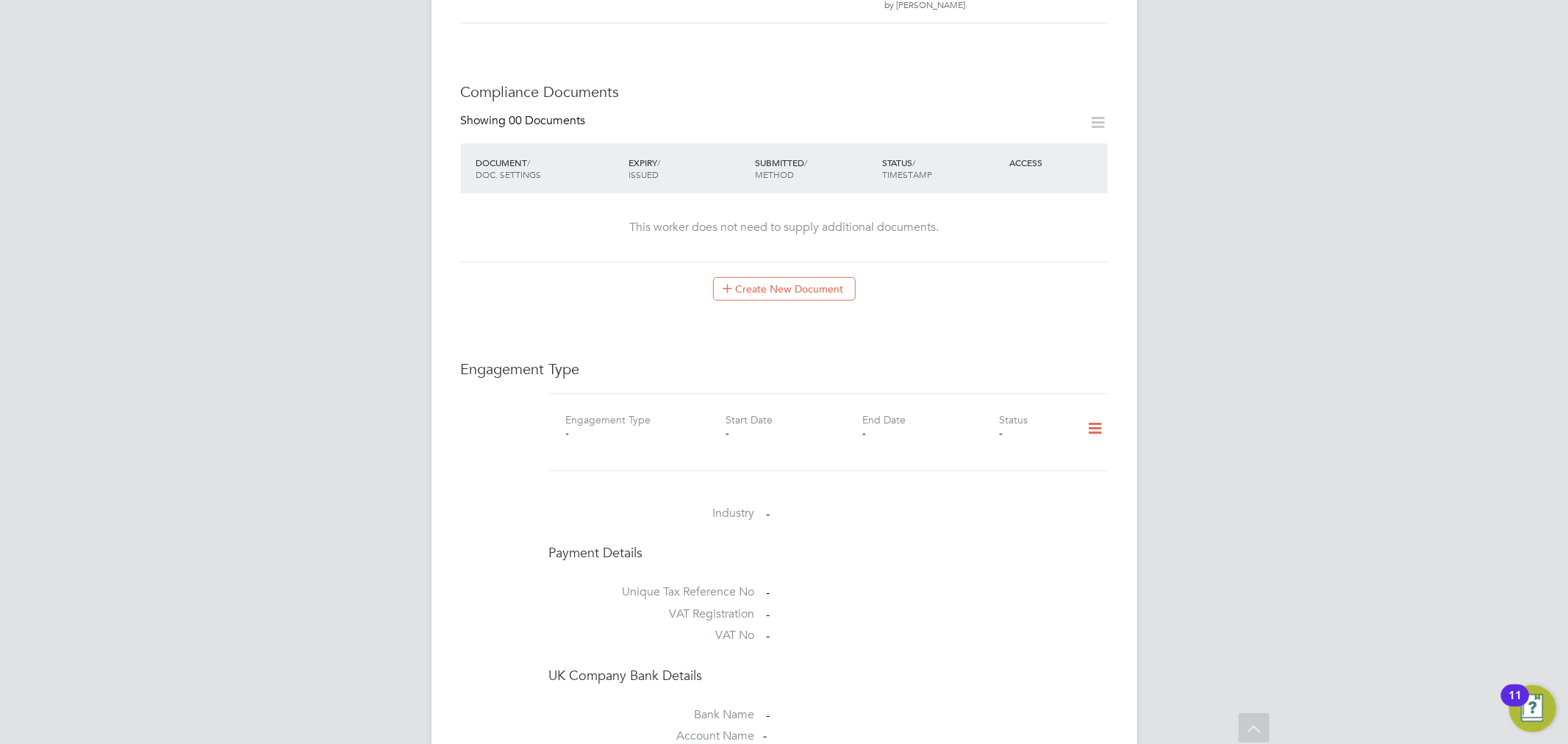
click at [1098, 411] on icon at bounding box center [1095, 428] width 26 height 34
click at [991, 480] on li "Add Engagement Type" at bounding box center [1020, 477] width 167 height 21
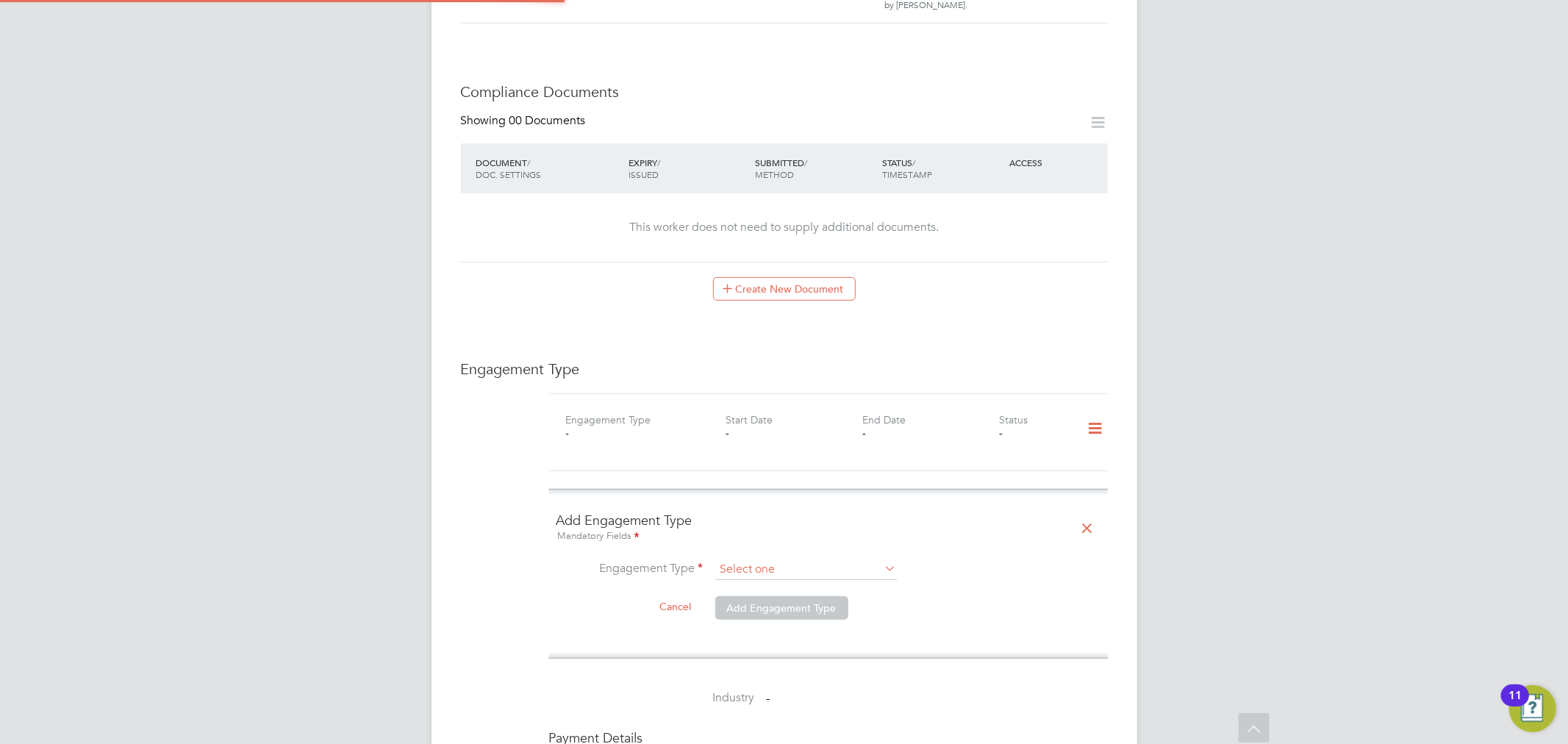
click at [794, 559] on input at bounding box center [806, 569] width 182 height 21
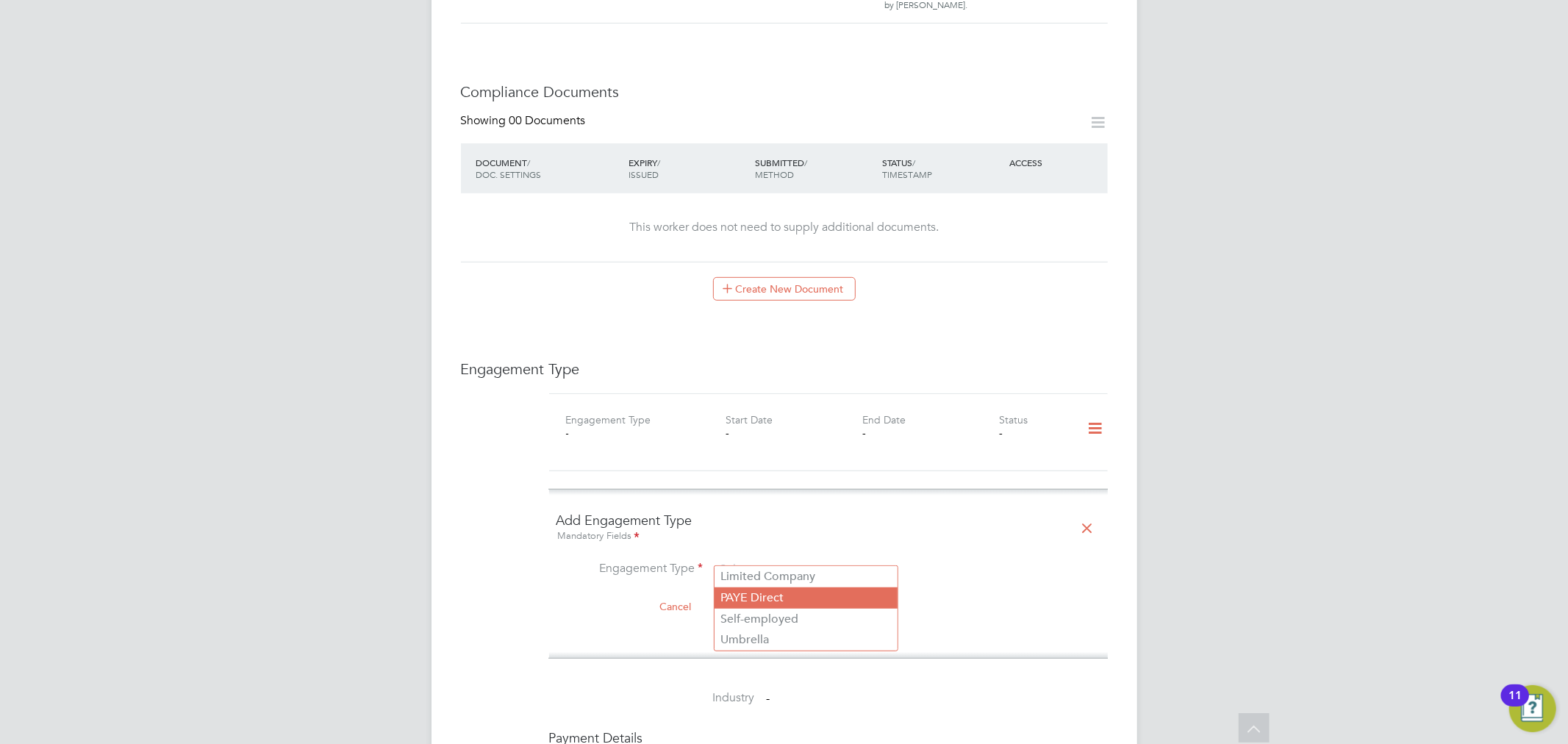
click at [776, 598] on li "PAYE Direct" at bounding box center [806, 598] width 183 height 21
type input "PAYE Direct"
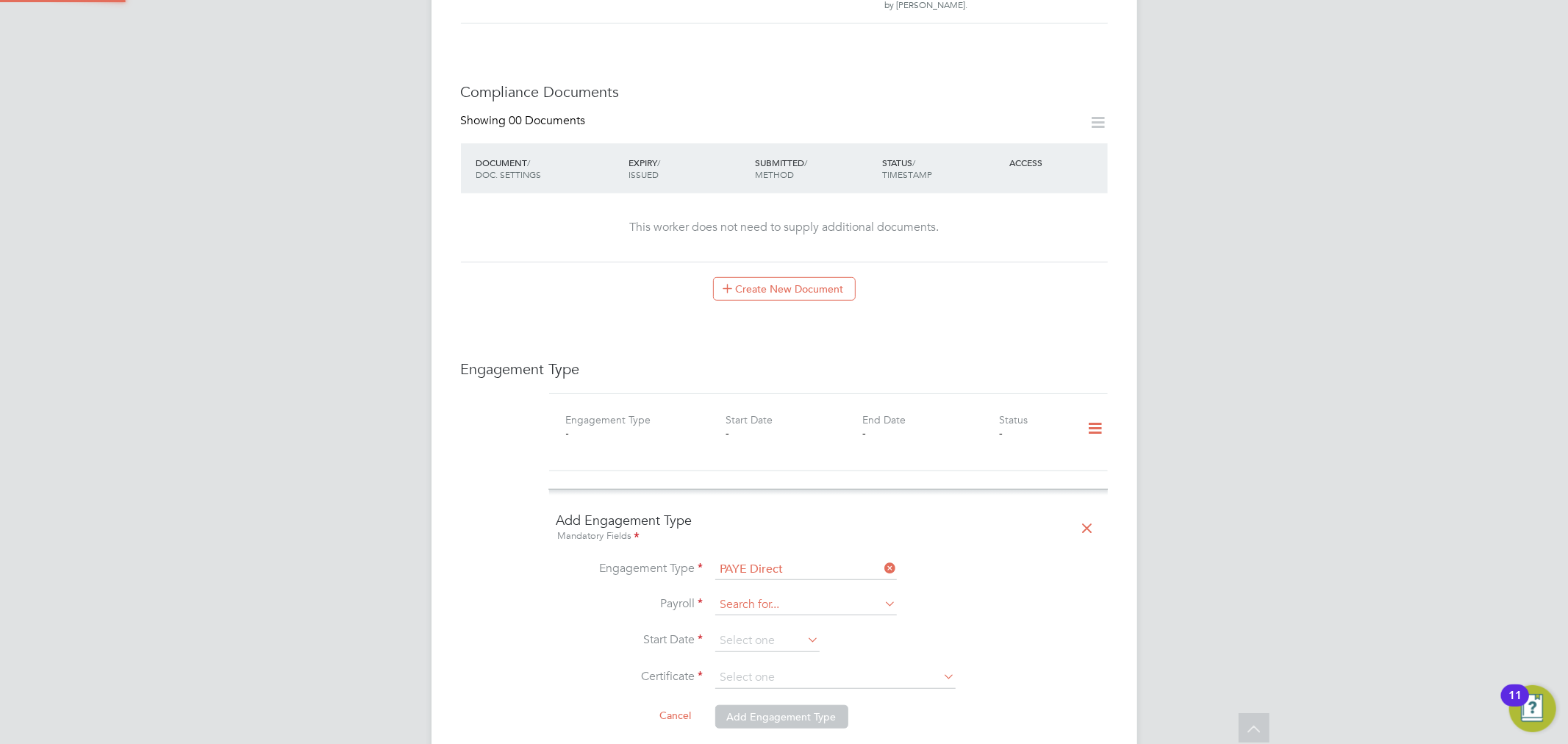
click at [751, 595] on input at bounding box center [806, 605] width 182 height 21
click at [771, 607] on li "Agency PAYE" at bounding box center [806, 612] width 183 height 21
type input "Agency PAYE"
click at [756, 631] on input at bounding box center [768, 641] width 104 height 22
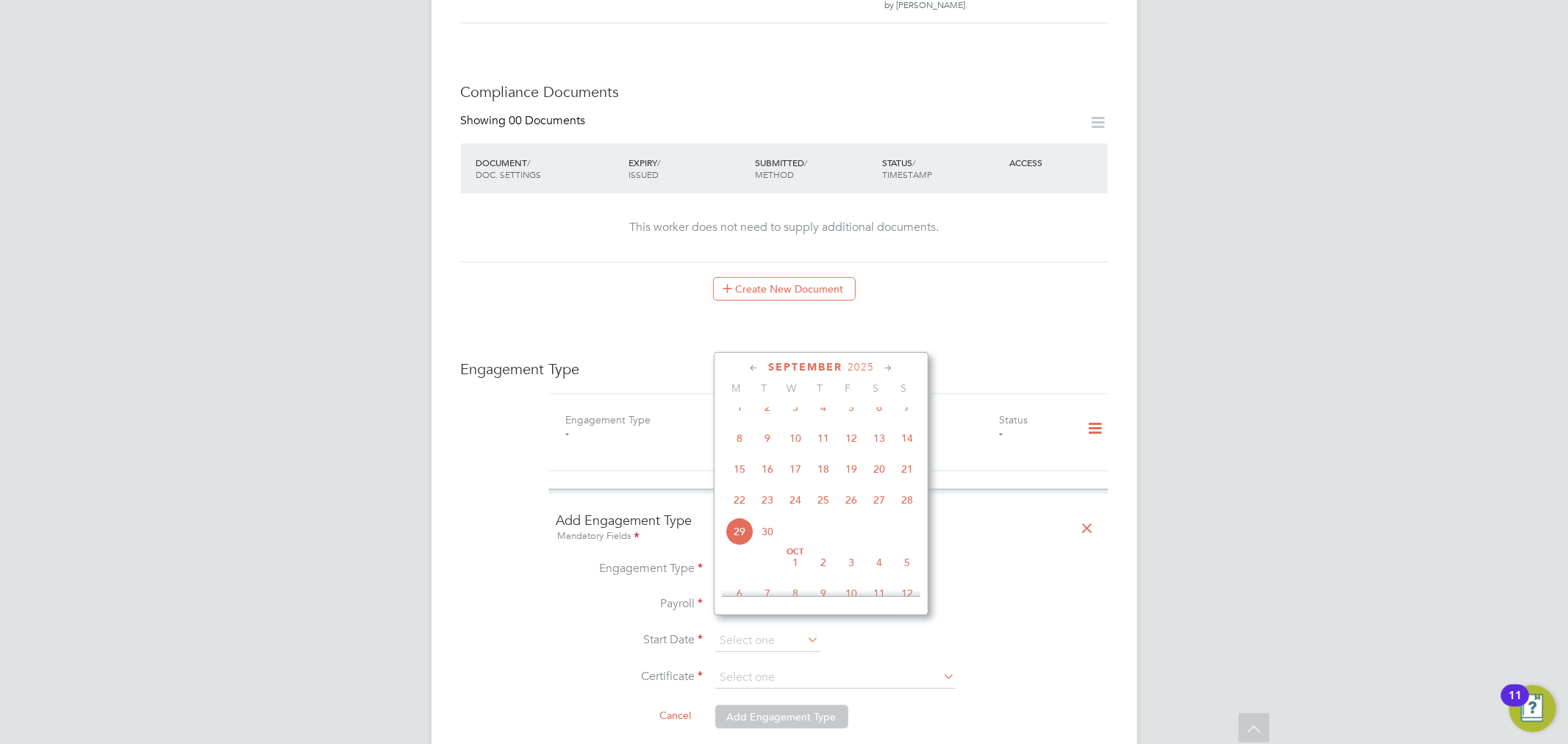
scroll to position [485, 0]
click at [818, 442] on span "4" at bounding box center [823, 433] width 28 height 28
type input "04 Sep 2025"
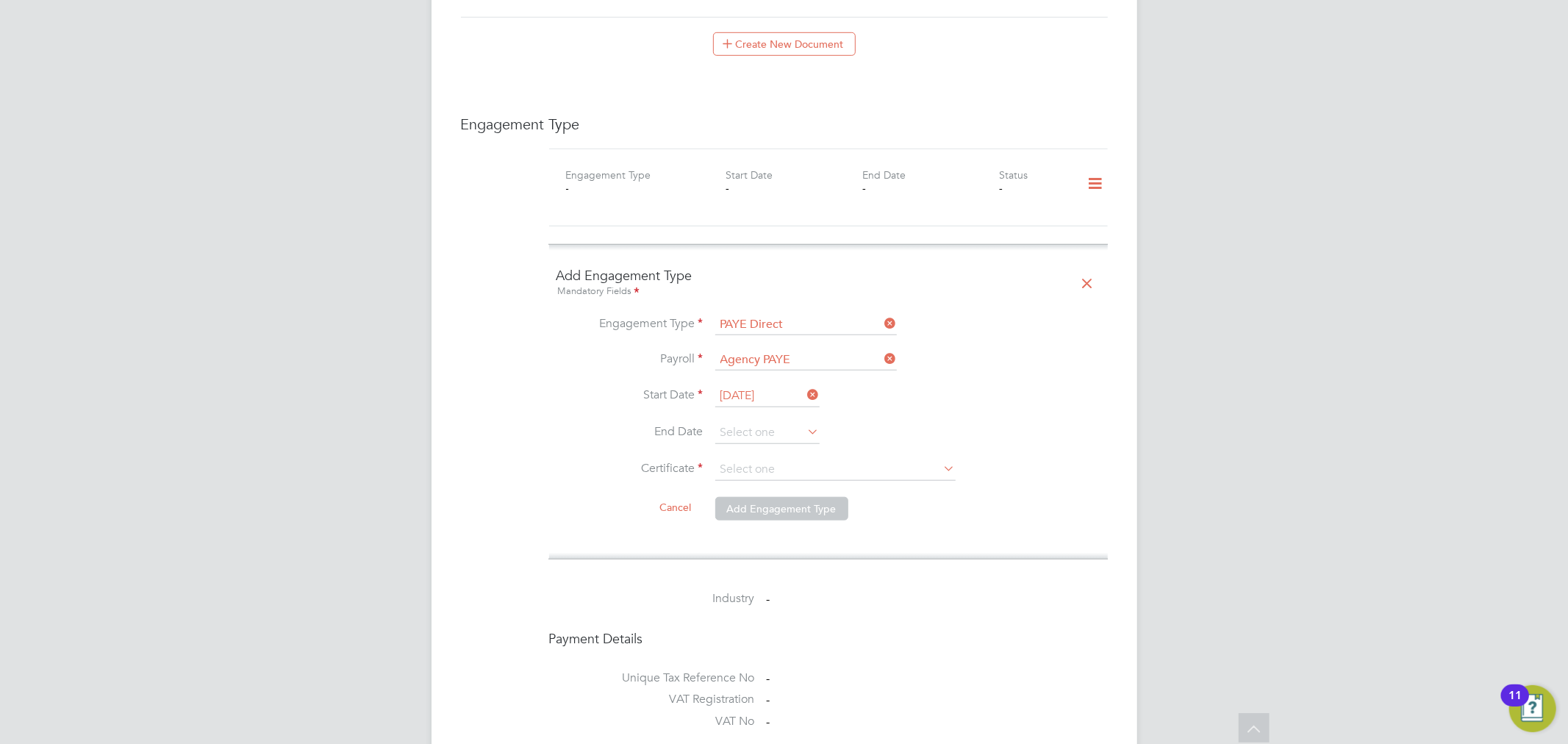
scroll to position [899, 0]
click at [742, 460] on input at bounding box center [836, 469] width 241 height 22
click at [751, 506] on li "Don't know" at bounding box center [836, 512] width 242 height 19
type input "Don't know"
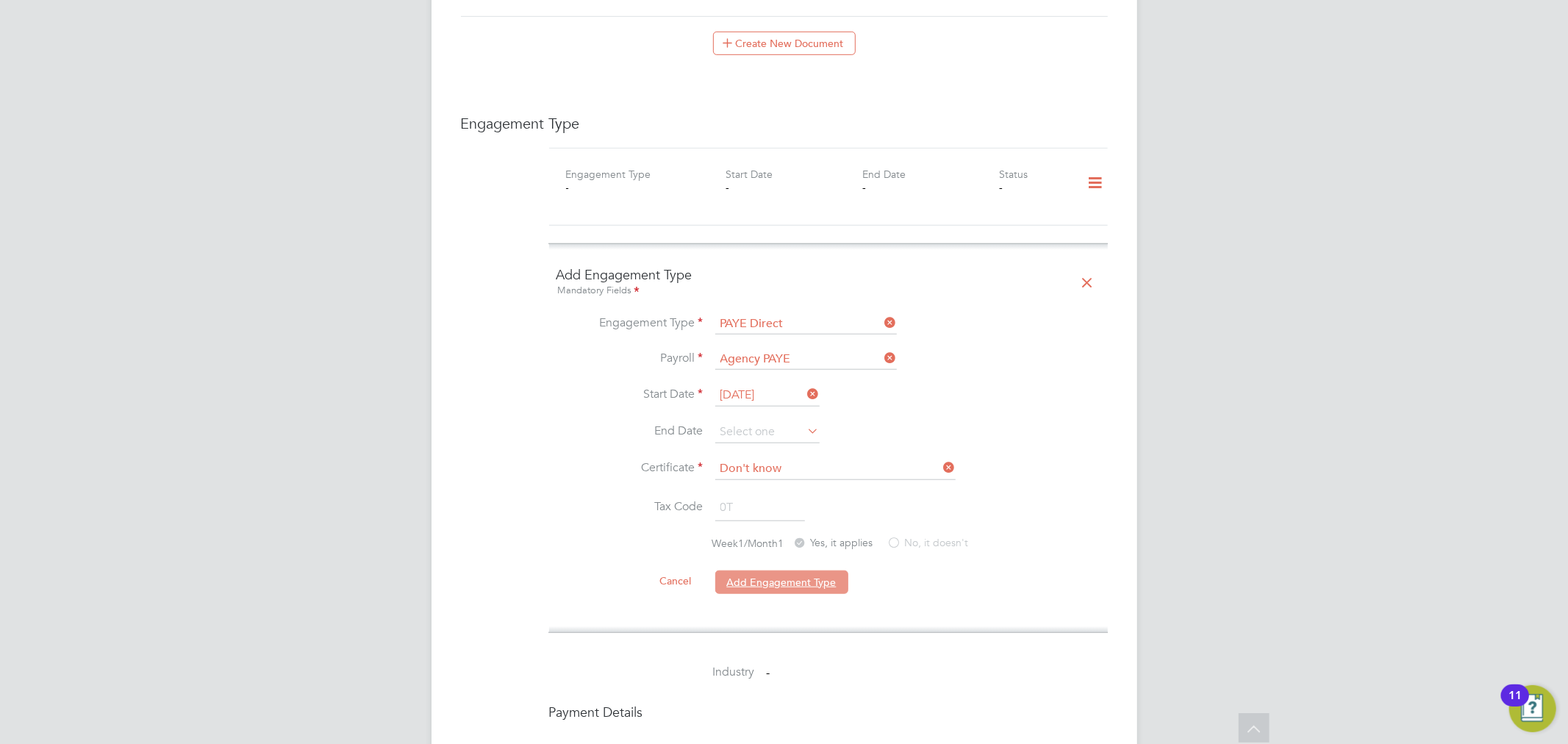
click at [772, 571] on button "Add Engagement Type" at bounding box center [782, 582] width 133 height 24
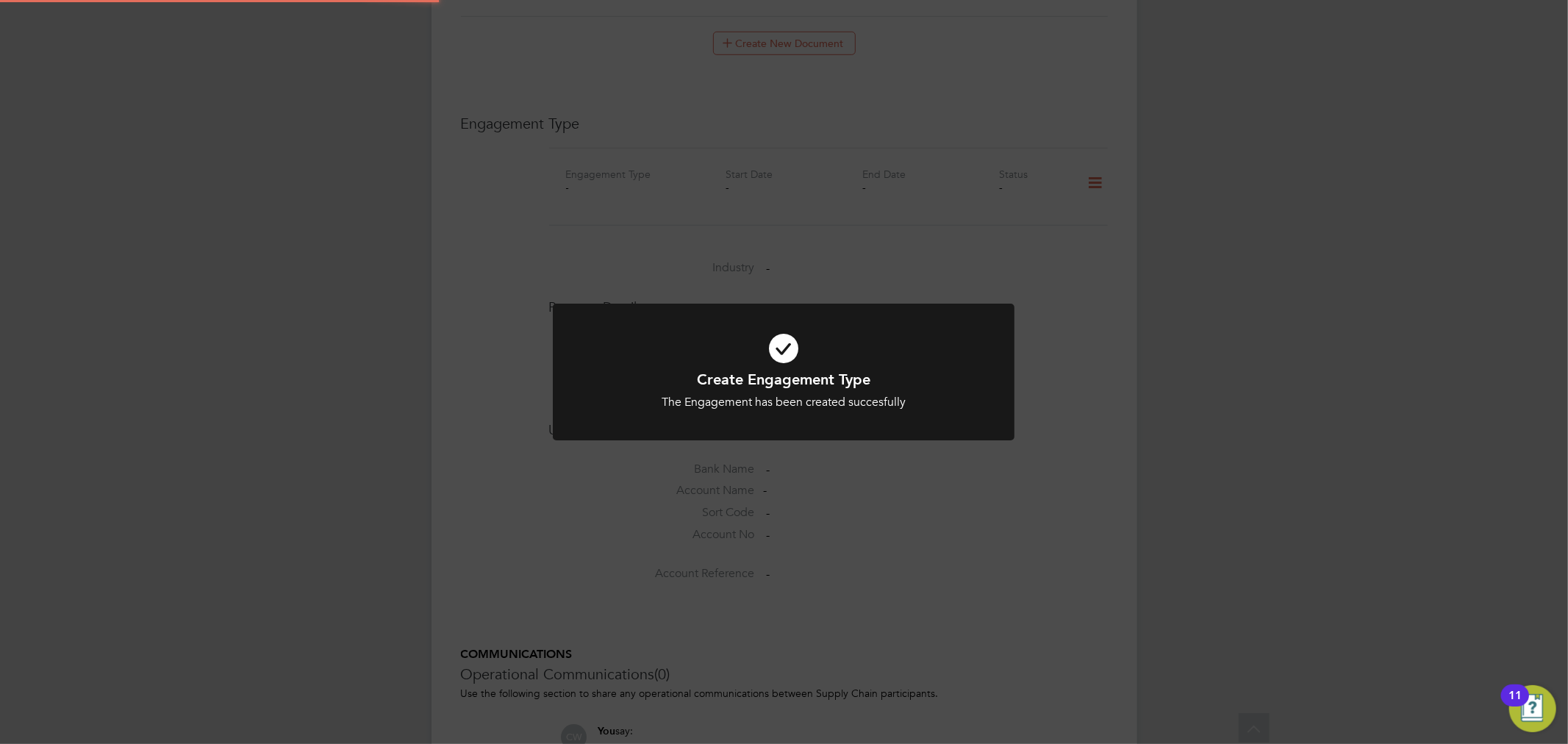
click at [822, 402] on div "The Engagement has been created succesfully" at bounding box center [784, 402] width 382 height 15
